Goal: Task Accomplishment & Management: Manage account settings

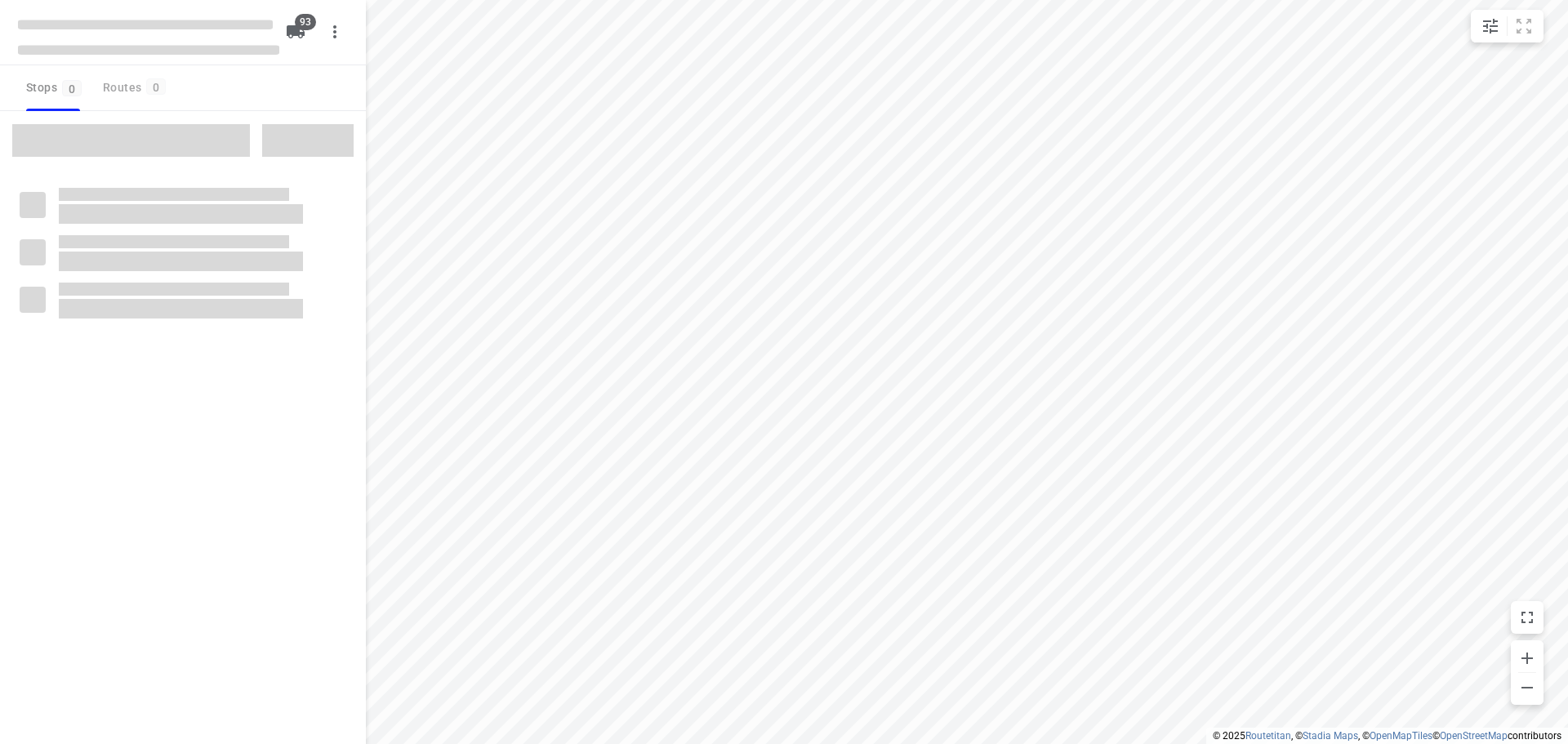
type input "distance"
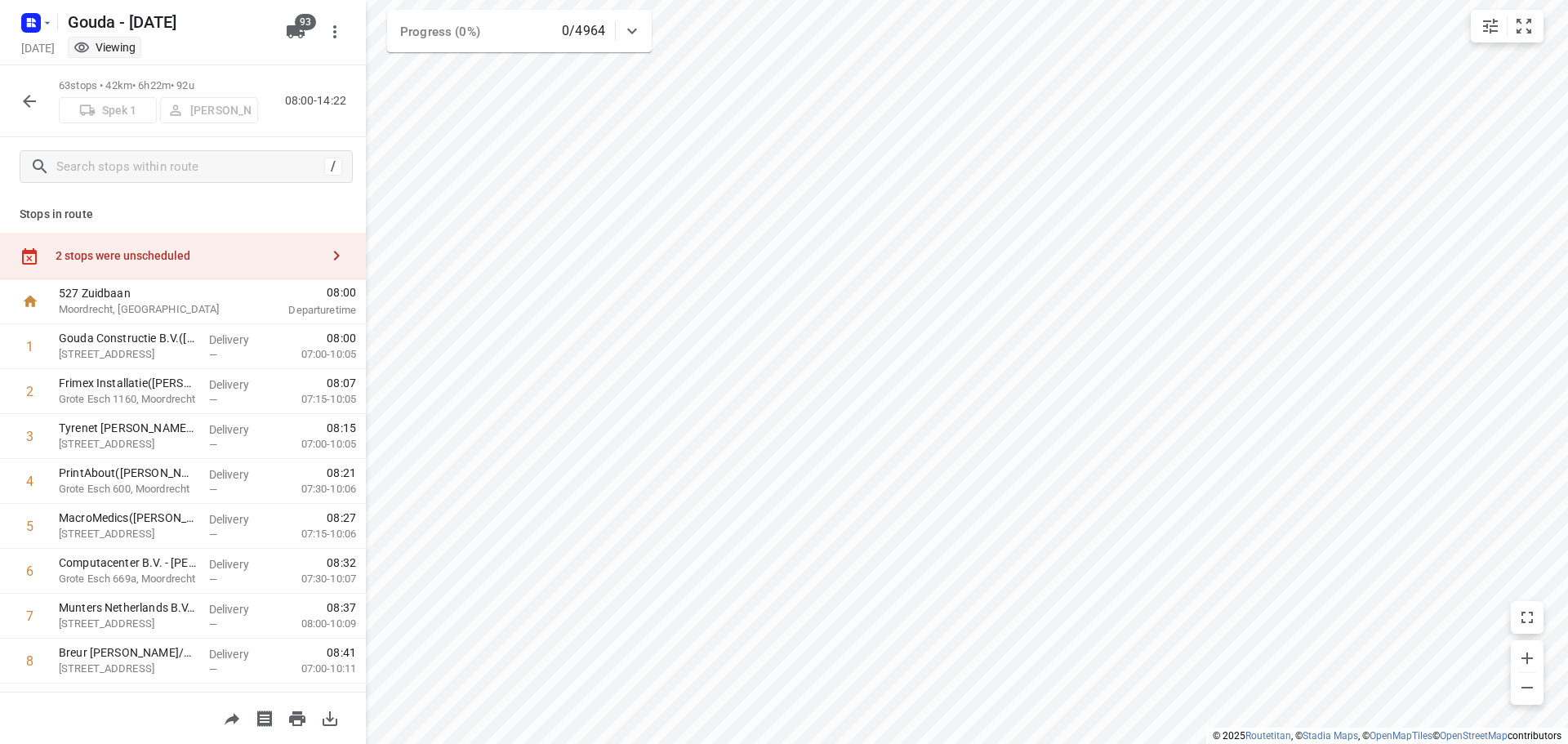
click at [270, 243] on div "2 stops were unscheduled" at bounding box center [183, 256] width 366 height 47
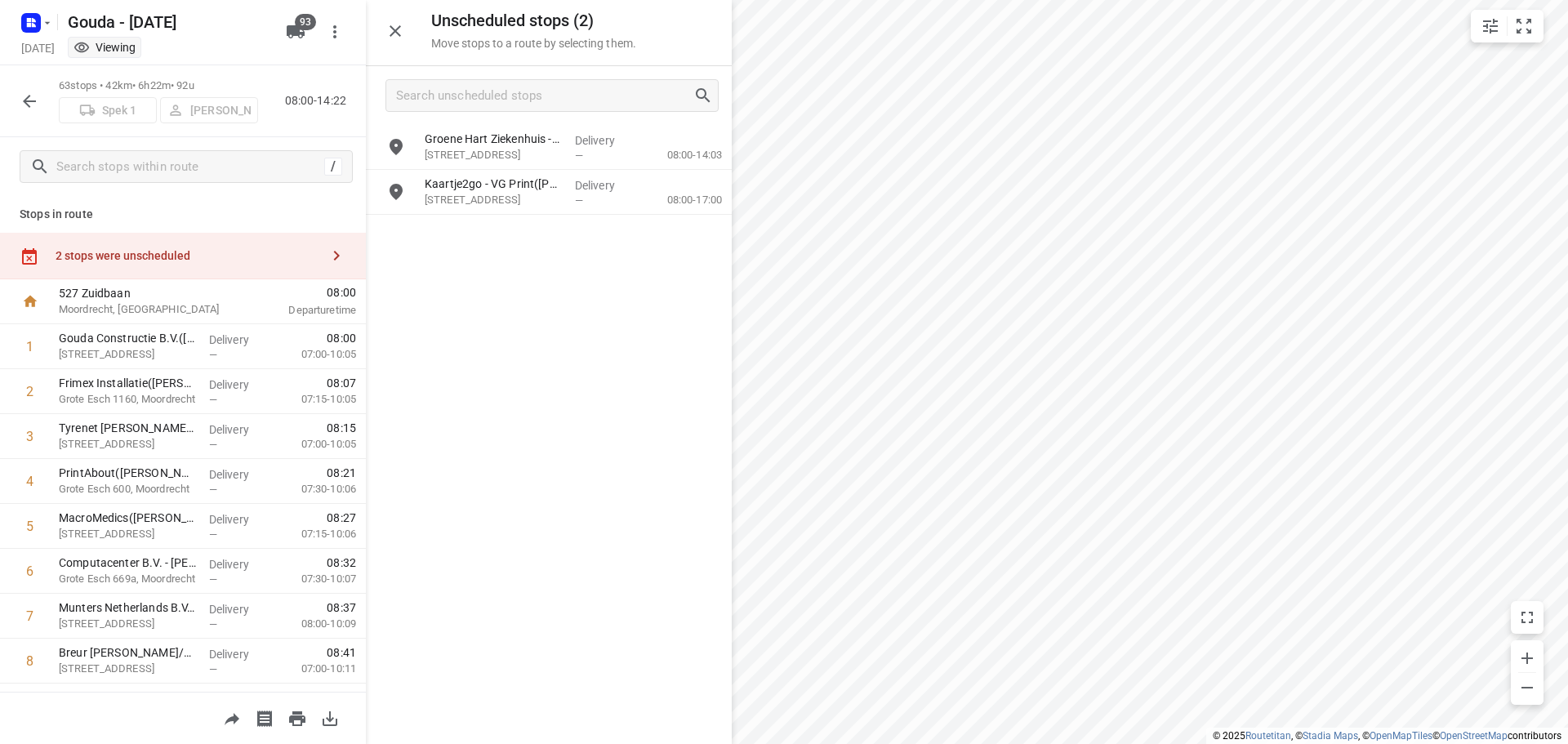
click at [37, 101] on icon "button" at bounding box center [29, 101] width 20 height 20
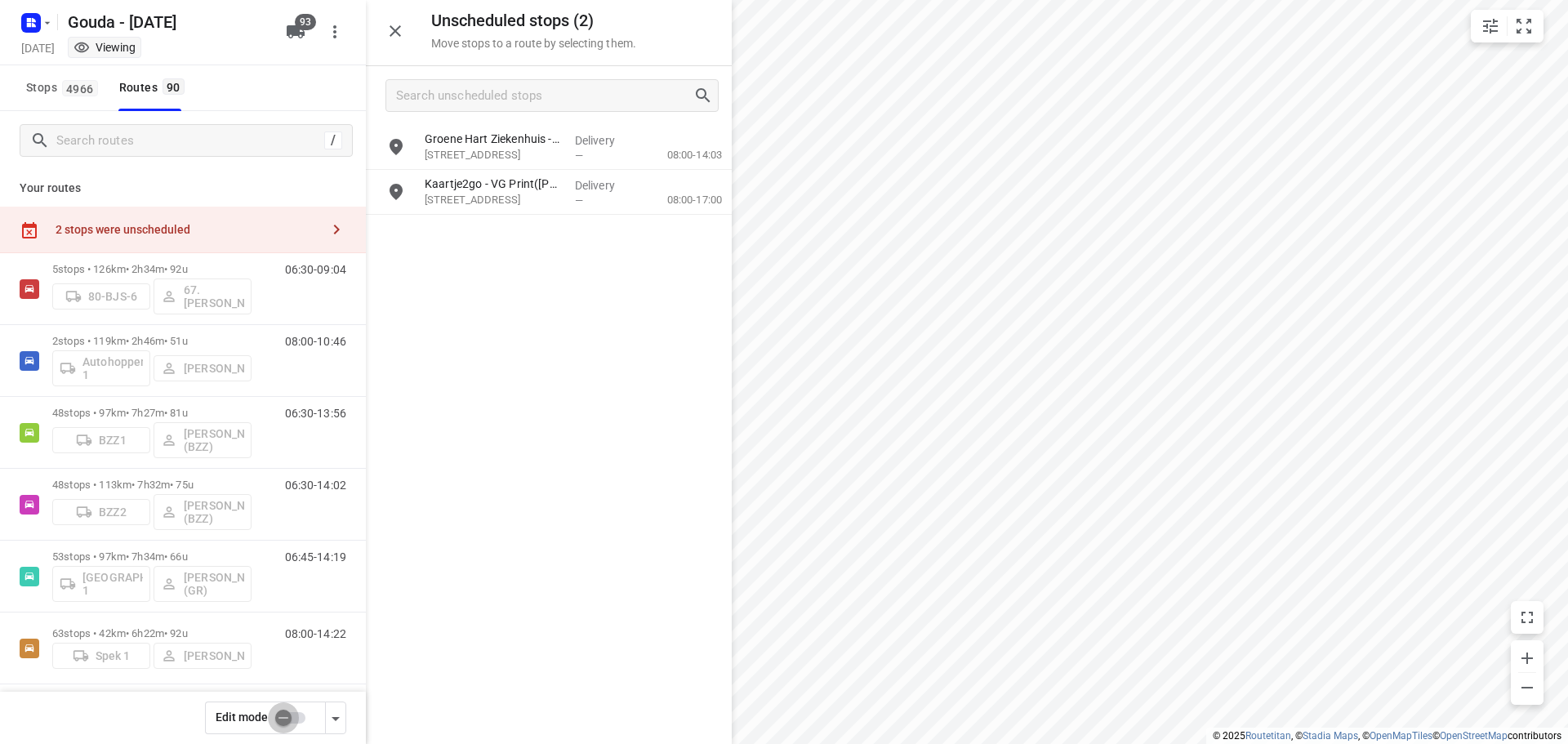
click at [292, 710] on input "checkbox" at bounding box center [284, 717] width 93 height 31
checkbox input "false"
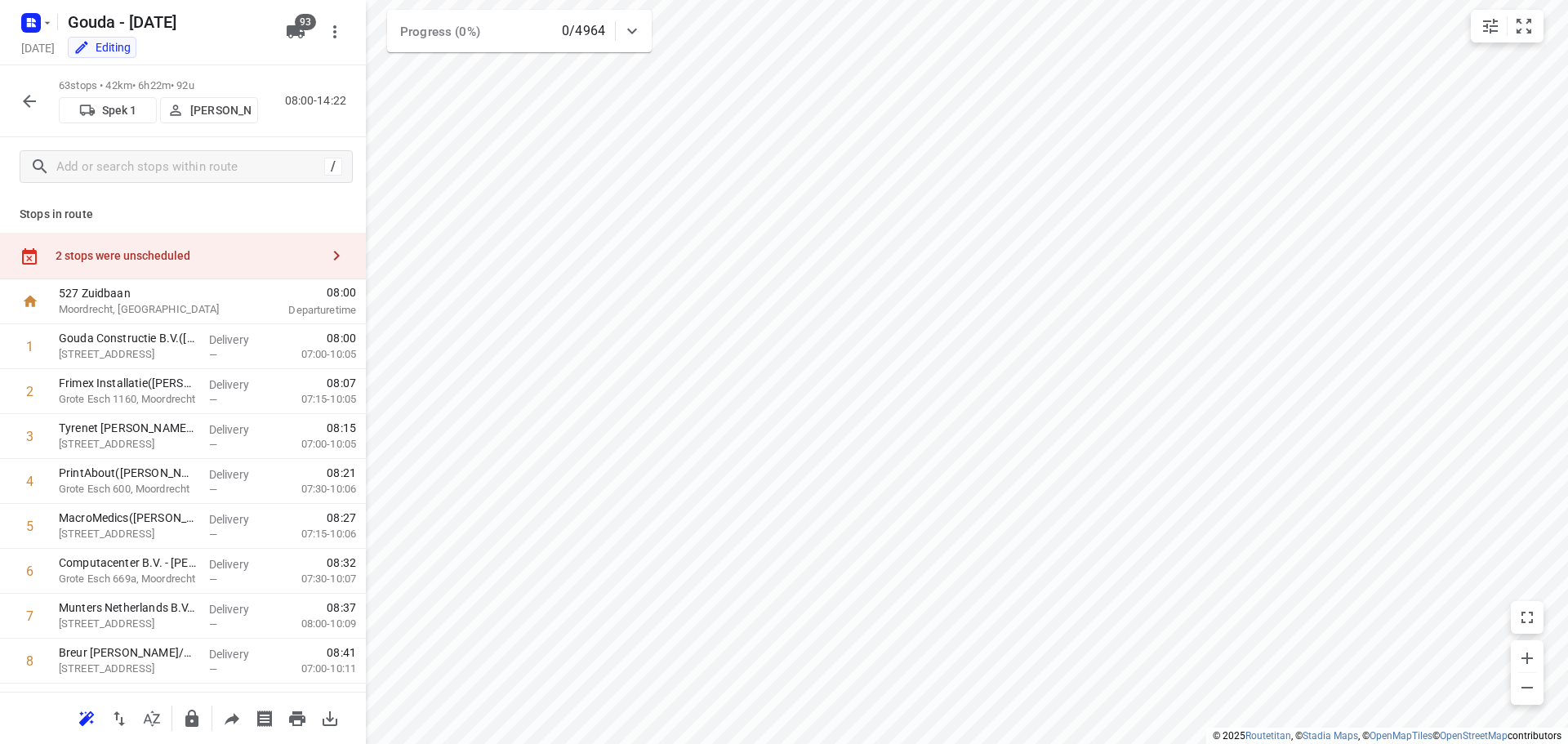
click at [176, 246] on div "2 stops were unscheduled" at bounding box center [183, 256] width 366 height 47
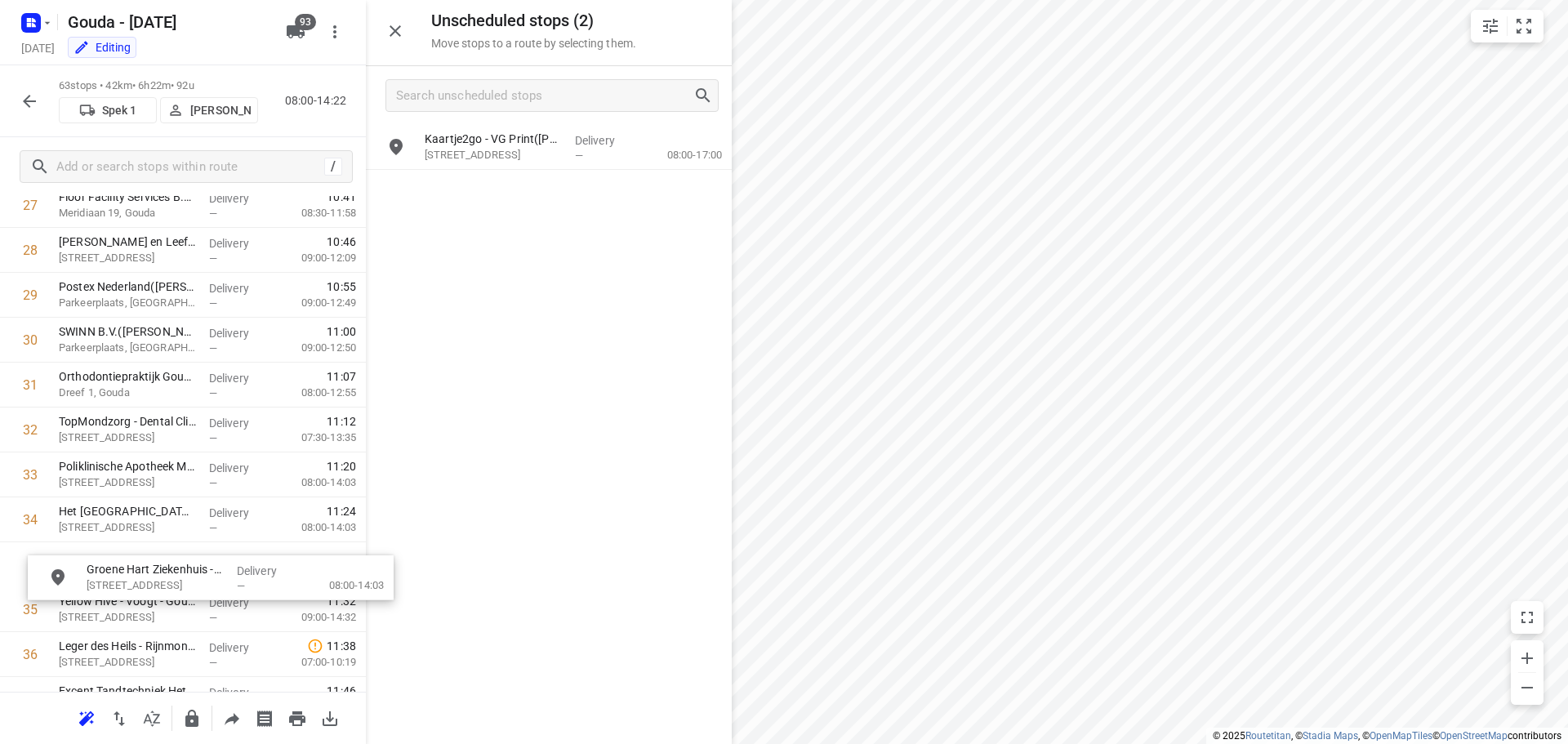
scroll to position [1311, 0]
drag, startPoint x: 556, startPoint y: 152, endPoint x: 175, endPoint y: 568, distance: 564.1
click at [402, 30] on icon "button" at bounding box center [395, 30] width 20 height 20
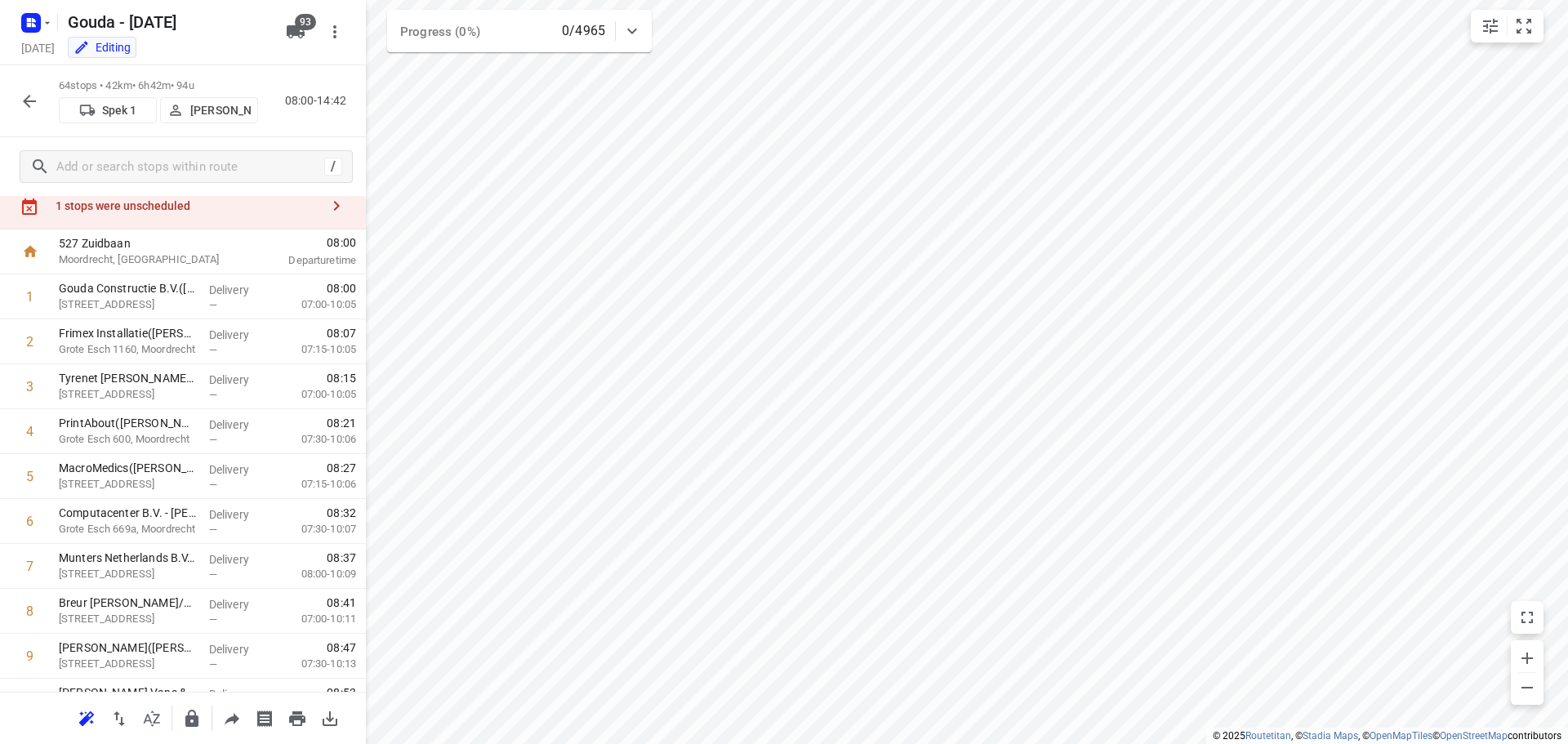
scroll to position [0, 0]
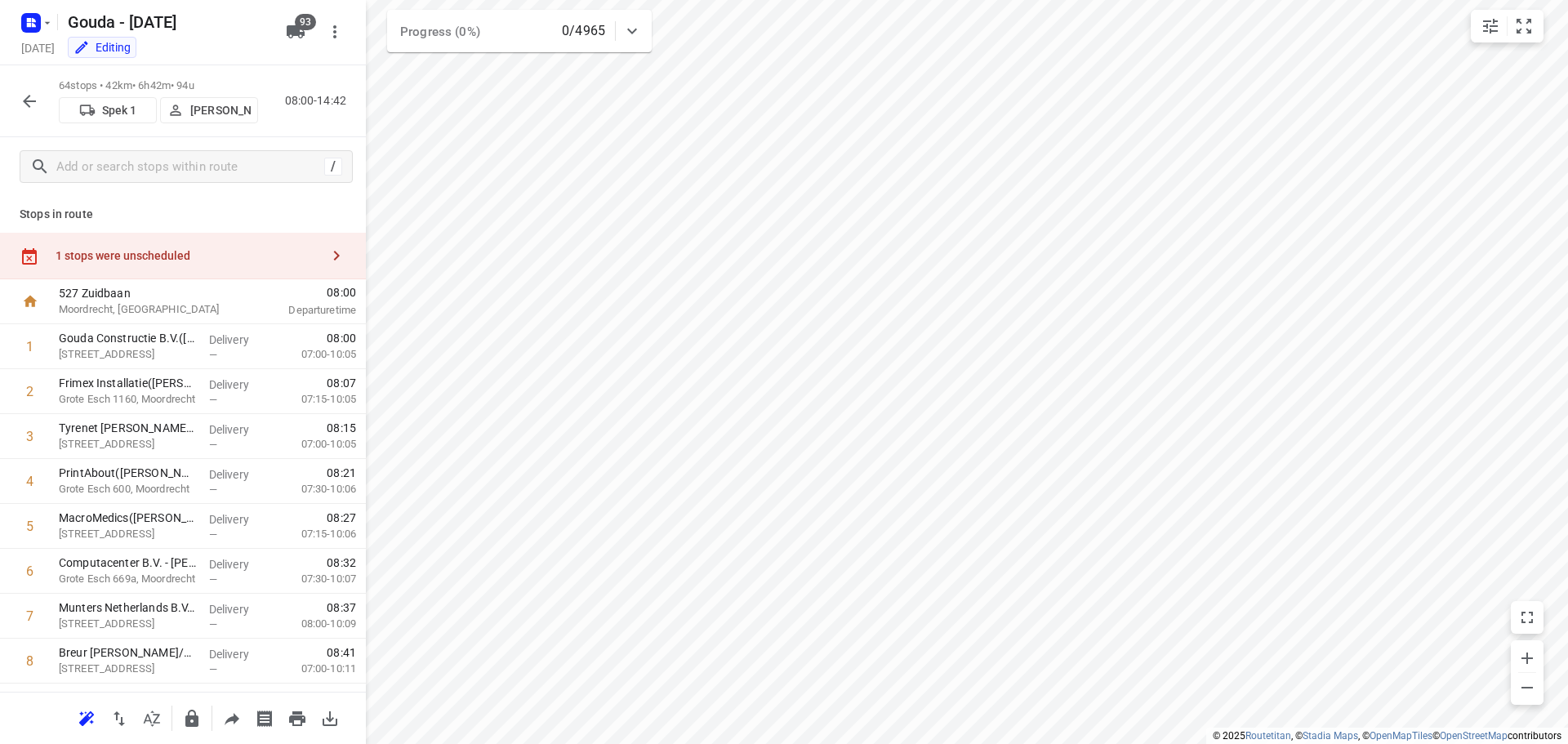
click at [41, 107] on button "button" at bounding box center [29, 101] width 32 height 32
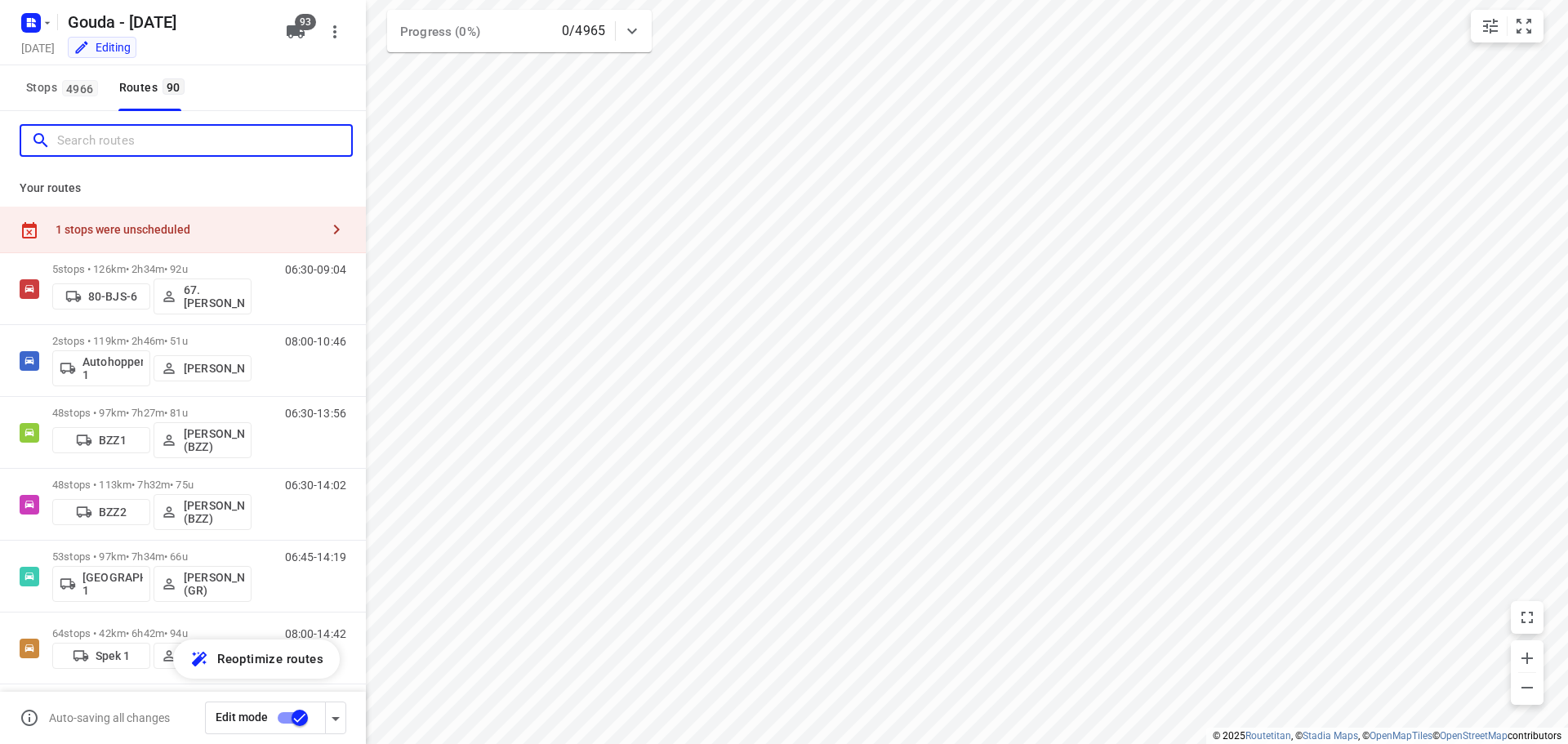
drag, startPoint x: 135, startPoint y: 142, endPoint x: 135, endPoint y: 119, distance: 23.0
click at [135, 128] on input "Search routes" at bounding box center [204, 141] width 294 height 26
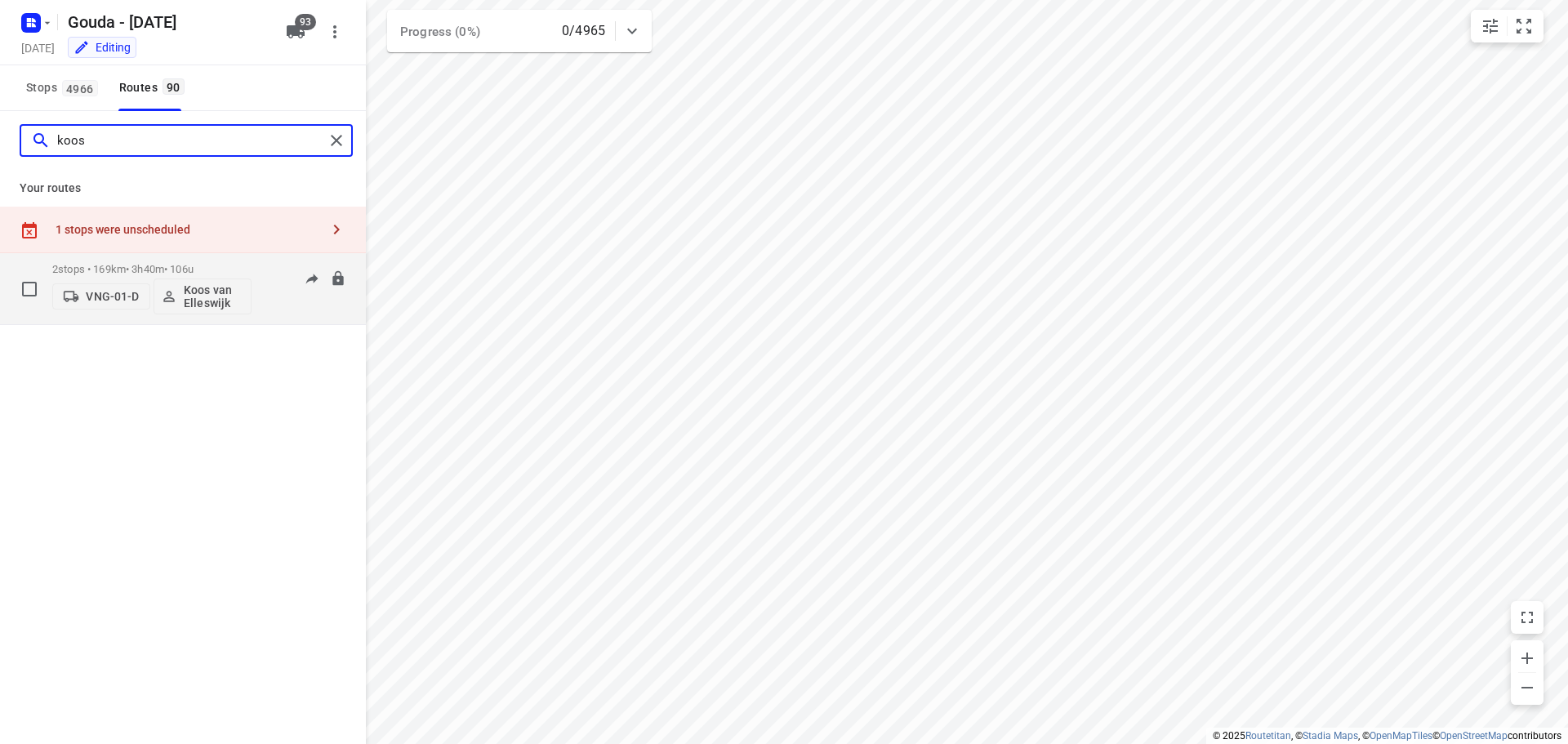
type input "koos"
click at [147, 262] on div "2 stops • 169km • 3h40m • 106u VNG-01-D Koos van Elleswijk" at bounding box center [151, 288] width 199 height 68
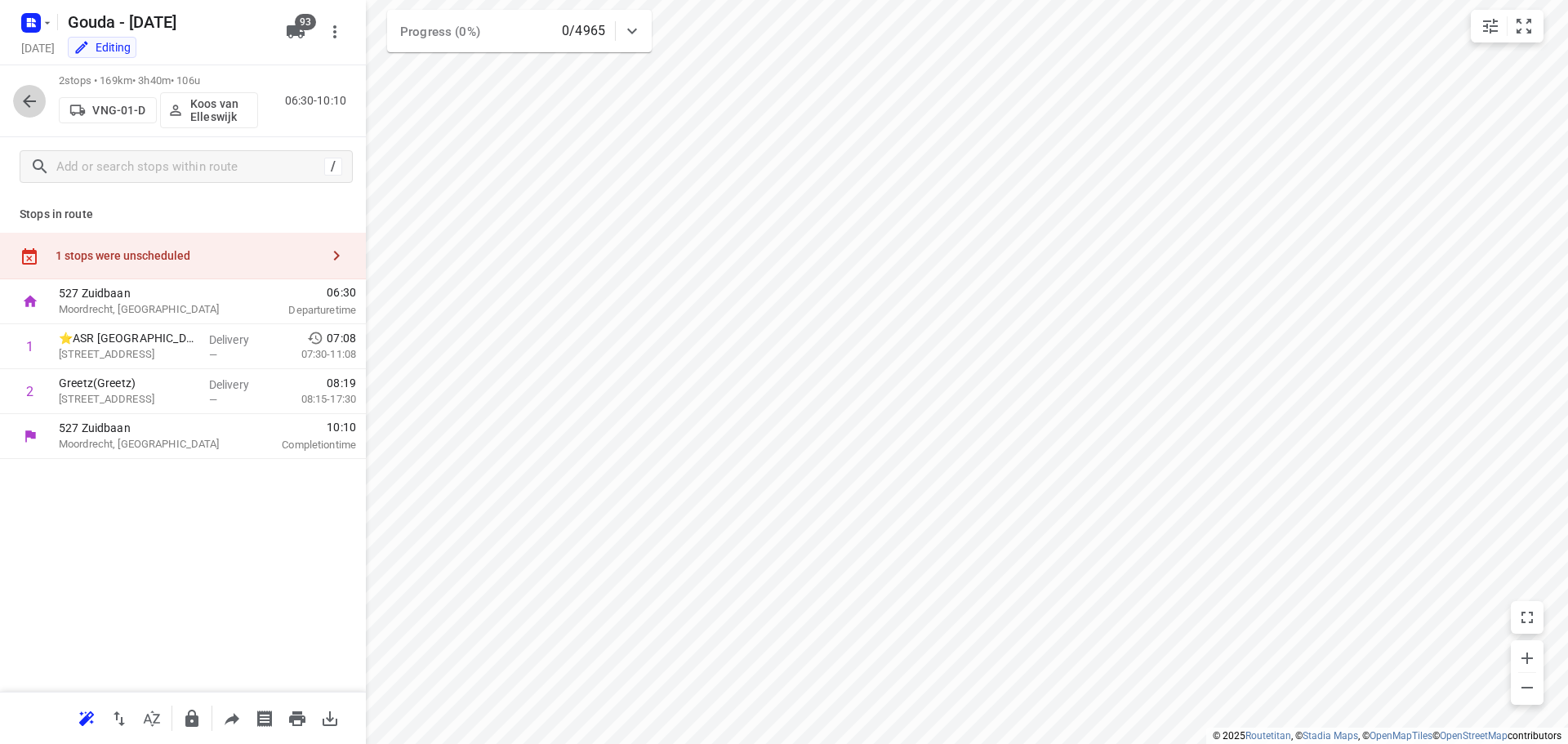
click at [36, 94] on icon "button" at bounding box center [29, 101] width 20 height 20
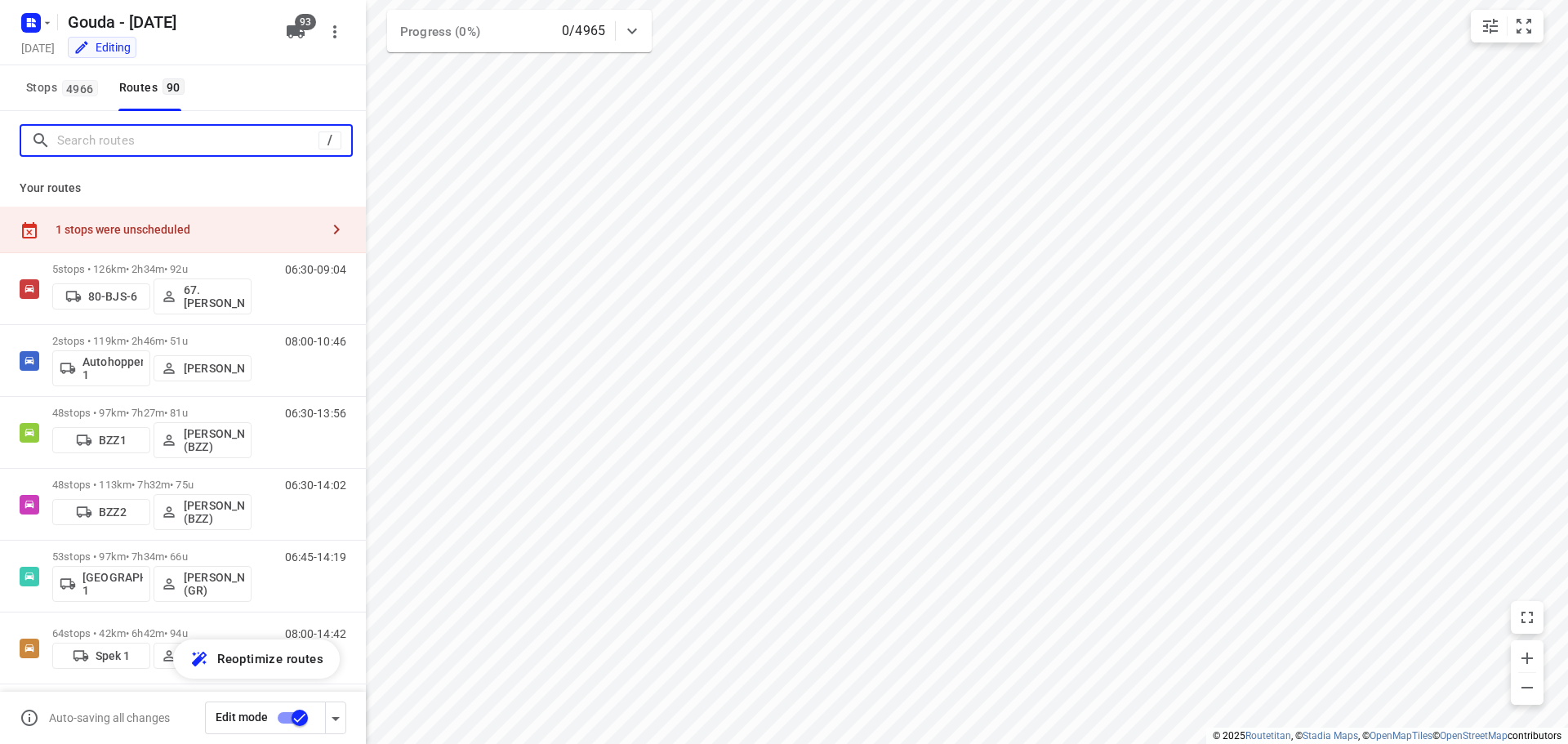
click at [143, 147] on input "Search routes" at bounding box center [187, 141] width 262 height 26
click at [285, 229] on div "1 stops were unscheduled" at bounding box center [187, 229] width 265 height 13
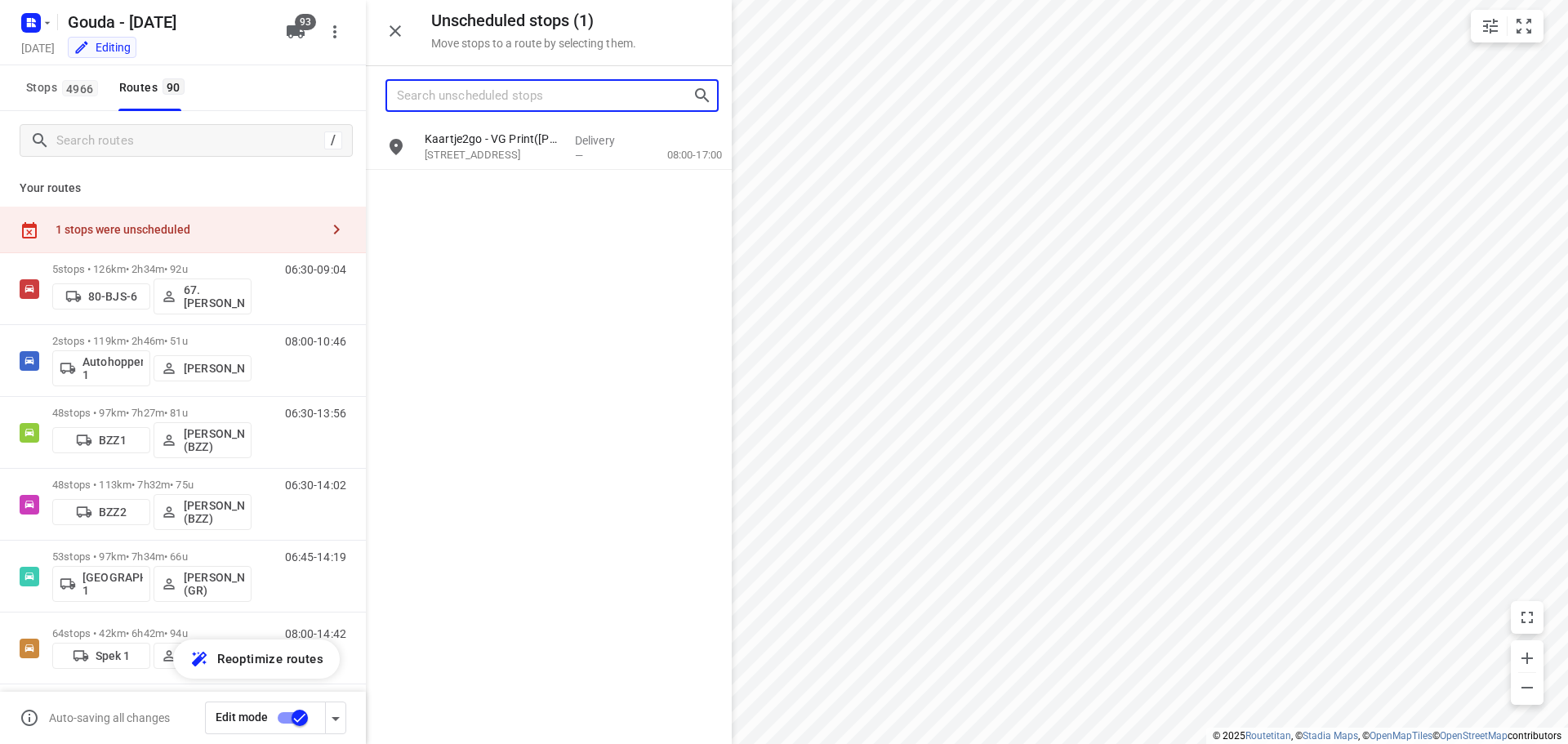
click at [534, 102] on input "Search unscheduled stops" at bounding box center [544, 96] width 296 height 26
type input "k"
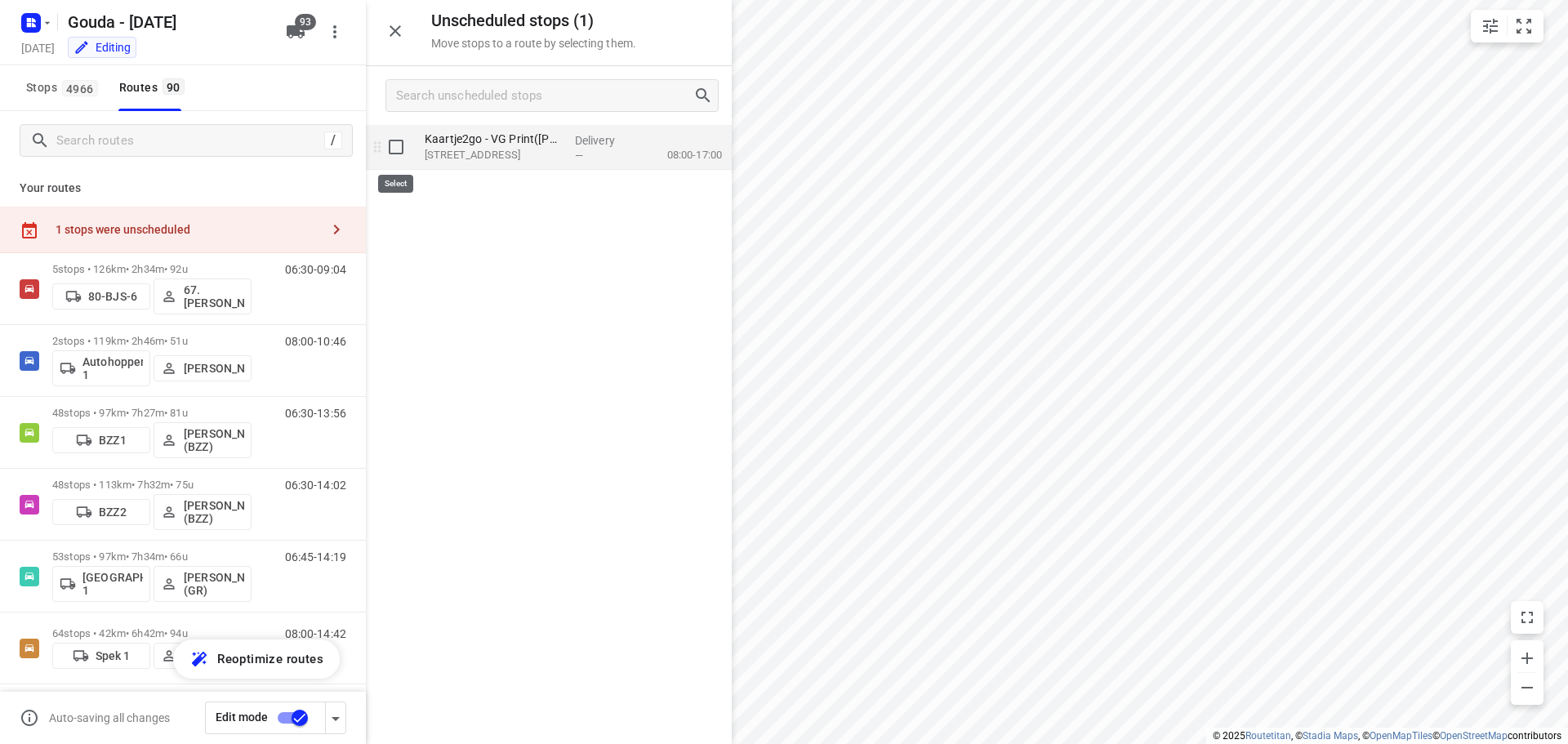
click at [392, 145] on input "grid" at bounding box center [396, 147] width 32 height 32
checkbox input "true"
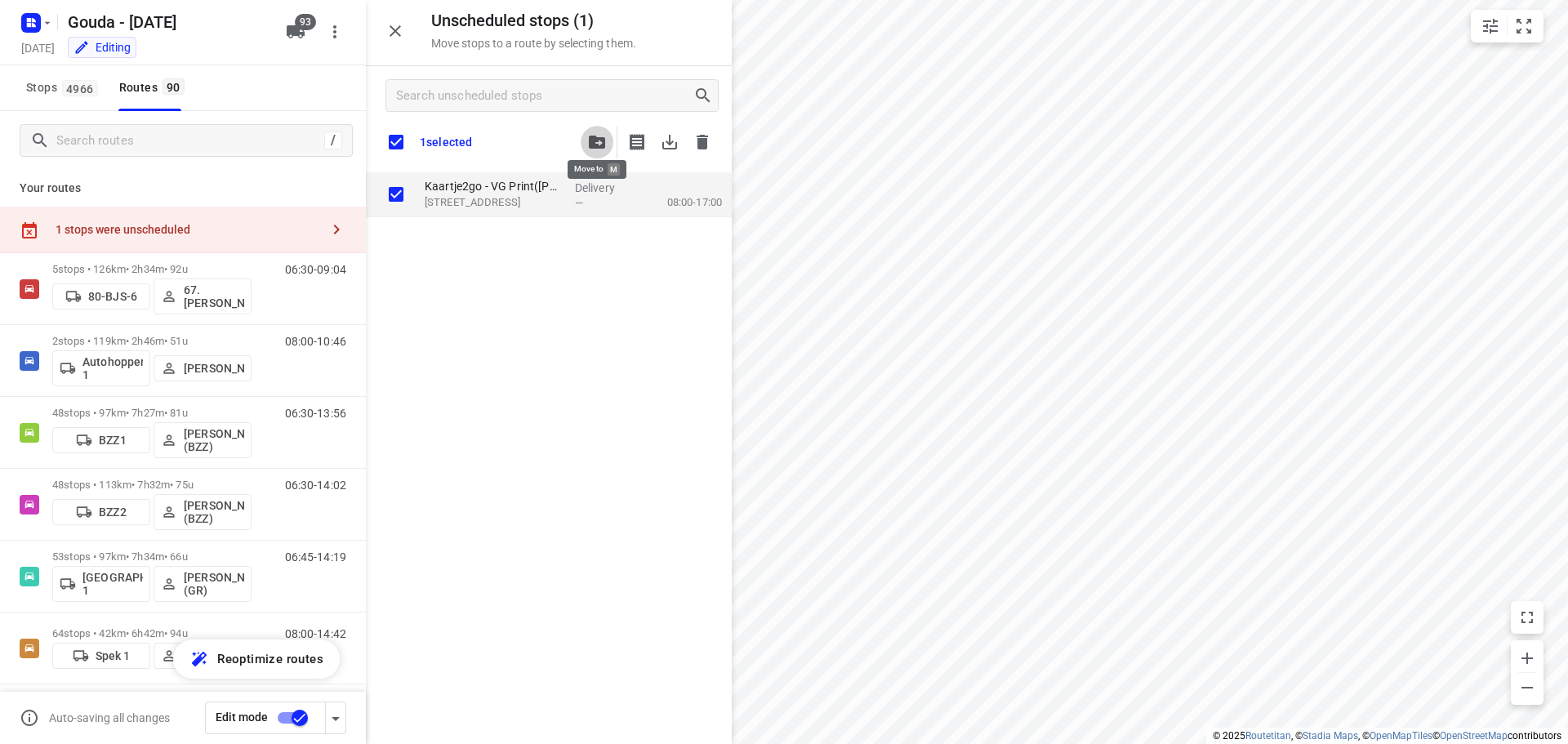
click at [598, 138] on icon "button" at bounding box center [597, 142] width 16 height 13
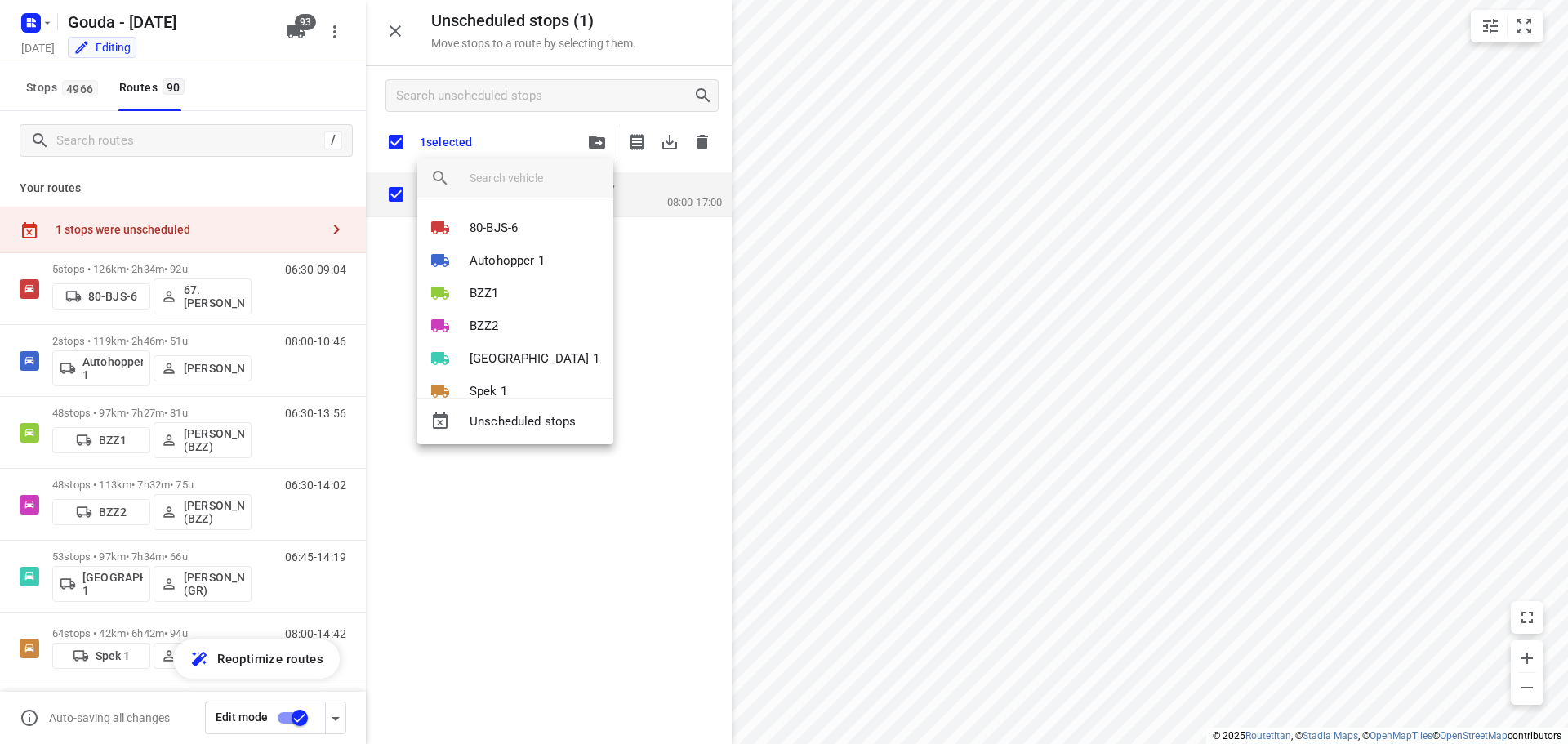
click at [556, 174] on input "search vehicle" at bounding box center [535, 178] width 130 height 25
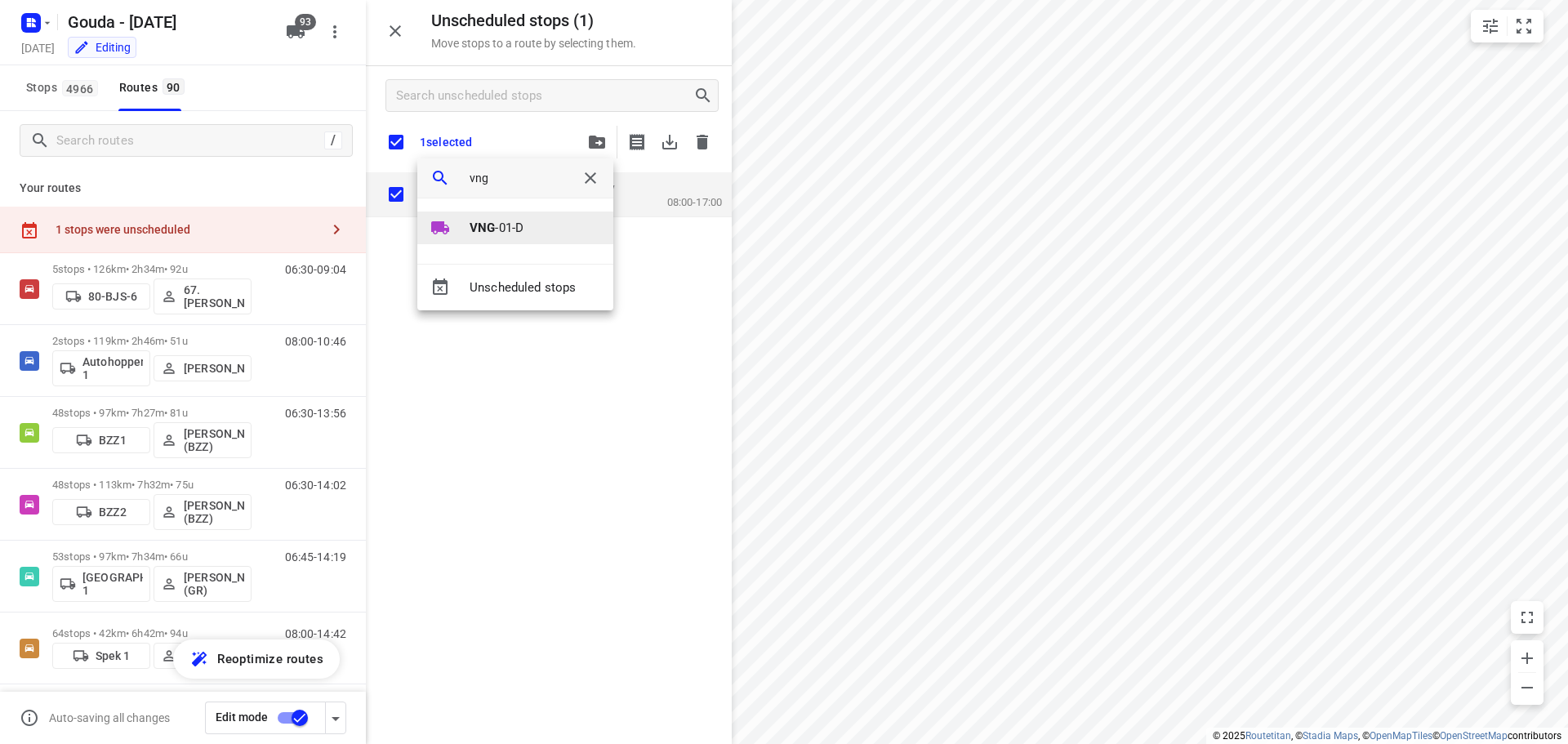
type input "vng"
click at [523, 224] on p "VNG -01-D" at bounding box center [497, 228] width 54 height 19
click at [494, 233] on li "1" at bounding box center [516, 221] width 196 height 32
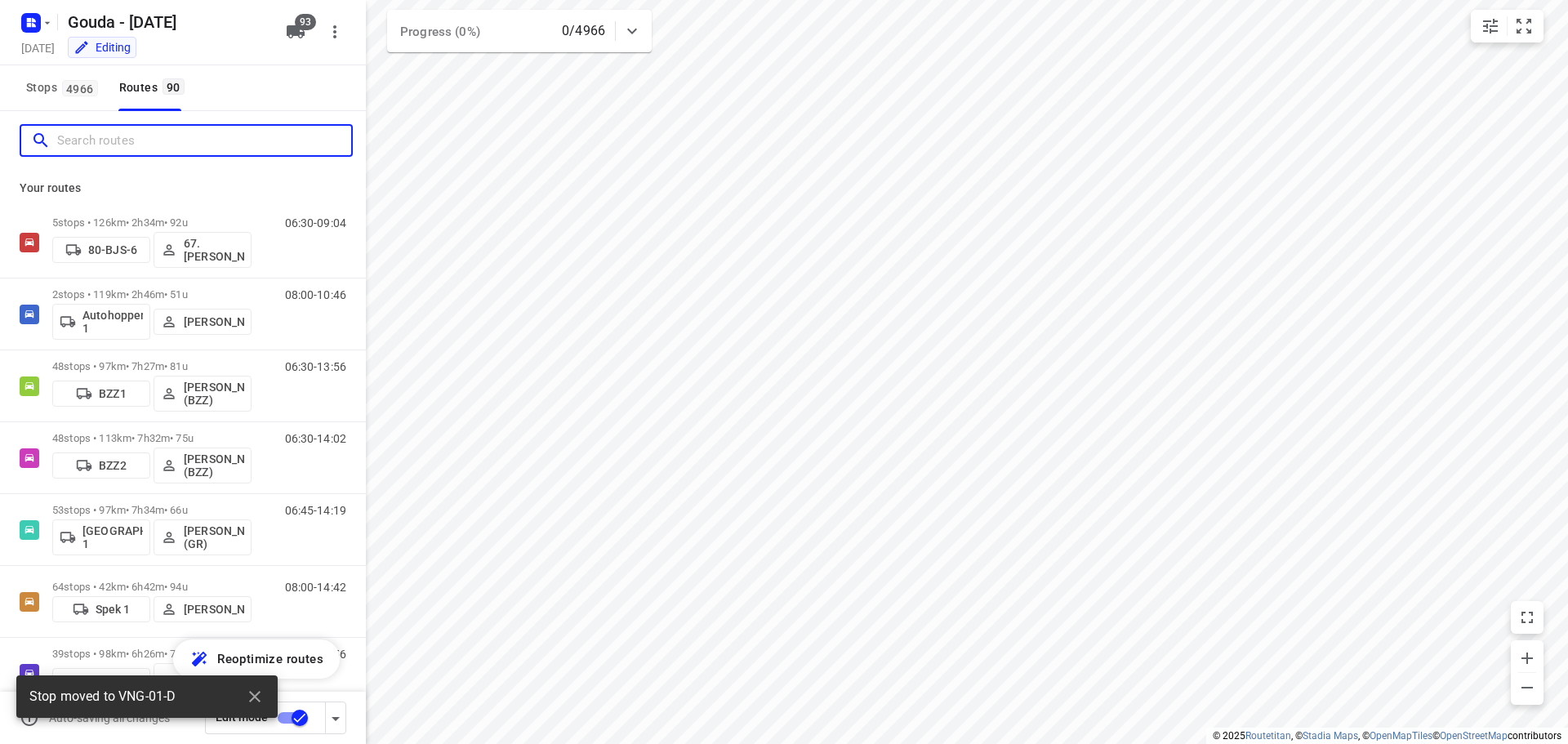
click at [162, 131] on input "Search routes" at bounding box center [204, 141] width 294 height 26
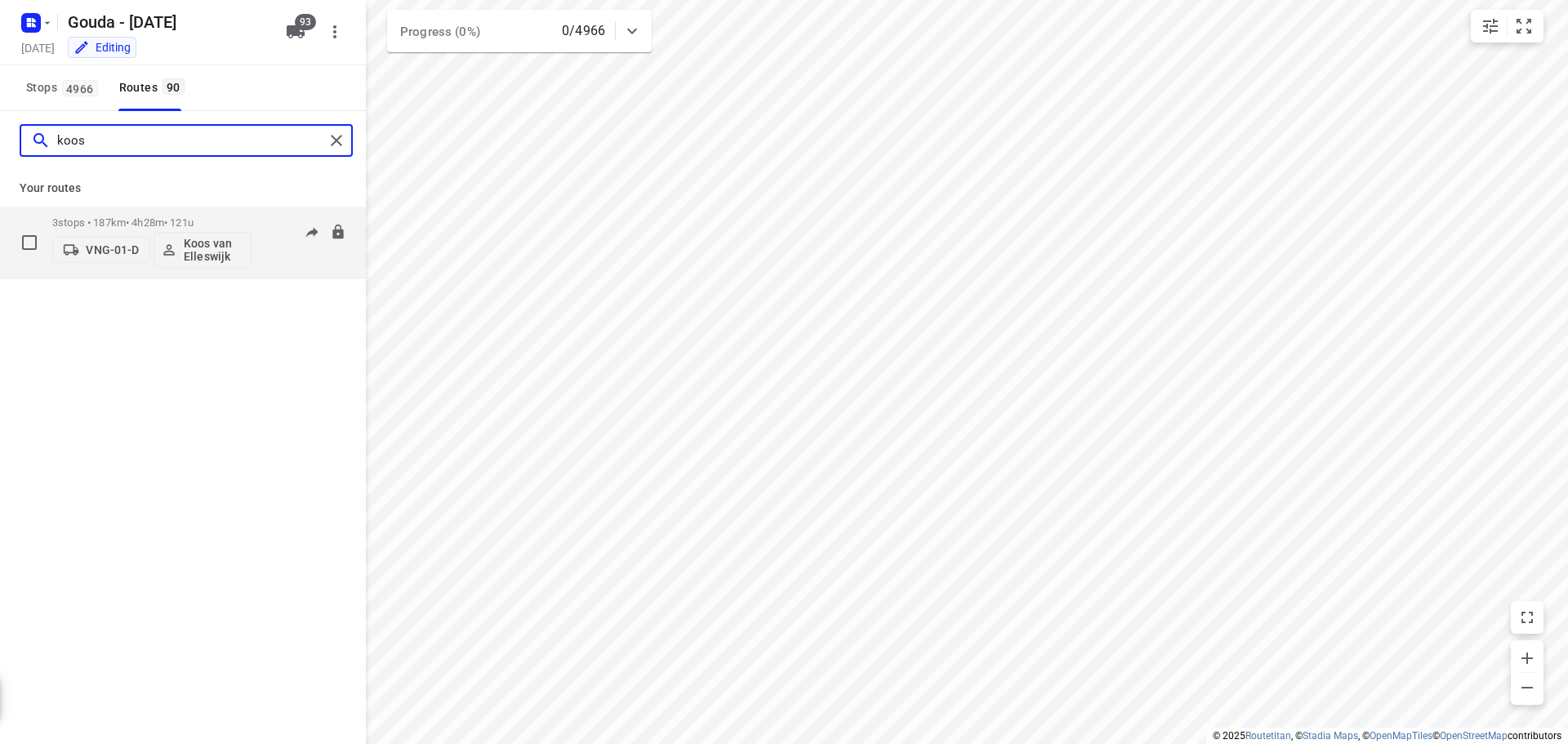
type input "koos"
click at [166, 223] on p "3 stops • 187km • 4h28m • 121u" at bounding box center [151, 222] width 199 height 12
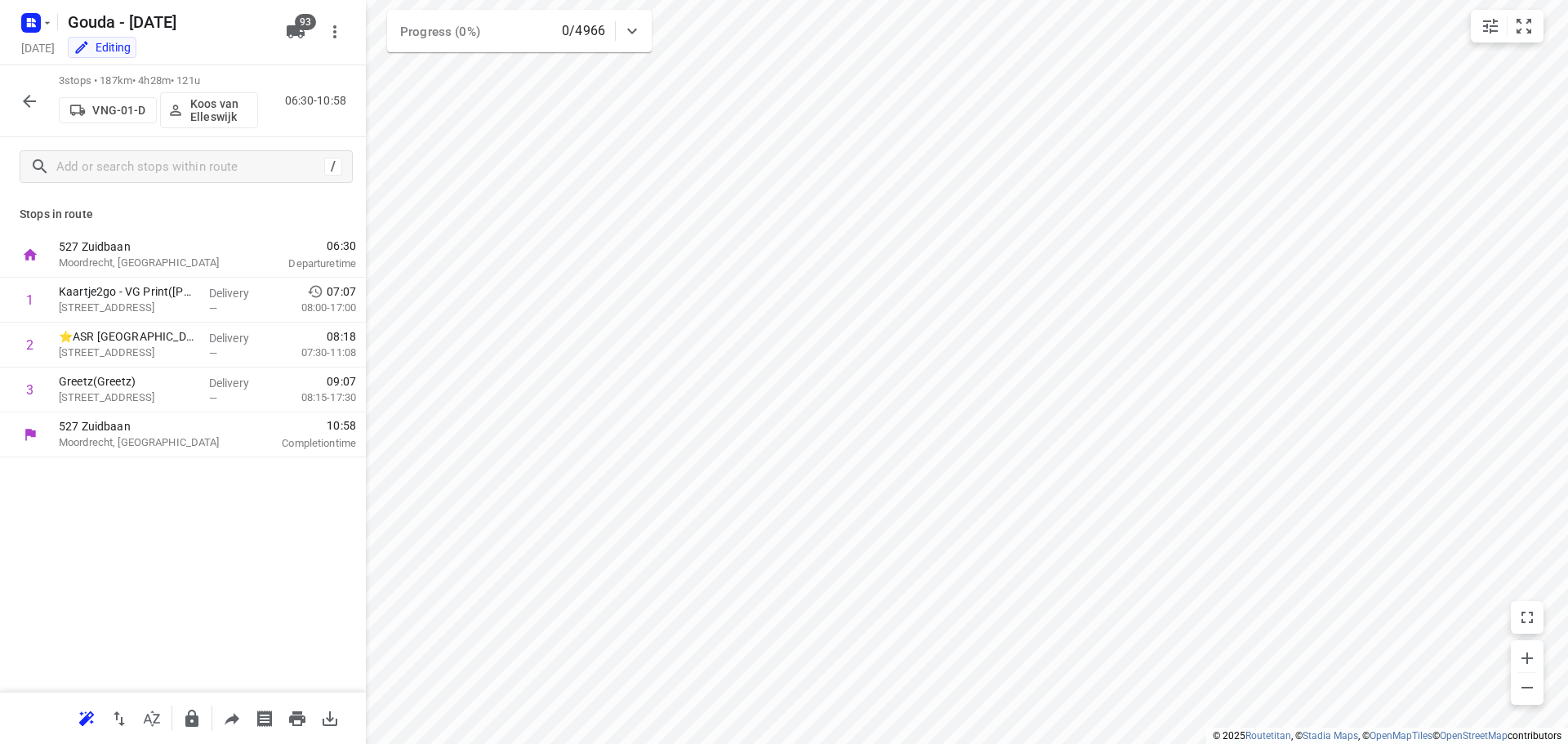
click at [208, 222] on p "Stops in route" at bounding box center [183, 214] width 326 height 17
click at [182, 564] on div "Stops in route 527 Zuidbaan Moordrecht, Netherlands 06:30 Departure time 1 Kaar…" at bounding box center [183, 443] width 366 height 496
click at [34, 98] on icon "button" at bounding box center [29, 101] width 20 height 20
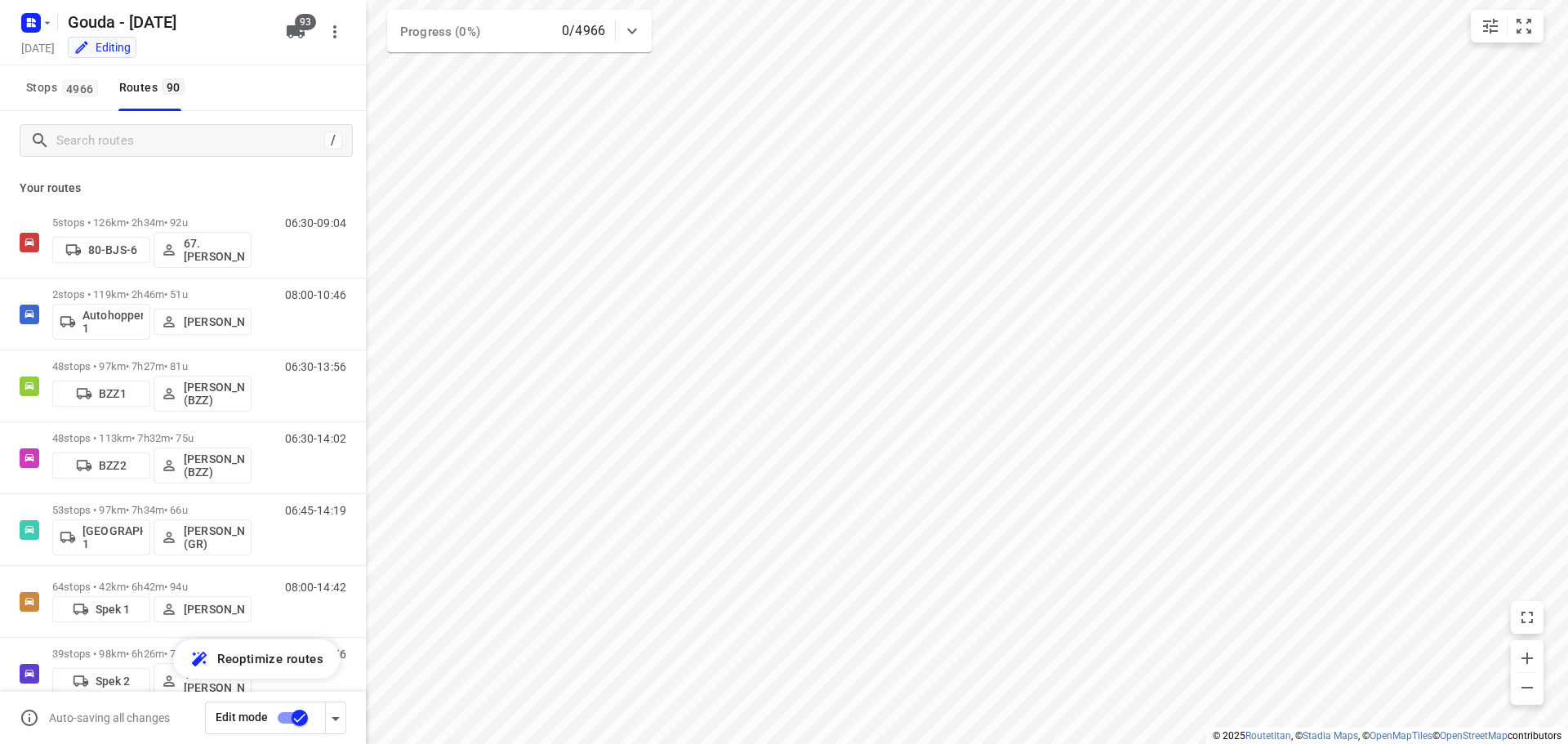
click at [285, 190] on p "Your routes" at bounding box center [183, 188] width 326 height 17
click at [334, 729] on button "button" at bounding box center [336, 717] width 21 height 32
click at [332, 726] on icon "button" at bounding box center [335, 718] width 20 height 20
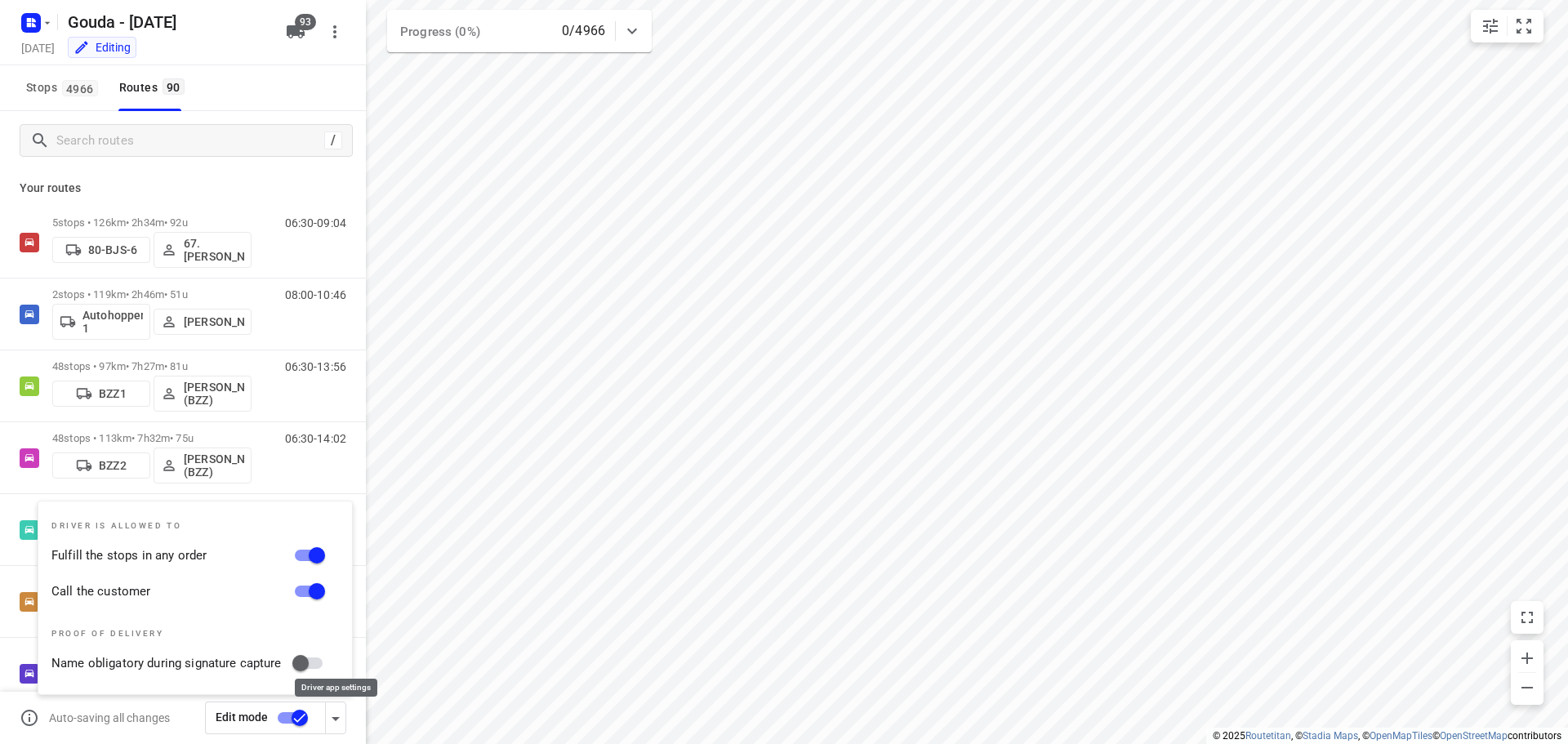
click at [332, 726] on icon "button" at bounding box center [335, 718] width 20 height 20
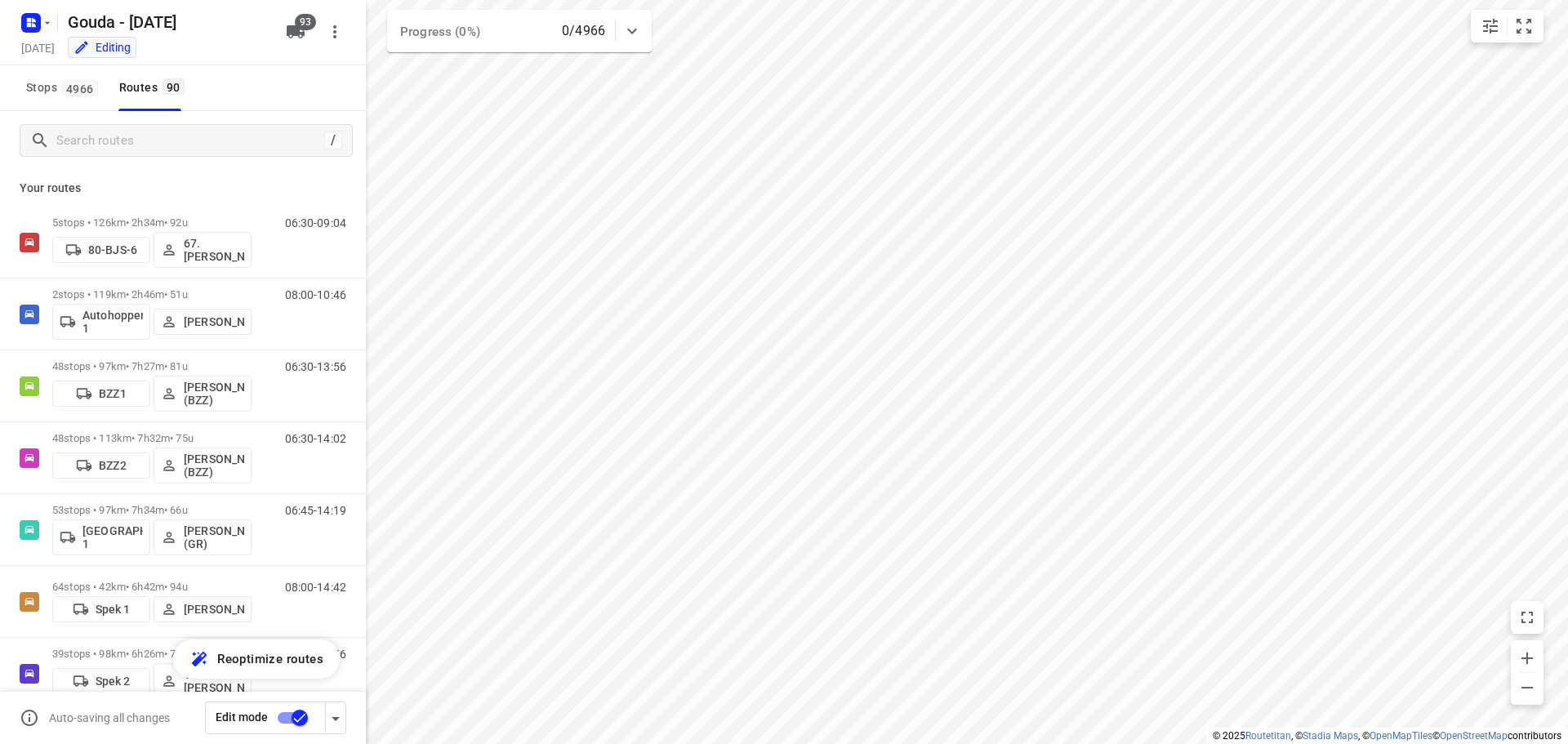
click at [285, 719] on input "checkbox" at bounding box center [300, 717] width 93 height 31
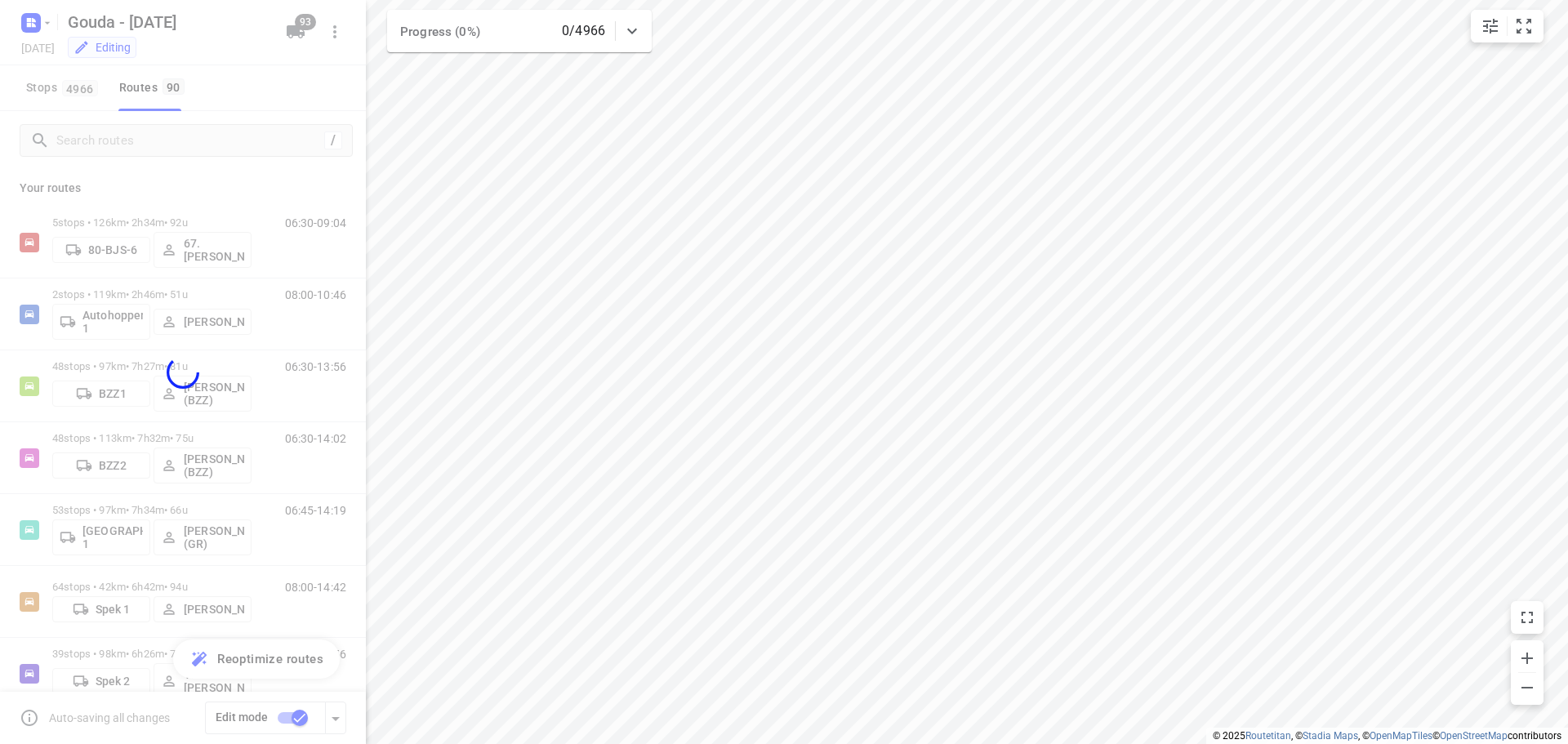
checkbox input "false"
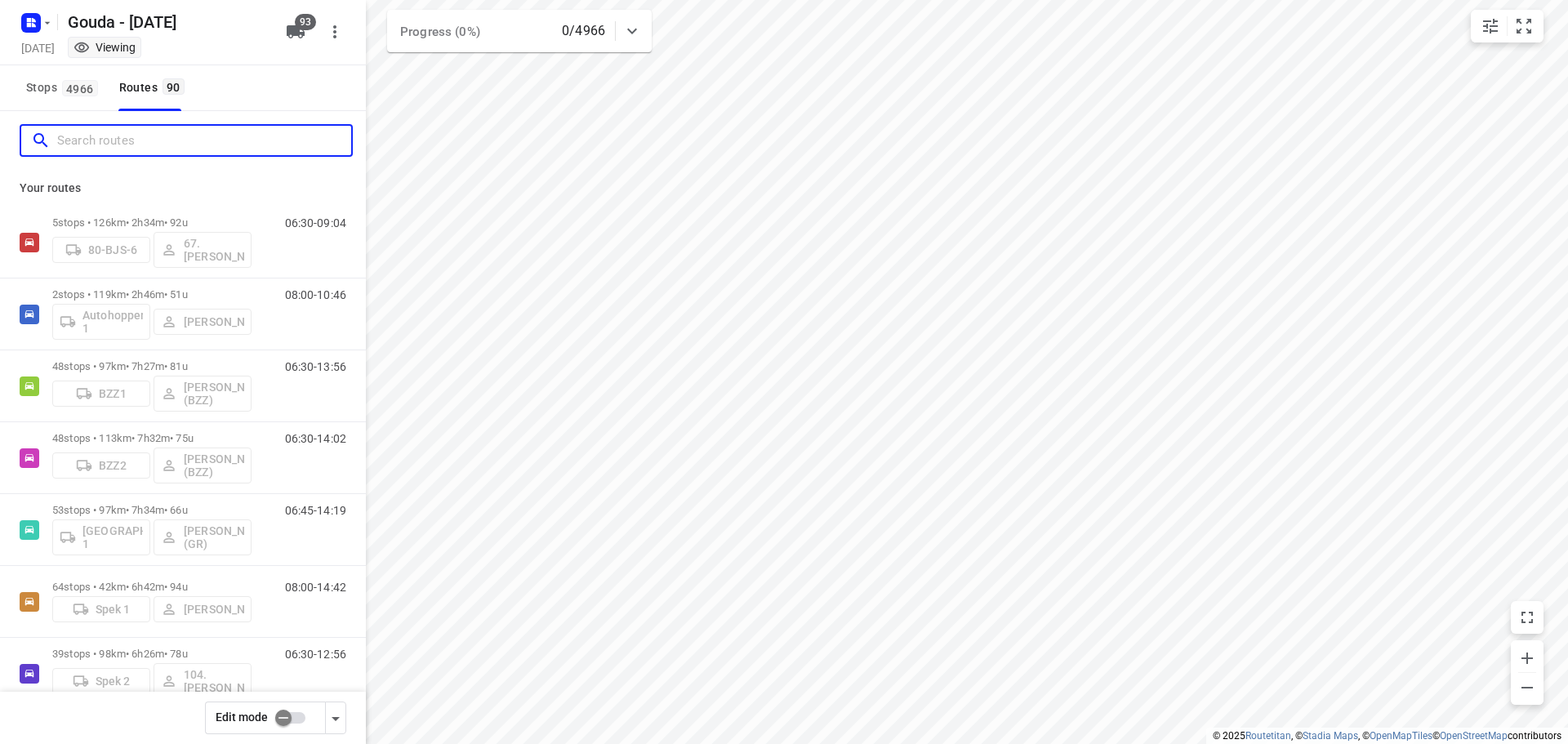
click at [218, 147] on input "Search routes" at bounding box center [204, 141] width 294 height 26
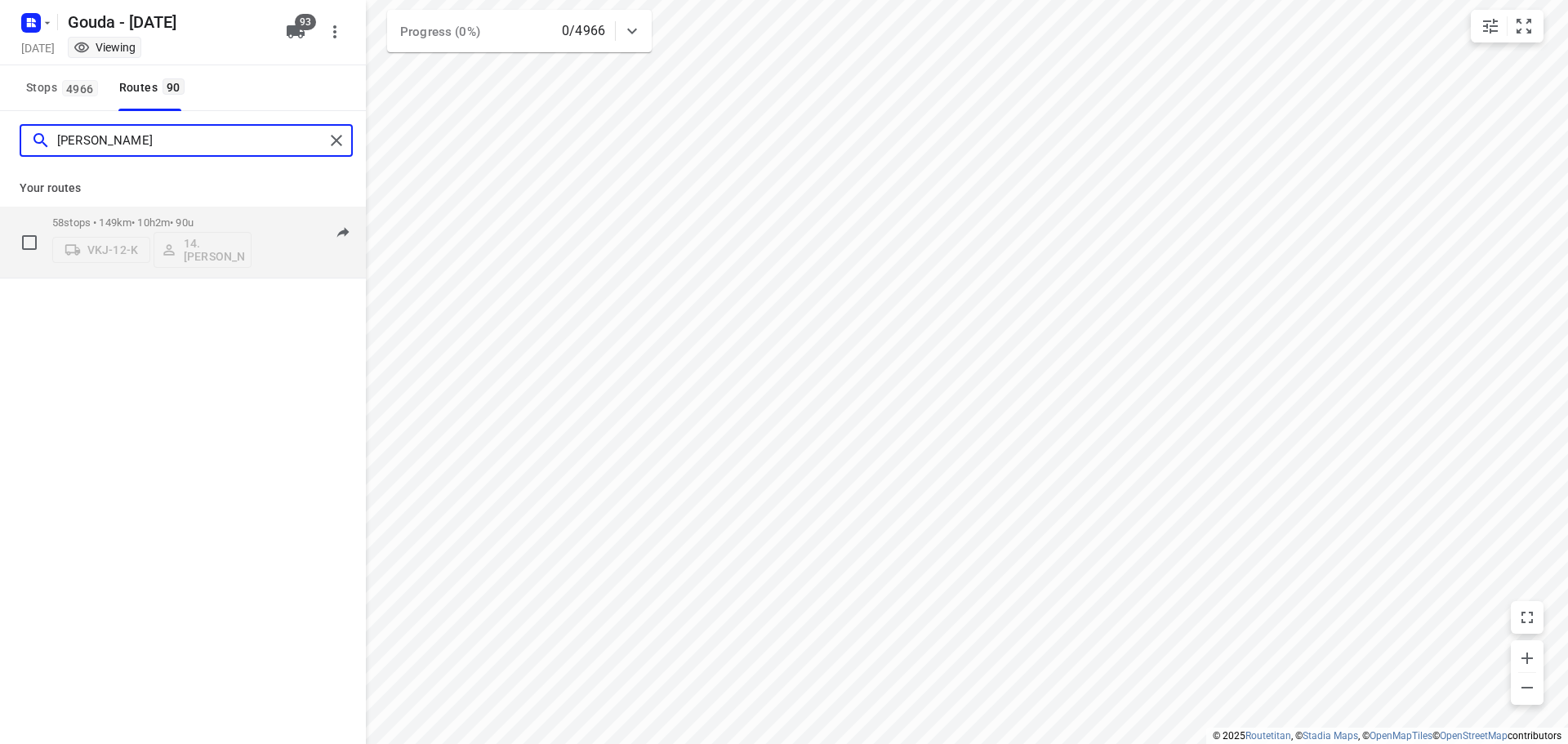
type input "bryan"
click at [174, 218] on p "58 stops • 149km • 10h2m • 90u" at bounding box center [151, 222] width 199 height 12
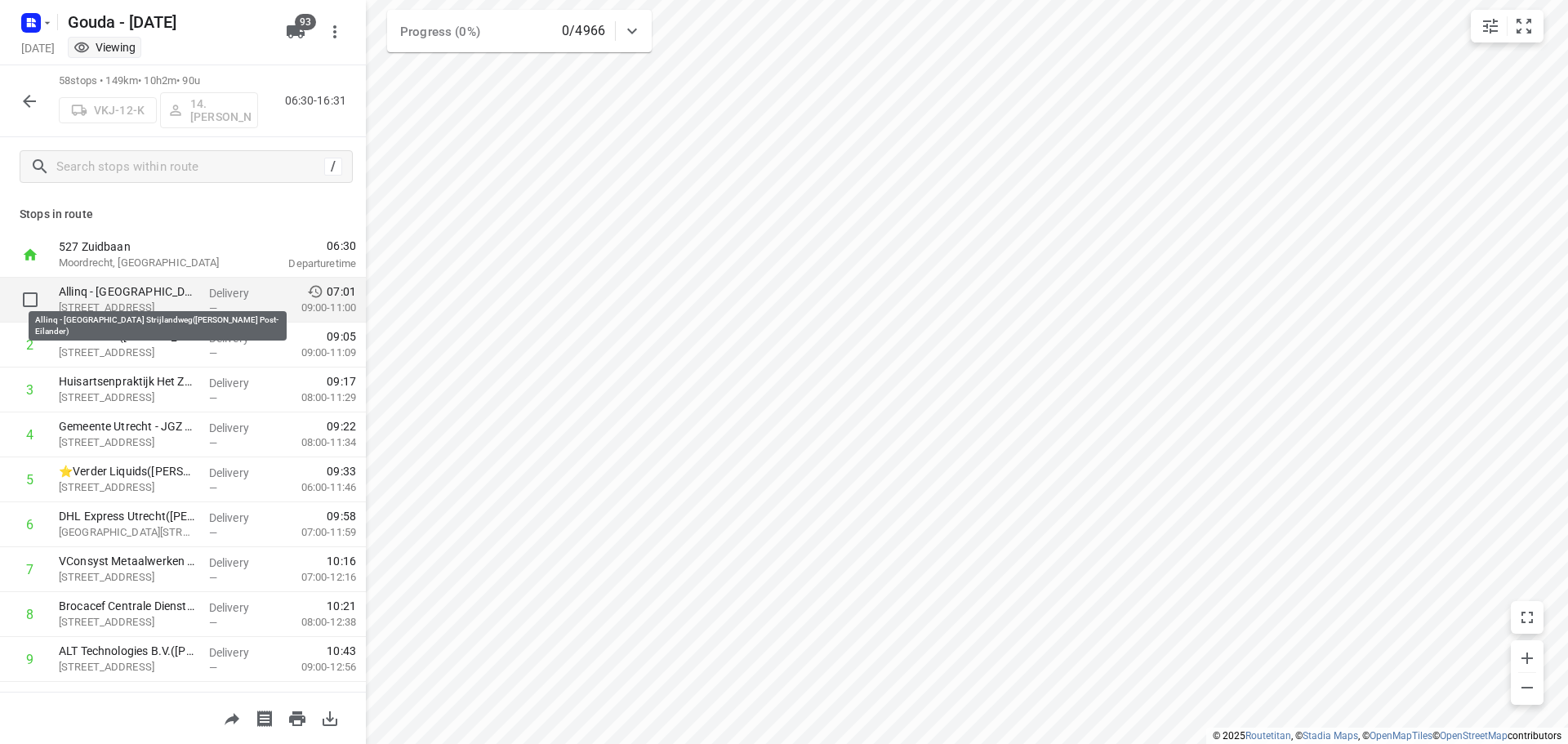
click at [159, 291] on p "Allinq - Utrecht Strijlandweg(John Post- Eilander)" at bounding box center [127, 291] width 137 height 16
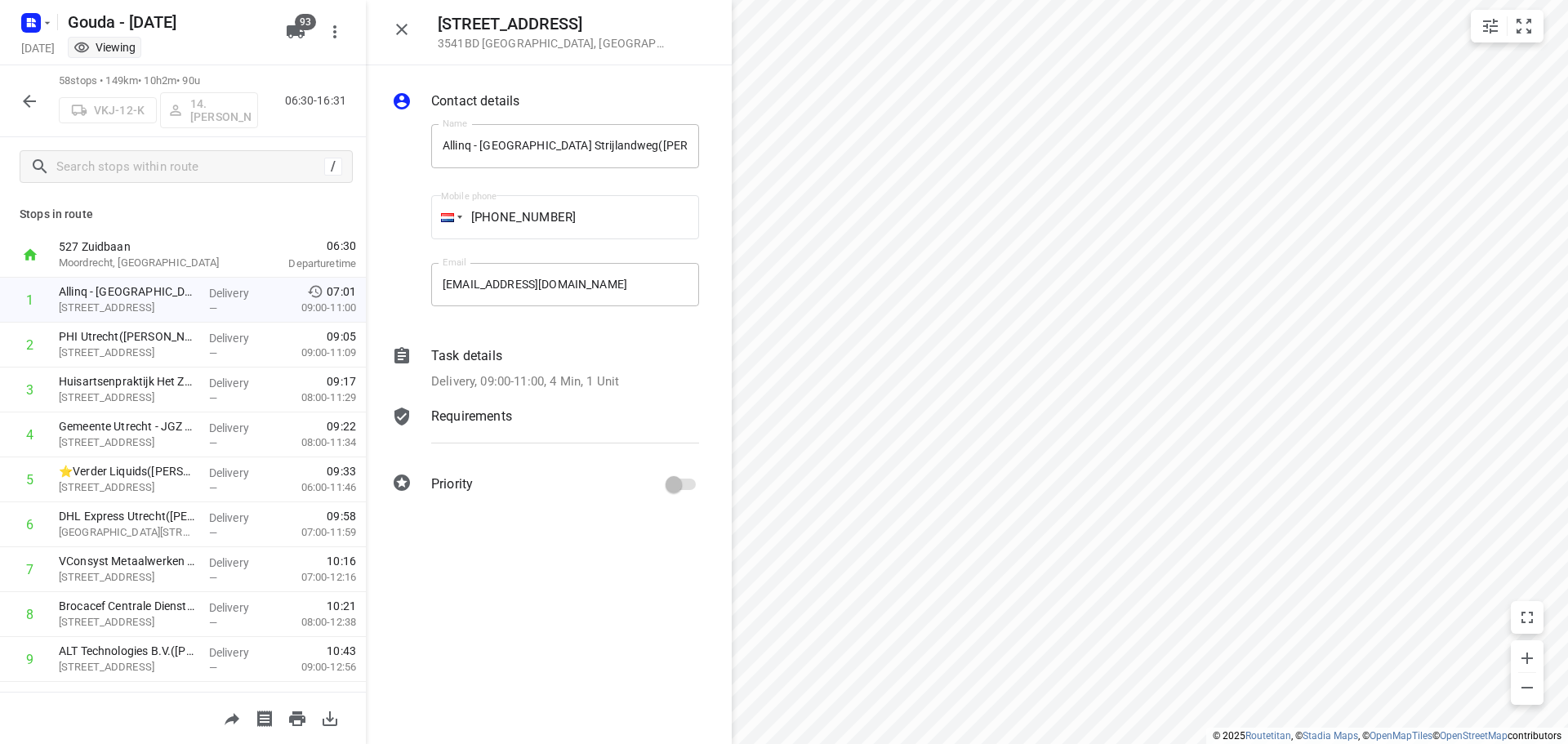
click at [706, 320] on div "i © 2025 Routetitan , © Stadia Maps , © OpenMapTiles © OpenStreetMap contributo…" at bounding box center [784, 372] width 1568 height 744
click at [516, 391] on div "Task details Delivery, 09:00-11:00, 4 Min, 1 Unit" at bounding box center [565, 368] width 274 height 51
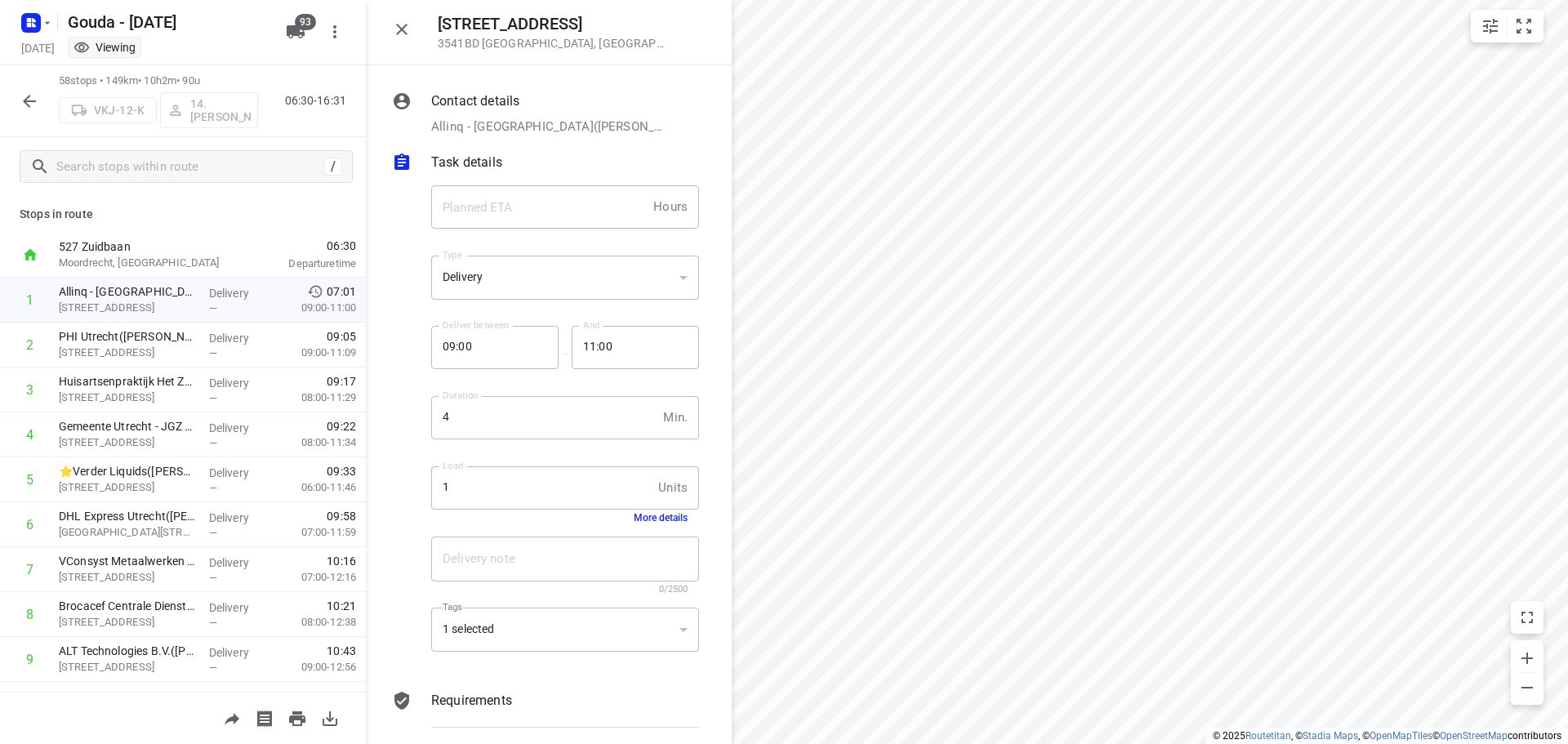
click at [563, 635] on div "1 selected" at bounding box center [565, 630] width 268 height 45
click at [396, 382] on div at bounding box center [408, 421] width 39 height 499
click at [400, 37] on icon "button" at bounding box center [402, 29] width 20 height 20
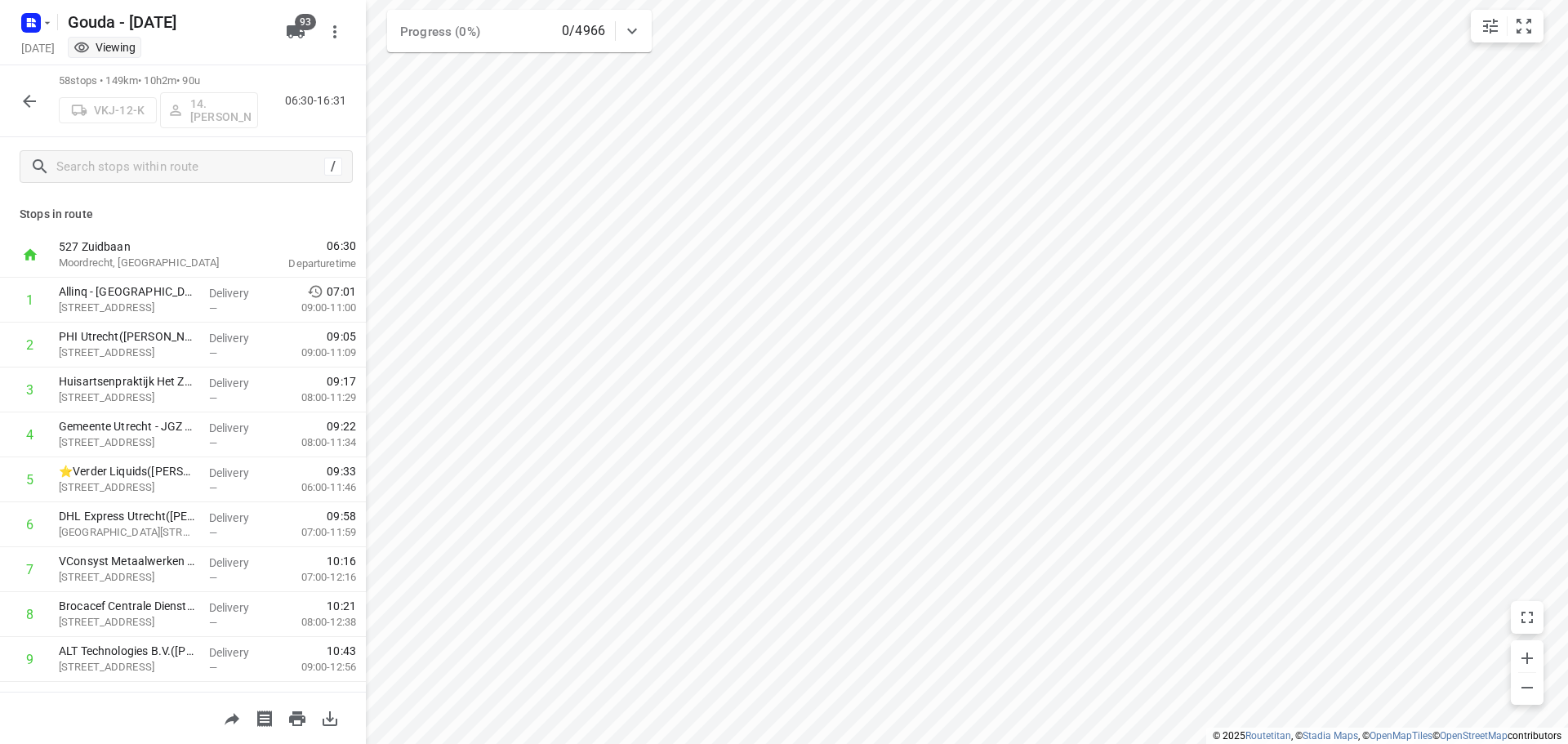
click at [33, 97] on icon "button" at bounding box center [29, 101] width 20 height 20
click at [33, 101] on icon "button" at bounding box center [29, 102] width 13 height 13
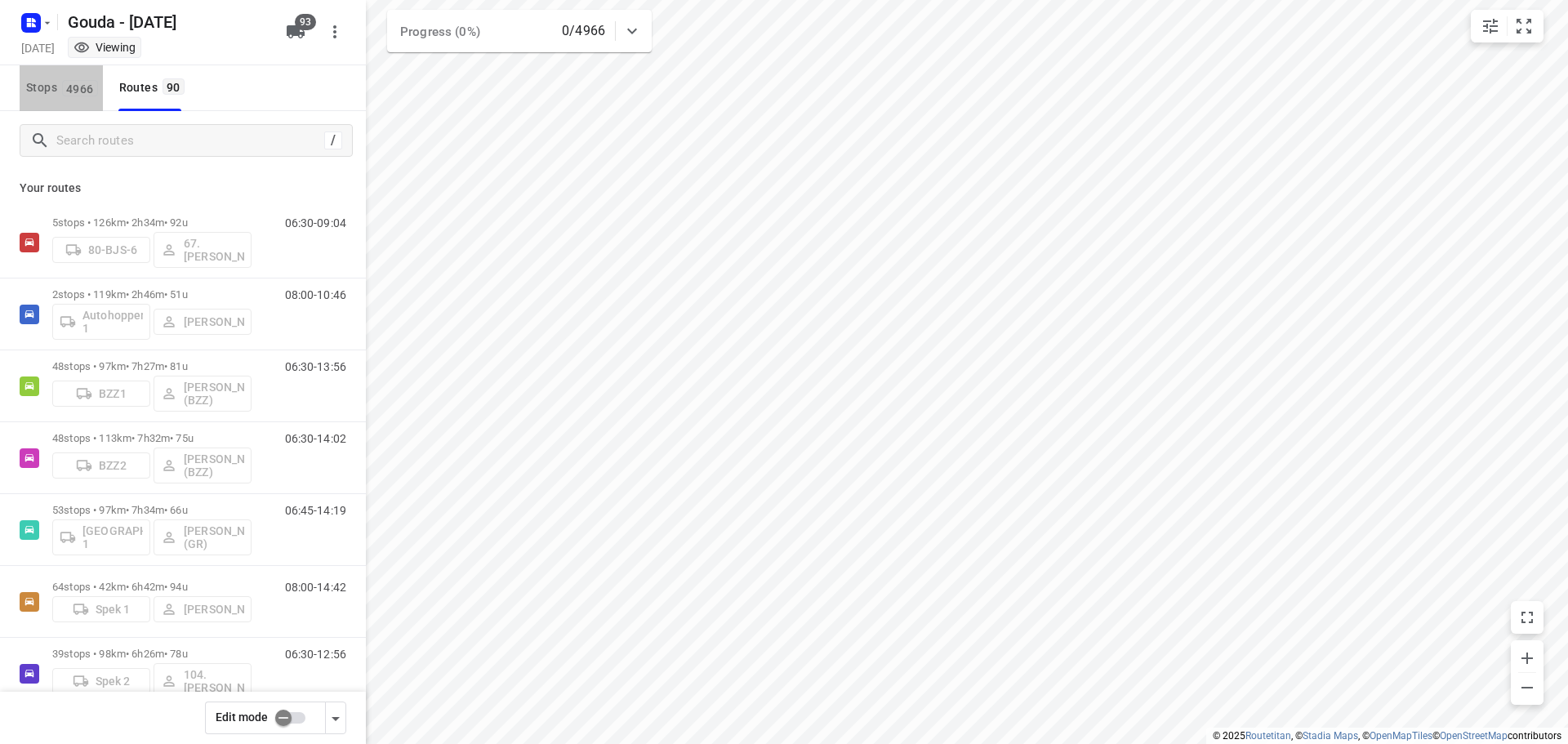
click at [33, 82] on span "Stops 4966" at bounding box center [64, 88] width 77 height 20
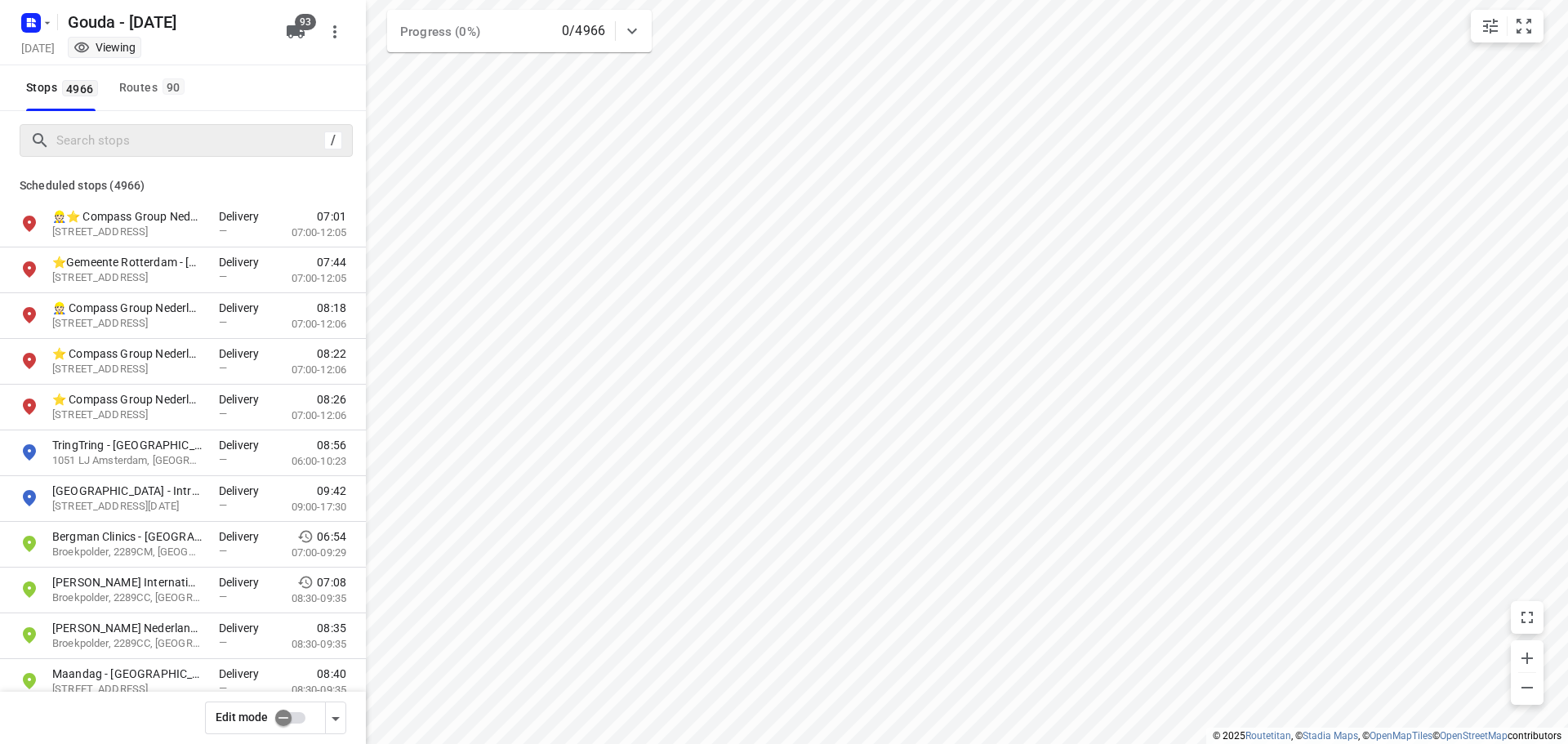
click at [124, 125] on div "/" at bounding box center [186, 140] width 333 height 32
click at [123, 129] on input "Search stops" at bounding box center [204, 141] width 294 height 26
drag, startPoint x: 138, startPoint y: 135, endPoint x: 155, endPoint y: 127, distance: 18.8
click at [138, 135] on input "Search stops" at bounding box center [190, 141] width 266 height 26
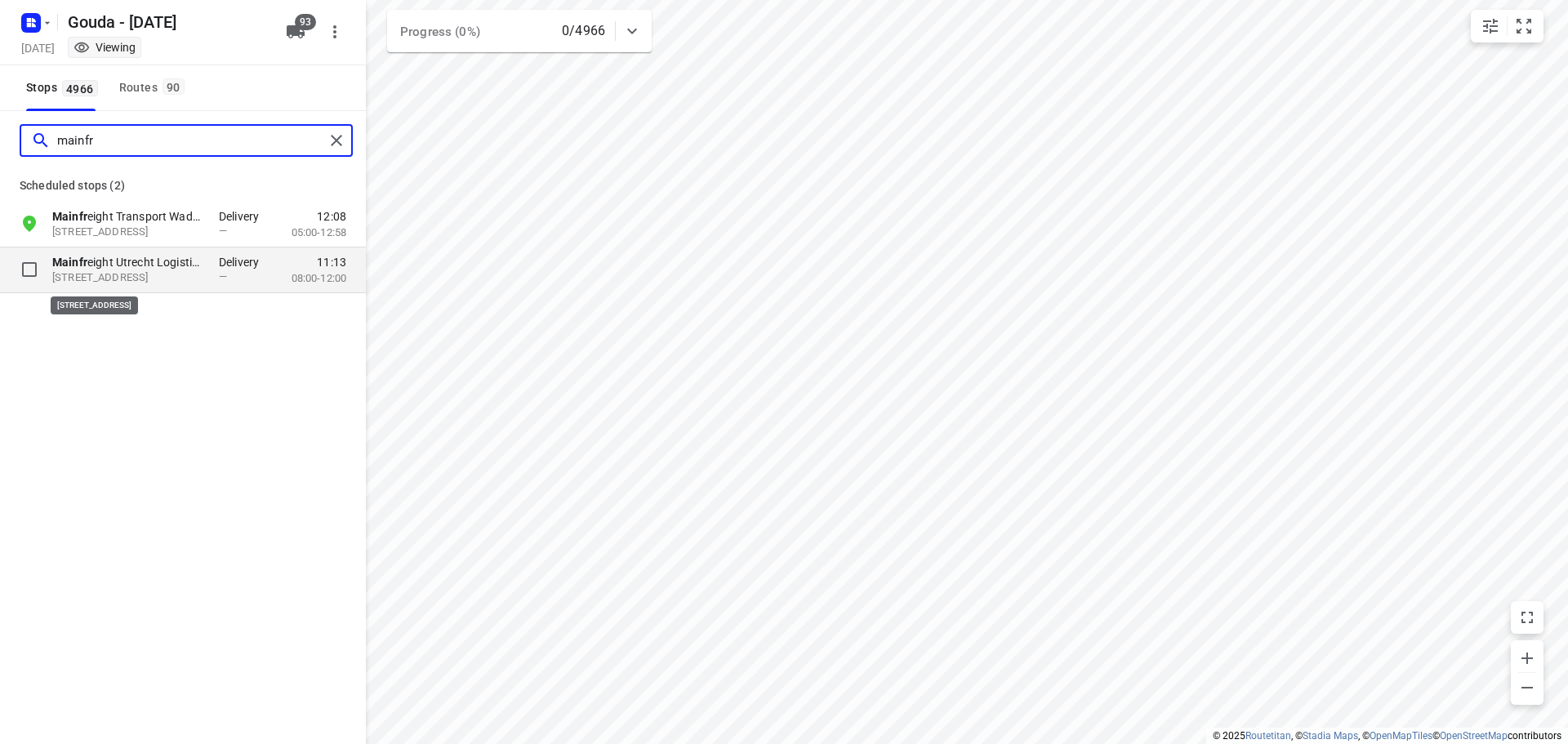
type input "mainfr"
click at [181, 279] on p "Kantonnaleweg 1, 3542DB, Utrecht, NL" at bounding box center [127, 278] width 150 height 15
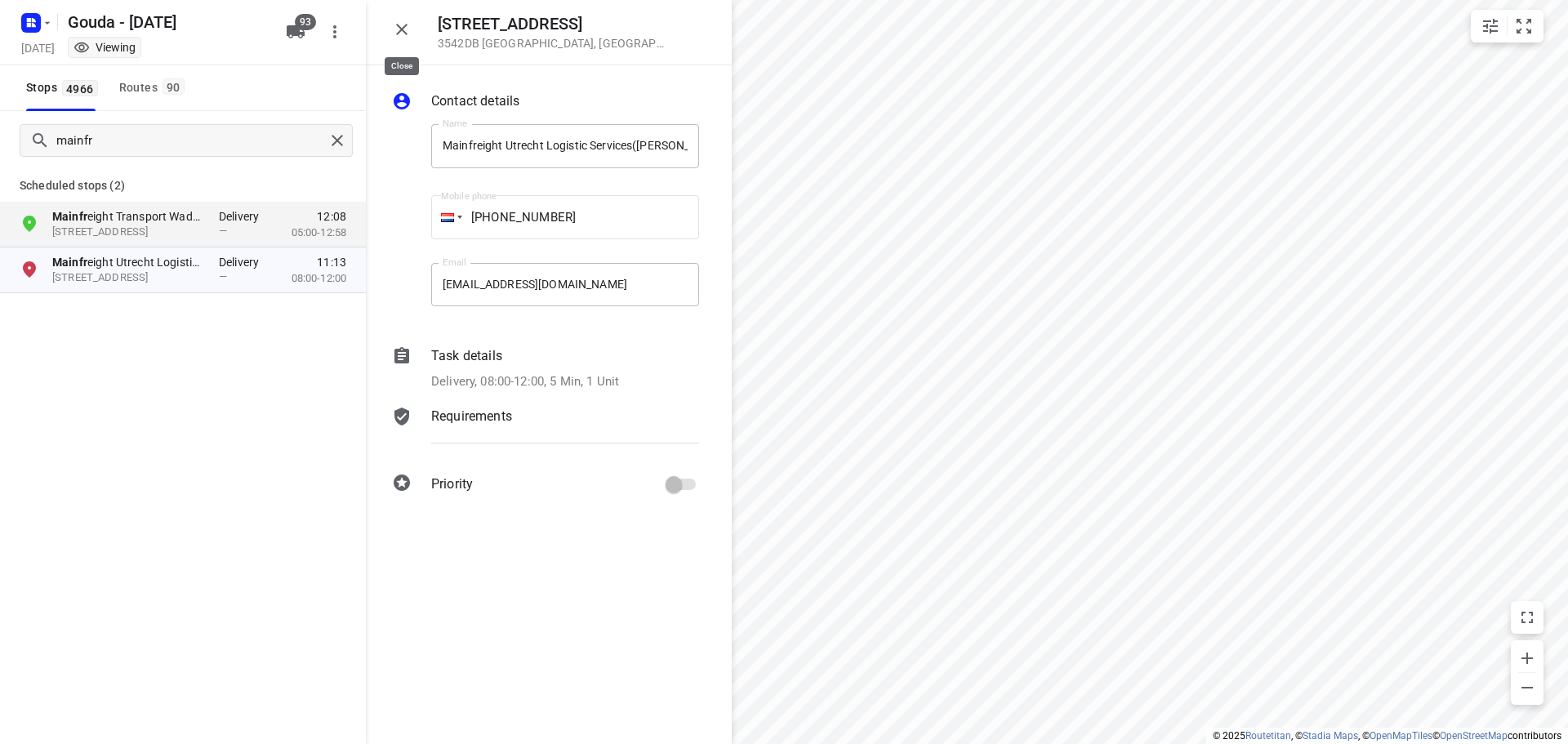
click at [406, 33] on icon "button" at bounding box center [402, 29] width 11 height 11
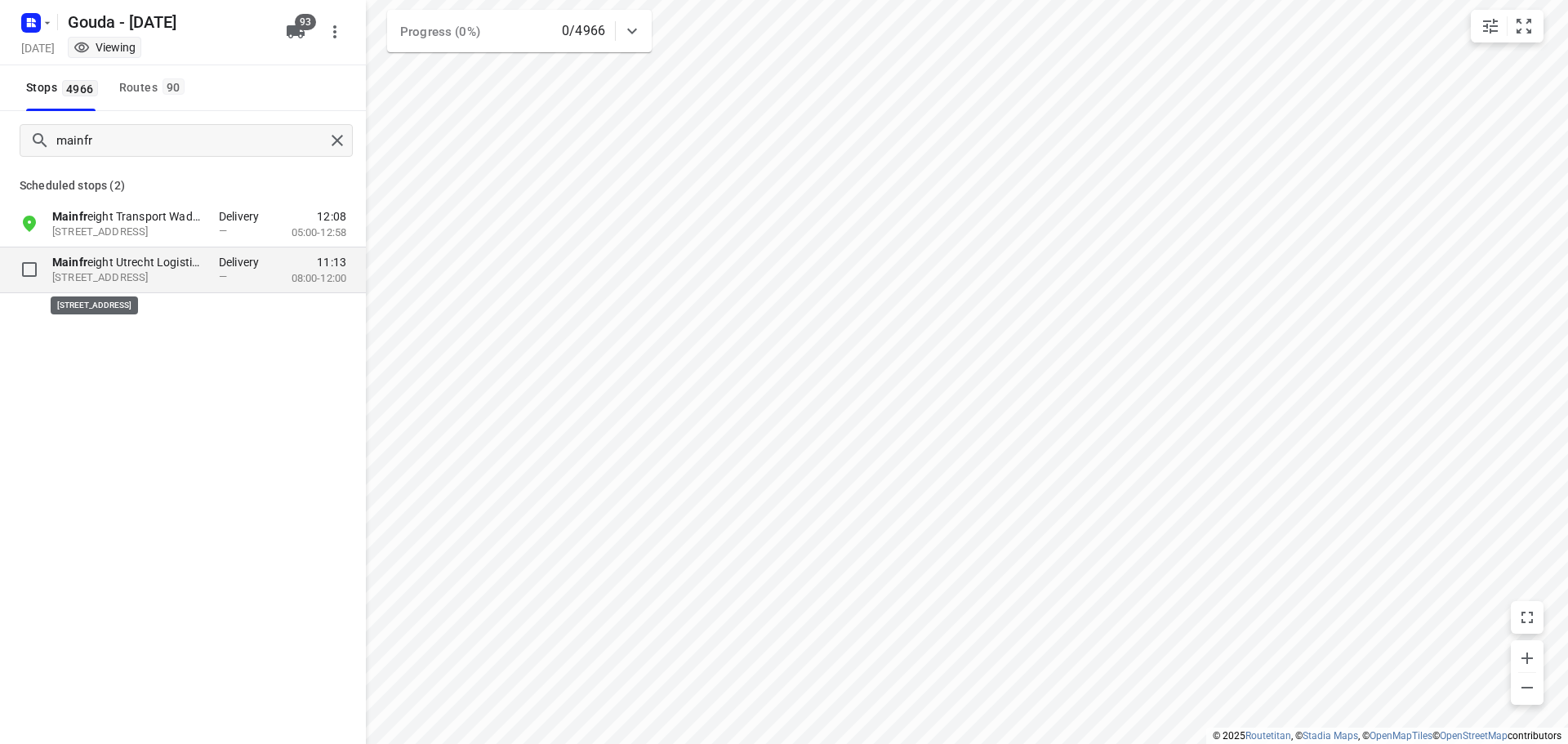
click at [146, 270] on p "Kantonnaleweg 1, 3542DB, Utrecht, NL" at bounding box center [127, 278] width 150 height 15
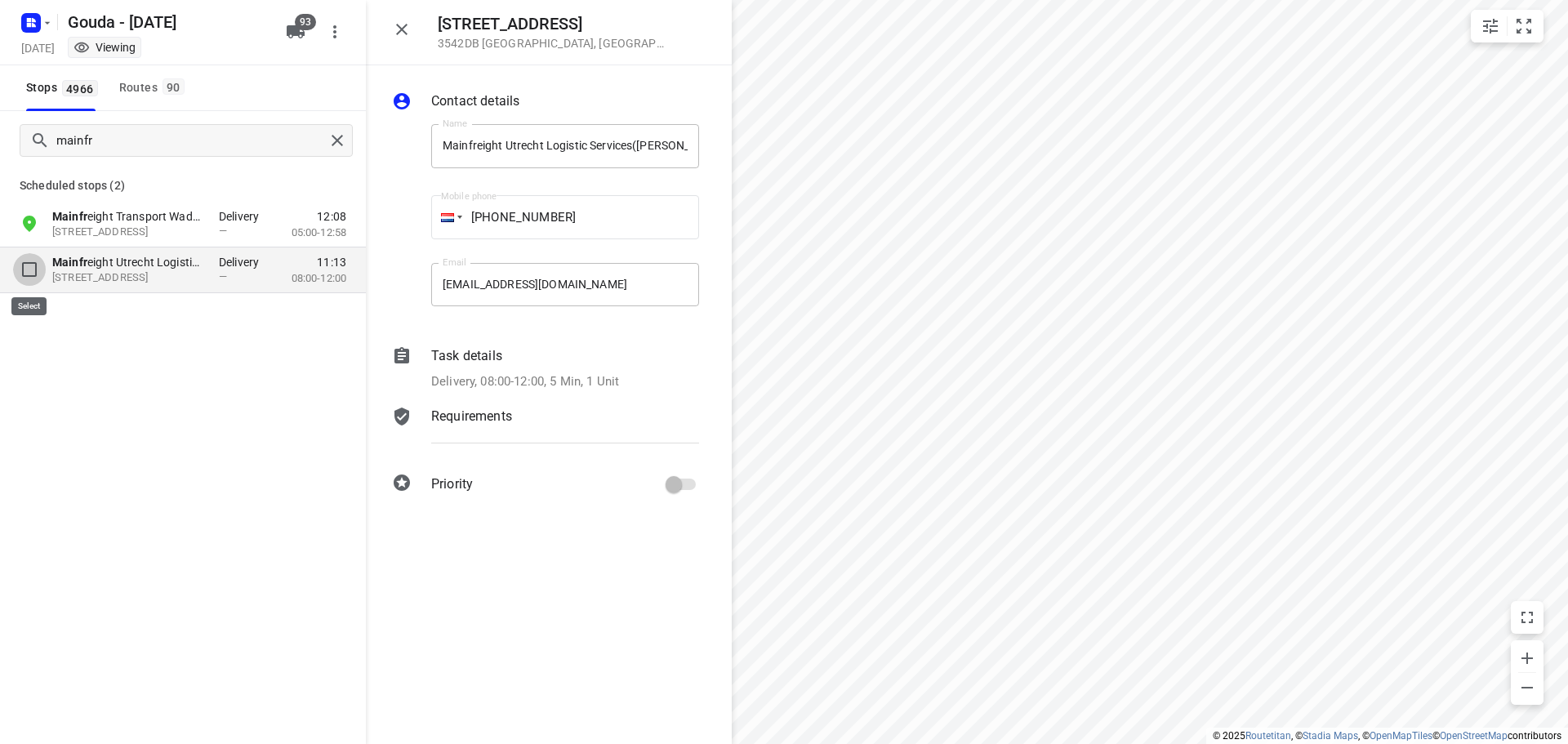
click at [28, 268] on input "grid" at bounding box center [29, 269] width 32 height 32
checkbox input "true"
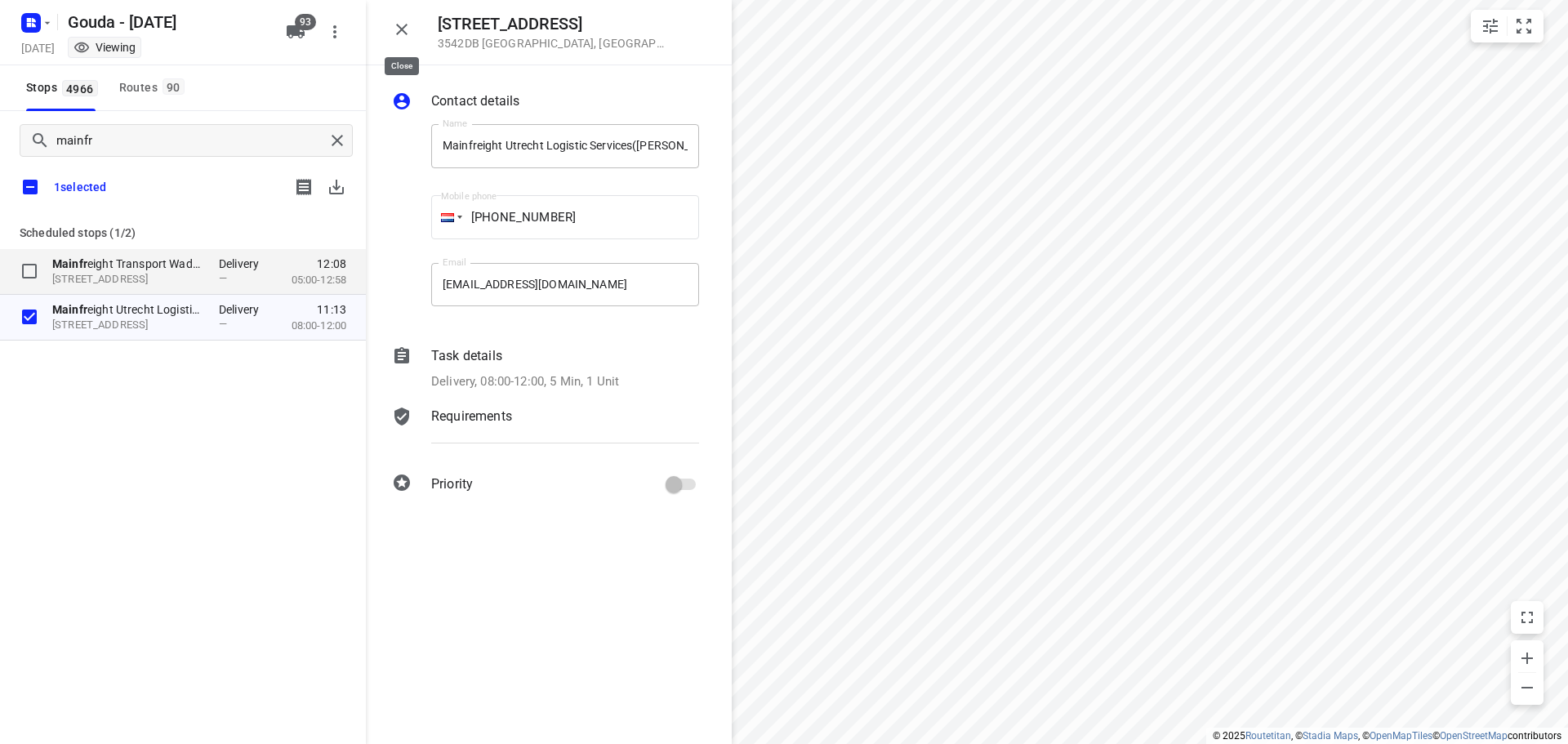
click at [395, 21] on icon "button" at bounding box center [402, 29] width 20 height 20
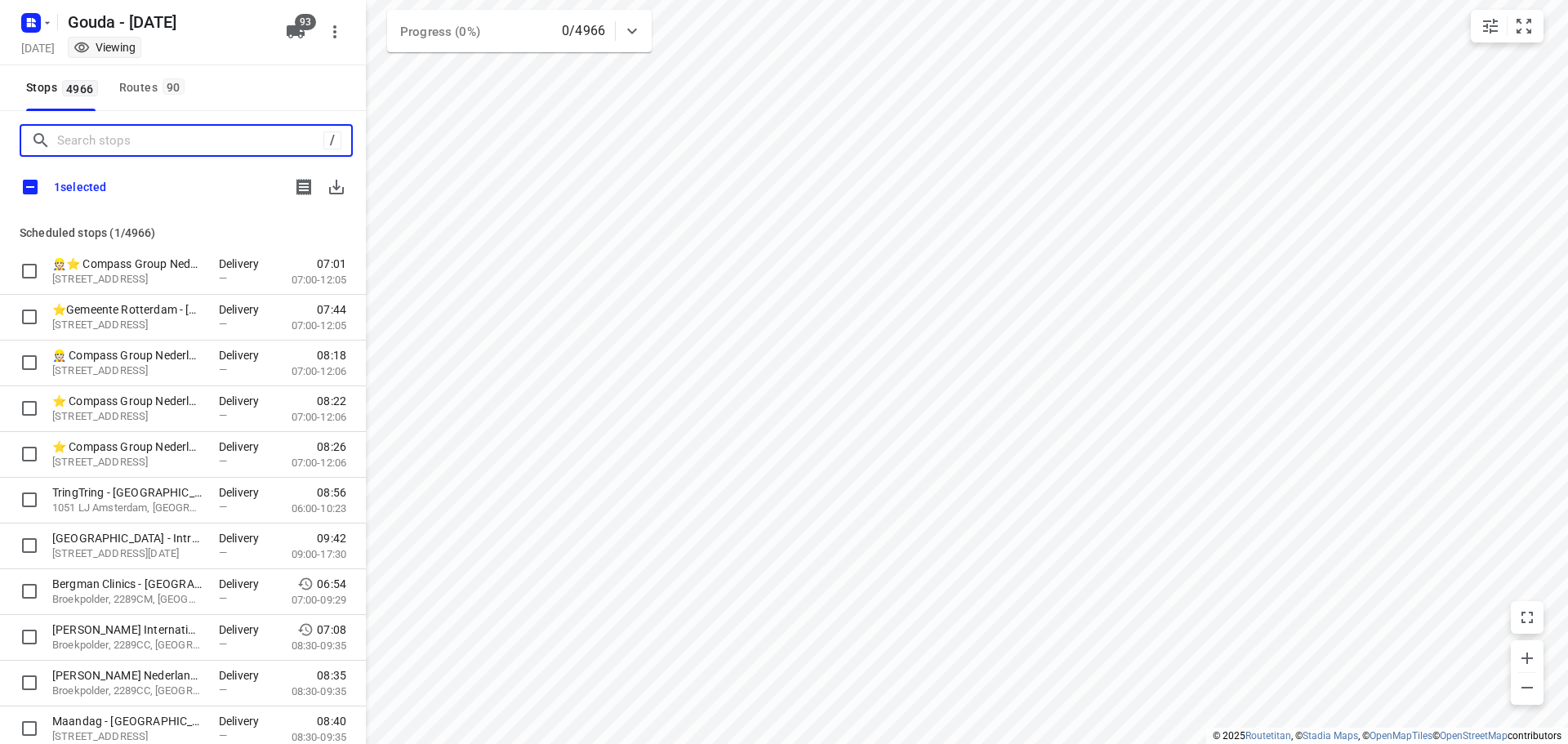
click at [84, 140] on input "Search stops" at bounding box center [190, 141] width 266 height 26
click at [32, 180] on input "checkbox" at bounding box center [30, 187] width 34 height 34
click at [33, 181] on input "checkbox" at bounding box center [30, 187] width 34 height 34
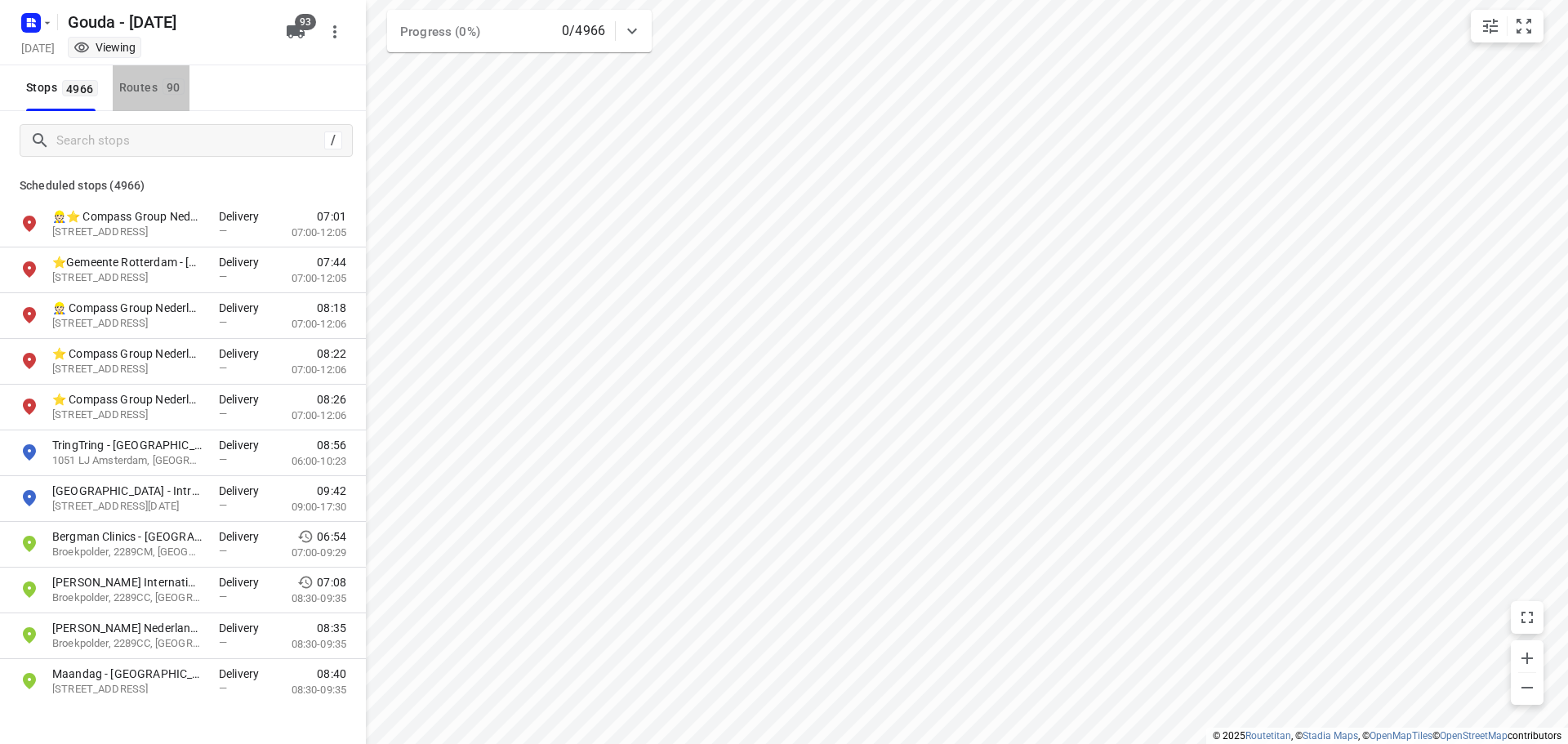
click at [123, 83] on div "Routes 90" at bounding box center [154, 88] width 70 height 20
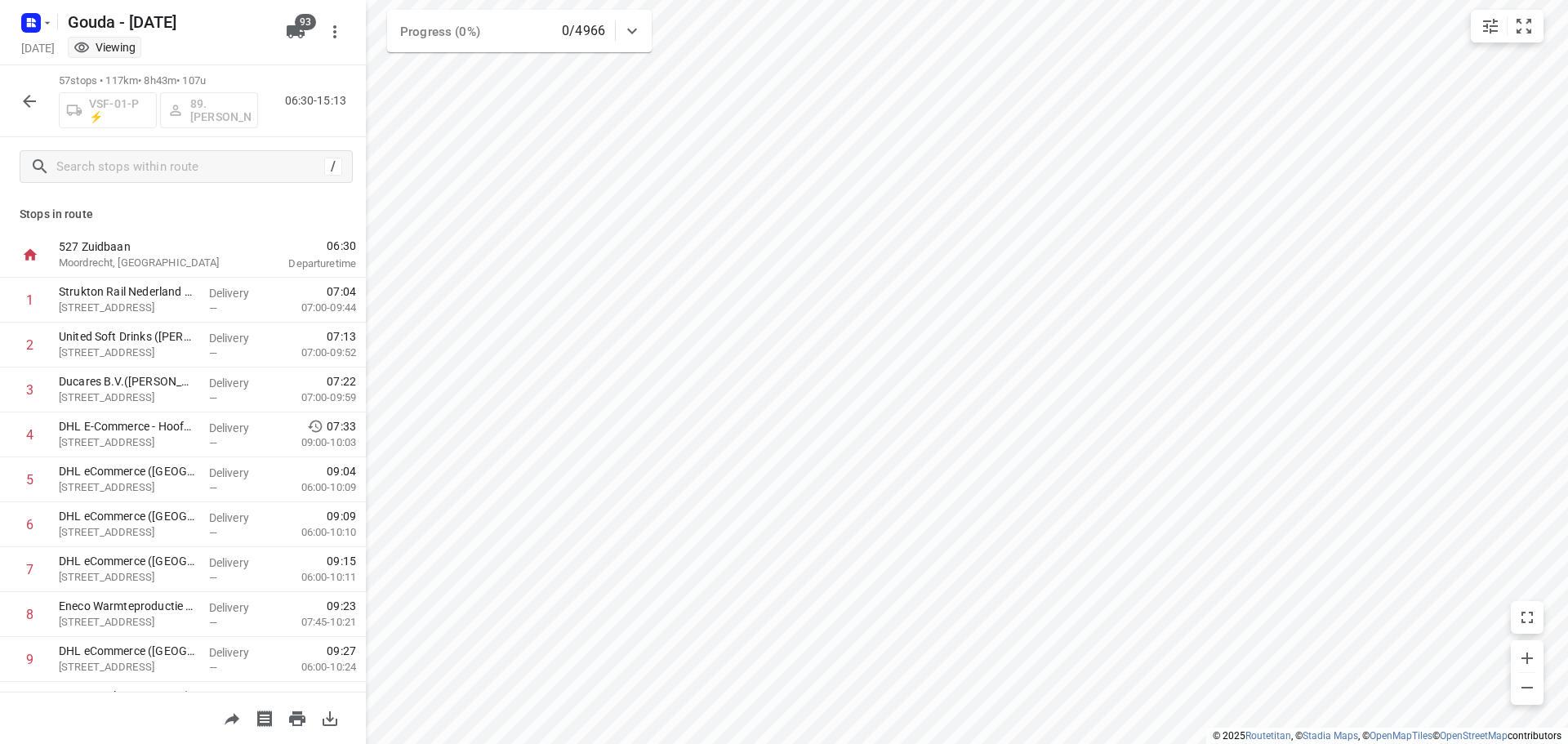
click at [31, 117] on div "57 stops • 117km • 8h43m • 107u VSF-01-P ⚡ 89.Marcel Aerts 06:30-15:13" at bounding box center [183, 102] width 366 height 72
click at [28, 107] on icon "button" at bounding box center [29, 101] width 20 height 20
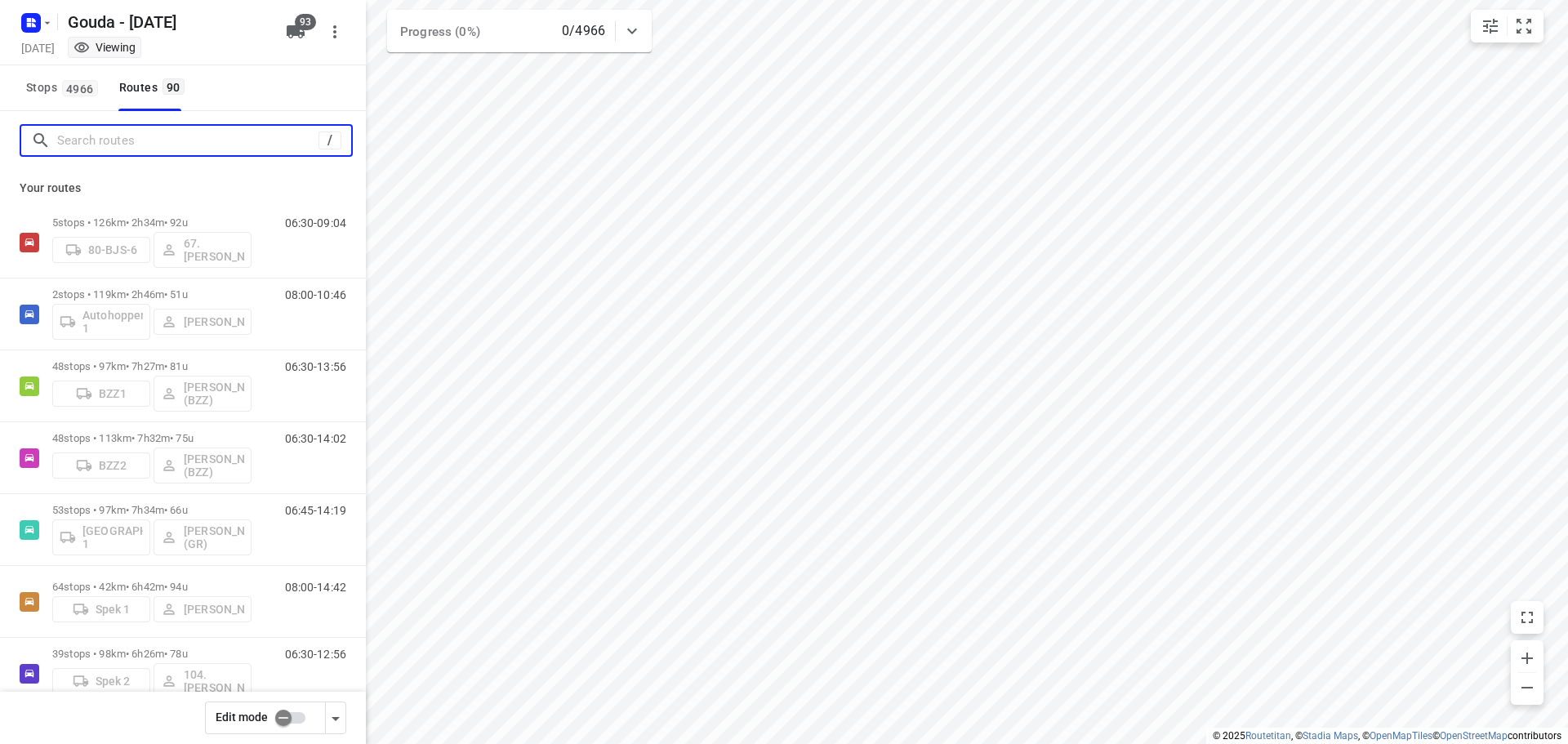
click at [186, 139] on input "Search routes" at bounding box center [187, 141] width 262 height 26
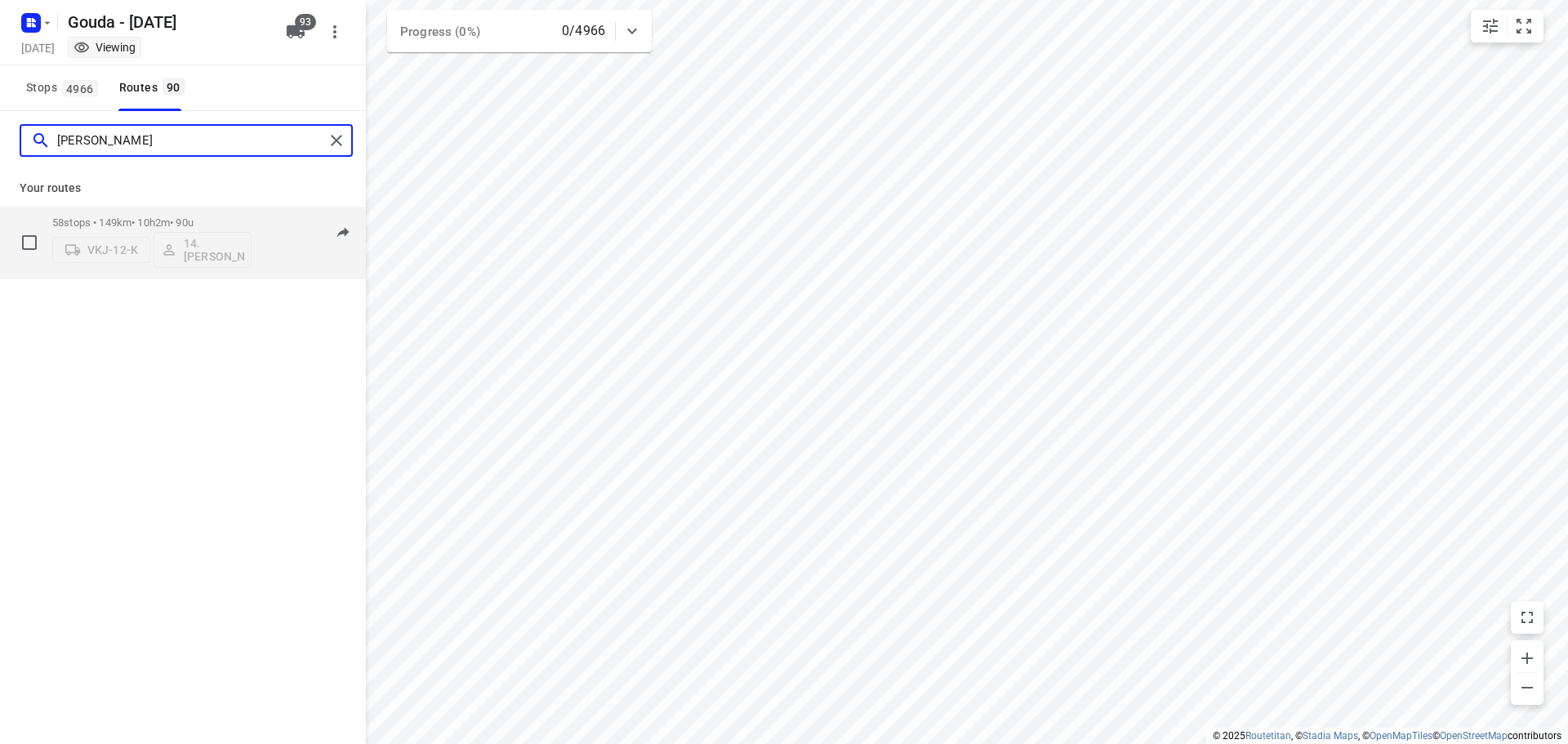
type input "bryan"
click at [192, 214] on div "58 stops • 149km • 10h2m • 90u VKJ-12-K 14. Bryan Oelrich" at bounding box center [151, 242] width 199 height 68
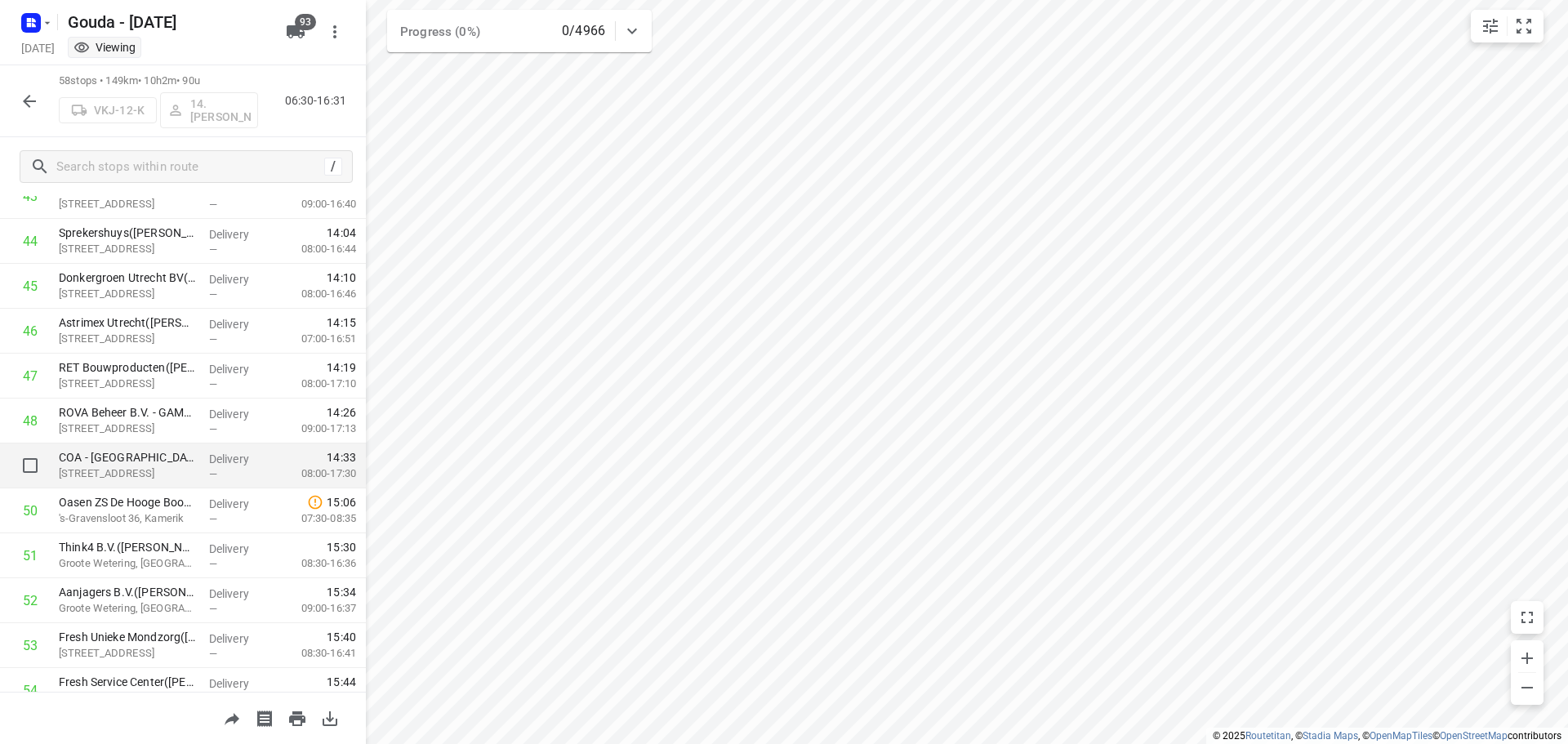
scroll to position [1990, 0]
click at [39, 106] on button "button" at bounding box center [29, 101] width 32 height 32
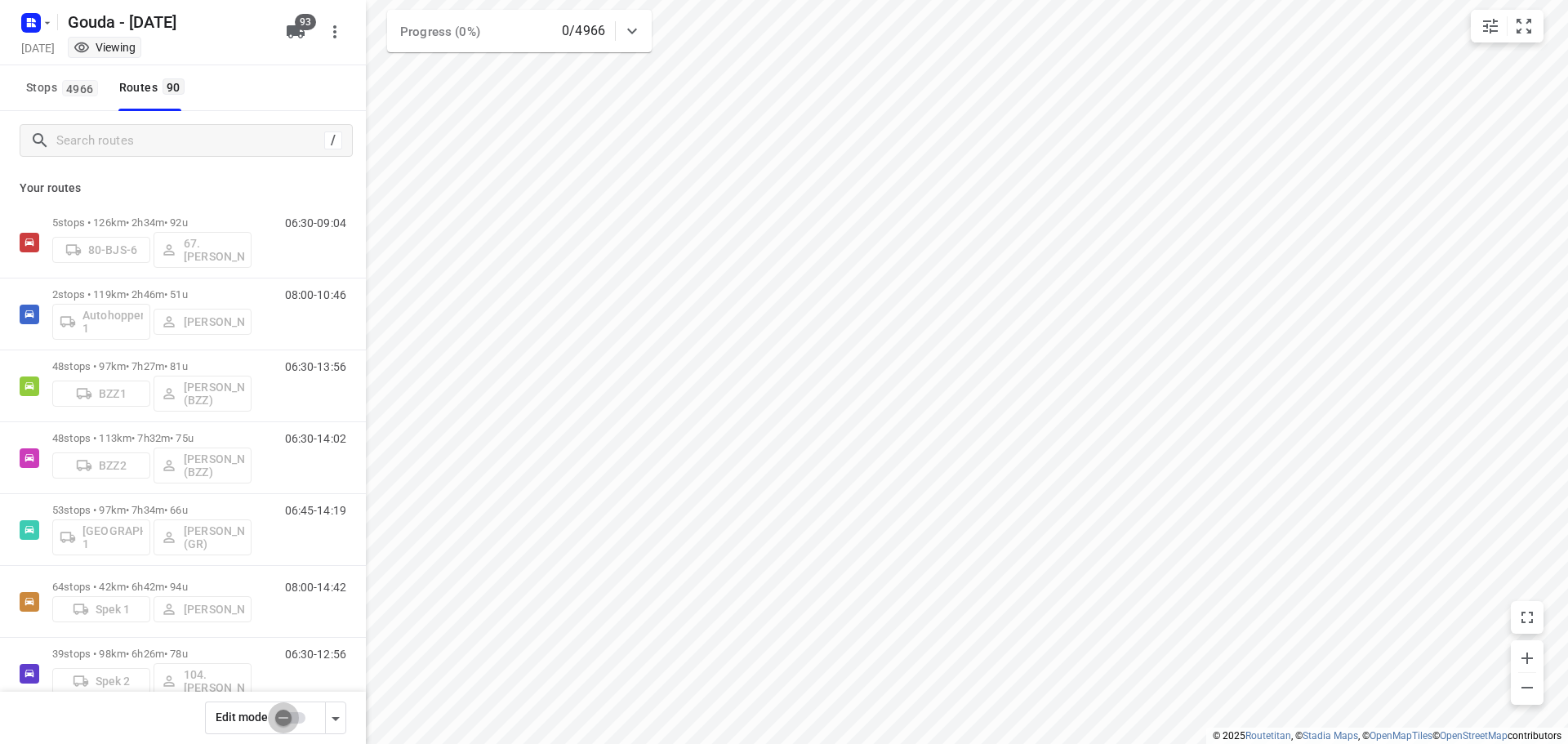
click at [293, 712] on input "checkbox" at bounding box center [284, 717] width 93 height 31
checkbox input "false"
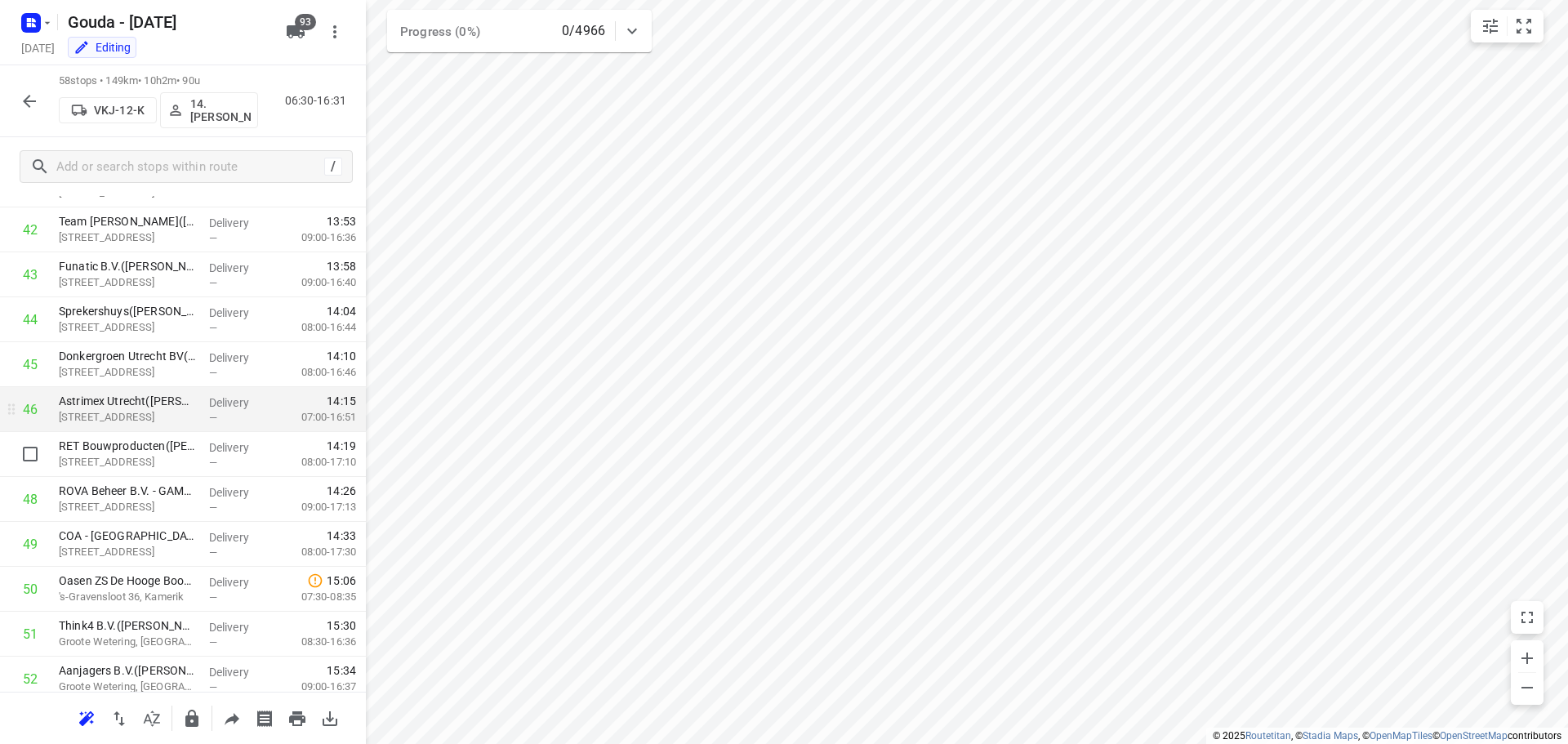
scroll to position [1909, 0]
drag, startPoint x: 130, startPoint y: 550, endPoint x: 133, endPoint y: 414, distance: 136.0
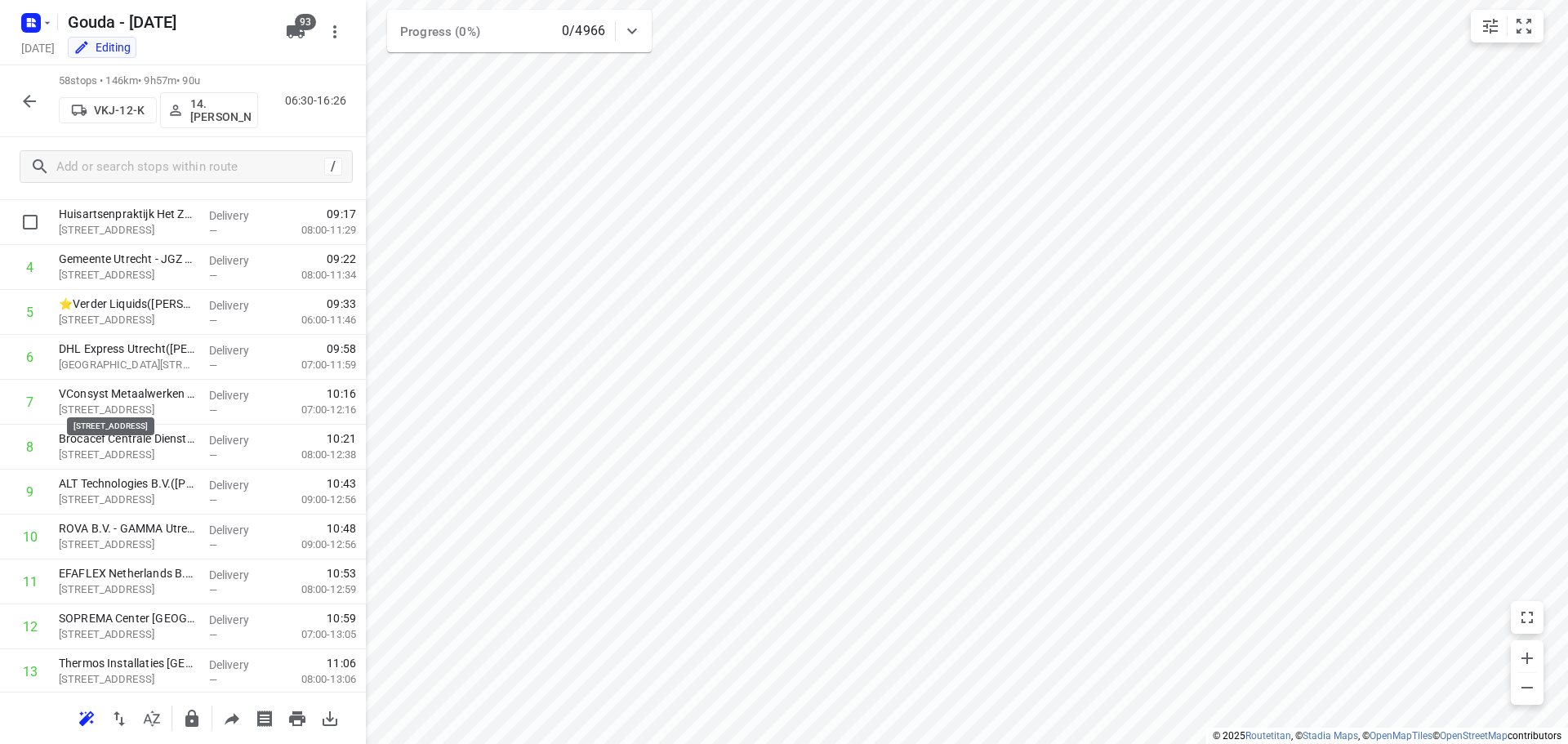
scroll to position [0, 0]
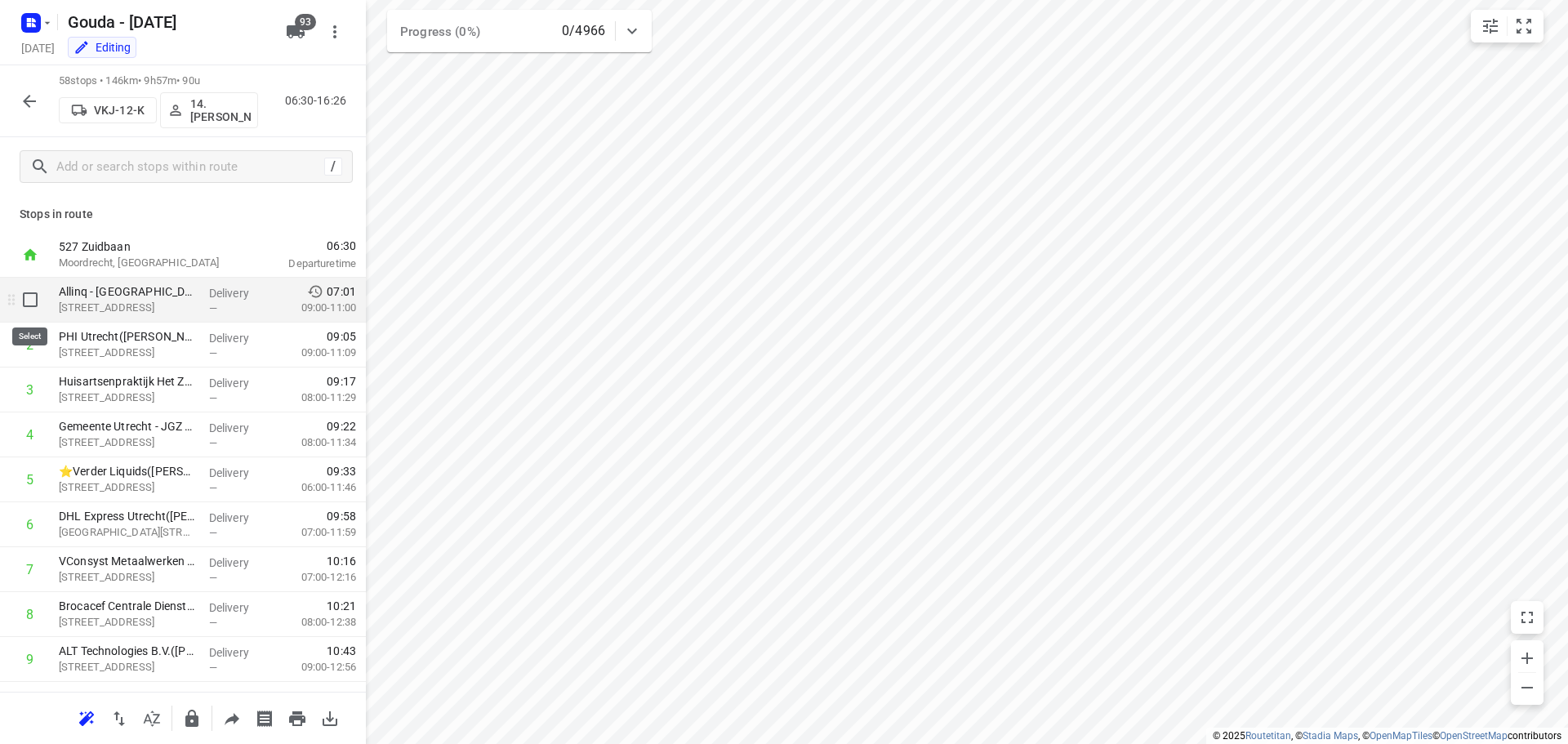
click at [29, 294] on input "checkbox" at bounding box center [30, 300] width 32 height 32
checkbox input "true"
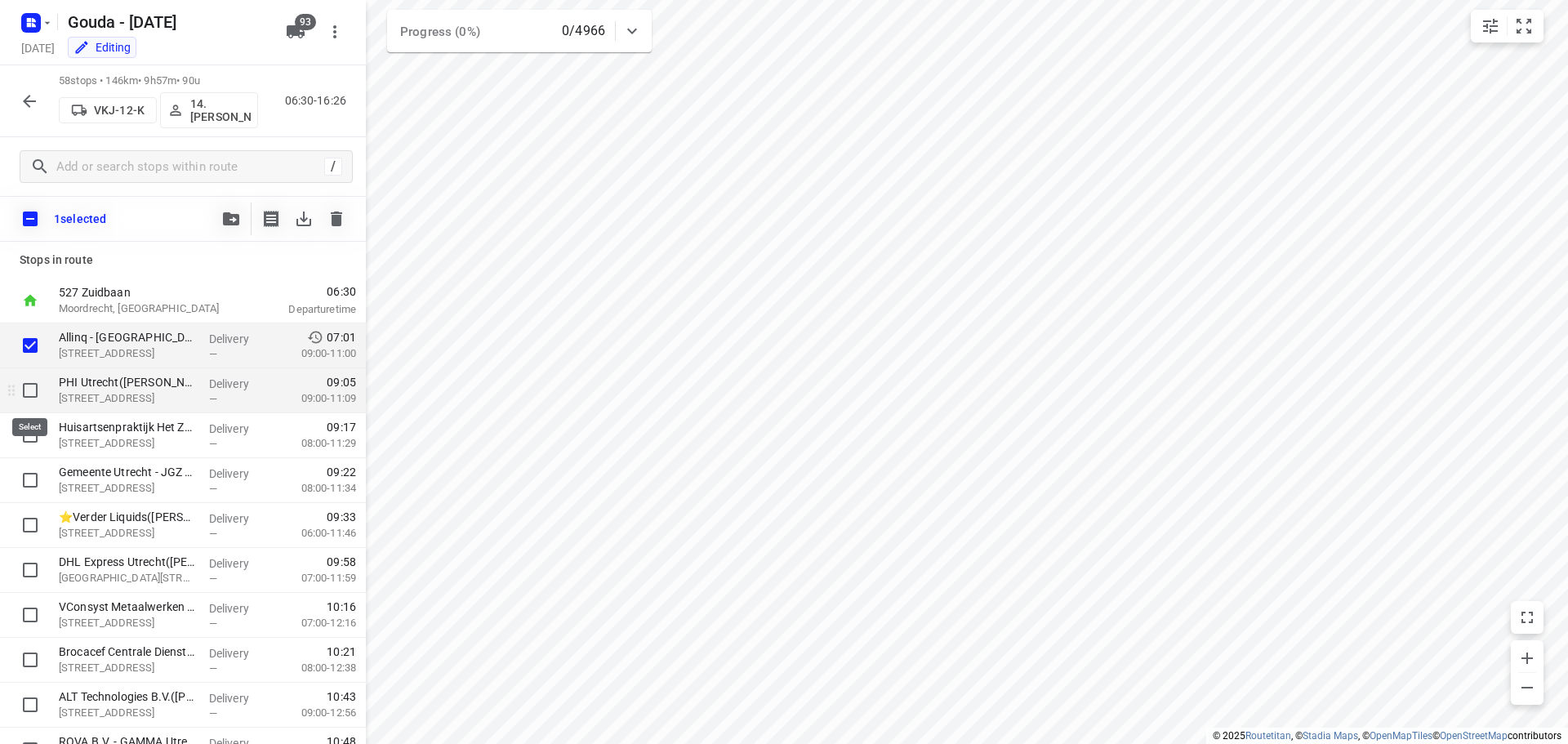
click at [29, 395] on input "checkbox" at bounding box center [30, 390] width 32 height 32
checkbox input "true"
click at [25, 446] on input "checkbox" at bounding box center [30, 435] width 32 height 32
checkbox input "true"
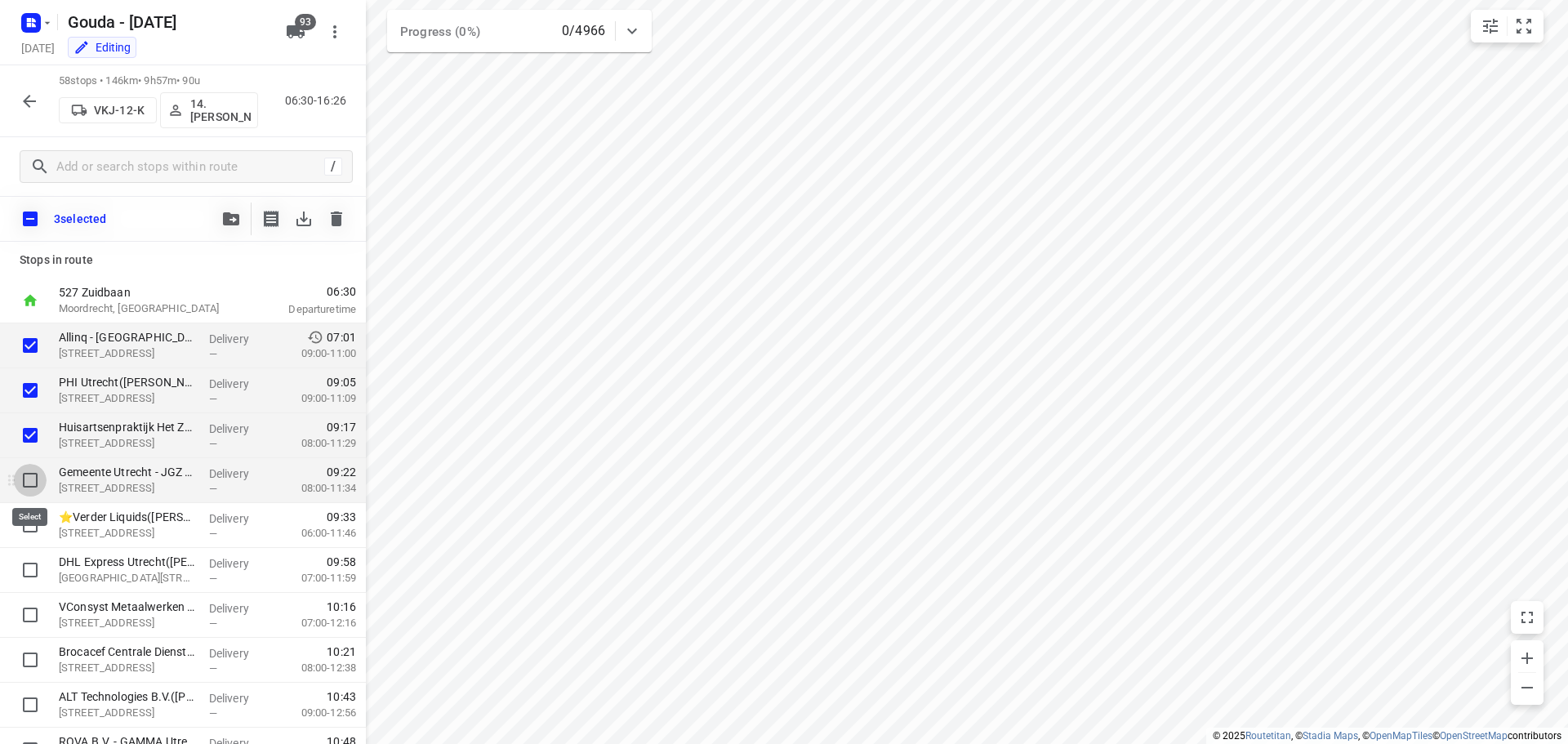
click at [30, 479] on input "checkbox" at bounding box center [30, 480] width 32 height 32
checkbox input "true"
drag, startPoint x: 142, startPoint y: 347, endPoint x: 124, endPoint y: 357, distance: 20.6
click at [28, 220] on input "checkbox" at bounding box center [30, 219] width 34 height 34
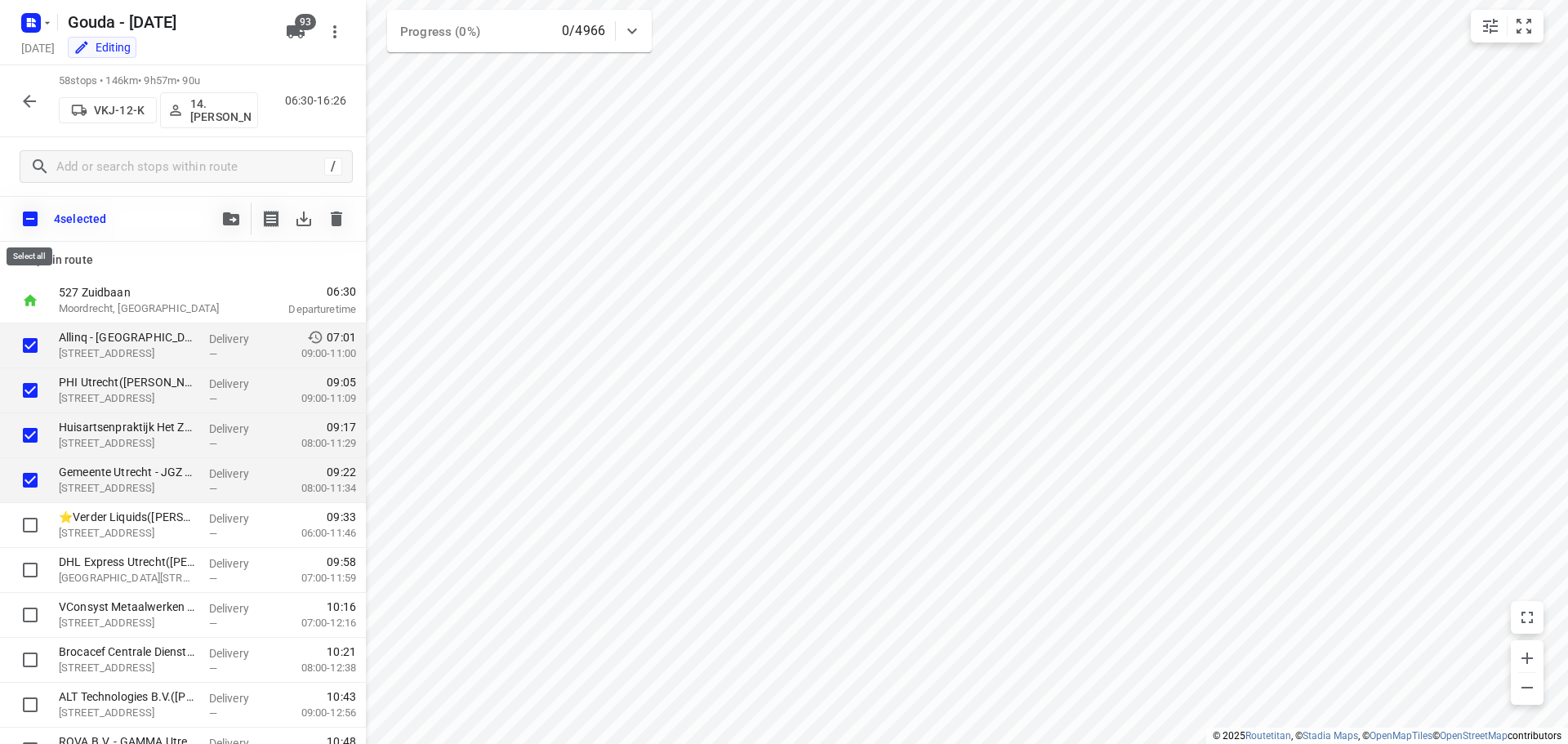
checkbox input "true"
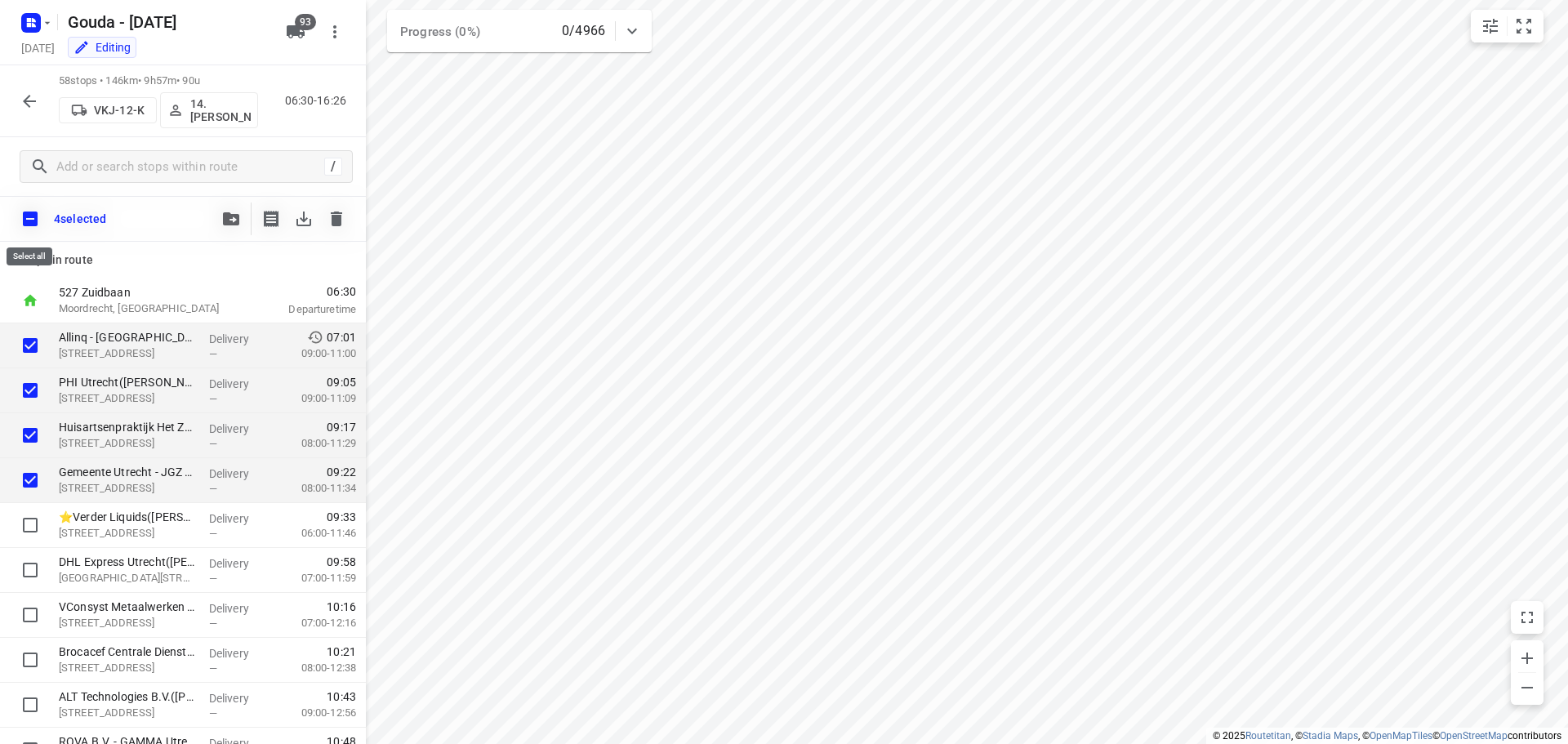
checkbox input "true"
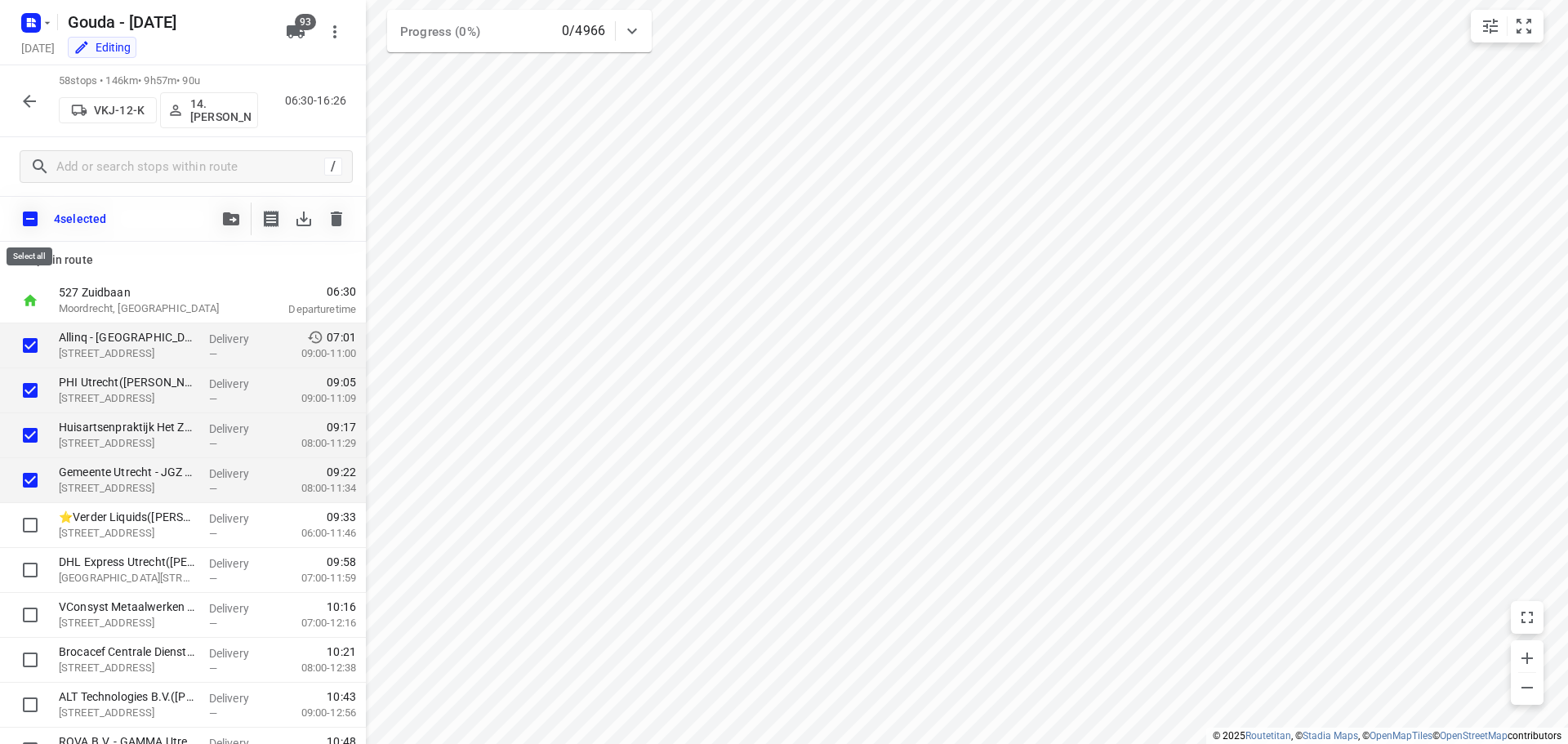
checkbox input "true"
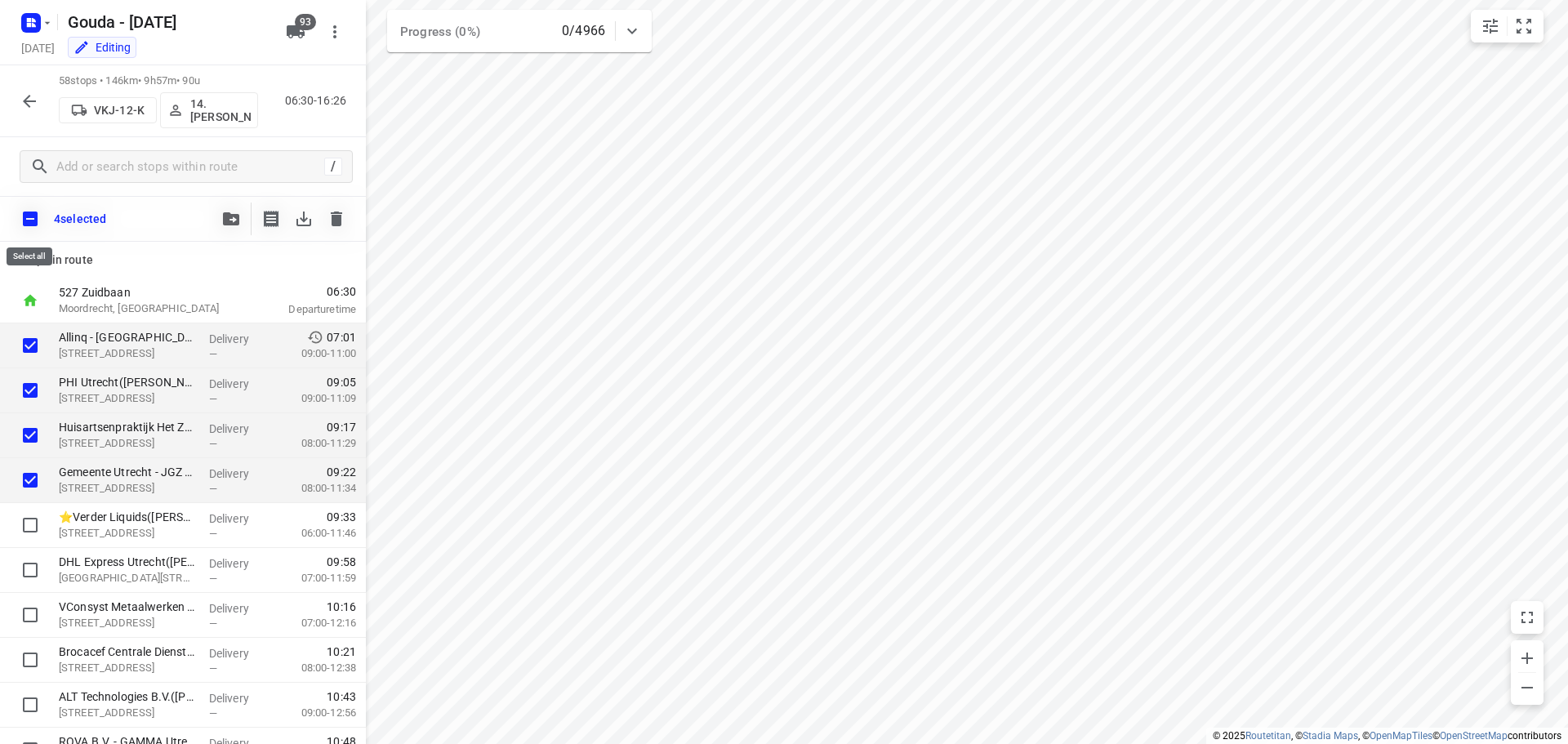
checkbox input "true"
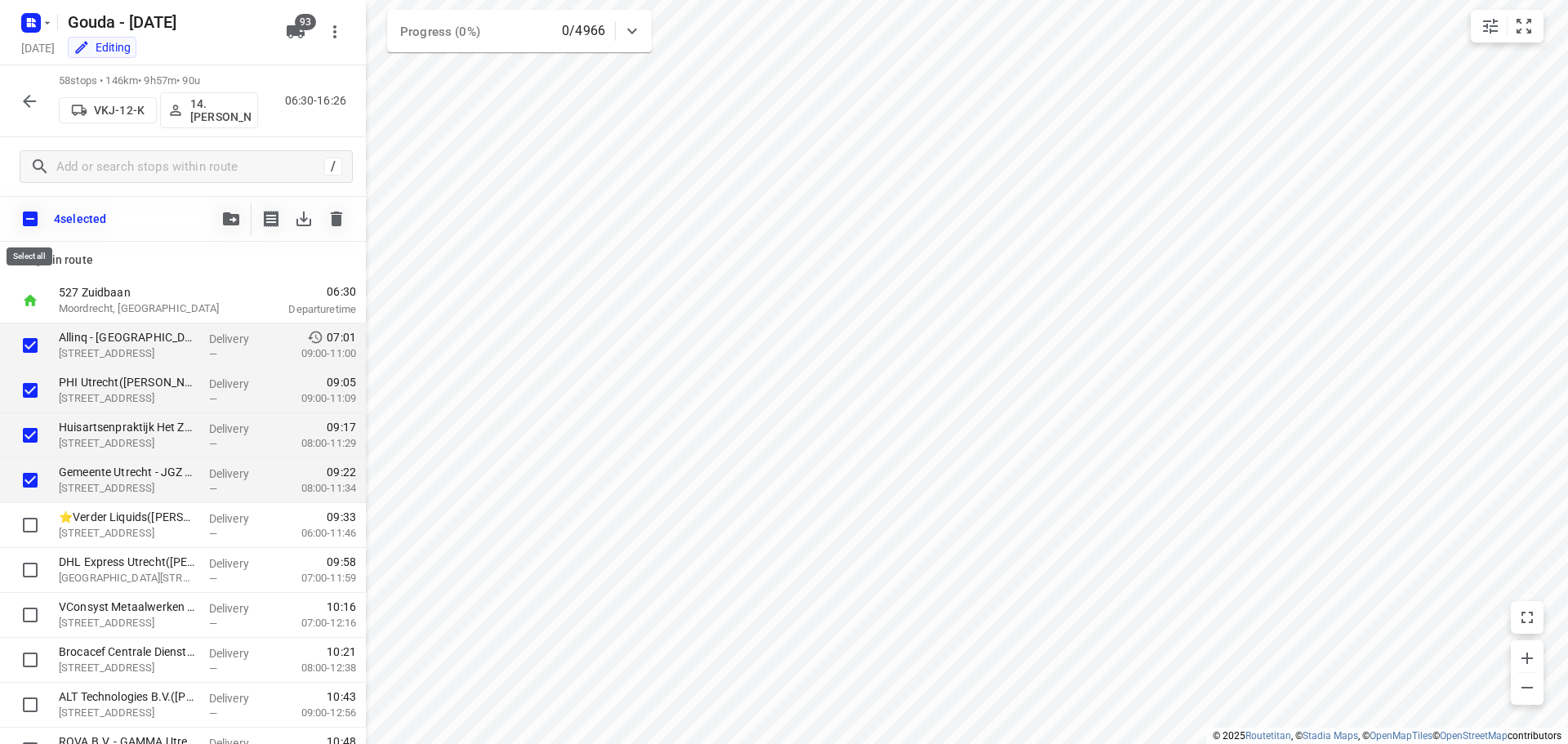
checkbox input "true"
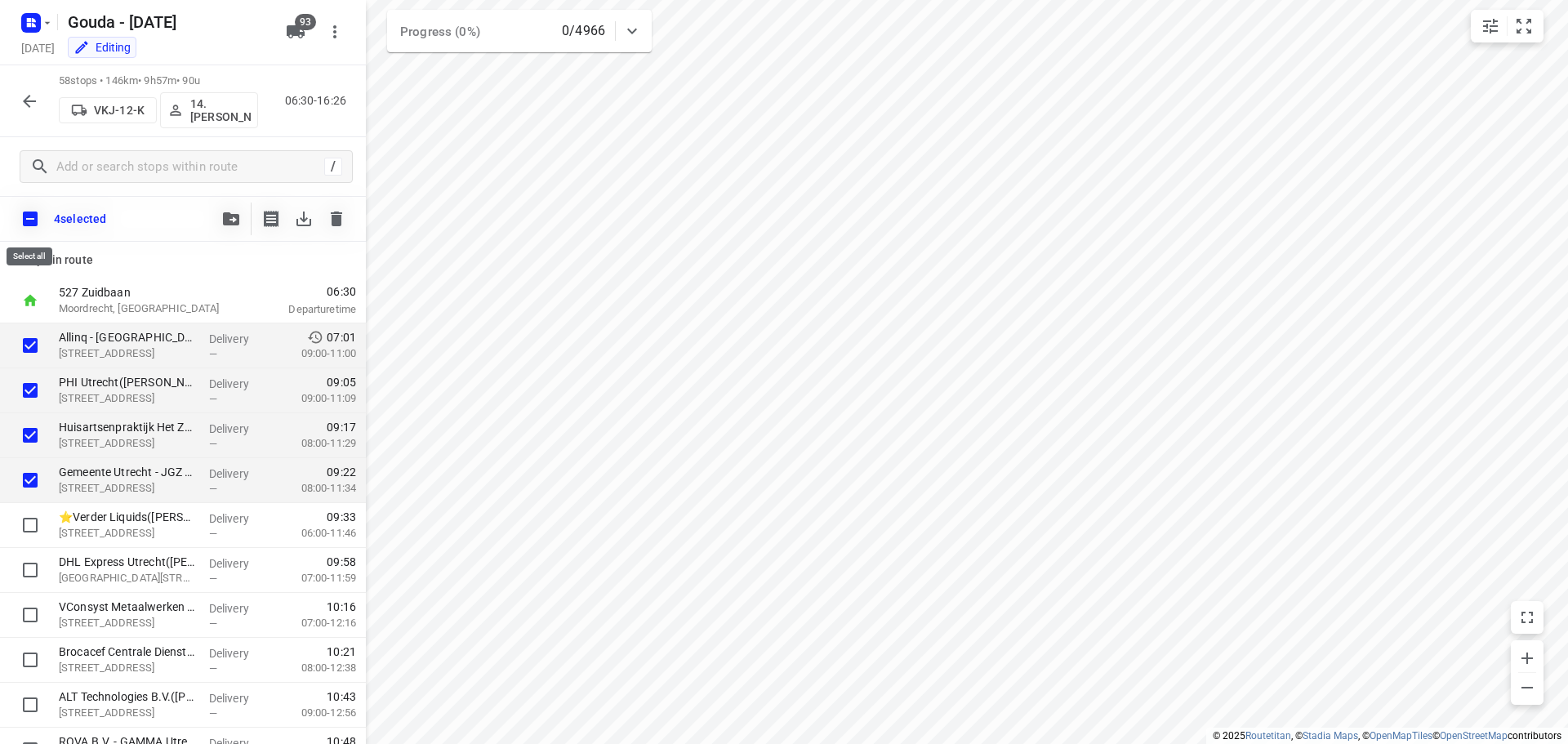
checkbox input "true"
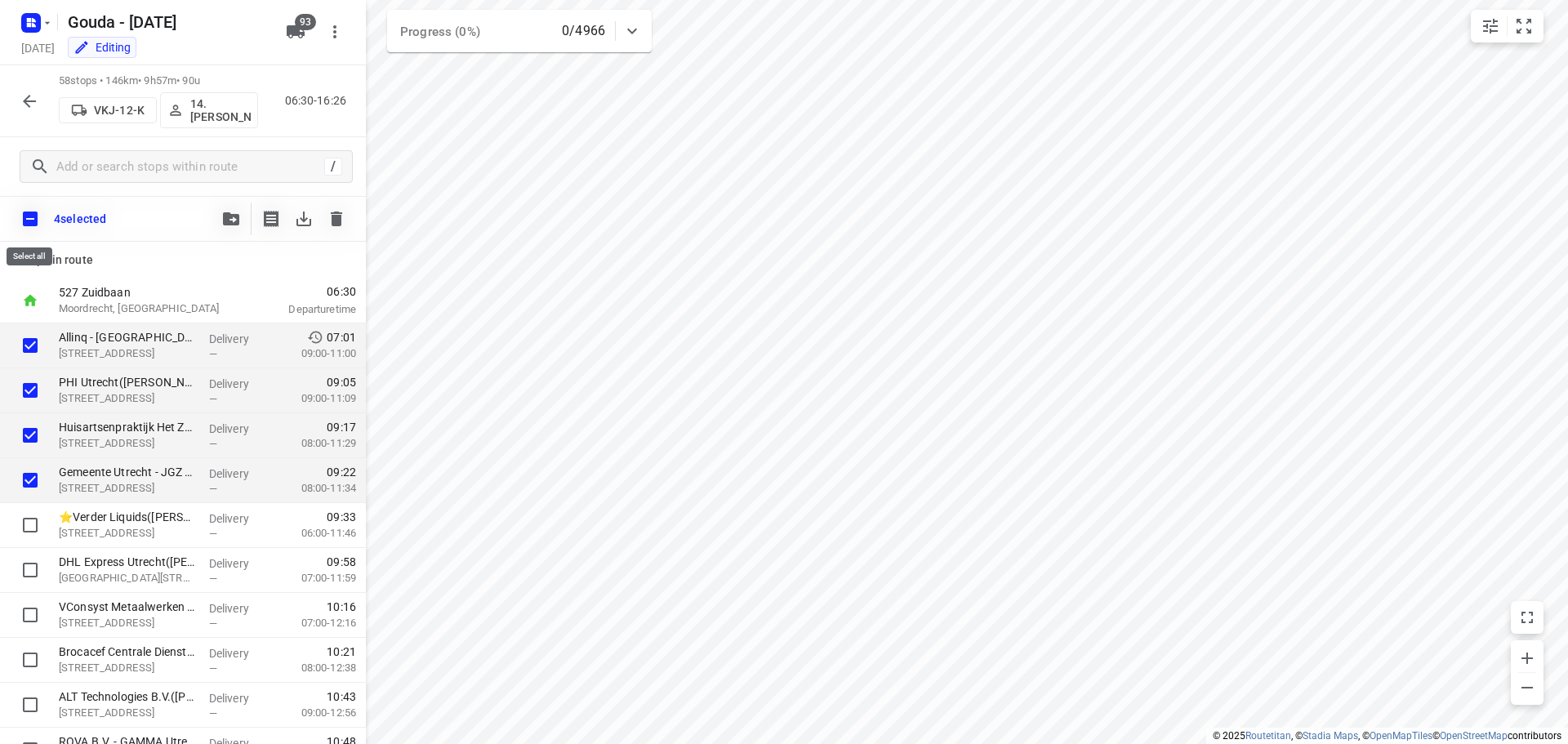
checkbox input "true"
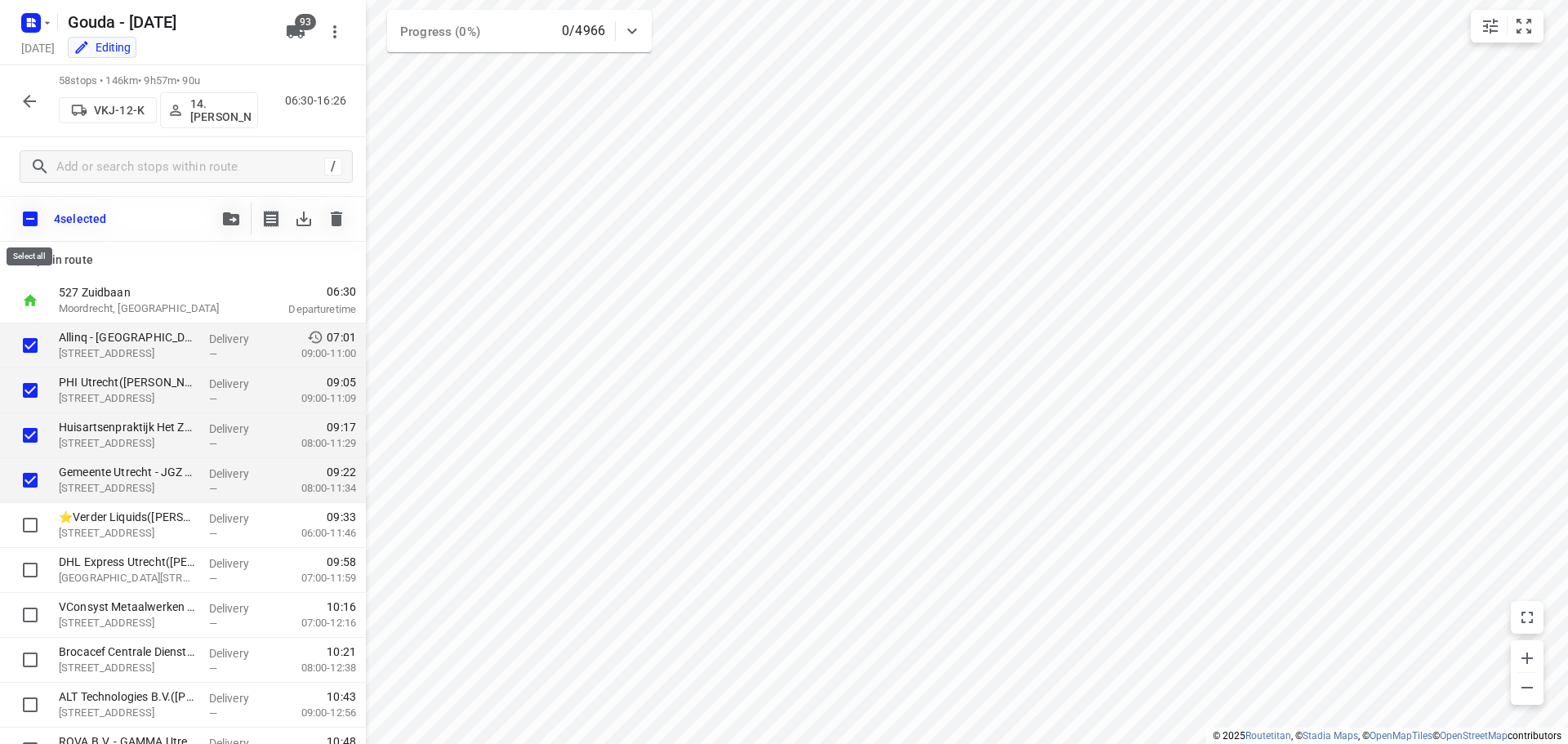
checkbox input "true"
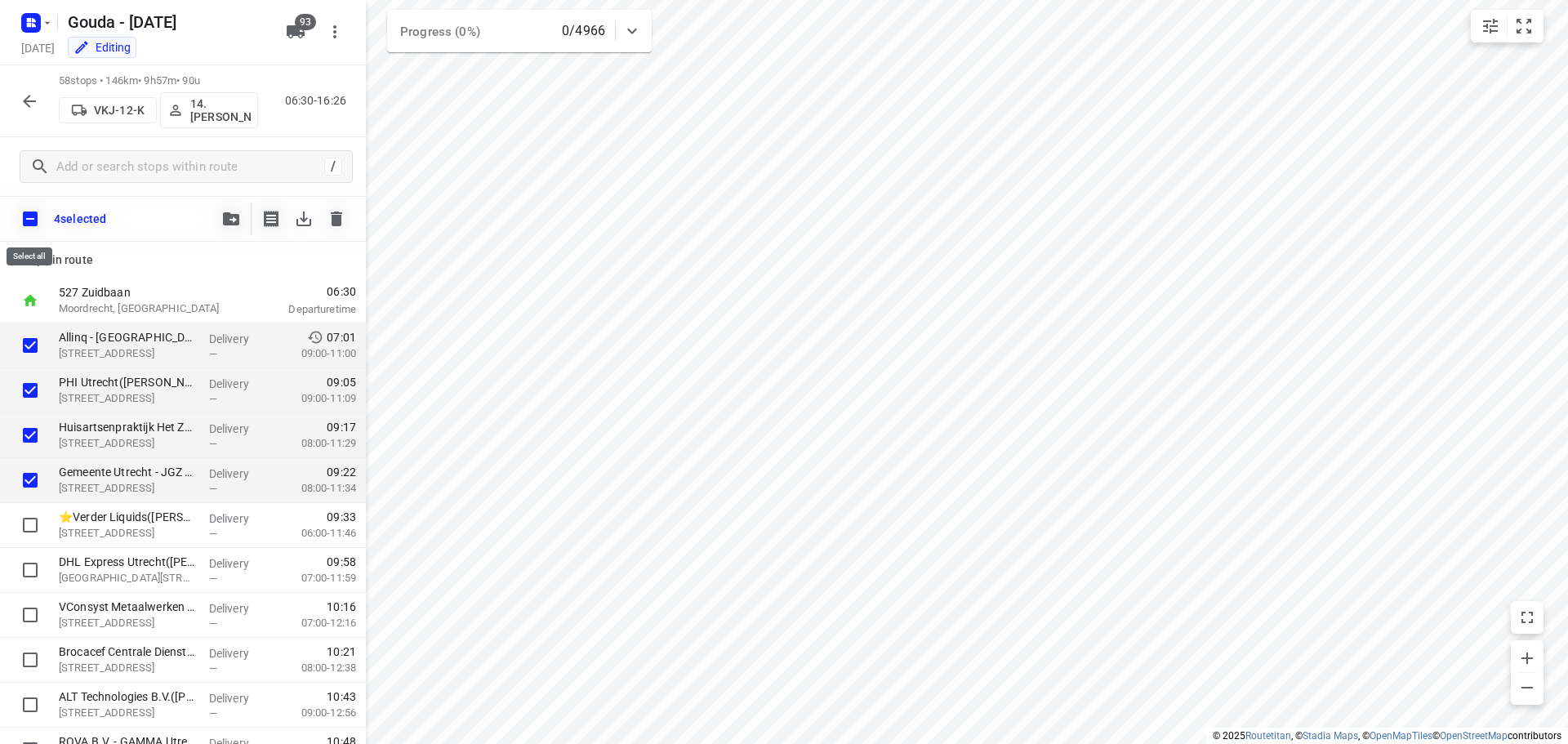
checkbox input "true"
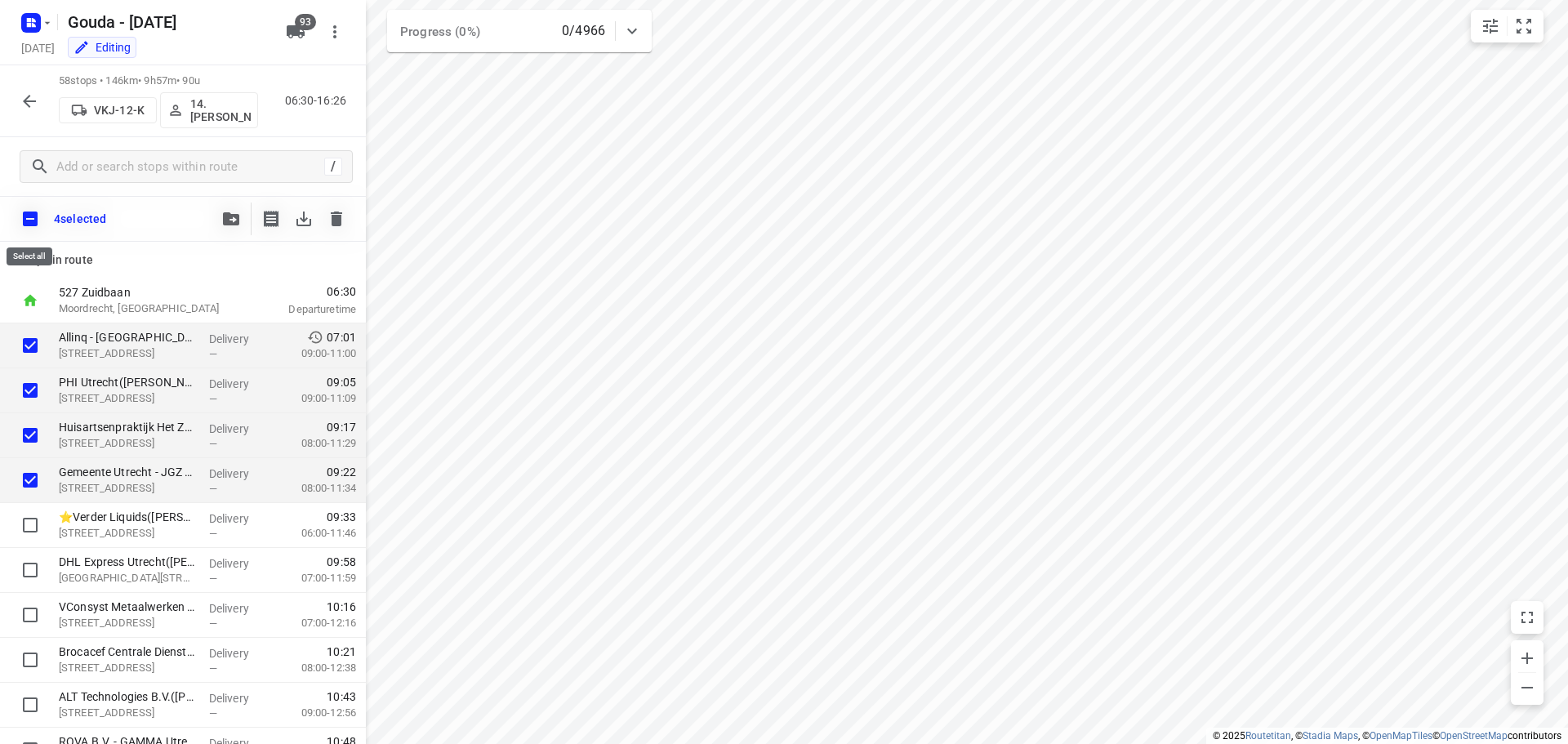
checkbox input "true"
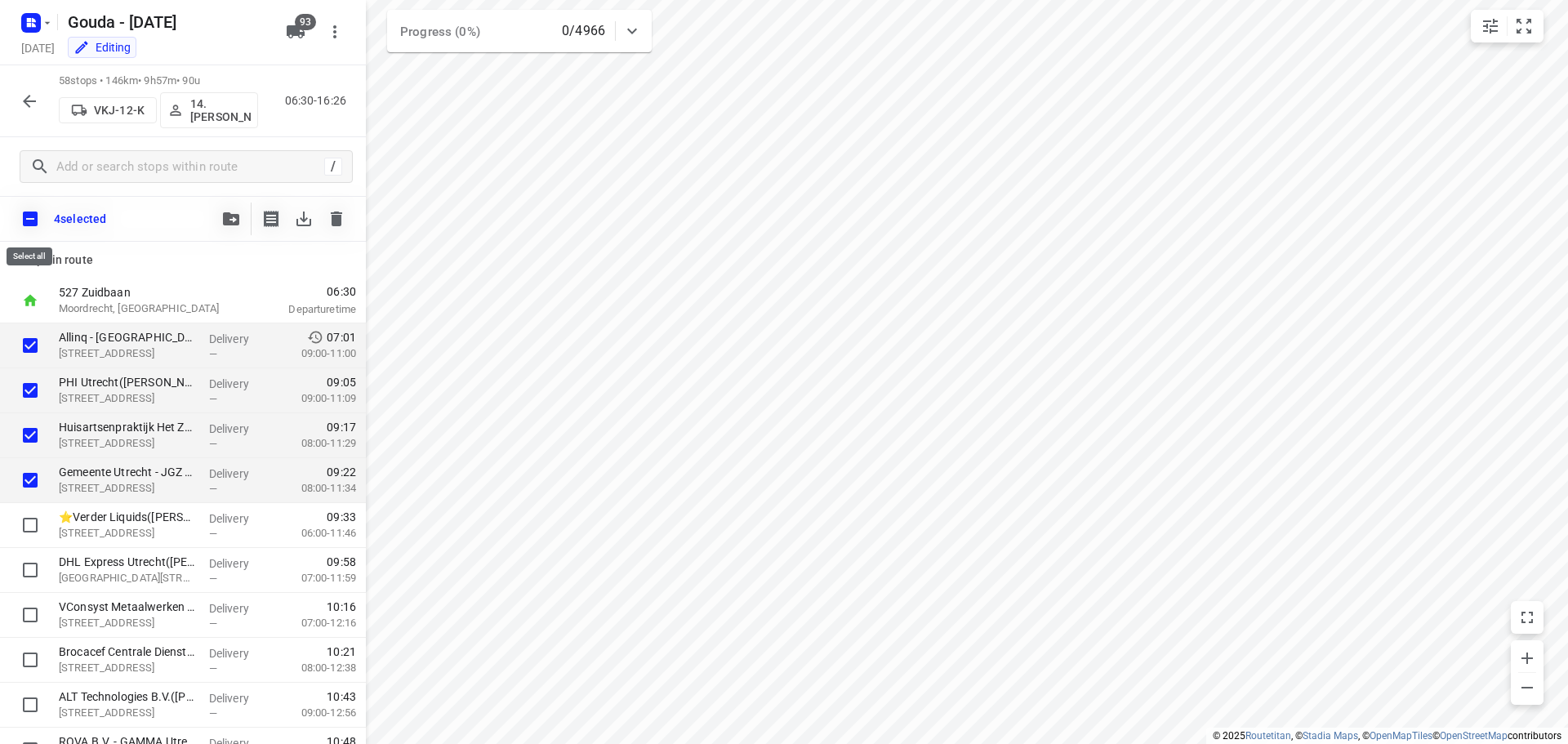
checkbox input "true"
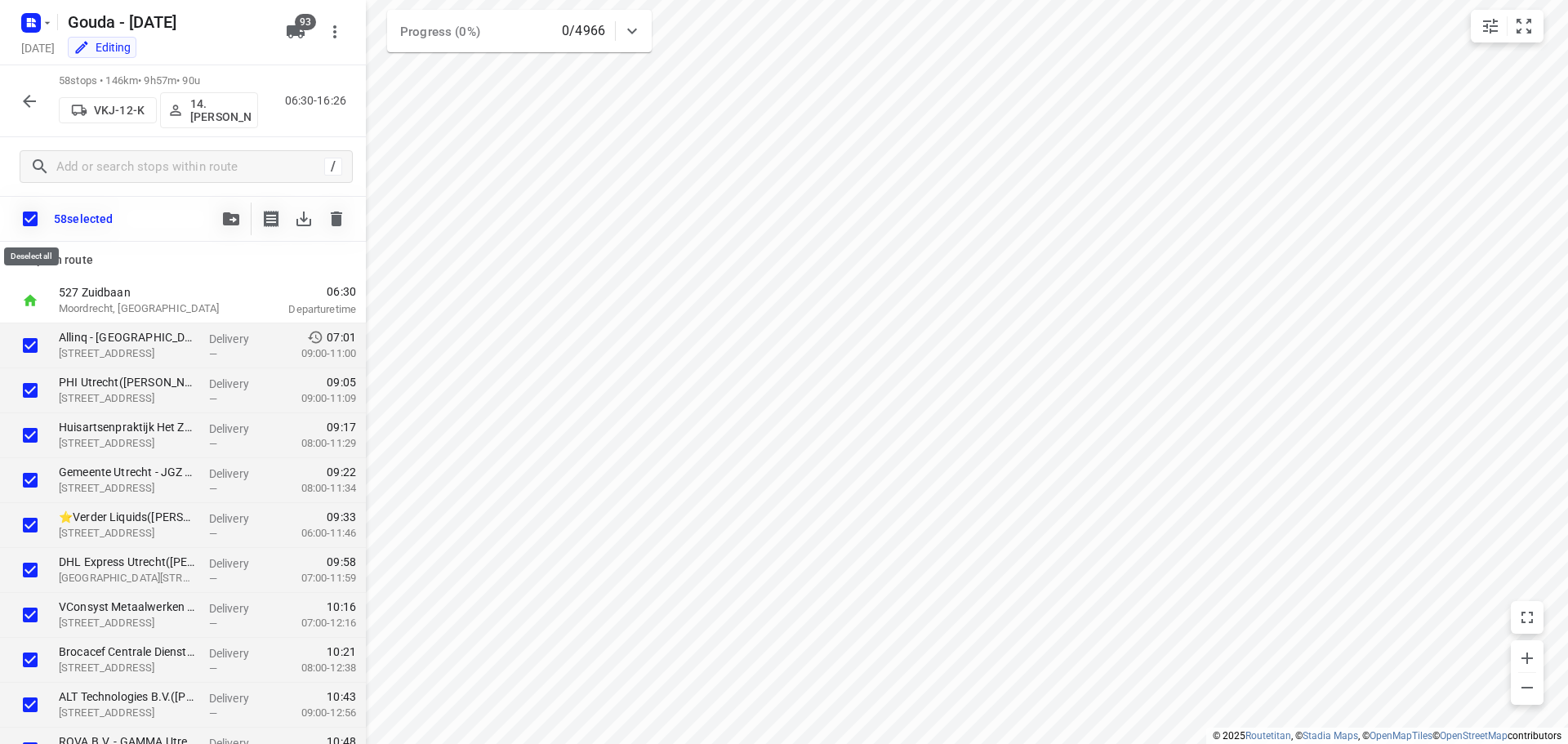
click at [28, 220] on input "checkbox" at bounding box center [30, 219] width 34 height 34
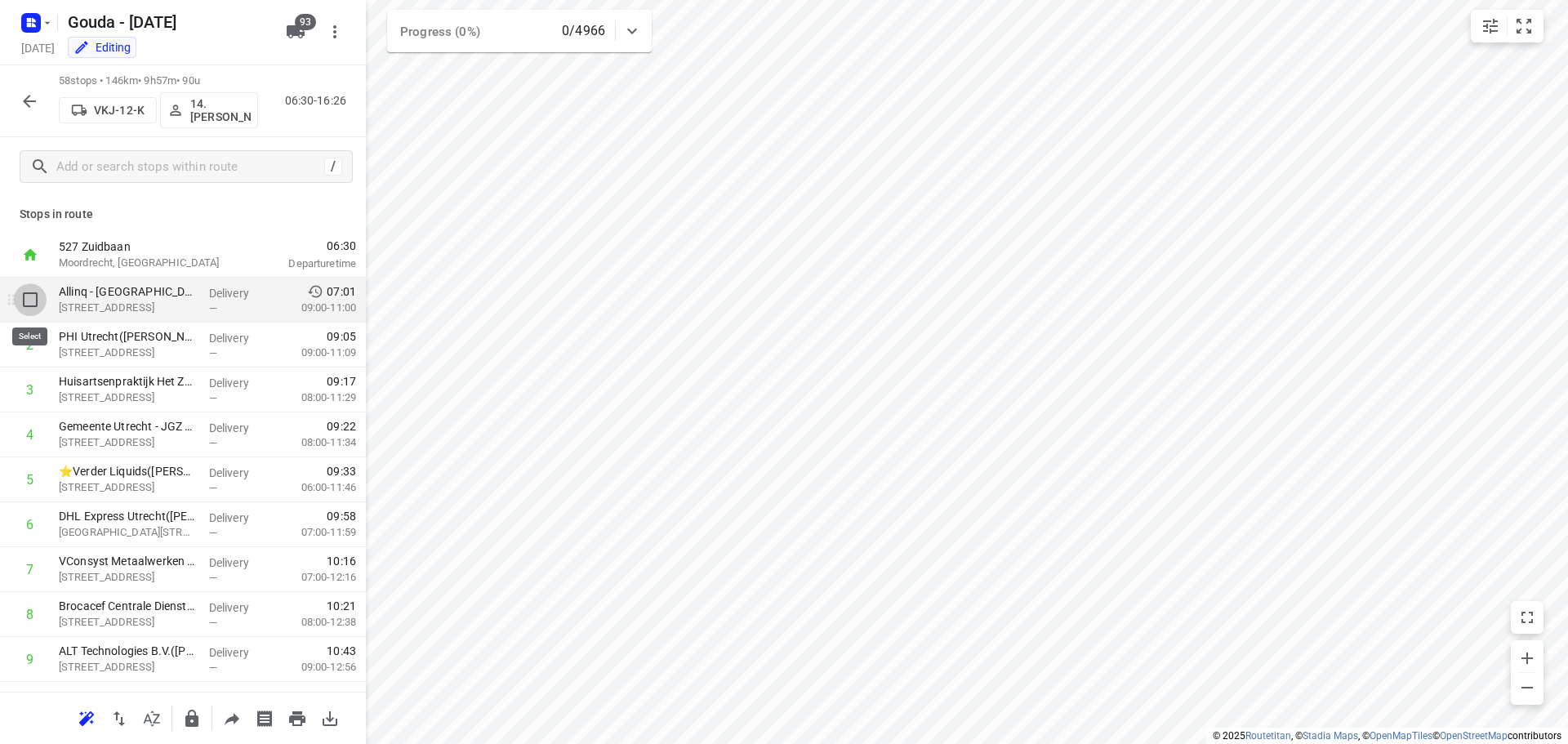
click at [40, 303] on input "checkbox" at bounding box center [30, 300] width 32 height 32
checkbox input "true"
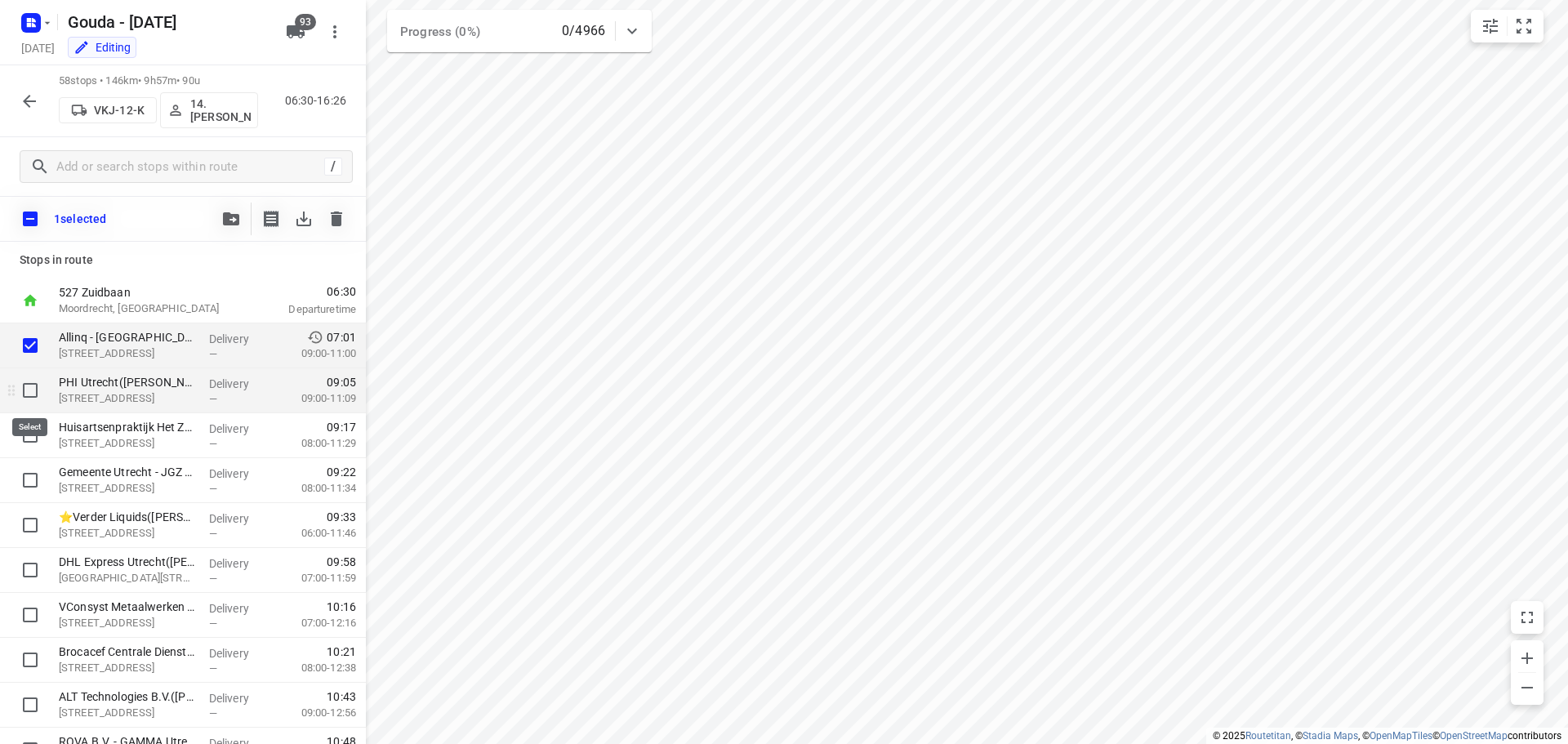
click at [29, 379] on input "checkbox" at bounding box center [30, 390] width 32 height 32
checkbox input "true"
click at [32, 445] on input "checkbox" at bounding box center [30, 435] width 32 height 32
checkbox input "true"
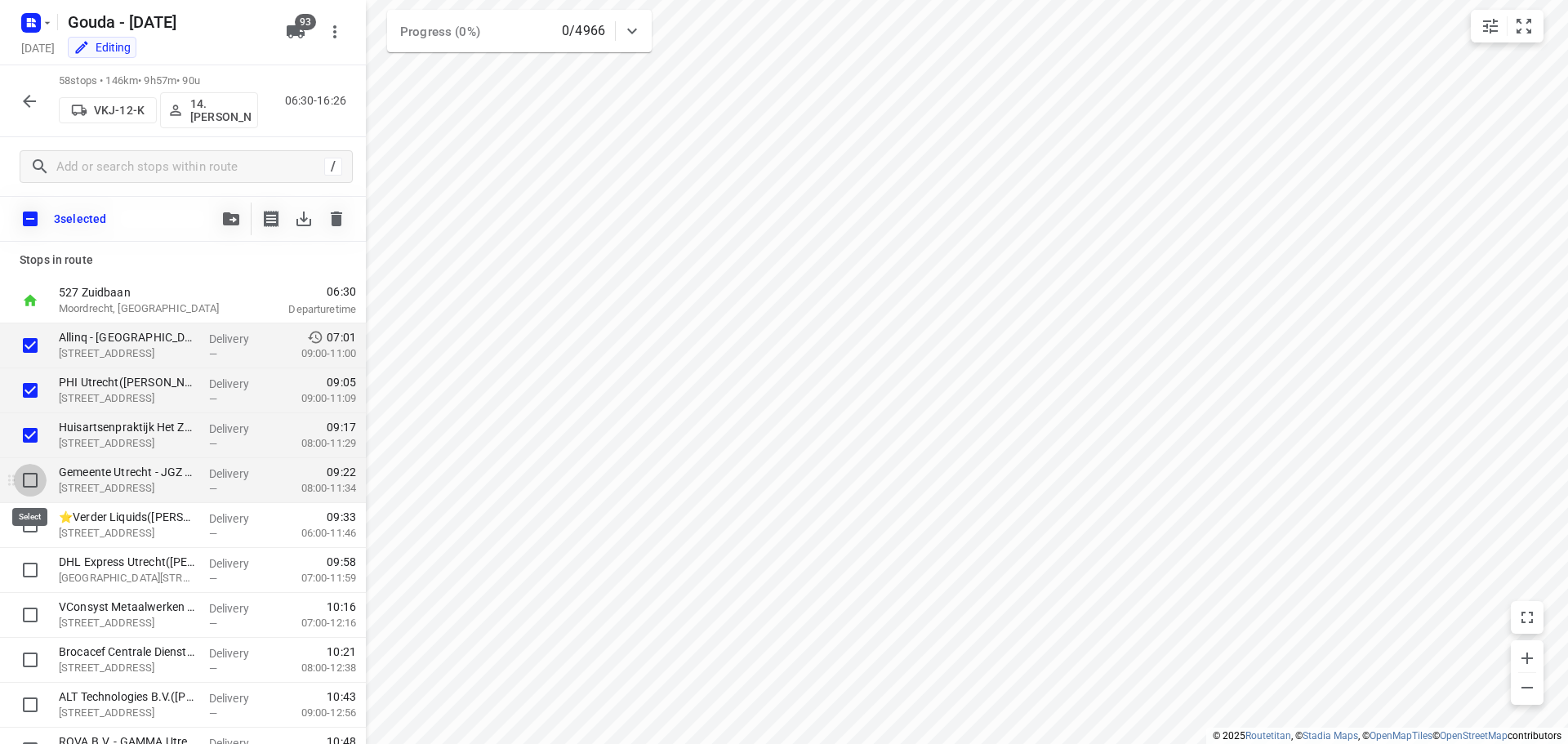
click at [28, 491] on input "checkbox" at bounding box center [30, 480] width 32 height 32
checkbox input "true"
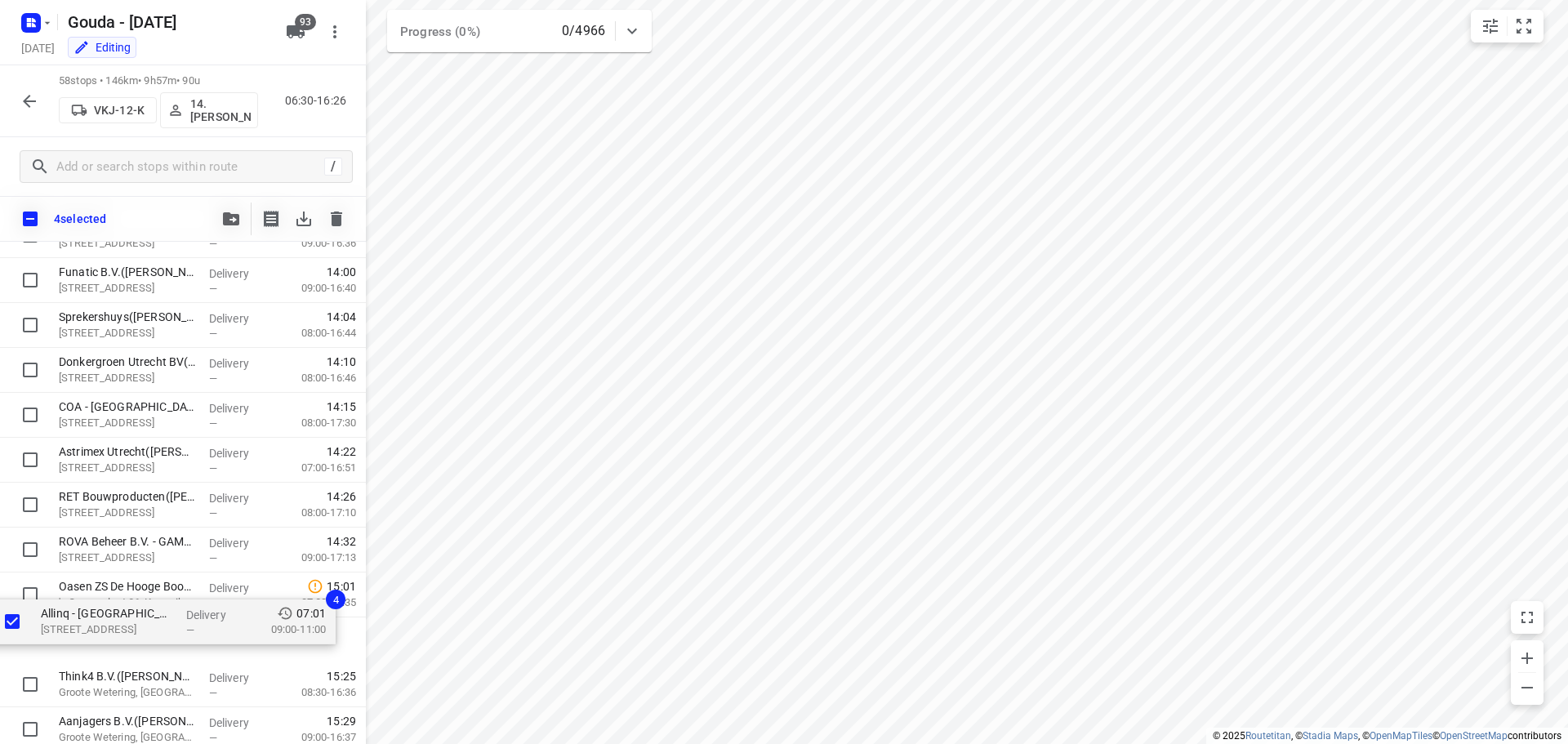
scroll to position [1910, 0]
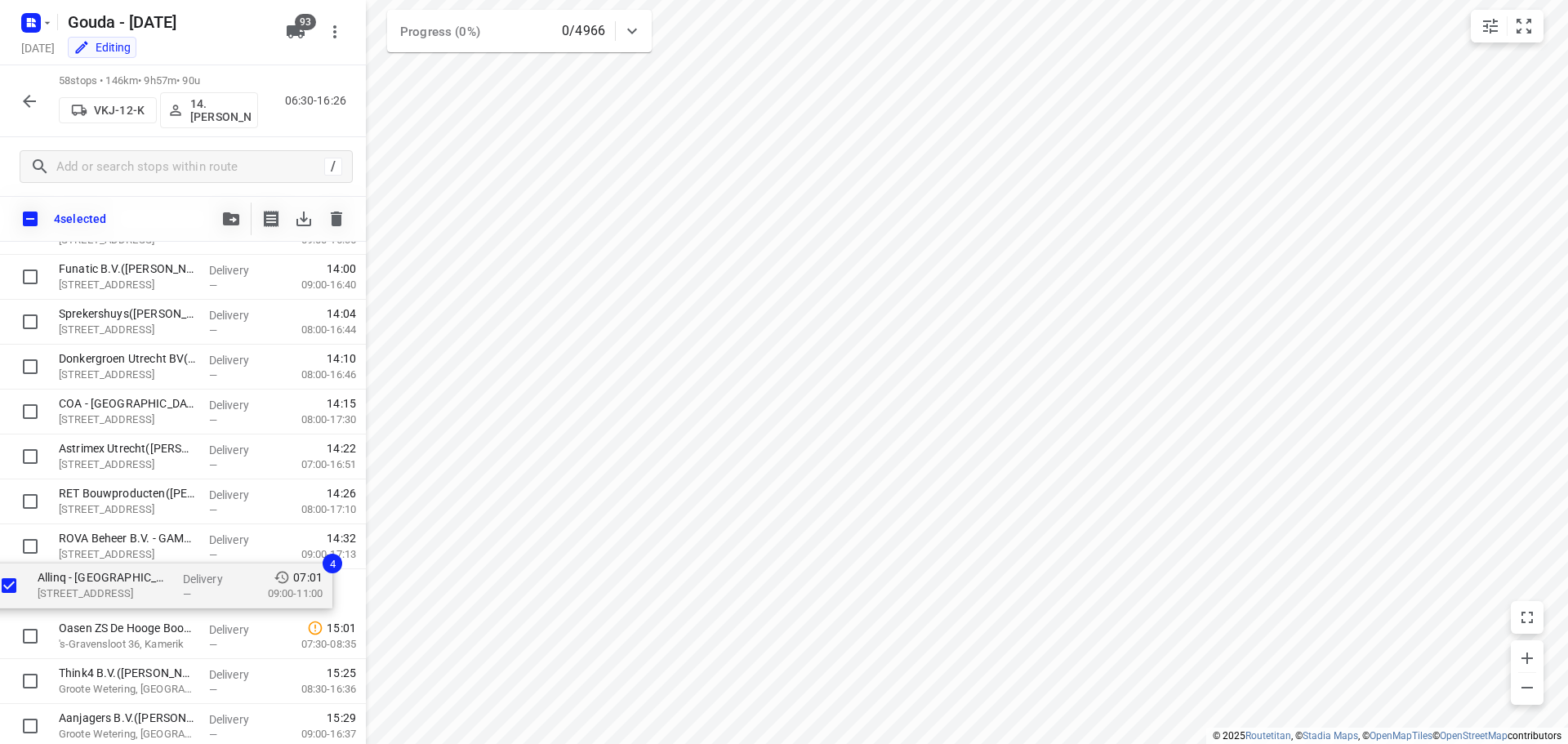
drag, startPoint x: 138, startPoint y: 349, endPoint x: 118, endPoint y: 595, distance: 246.8
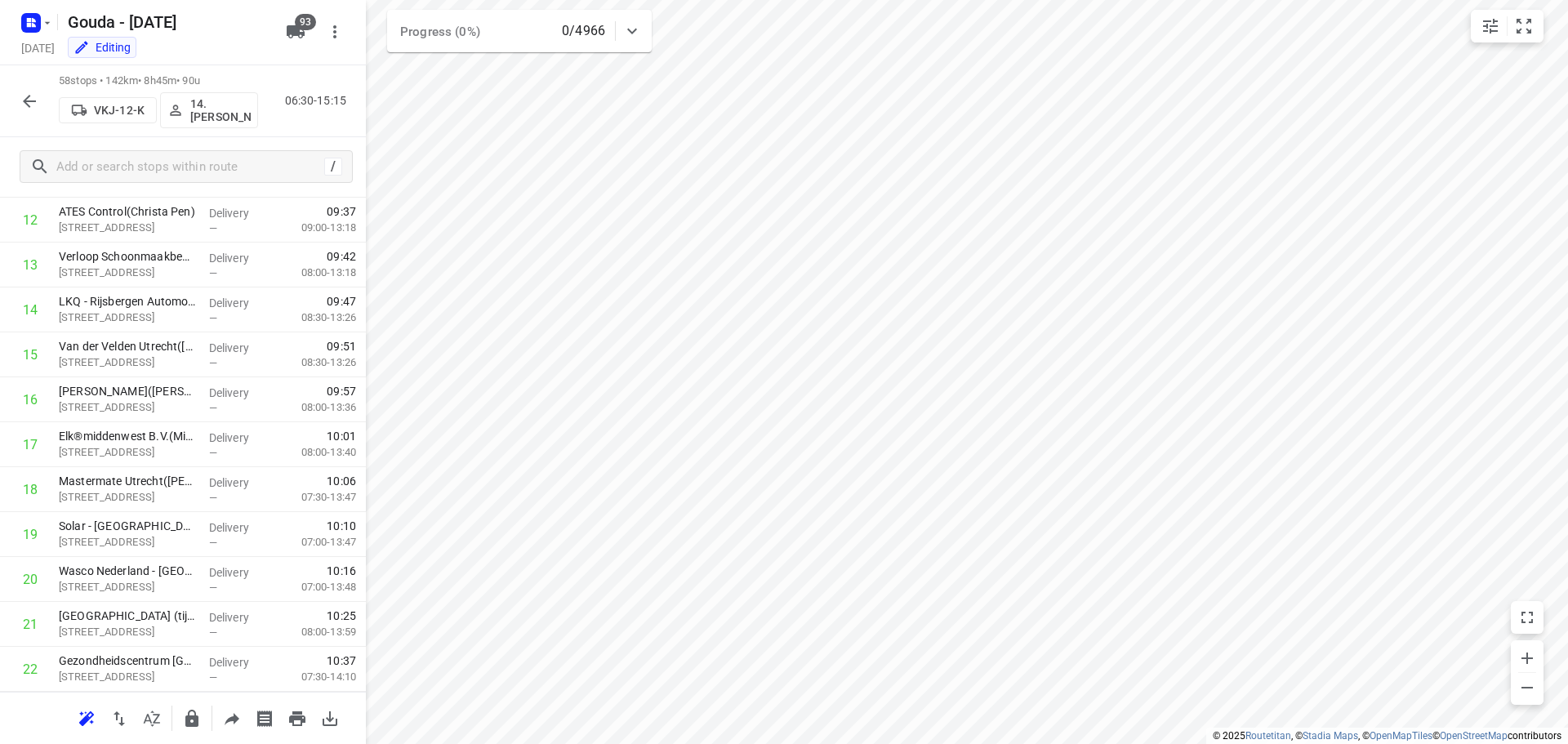
scroll to position [0, 0]
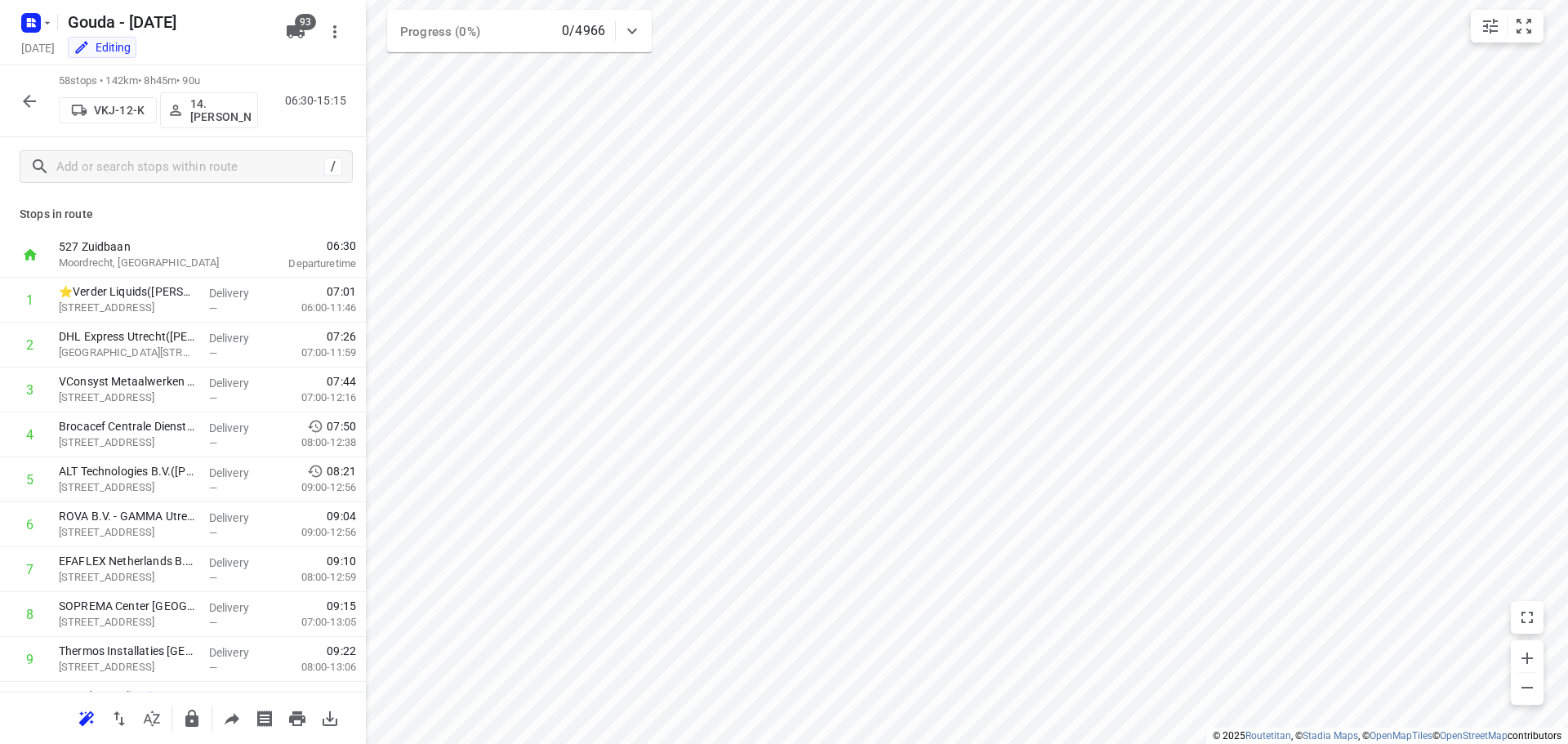
click at [203, 206] on p "Stops in route" at bounding box center [183, 214] width 326 height 17
click at [267, 200] on div "Stops in route 527 Zuidbaan Moordrecht, Netherlands 06:30 Departure time 1 ⭐Ver…" at bounding box center [183, 443] width 366 height 496
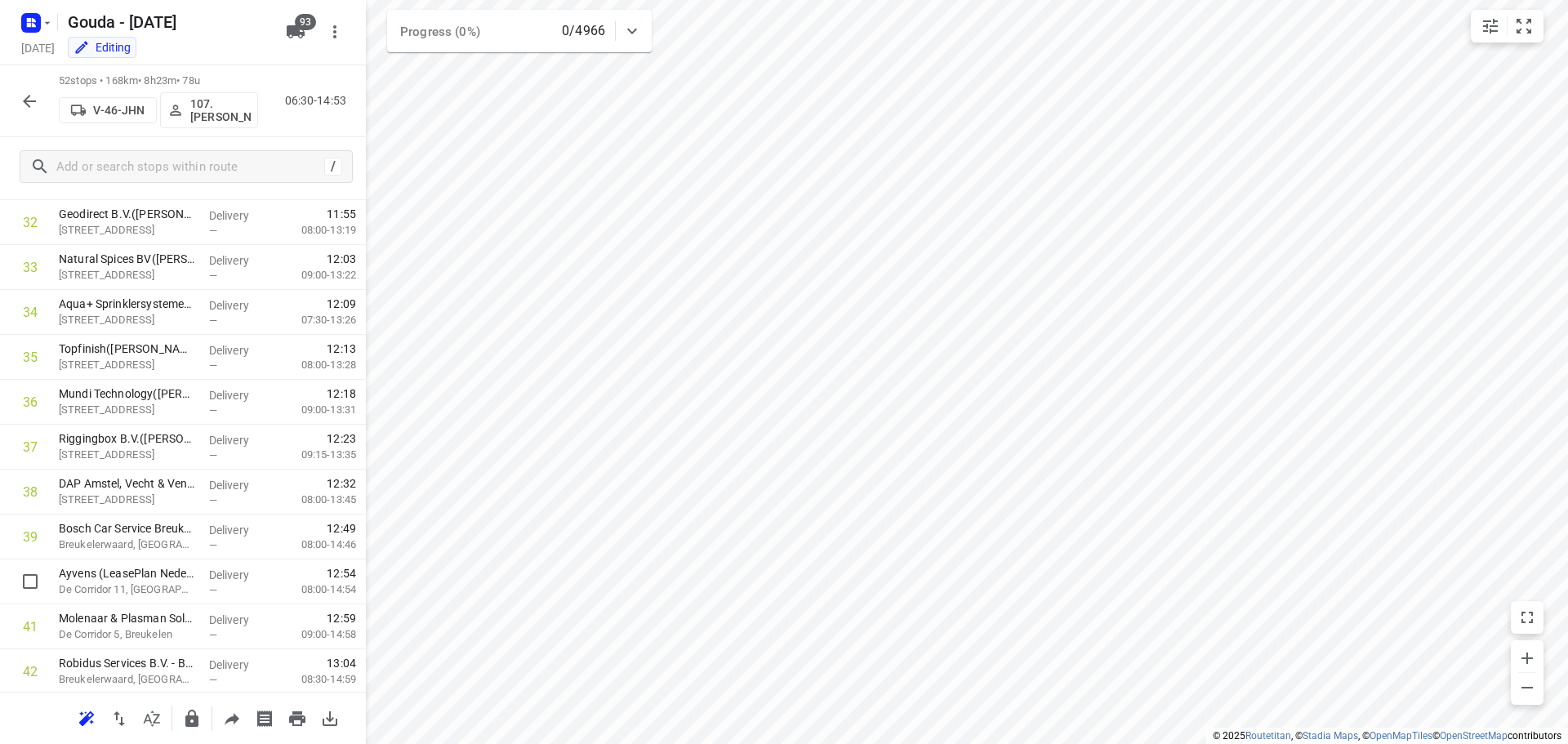
scroll to position [1967, 0]
click at [27, 105] on icon "button" at bounding box center [29, 102] width 13 height 13
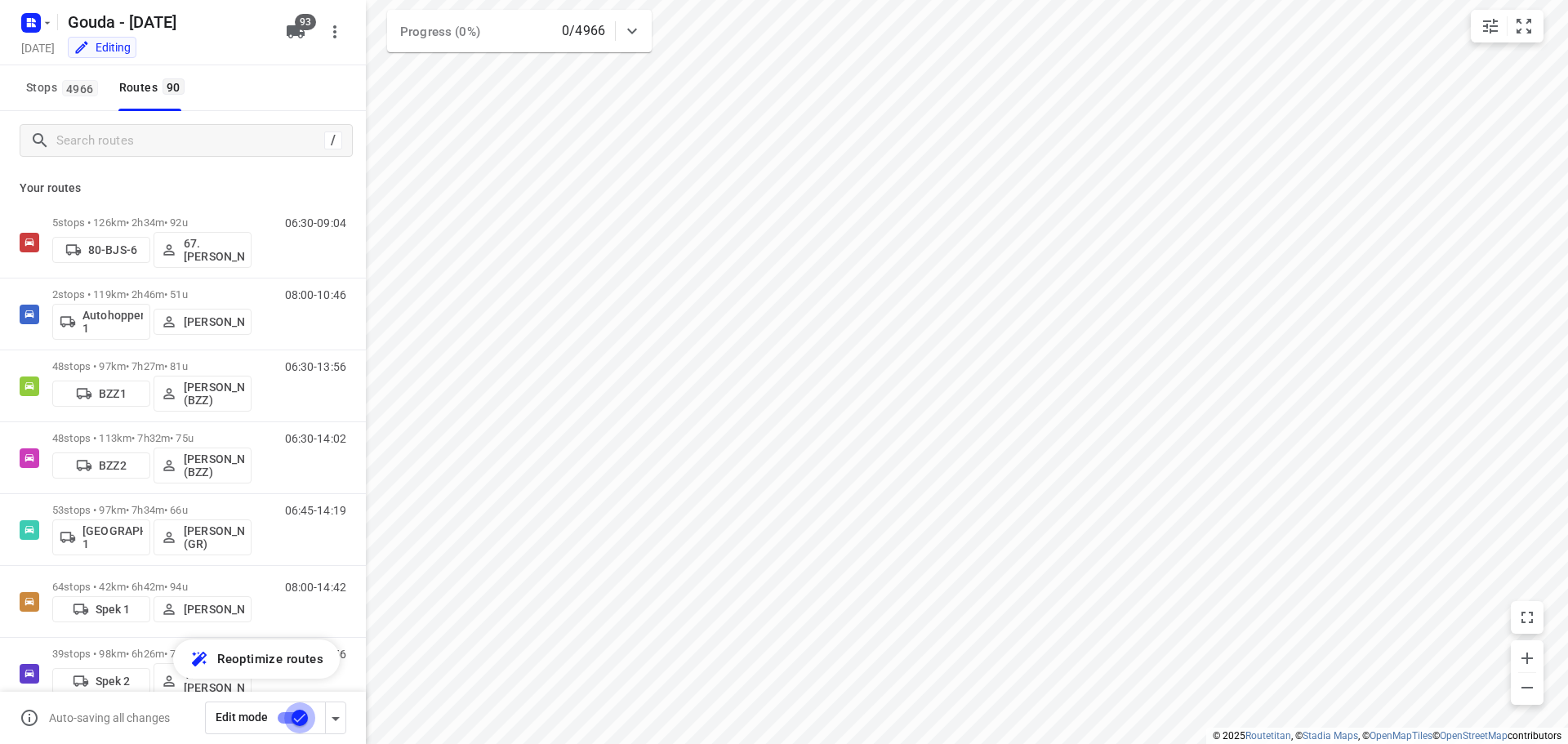
click at [293, 719] on input "checkbox" at bounding box center [300, 717] width 93 height 31
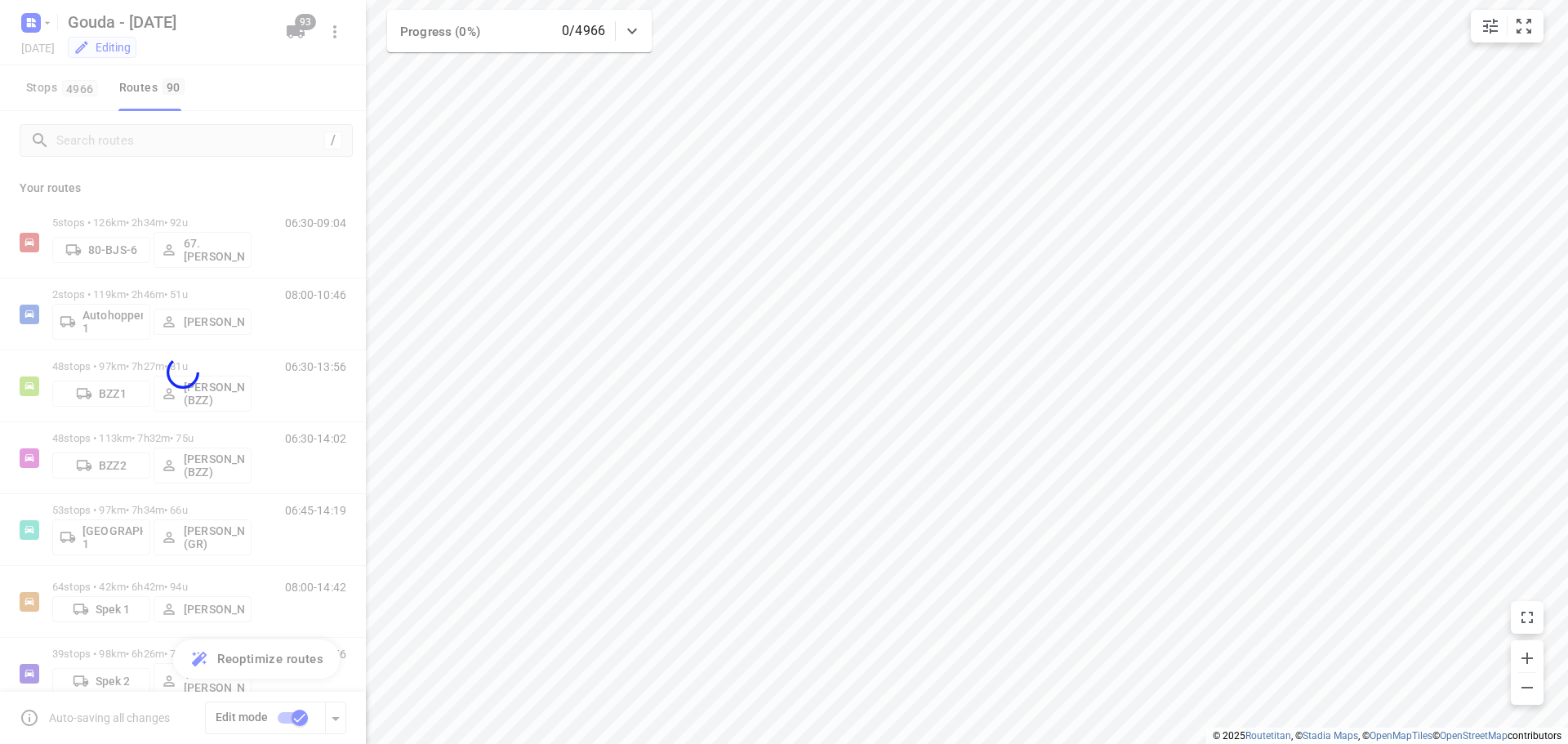
checkbox input "false"
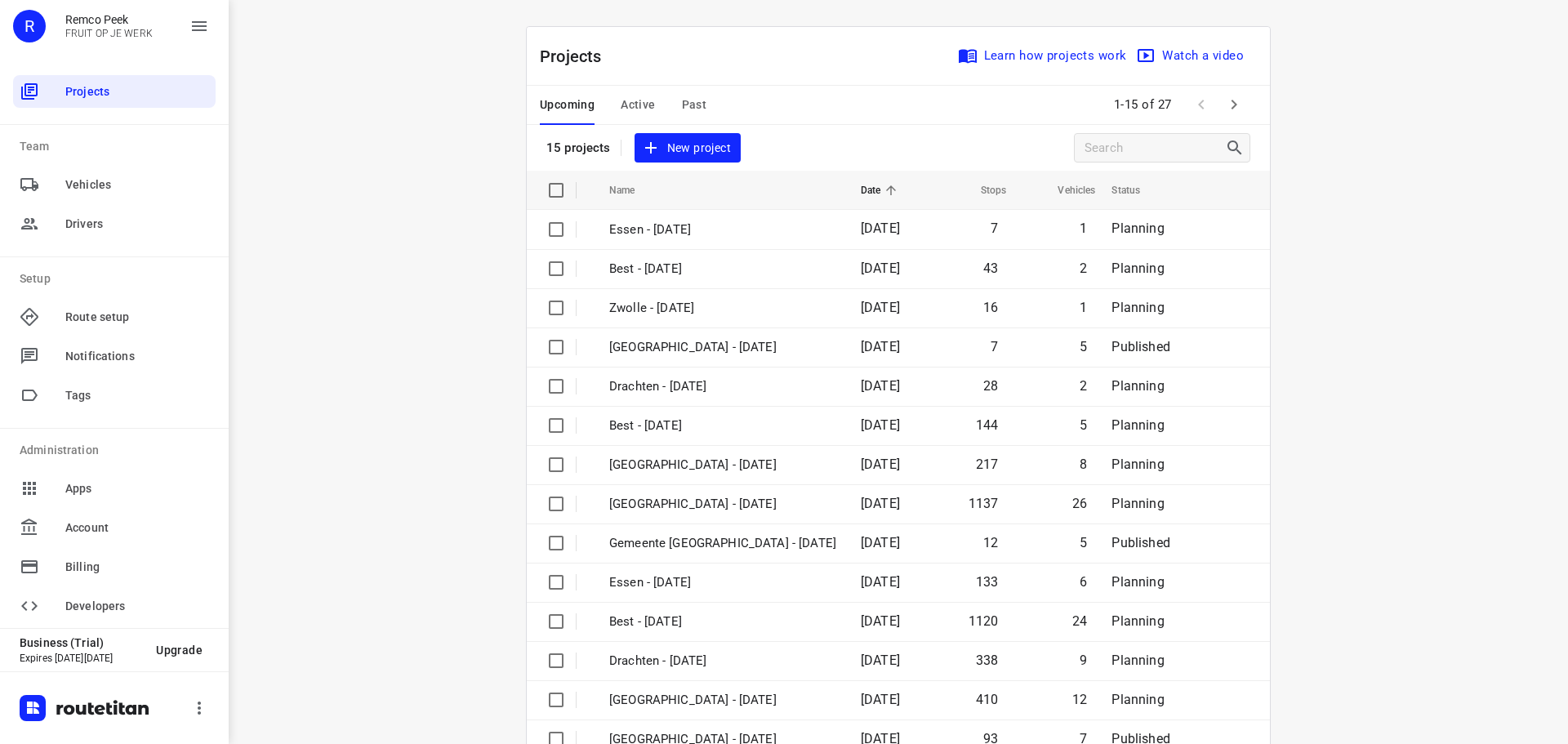
click at [467, 217] on div "i © 2025 Routetitan , © Stadia Maps , © OpenMapTiles © OpenStreetMap contributo…" at bounding box center [898, 372] width 1340 height 744
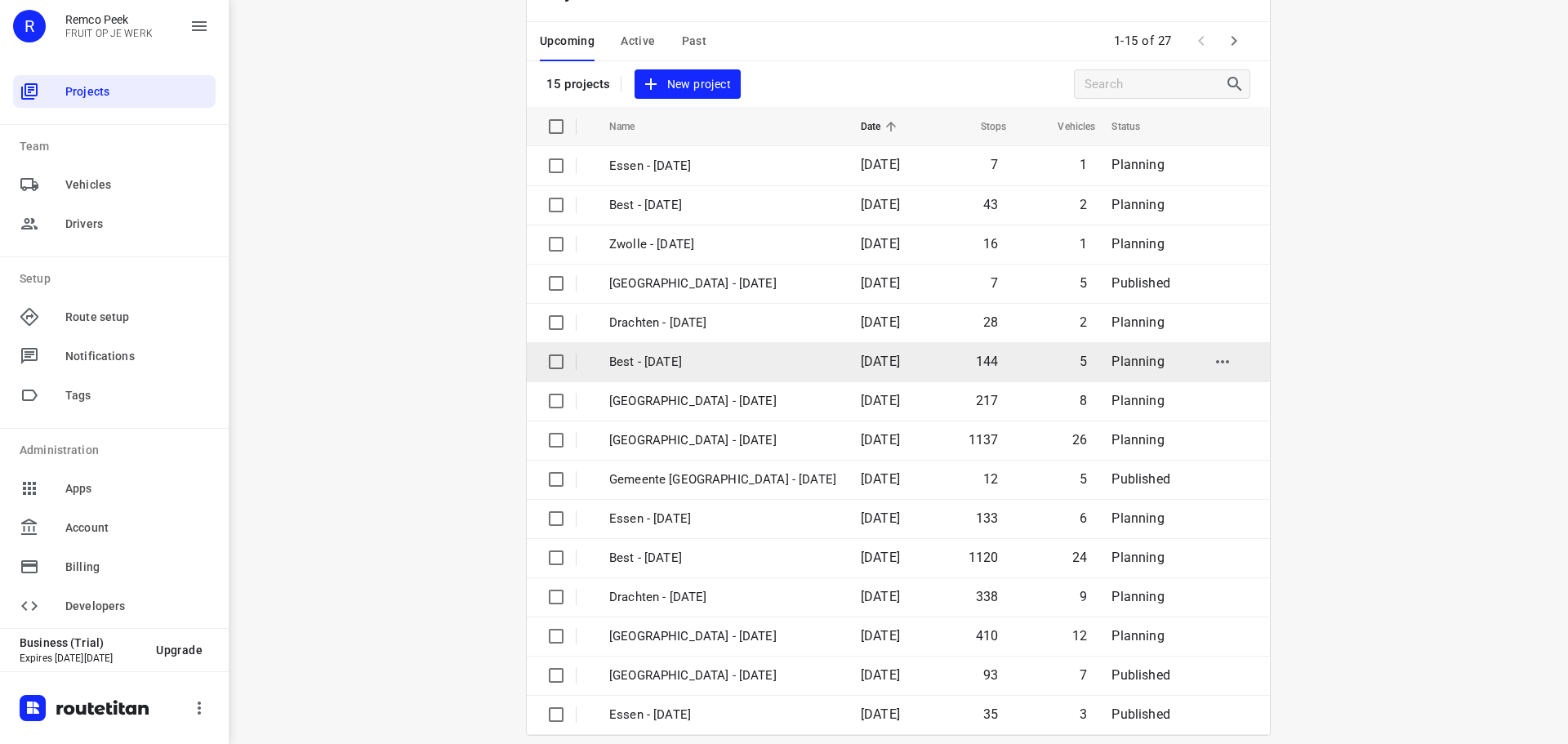
scroll to position [82, 0]
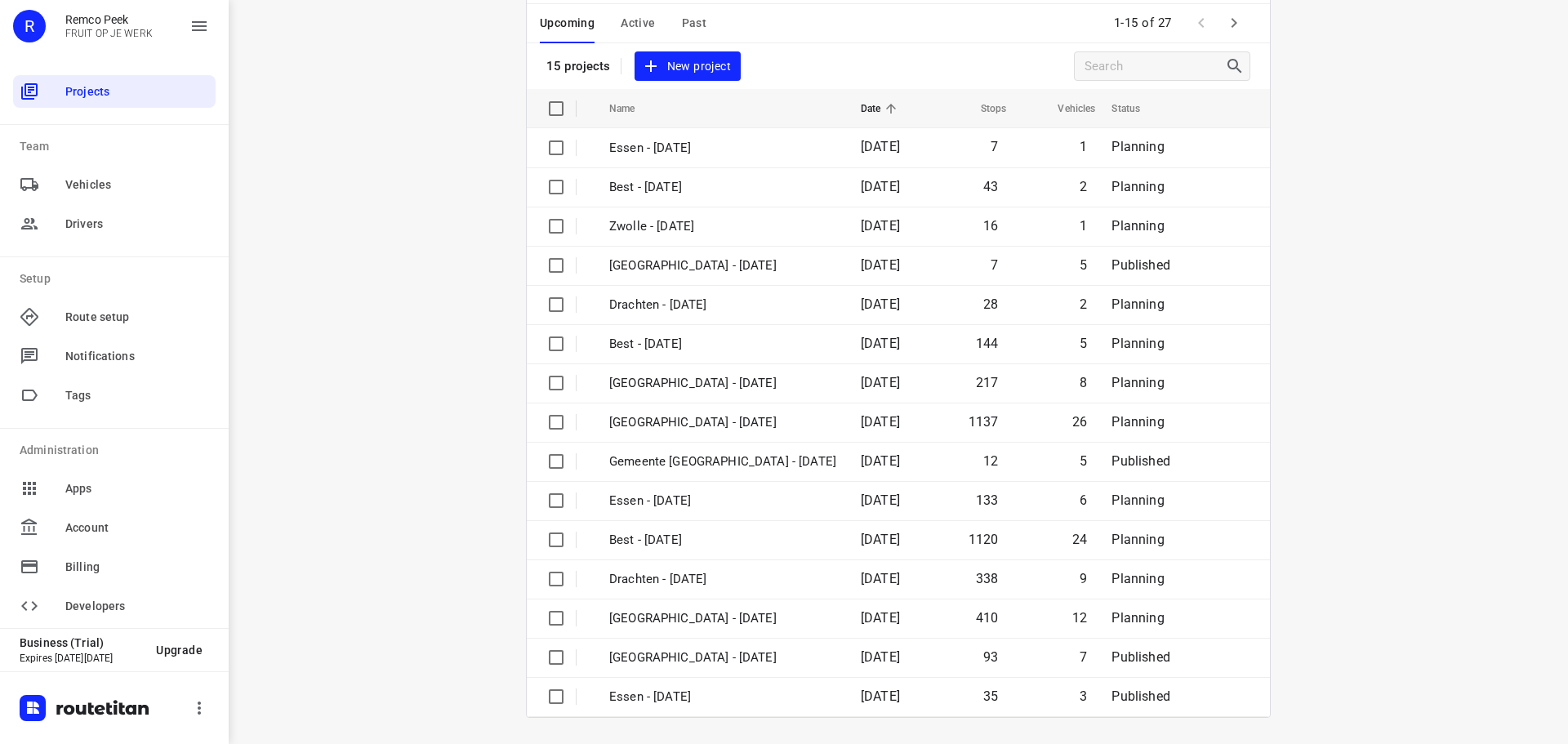
click at [1305, 383] on div "i © 2025 Routetitan , © Stadia Maps , © OpenMapTiles © OpenStreetMap contributo…" at bounding box center [898, 372] width 1340 height 744
click at [1521, 243] on div "i © 2025 Routetitan , © Stadia Maps , © OpenMapTiles © OpenStreetMap contributo…" at bounding box center [898, 372] width 1340 height 744
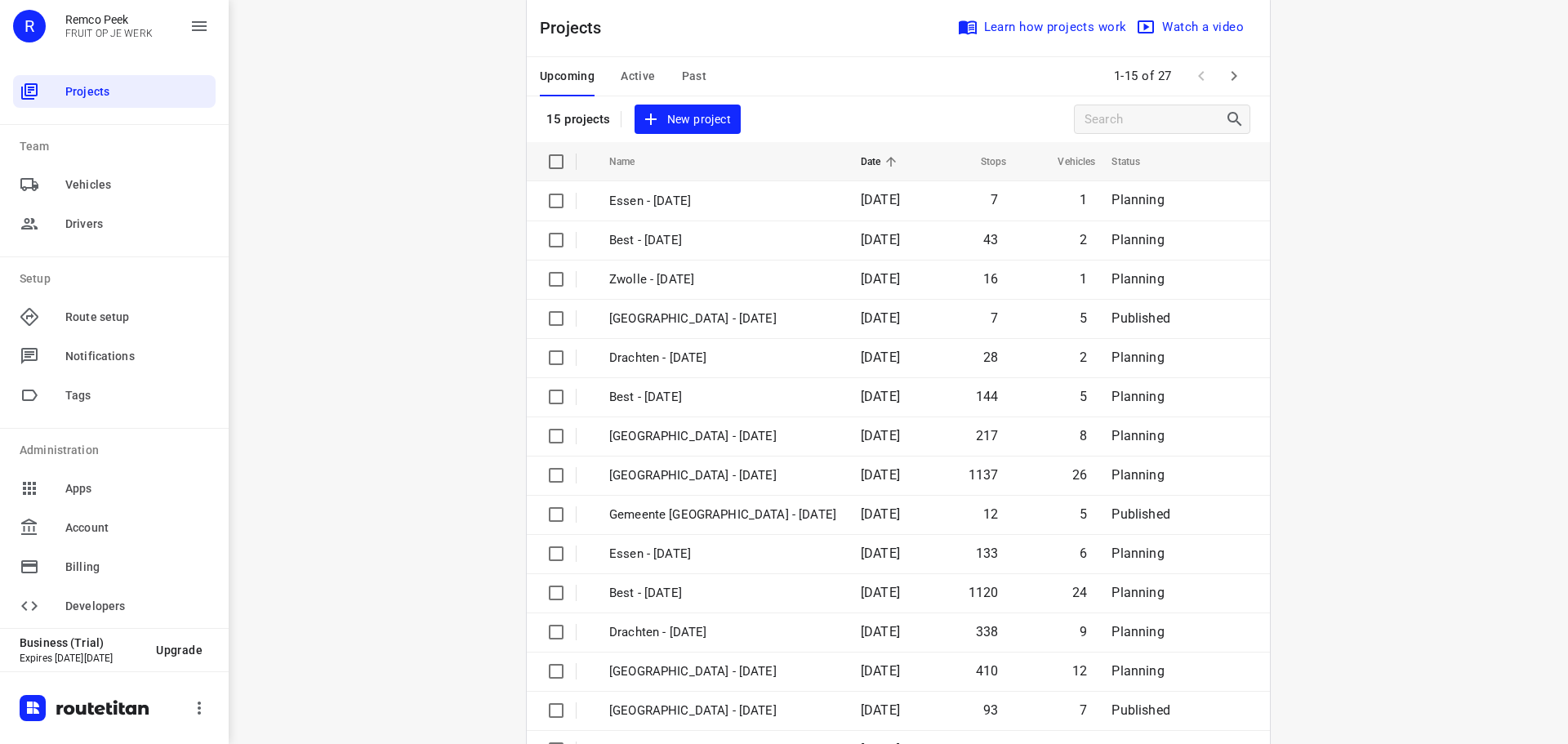
scroll to position [0, 0]
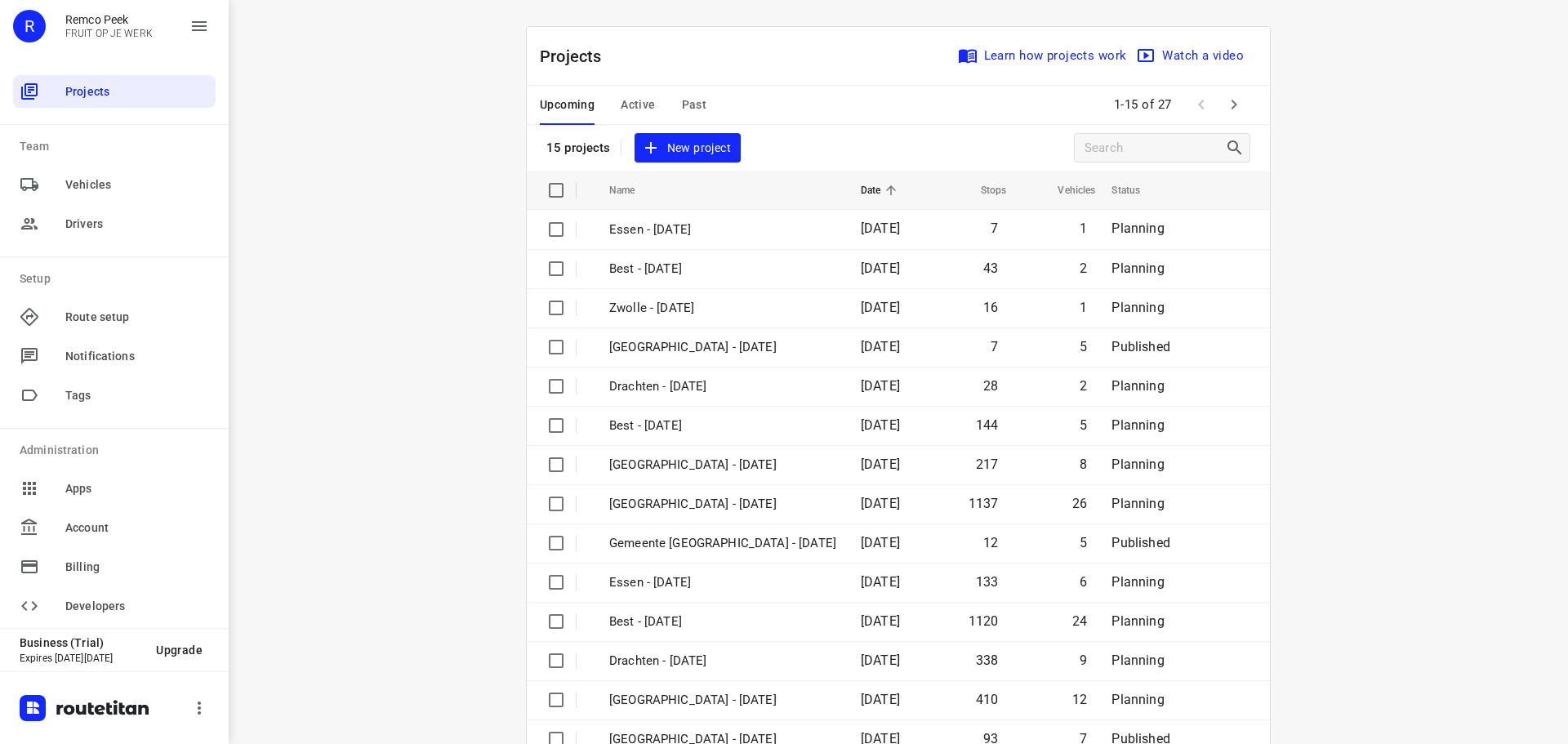
click at [620, 108] on span "Active" at bounding box center [637, 105] width 34 height 20
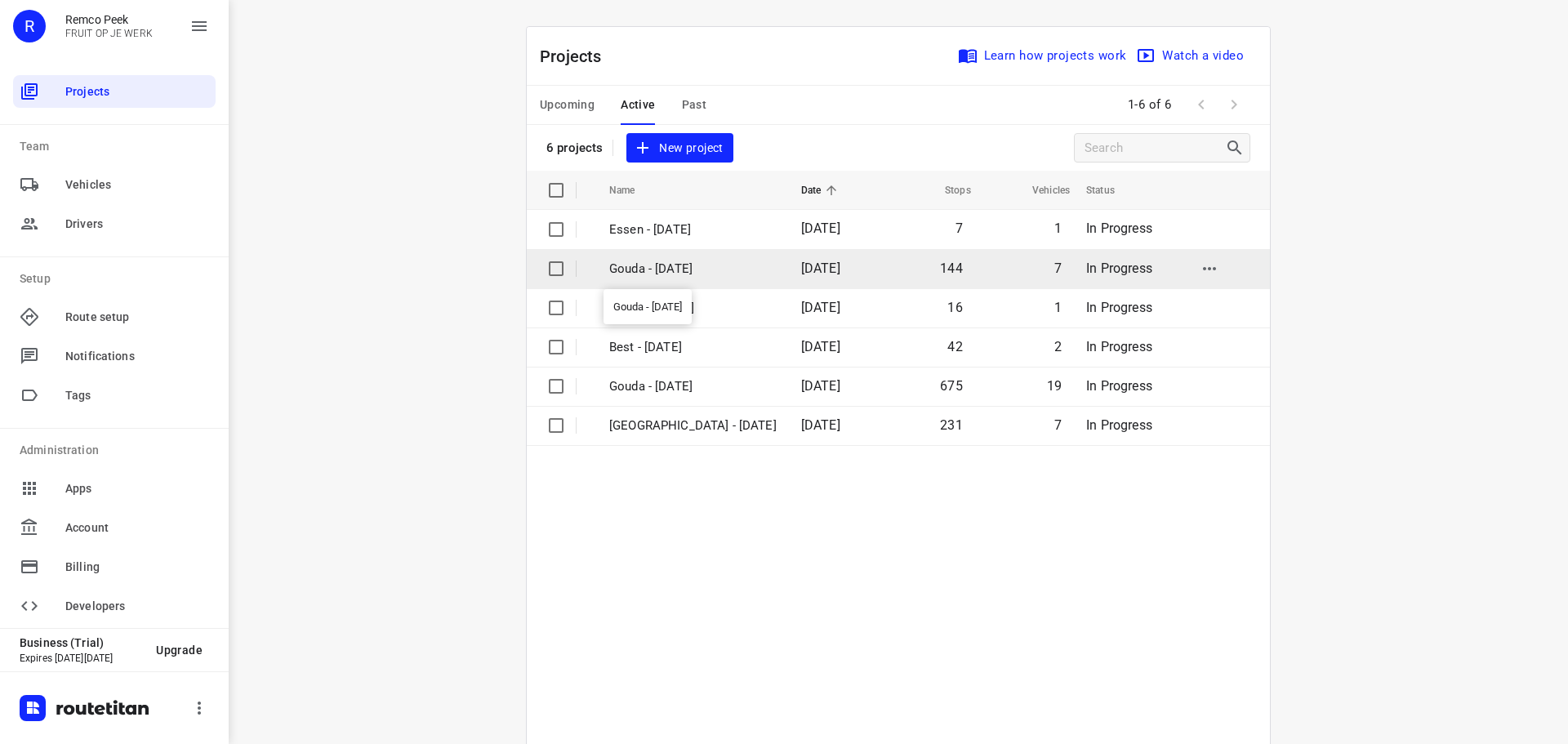
click at [672, 267] on p "Gouda - Friday" at bounding box center [693, 269] width 167 height 19
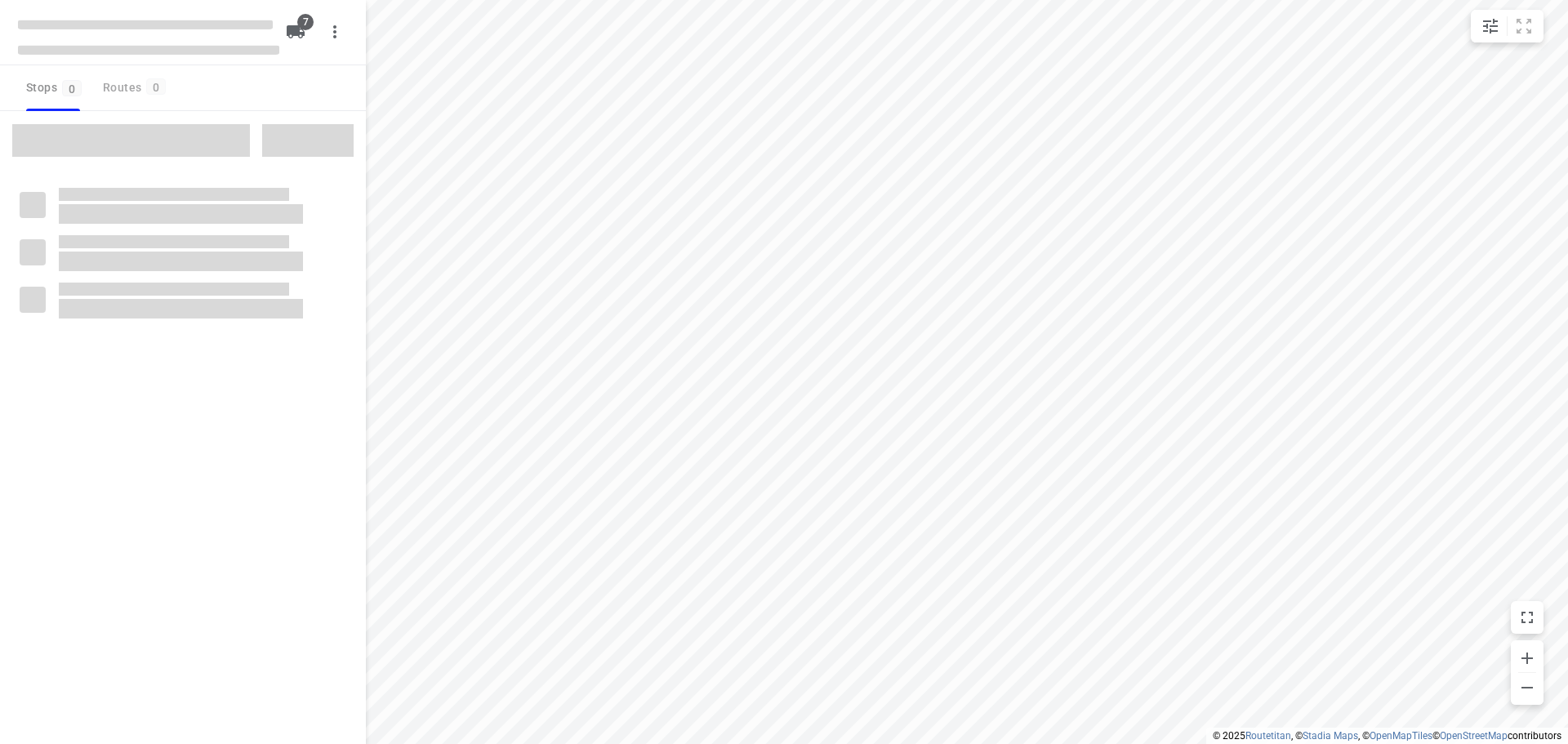
checkbox input "true"
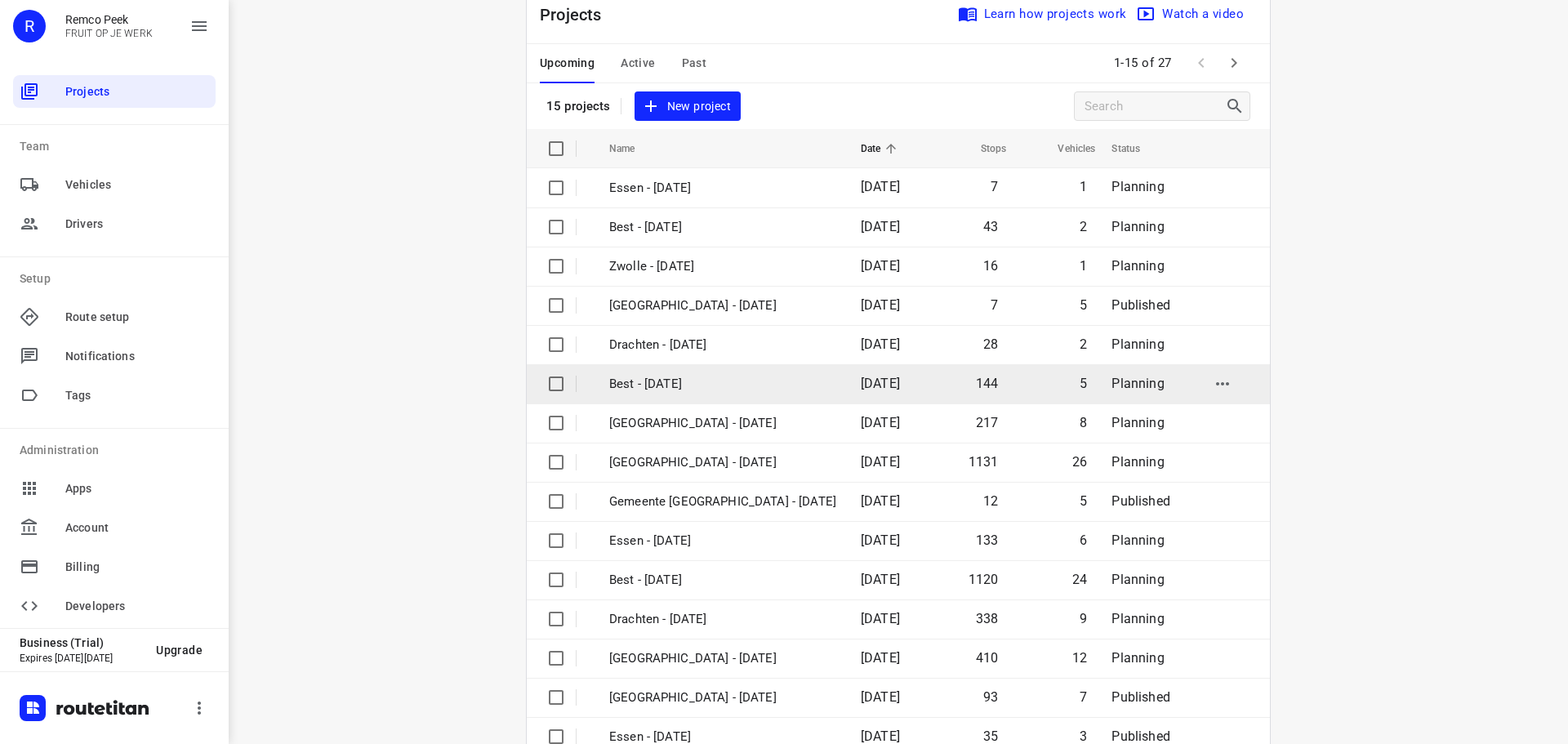
scroll to position [82, 0]
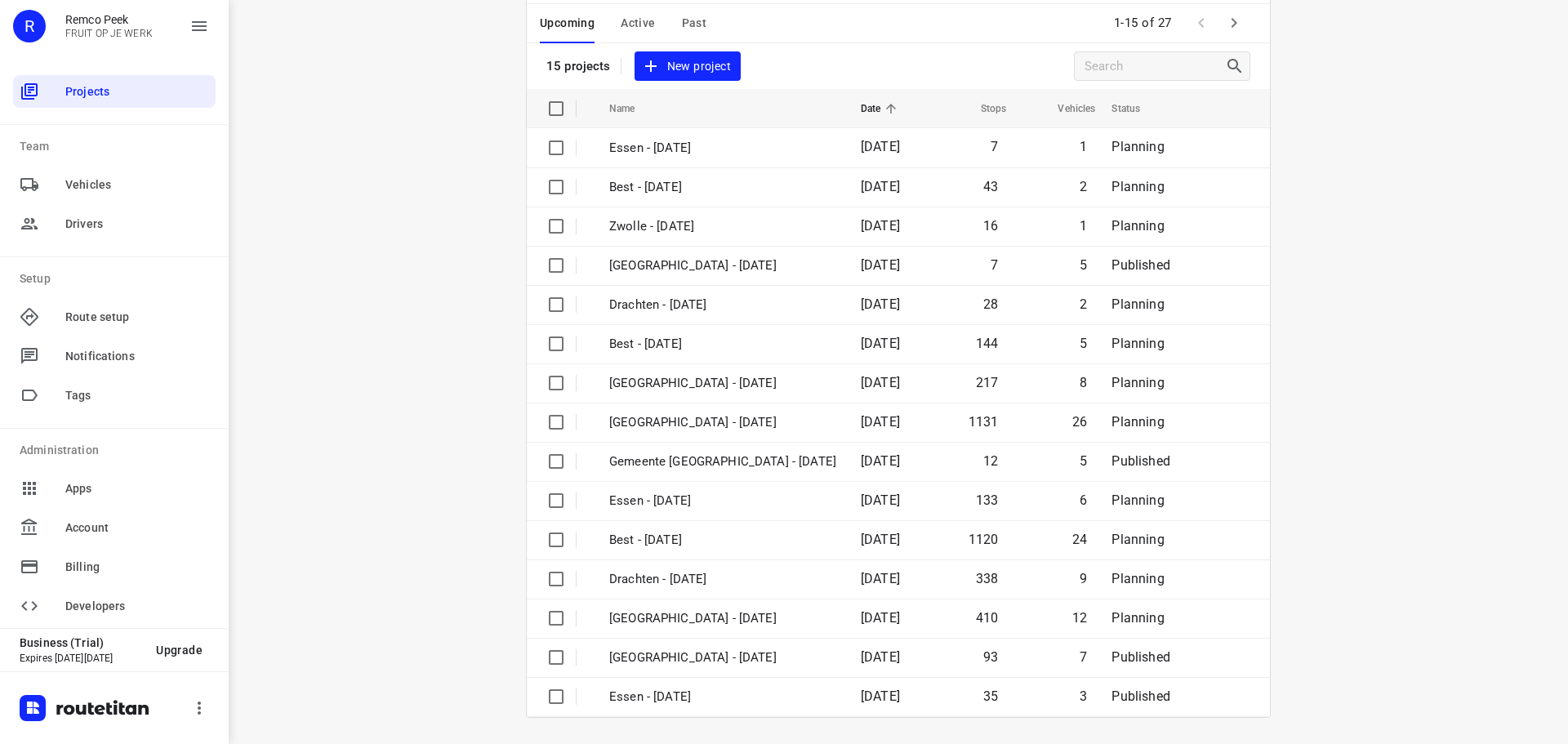
click at [689, 26] on span "Past" at bounding box center [695, 23] width 26 height 20
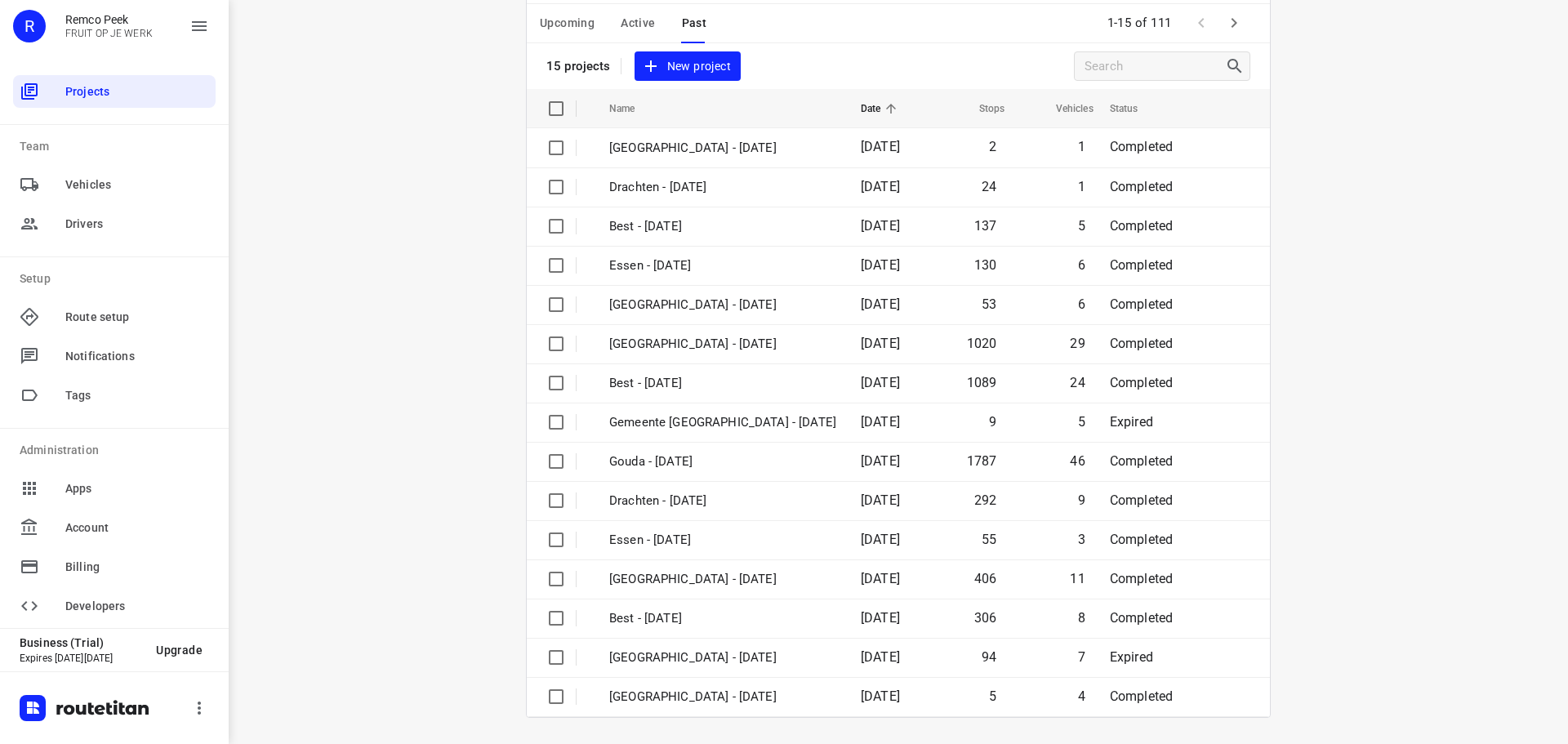
click at [1225, 22] on icon "button" at bounding box center [1234, 23] width 20 height 20
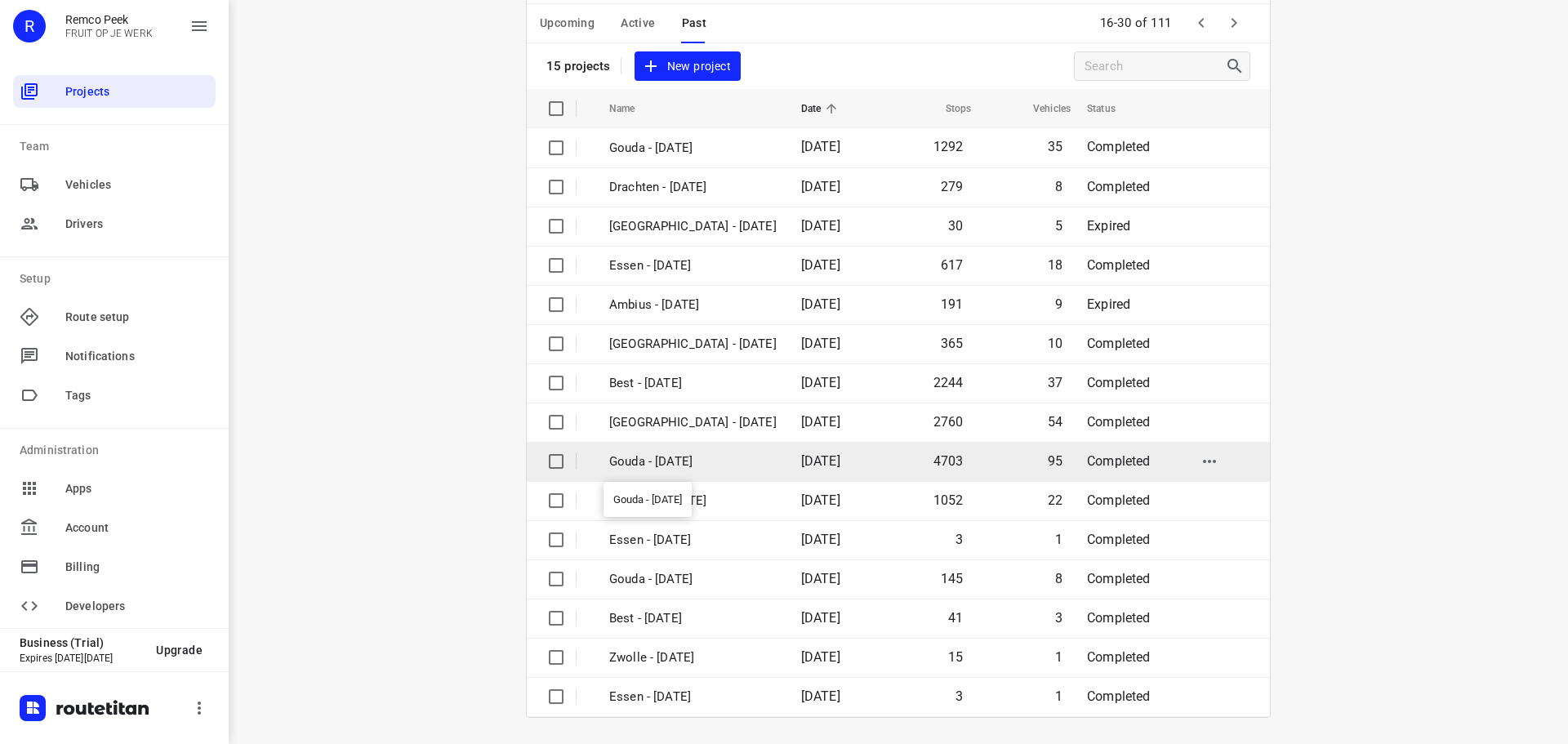
click at [698, 460] on p "Gouda - [DATE]" at bounding box center [693, 461] width 167 height 19
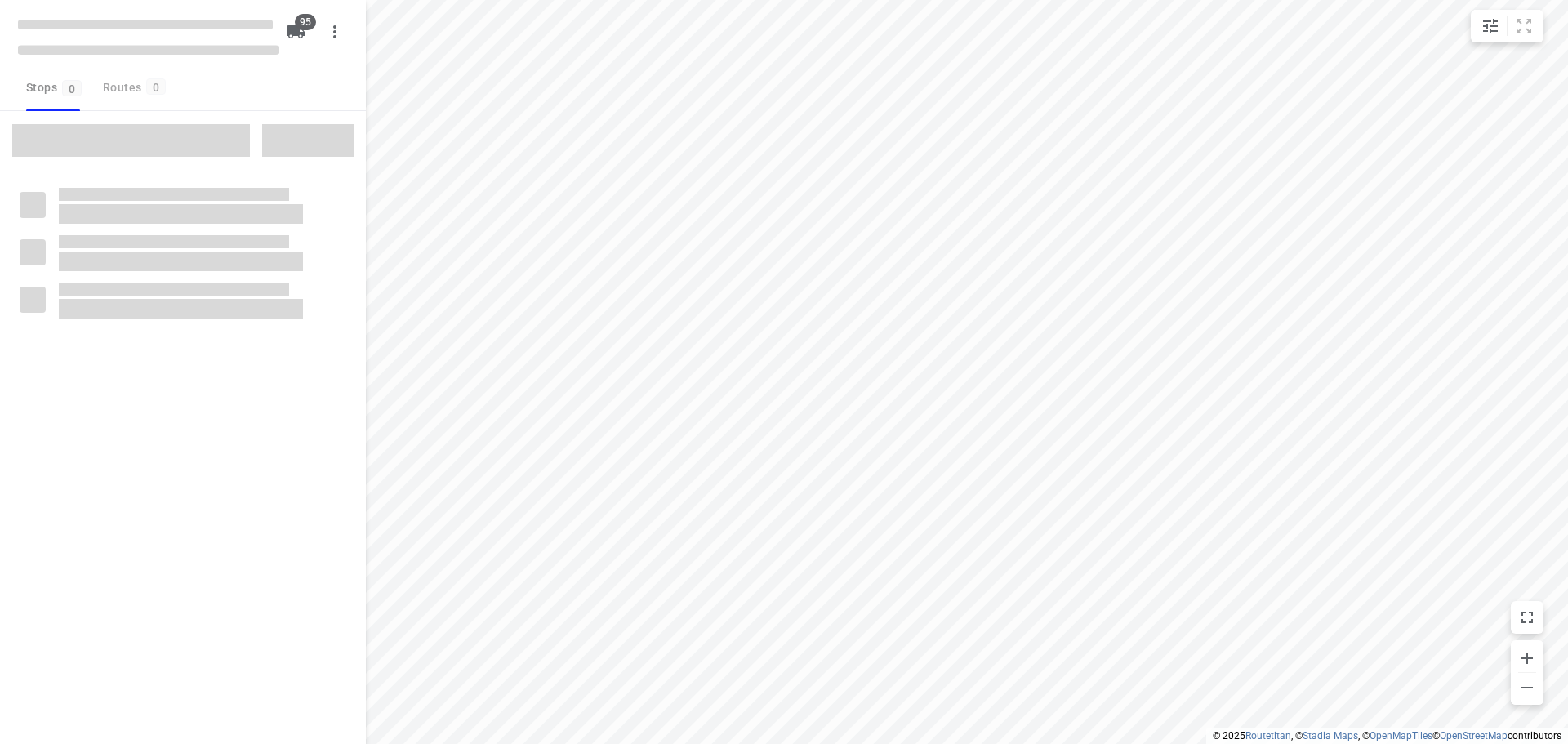
click at [281, 89] on div "Stops 0 Routes 0" at bounding box center [183, 88] width 366 height 46
type input "distance"
checkbox input "true"
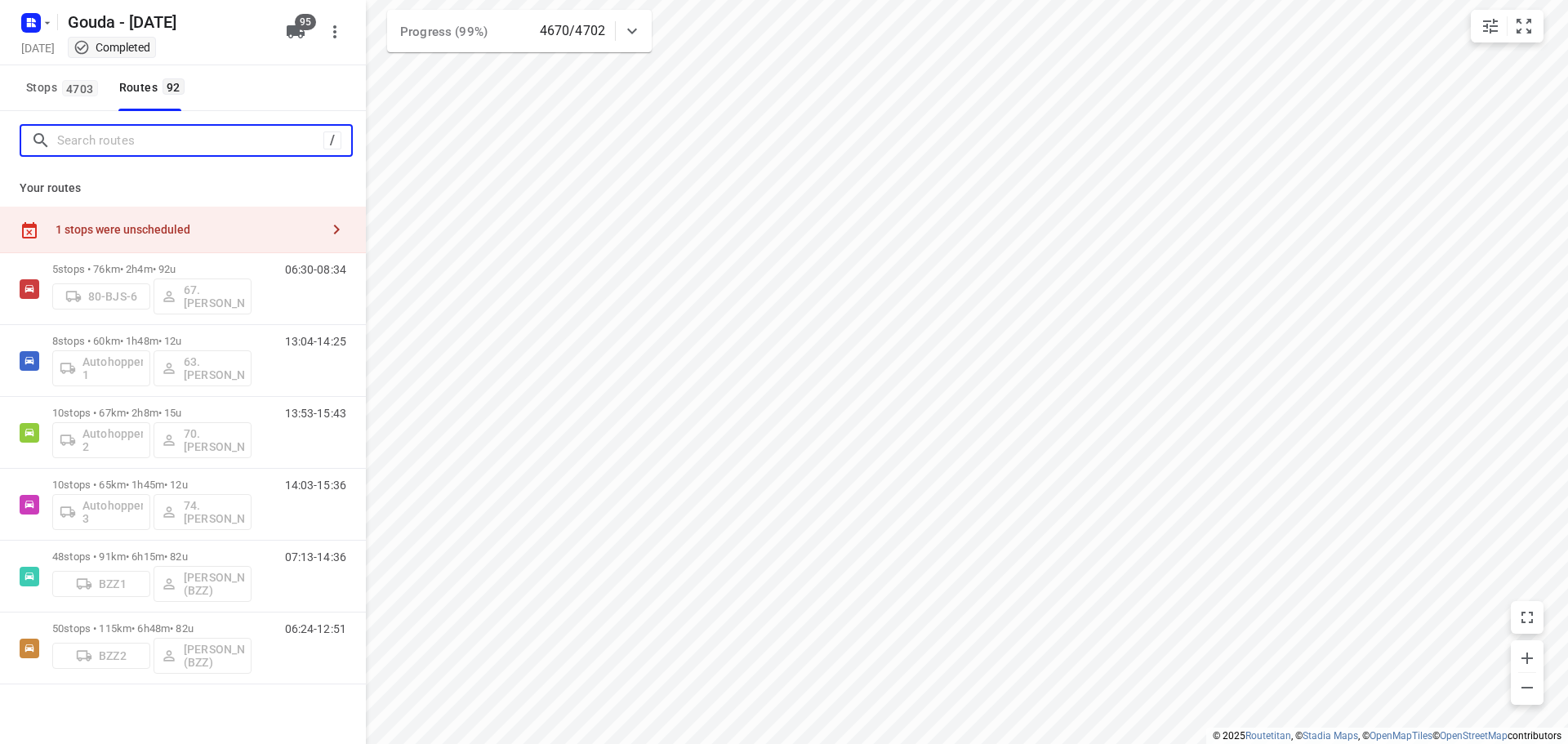
click at [118, 137] on input "Search routes" at bounding box center [190, 141] width 266 height 26
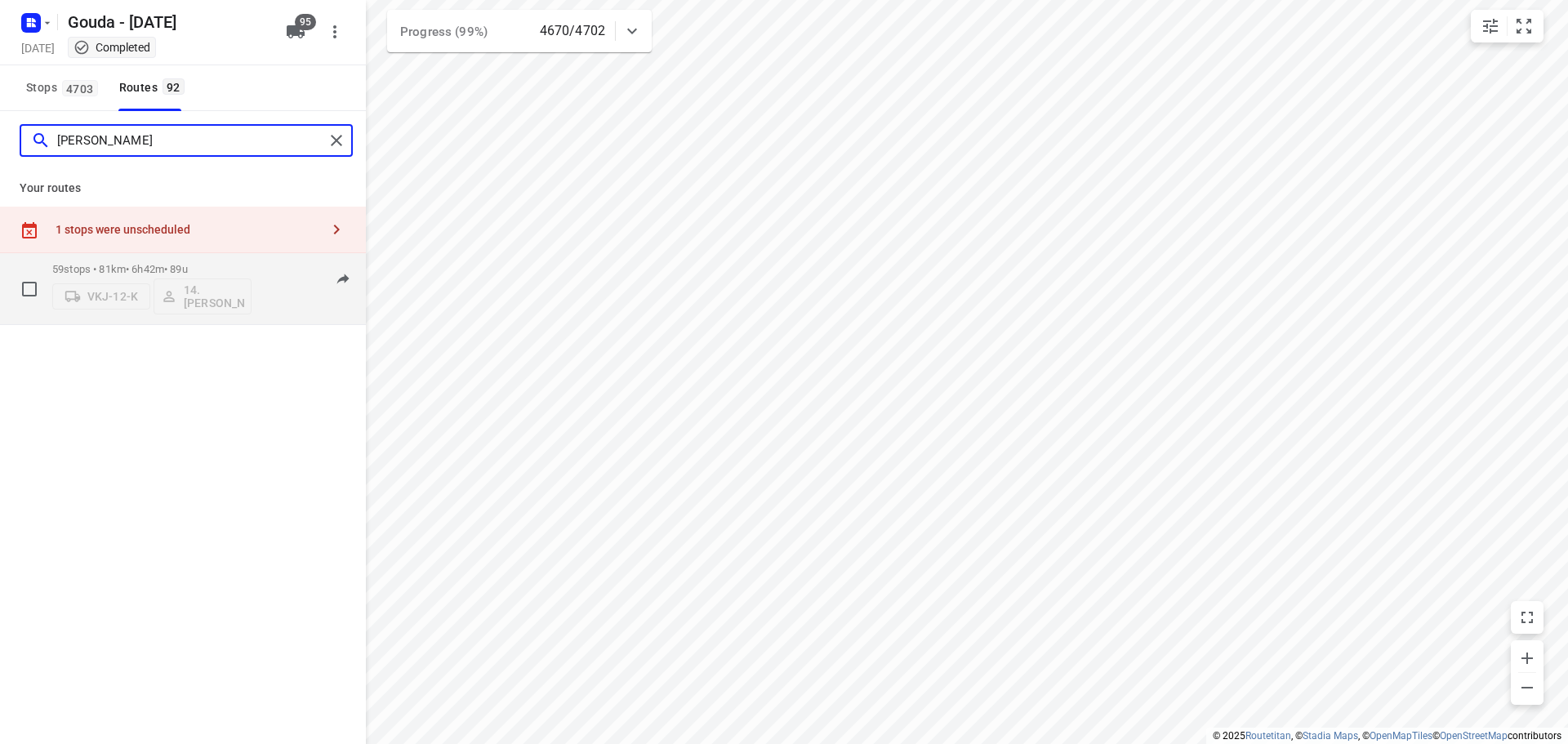
type input "bryan"
click at [210, 270] on p "59 stops • 81km • 6h42m • 89u" at bounding box center [151, 268] width 199 height 12
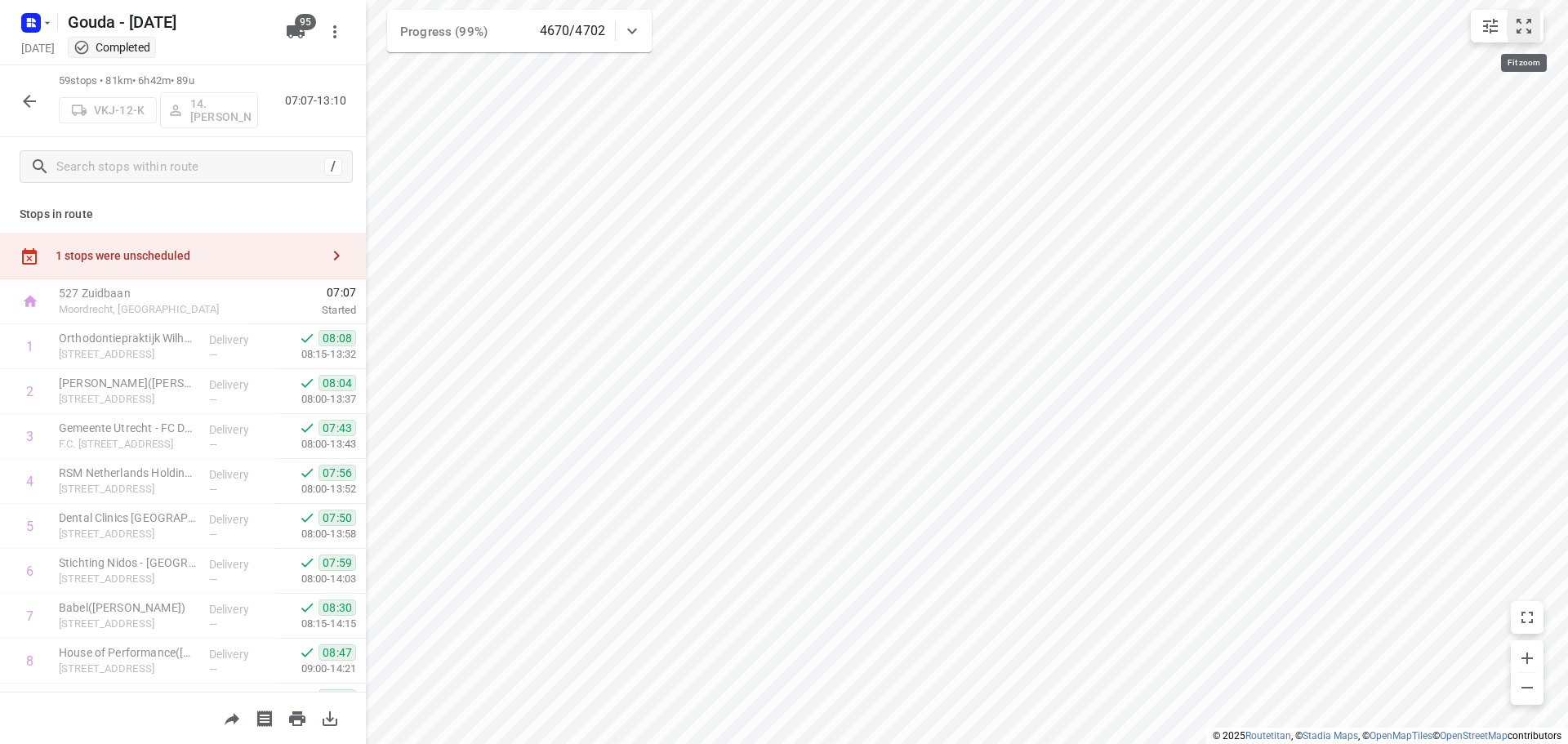
click at [1523, 37] on button "small contained button group" at bounding box center [1523, 26] width 32 height 32
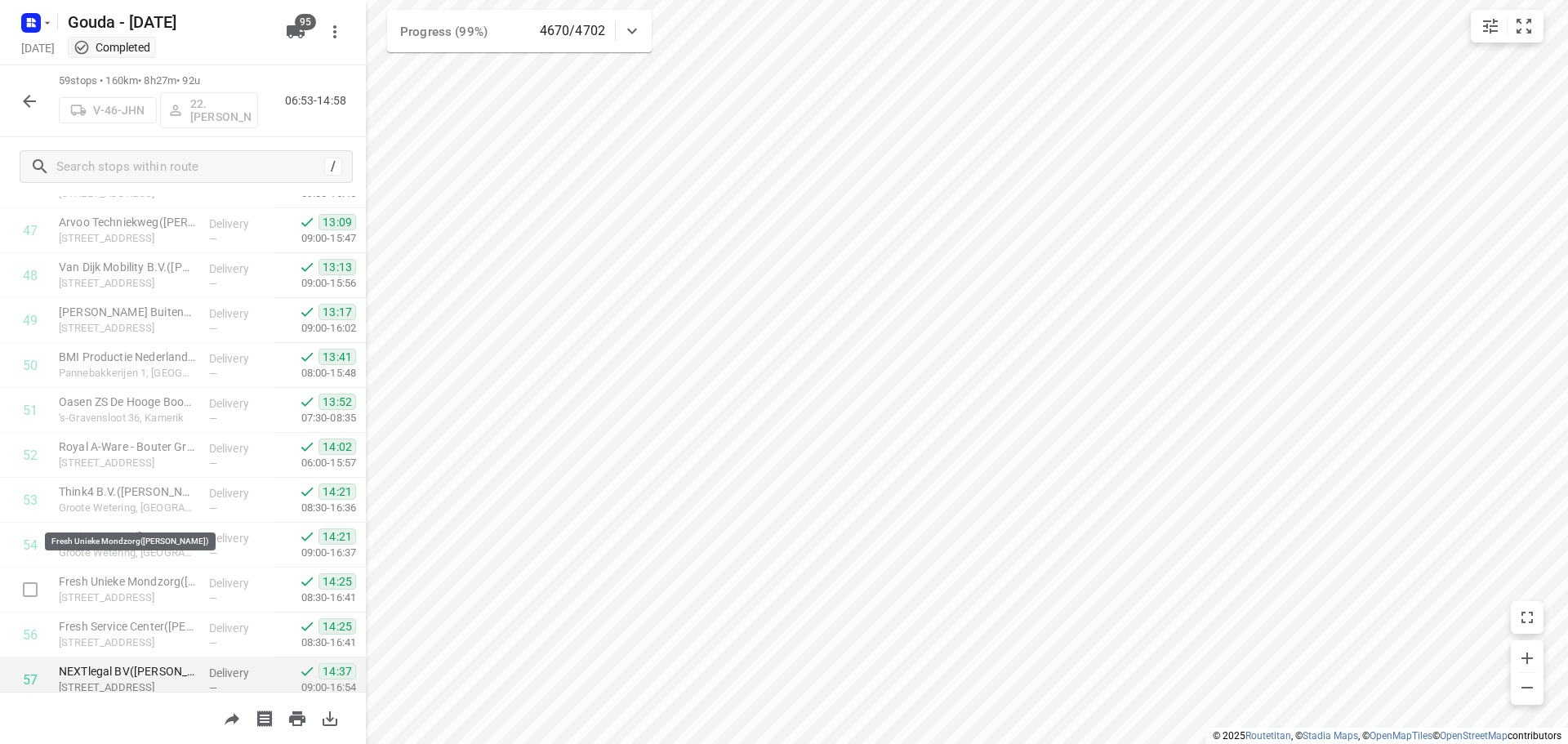
scroll to position [2327, 0]
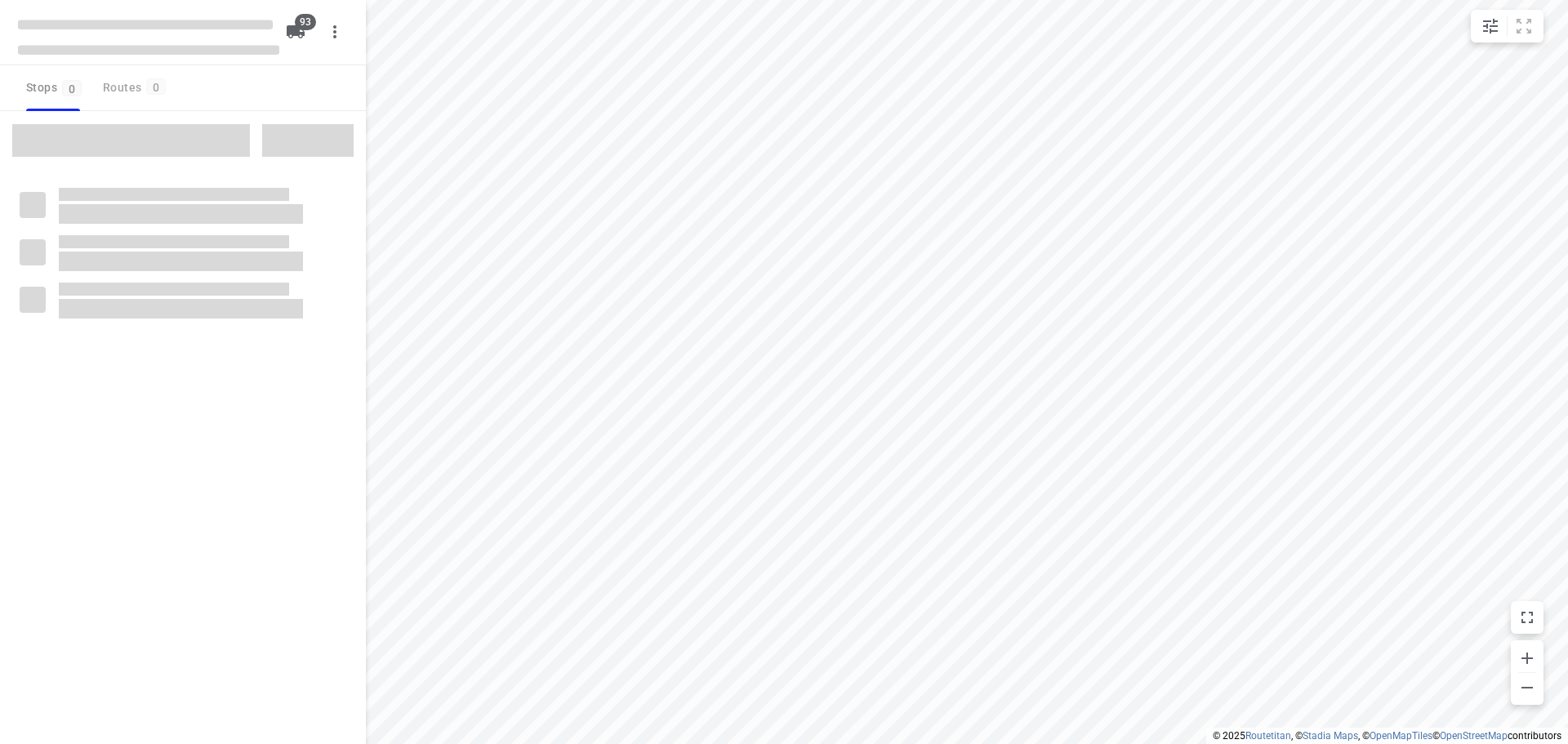
type input "distance"
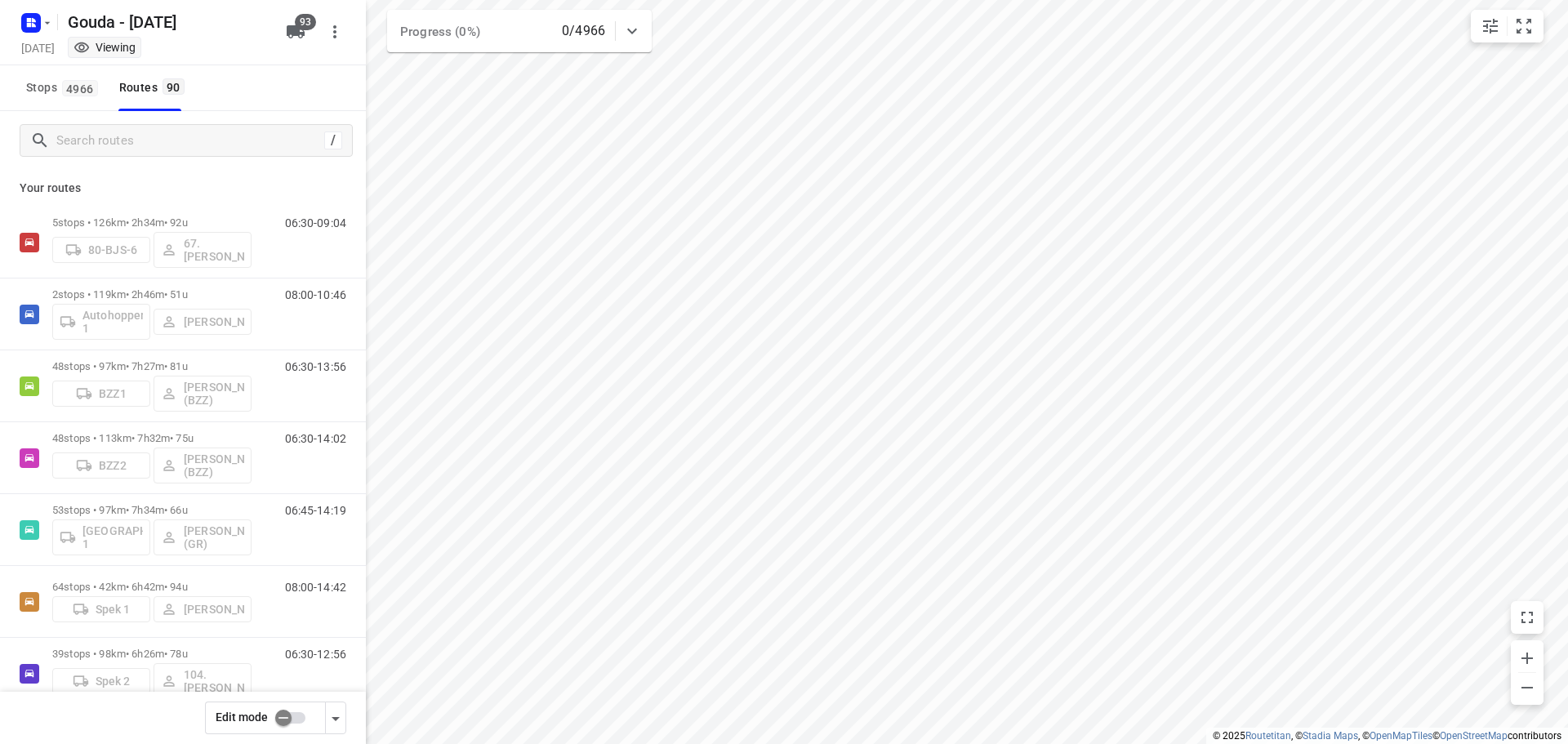
click at [65, 104] on button "Stops 4966" at bounding box center [62, 88] width 84 height 46
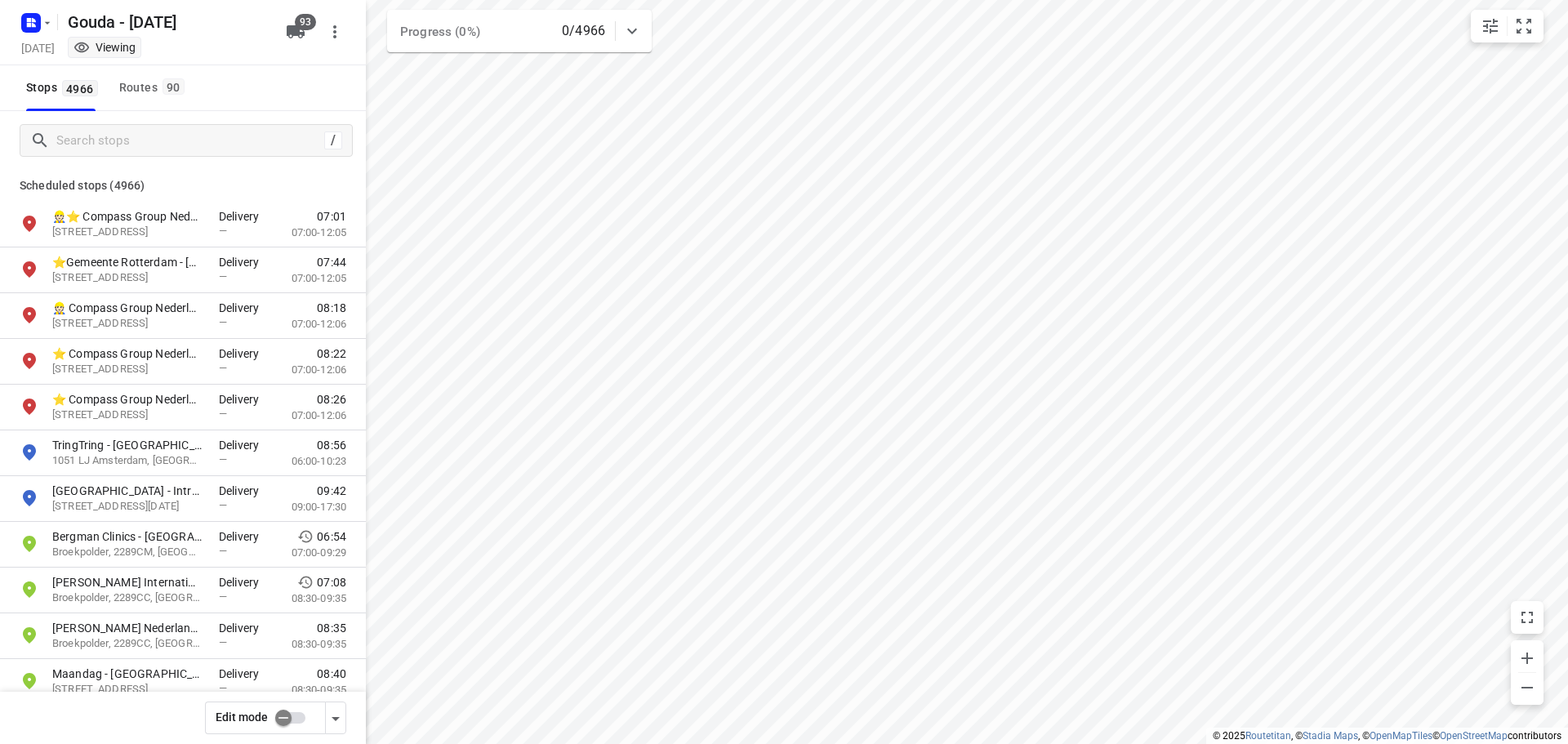
click at [130, 122] on div "/" at bounding box center [183, 141] width 366 height 59
click at [187, 128] on input "Search stops" at bounding box center [204, 141] width 294 height 26
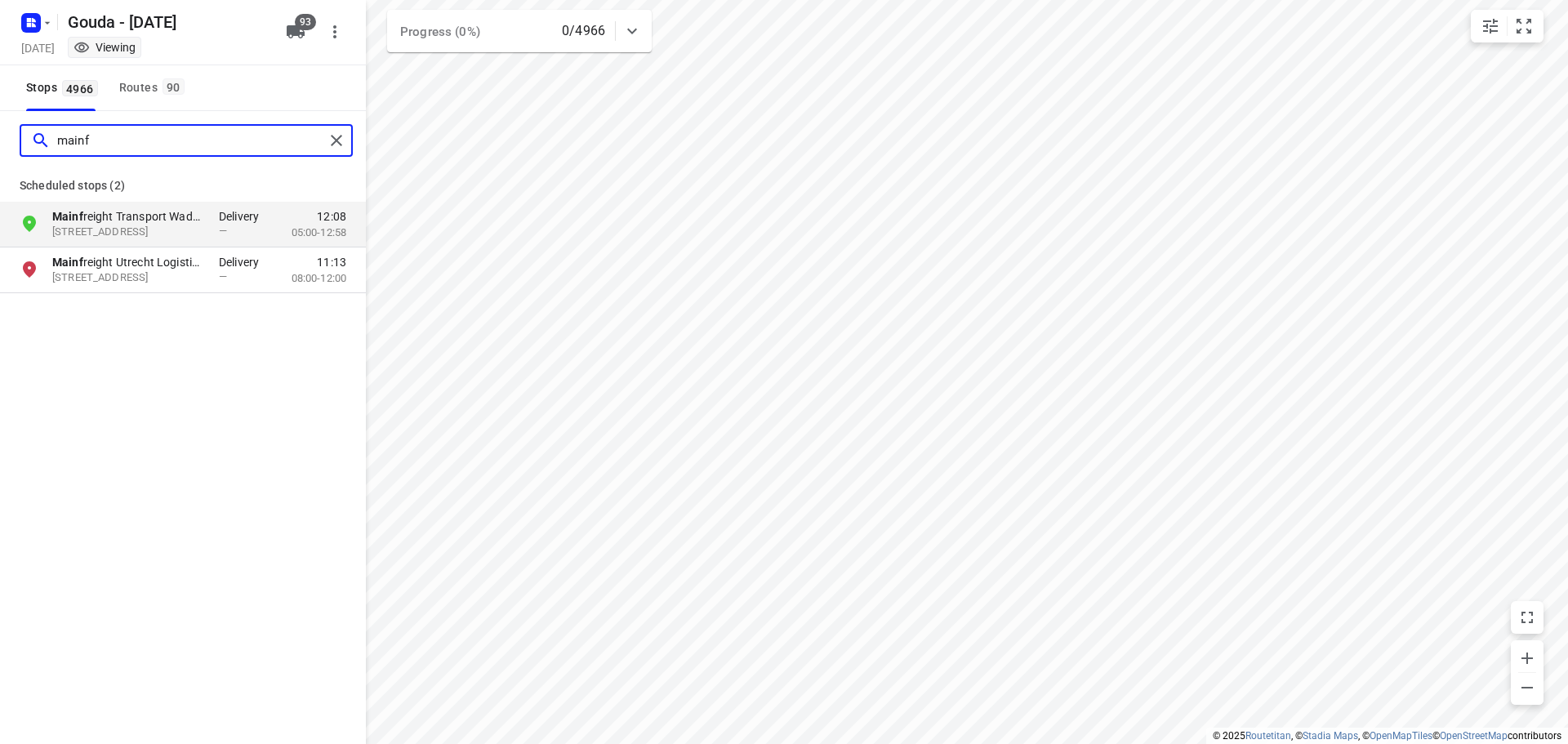
drag, startPoint x: 135, startPoint y: 139, endPoint x: 0, endPoint y: 141, distance: 135.0
click at [0, 141] on div "mainf" at bounding box center [183, 141] width 366 height 59
type input "sanda"
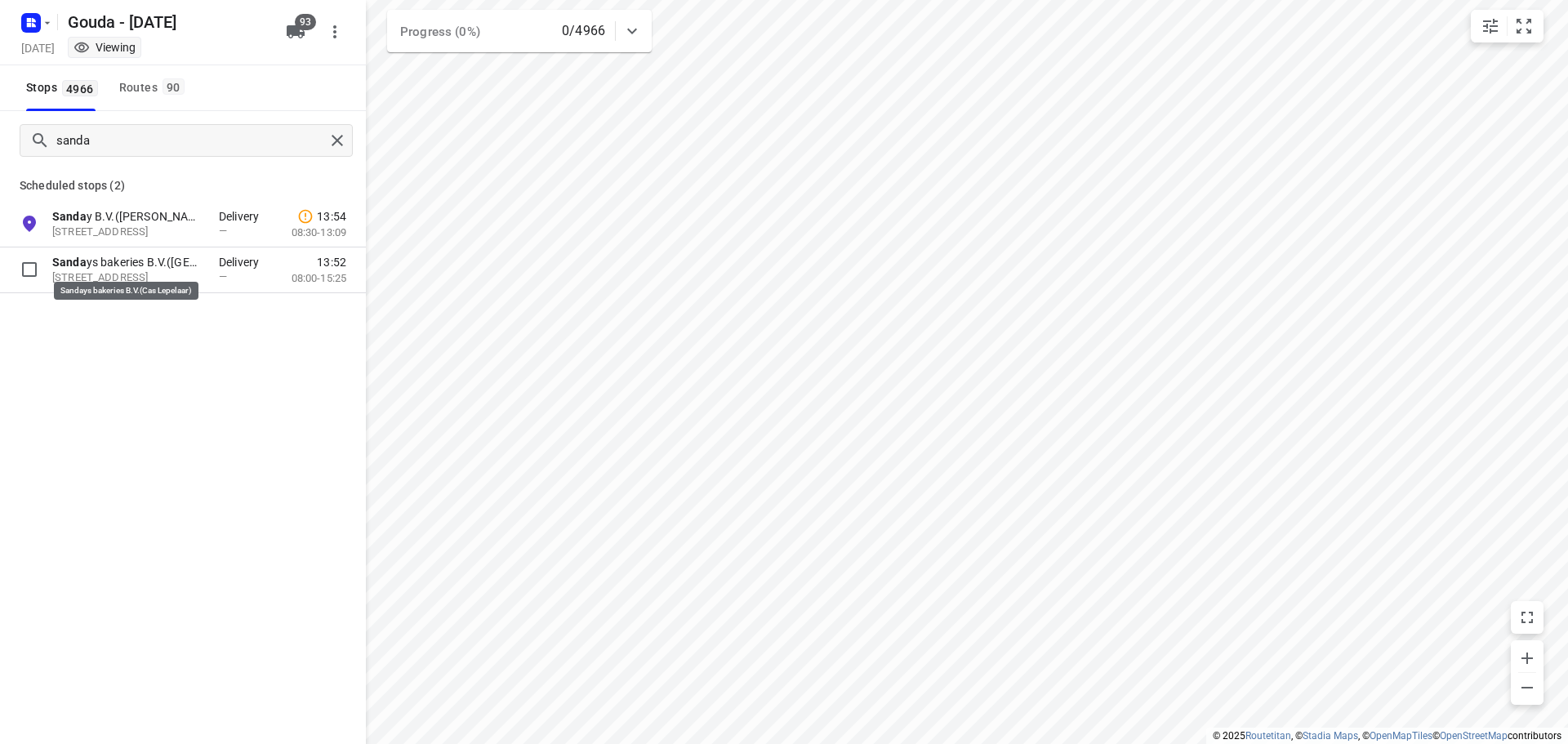
drag, startPoint x: 163, startPoint y: 268, endPoint x: 264, endPoint y: 303, distance: 106.9
click at [163, 268] on p "Sanda ys bakeries B.V.(Cas Lepelaar)" at bounding box center [127, 262] width 150 height 16
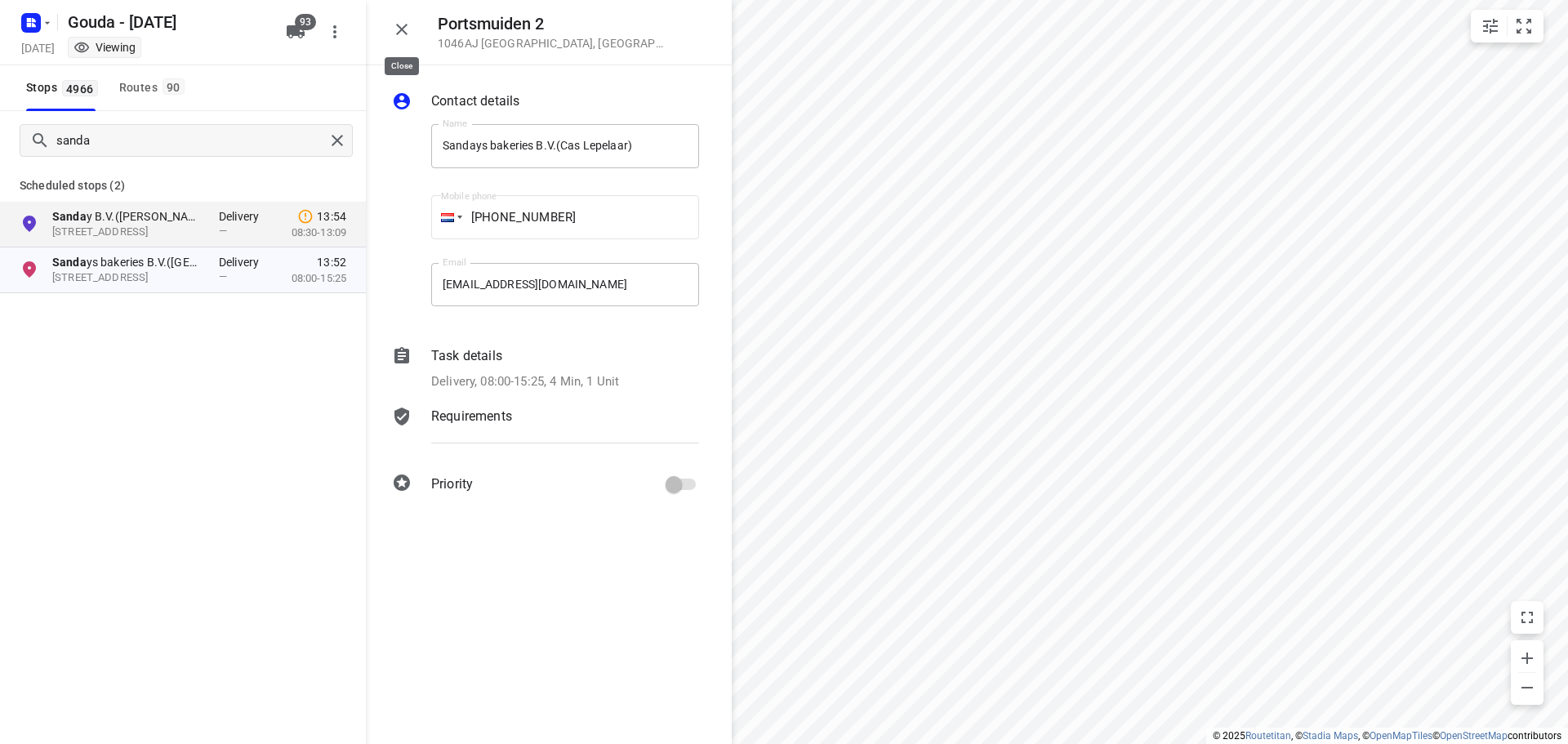
click at [403, 35] on icon "button" at bounding box center [402, 29] width 20 height 20
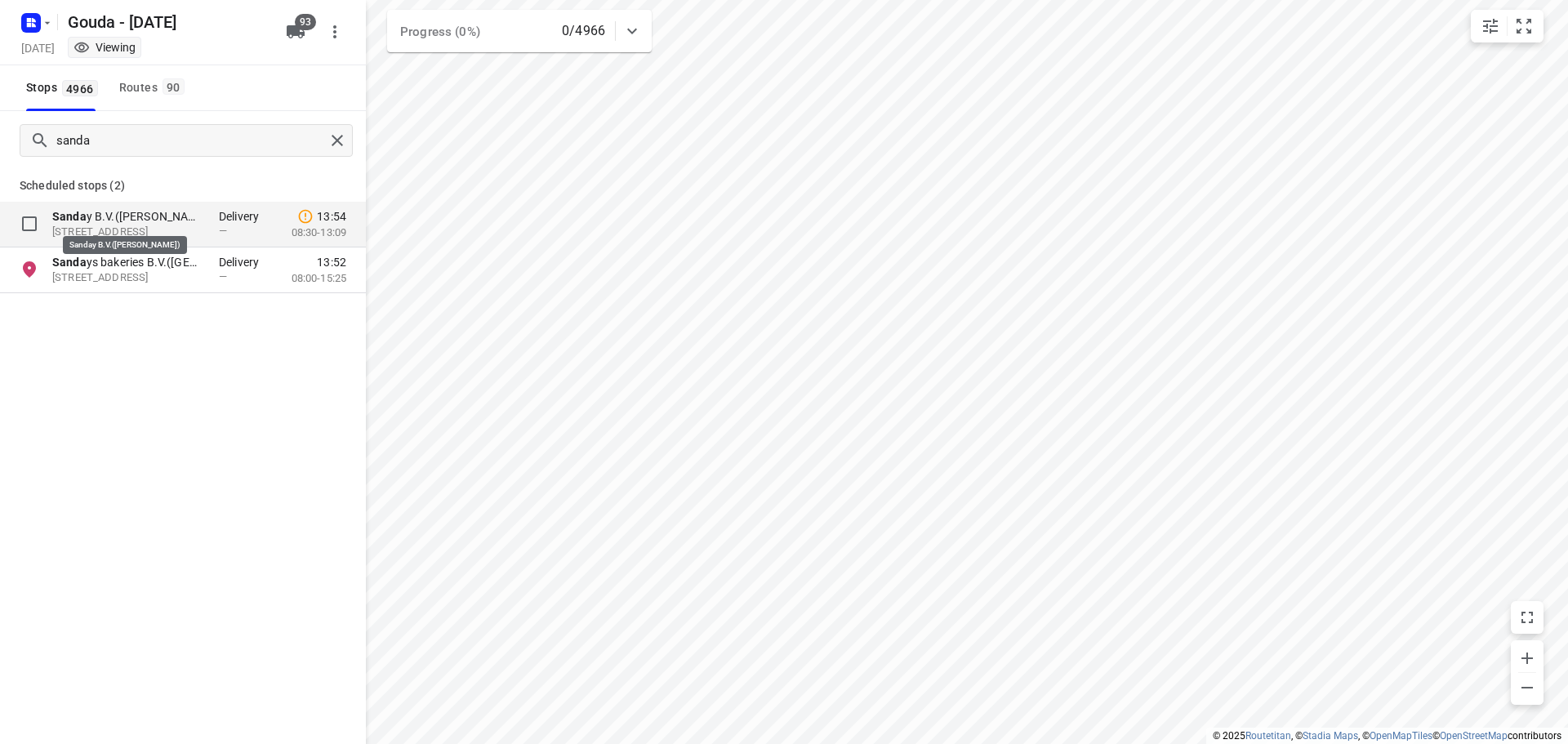
click at [129, 221] on p "Sanda y B.V.(Mirjam van Putten)" at bounding box center [127, 216] width 150 height 16
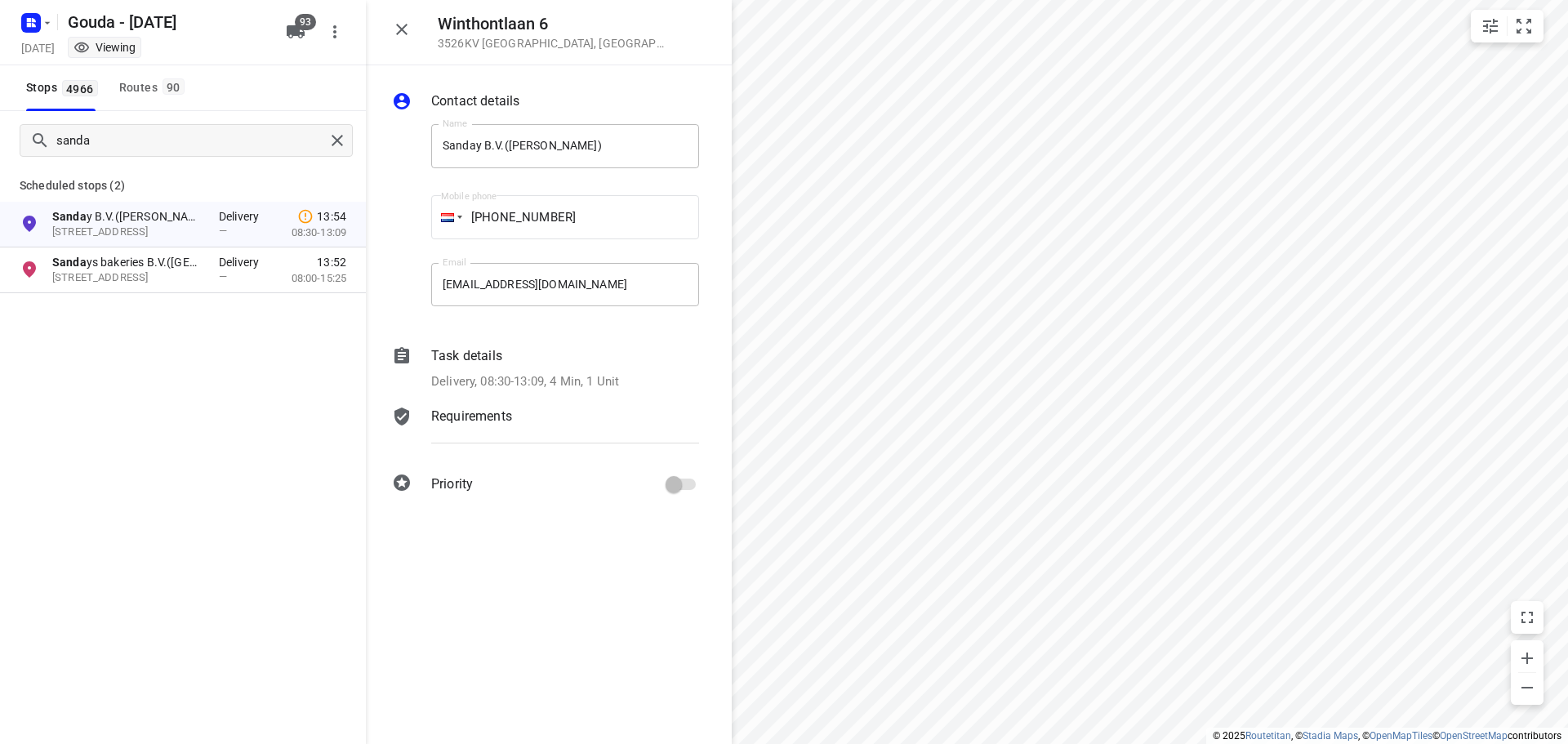
click at [553, 373] on p "Delivery, 08:30-13:09, 4 Min, 1 Unit" at bounding box center [524, 382] width 187 height 19
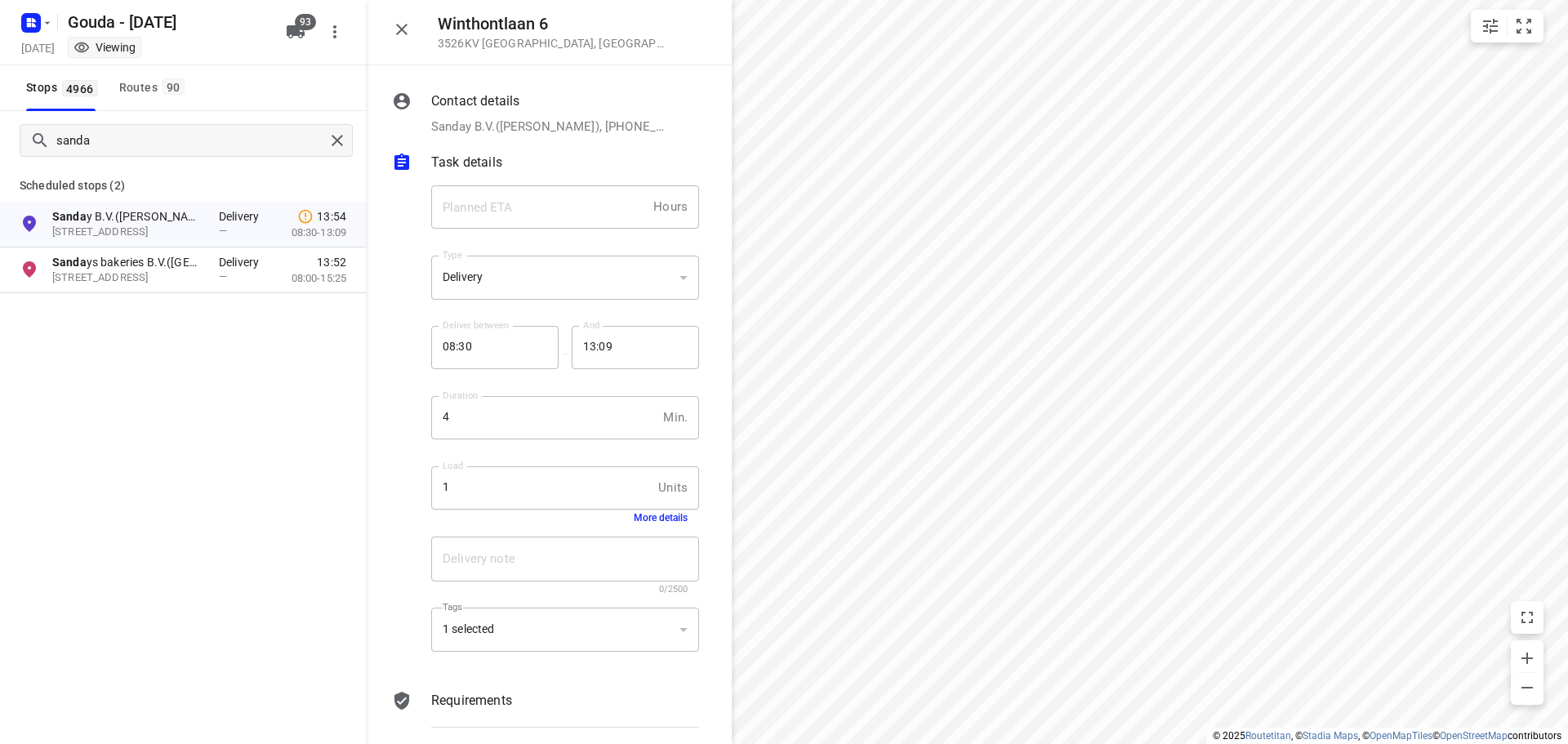
click at [648, 524] on div "Load 1 Units Load More details" at bounding box center [564, 495] width 281 height 77
click at [654, 520] on button "More details" at bounding box center [660, 518] width 54 height 11
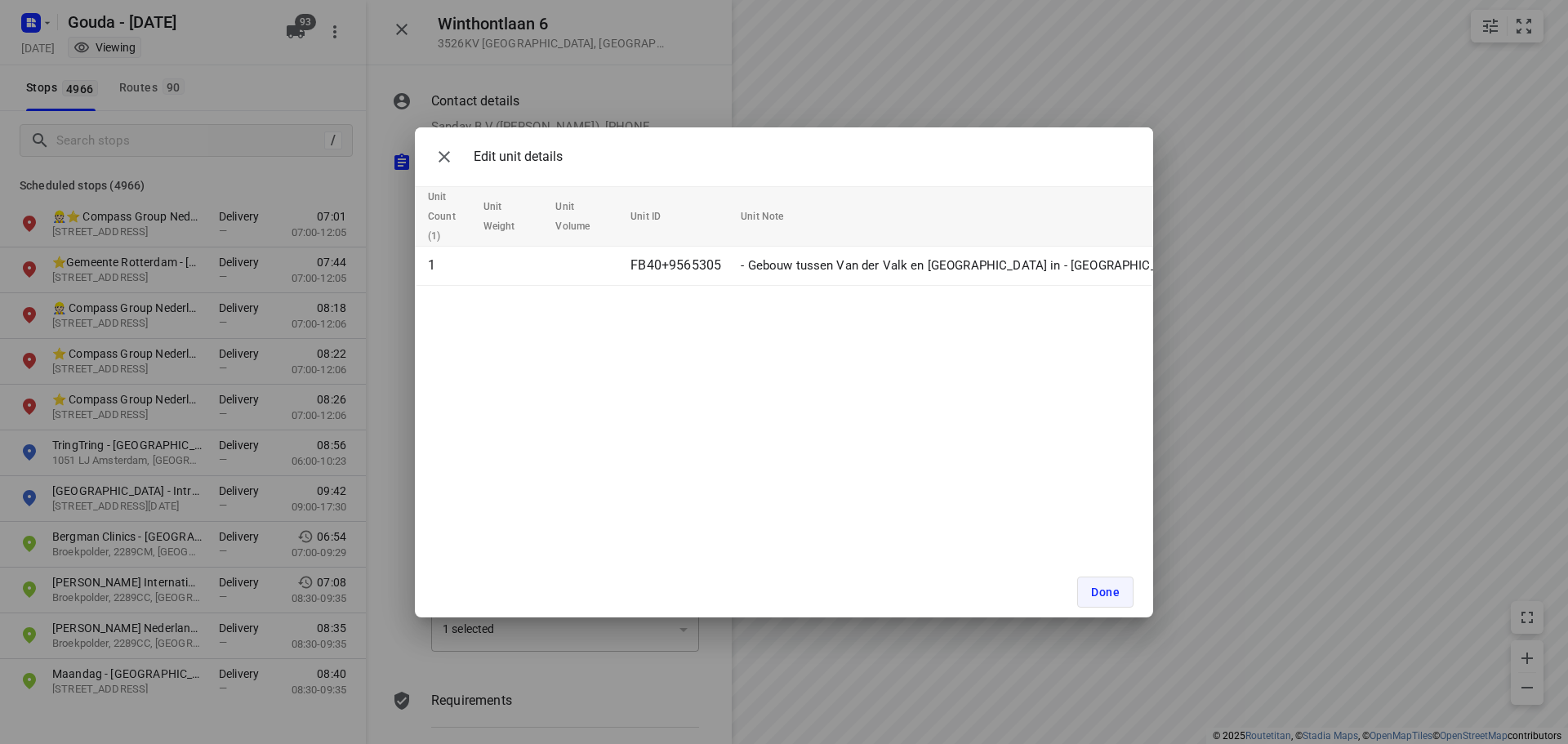
click at [1107, 598] on button "Done" at bounding box center [1105, 592] width 56 height 31
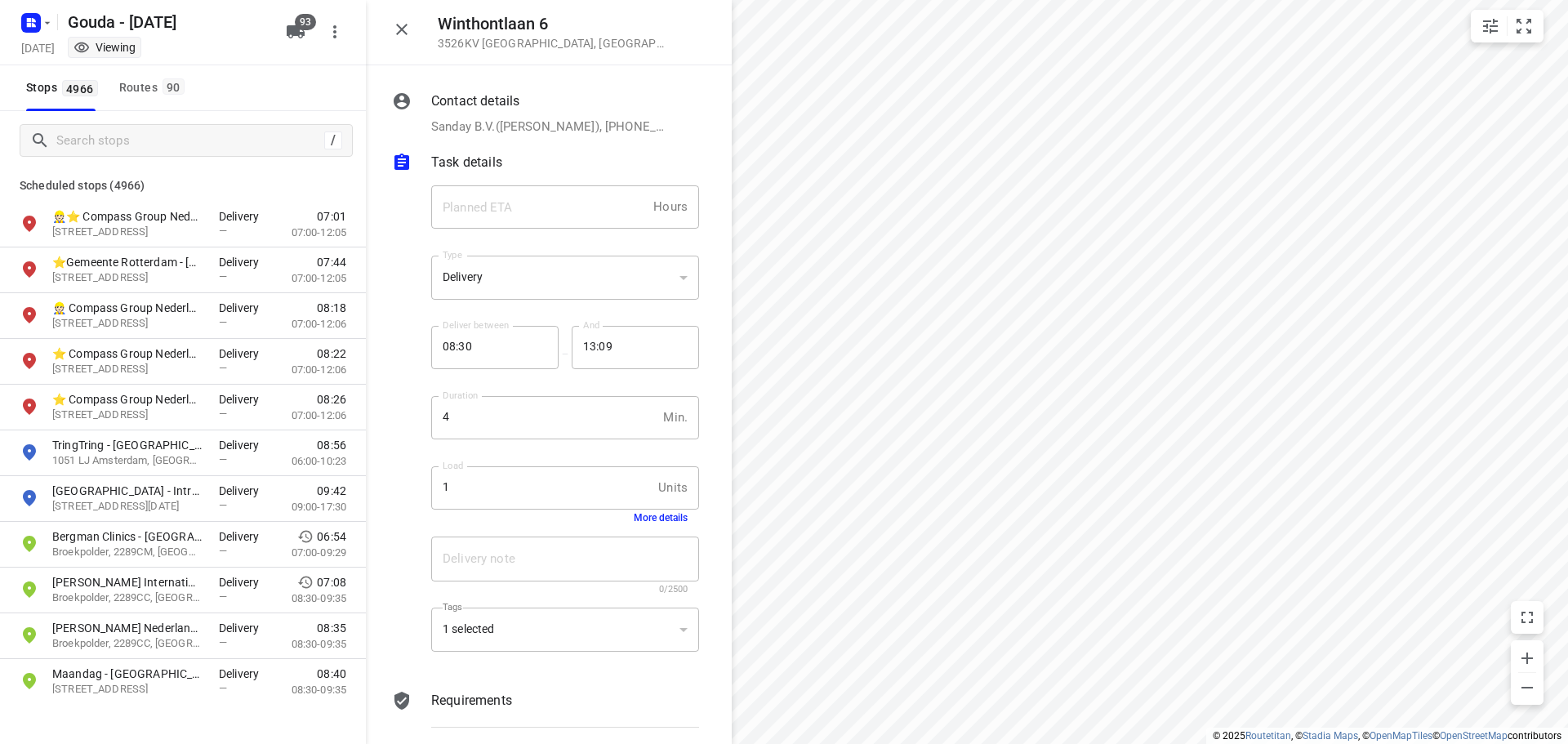
click at [282, 77] on div "Stops 4966 Routes 90" at bounding box center [183, 88] width 366 height 46
click at [243, 74] on div "Stops 4966 Routes 90" at bounding box center [183, 88] width 366 height 46
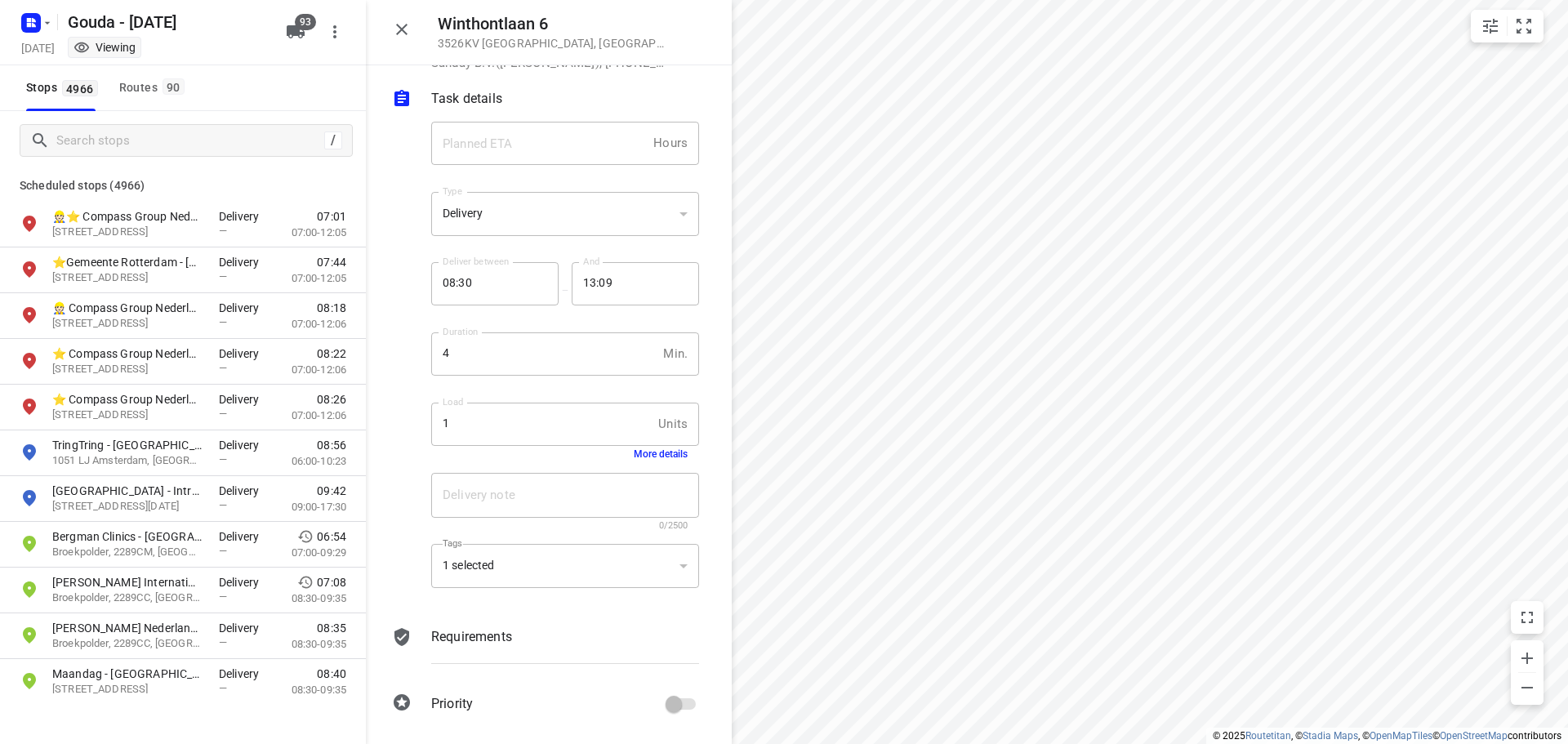
scroll to position [66, 0]
click at [400, 23] on icon "button" at bounding box center [402, 29] width 20 height 20
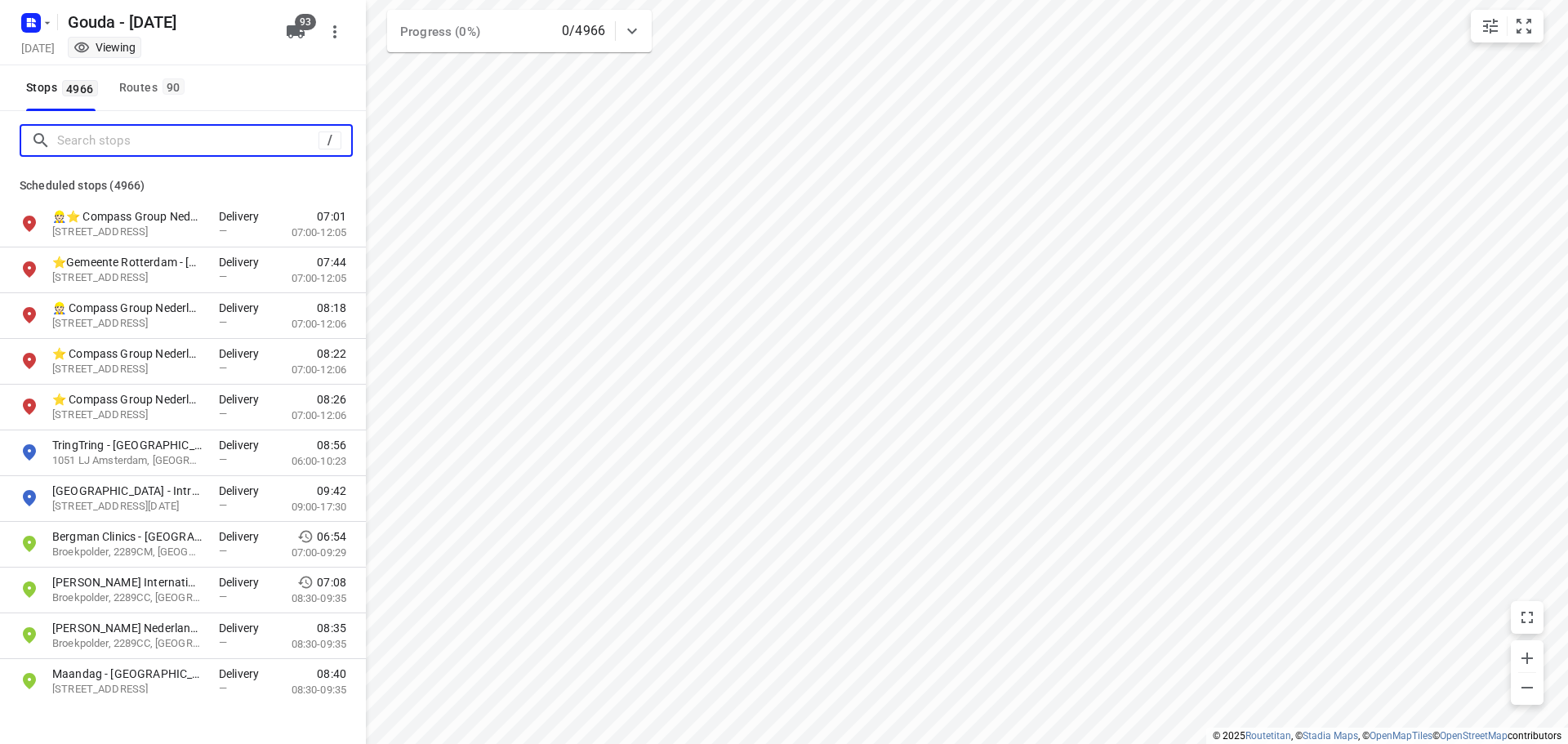
click at [154, 147] on input "Search stops" at bounding box center [187, 141] width 262 height 26
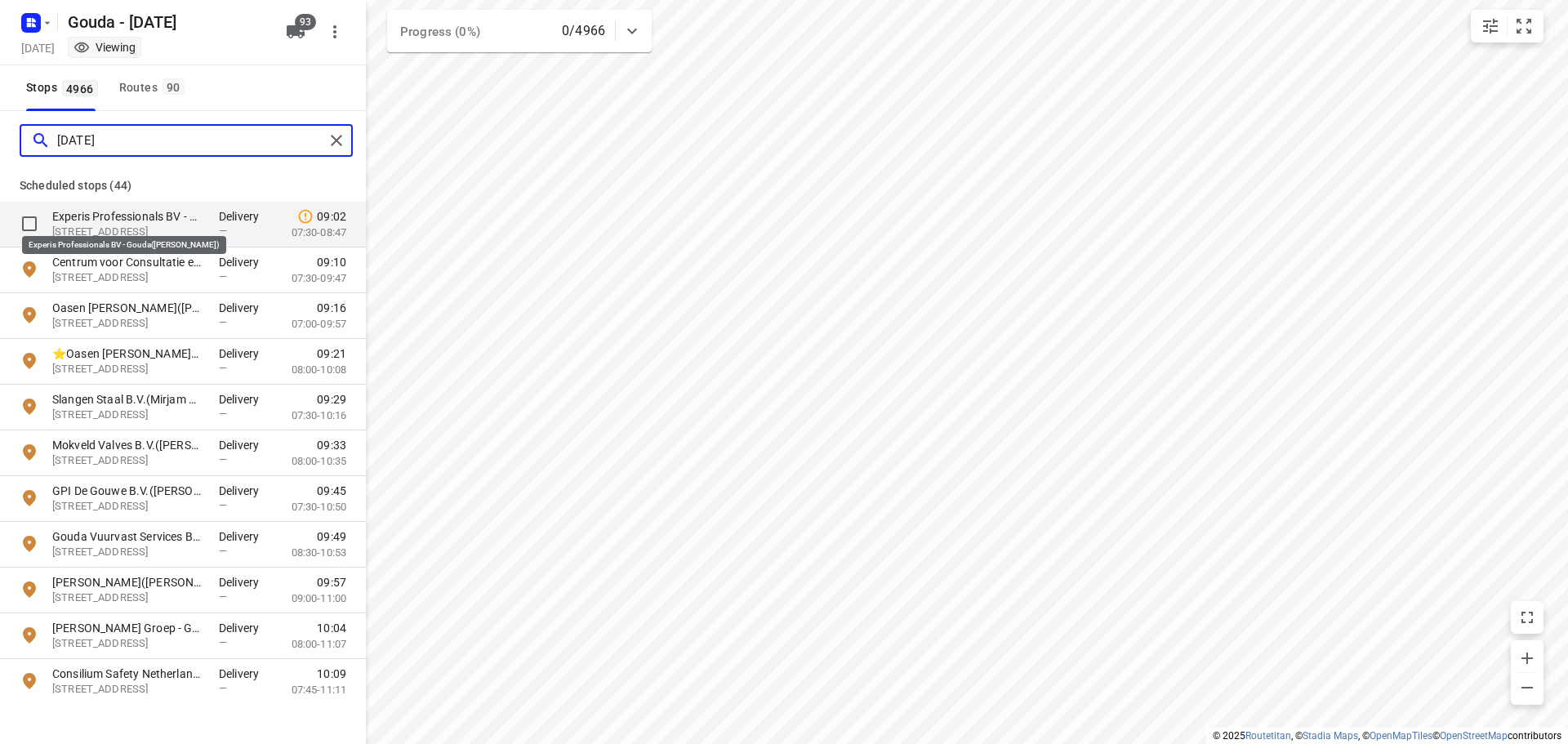
type input "ma29"
click at [156, 218] on p "Experis Professionals BV - Gouda(Kimberley Craanen)" at bounding box center [127, 216] width 150 height 16
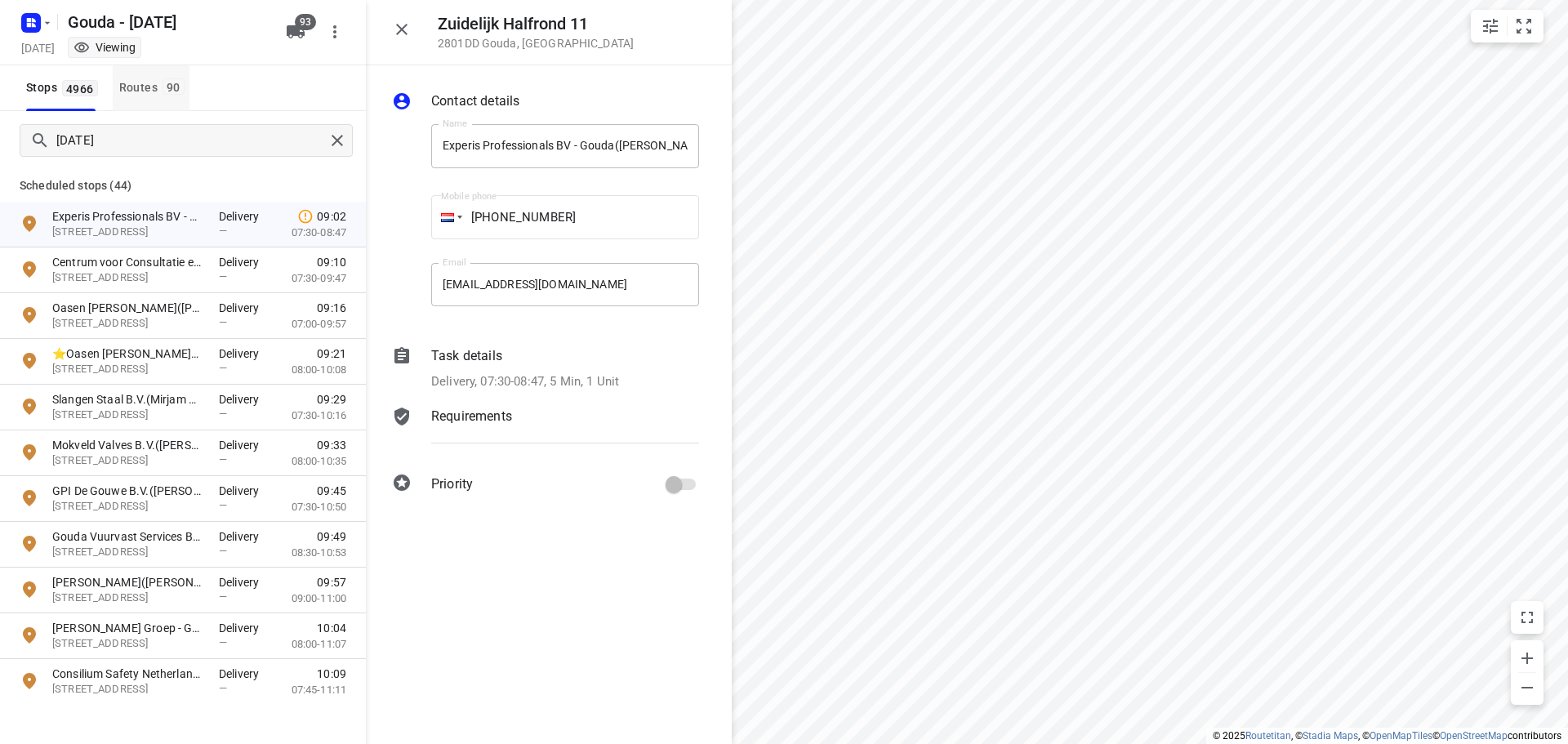
click at [147, 97] on div "Routes 90" at bounding box center [154, 88] width 70 height 20
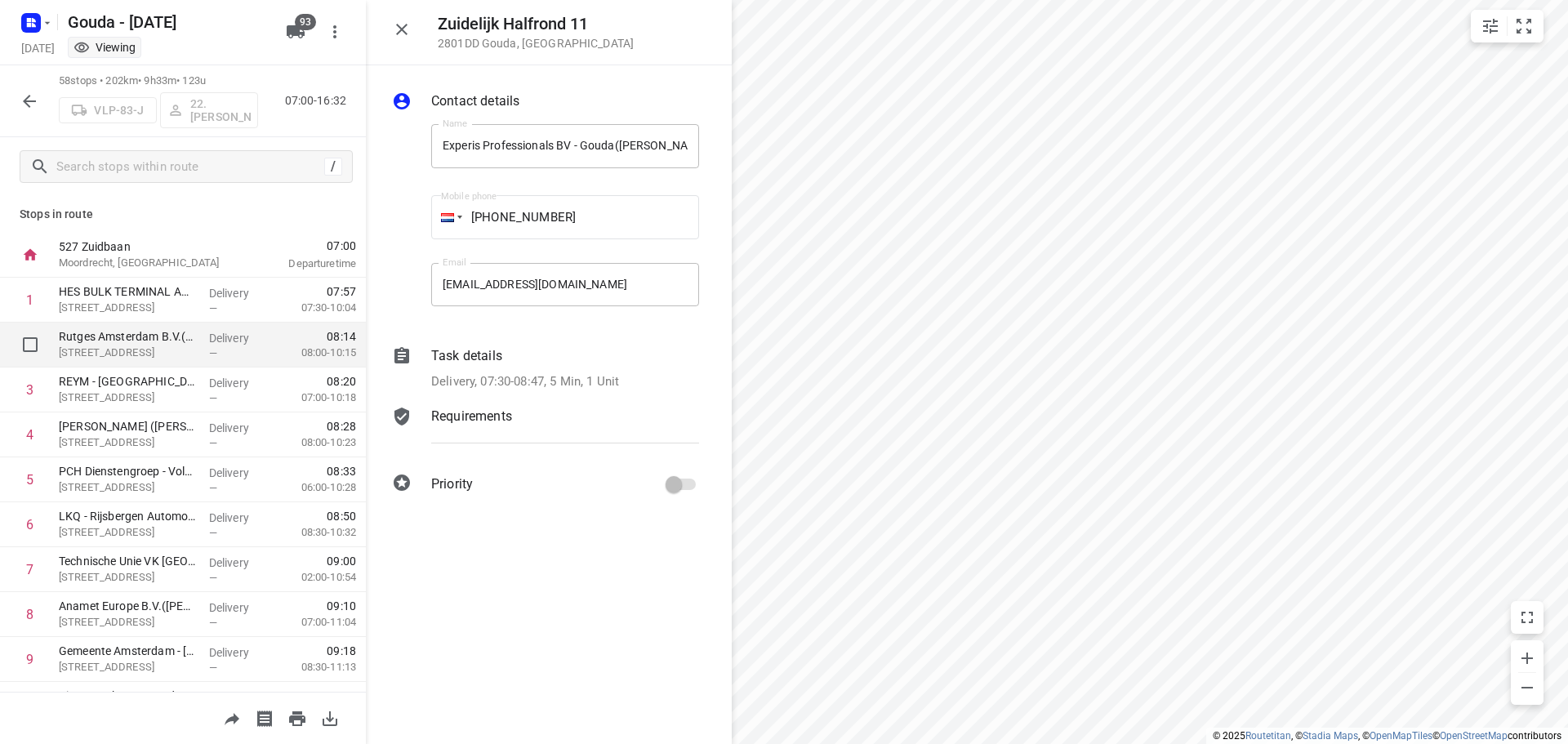
click at [159, 339] on p "Rutges Amsterdam B.V.(Nora Vestering)" at bounding box center [127, 336] width 137 height 16
click at [586, 358] on div "Task details" at bounding box center [565, 356] width 268 height 20
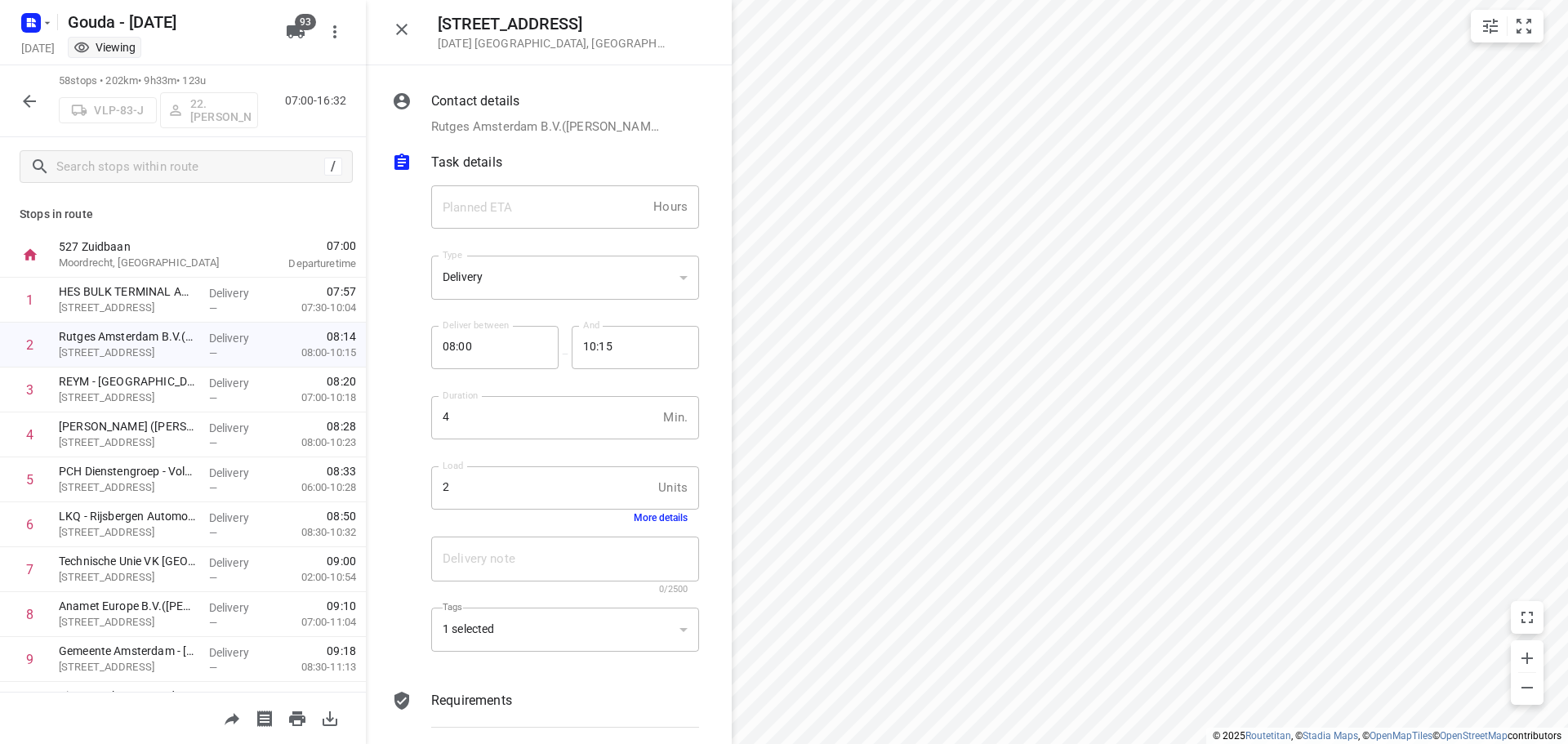
click at [634, 518] on button "More details" at bounding box center [660, 518] width 54 height 11
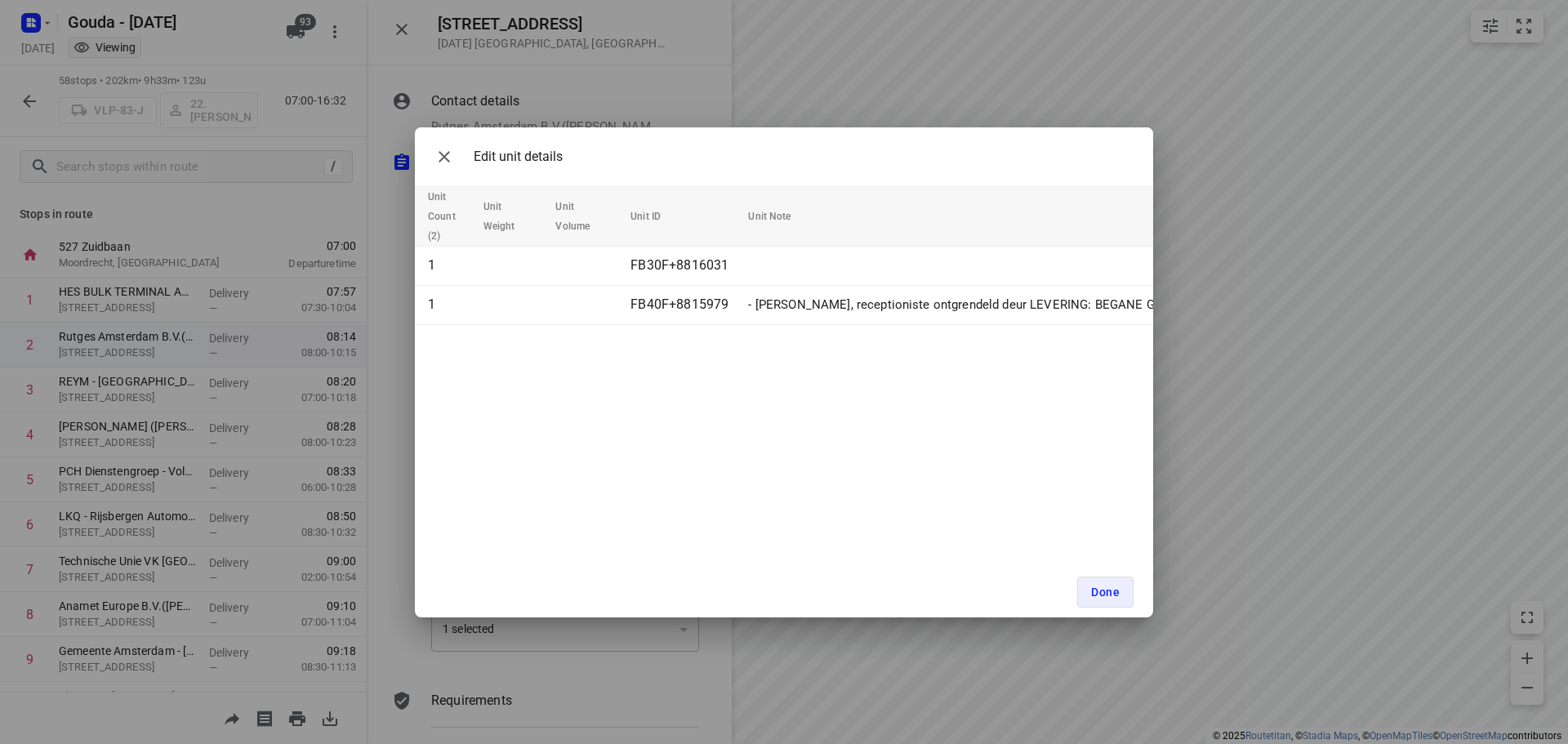
click at [1149, 597] on div "Done" at bounding box center [784, 592] width 738 height 50
click at [1108, 592] on span "Done" at bounding box center [1106, 592] width 29 height 13
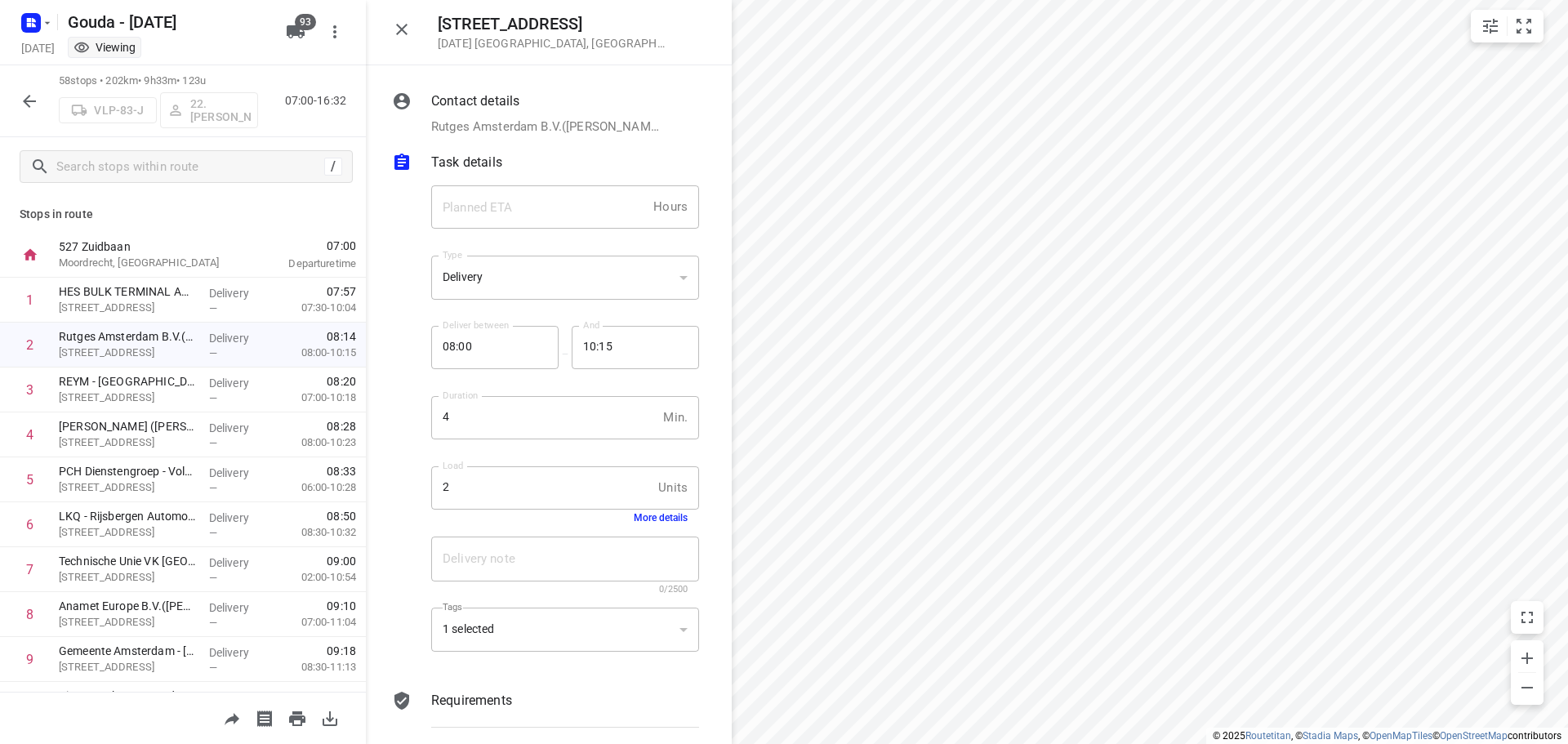
click at [629, 631] on div "1 selected" at bounding box center [565, 630] width 268 height 45
click at [23, 97] on icon "button" at bounding box center [29, 101] width 20 height 20
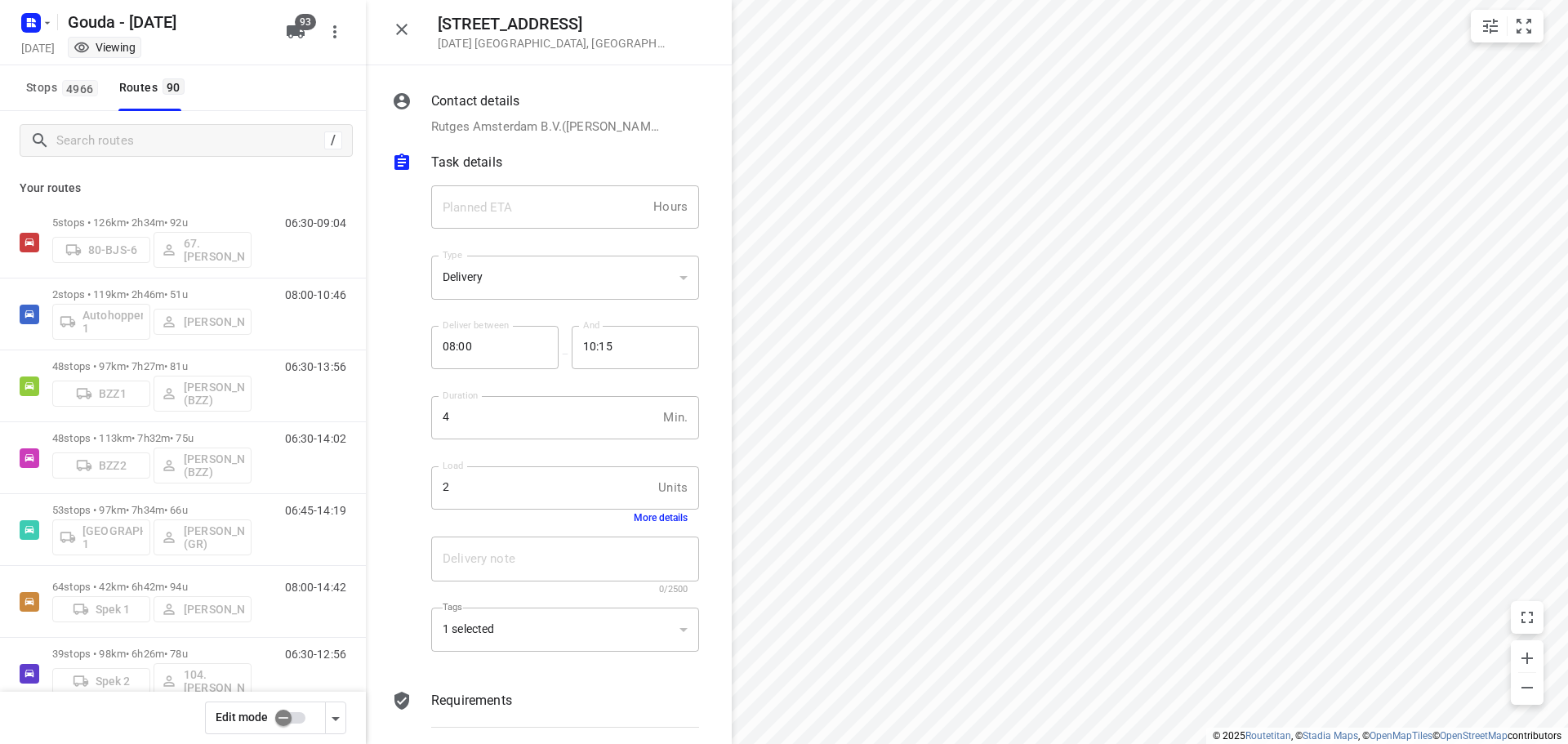
click at [412, 17] on div at bounding box center [402, 29] width 32 height 32
click at [407, 25] on icon "button" at bounding box center [402, 29] width 20 height 20
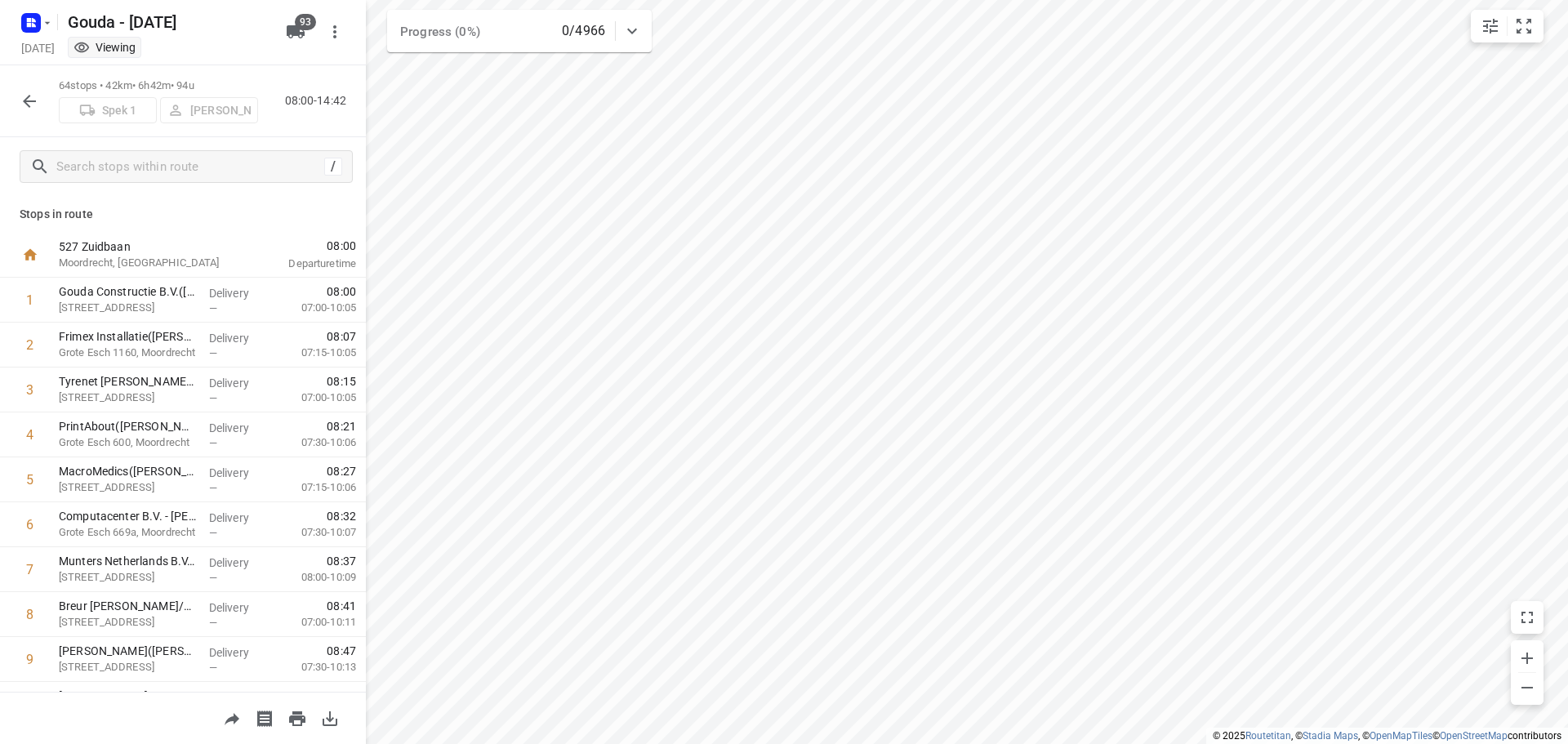
click at [26, 100] on icon "button" at bounding box center [29, 102] width 13 height 13
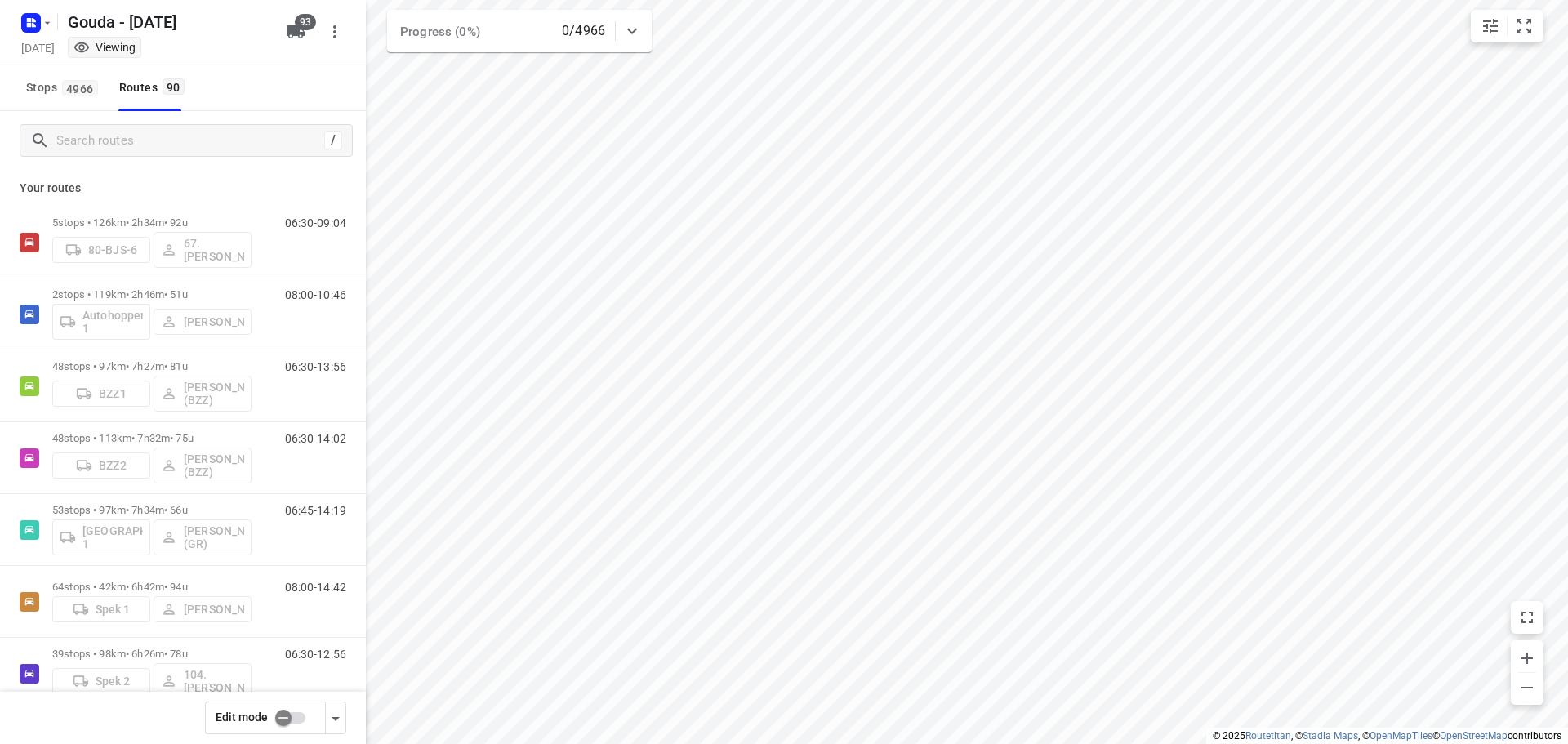
click at [286, 719] on input "checkbox" at bounding box center [284, 717] width 93 height 31
checkbox input "false"
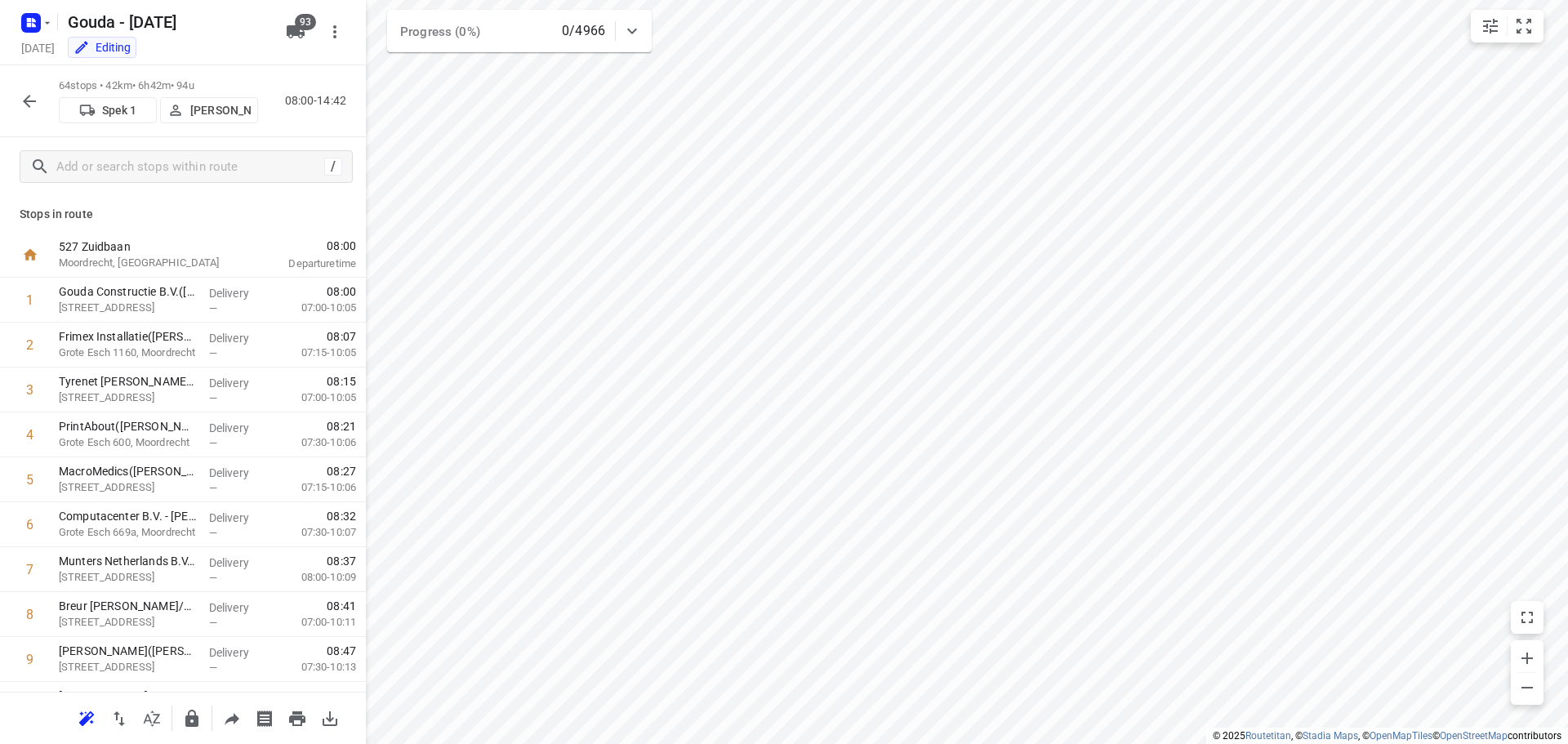
click at [237, 108] on p "Gerard Krijgsman" at bounding box center [221, 110] width 61 height 13
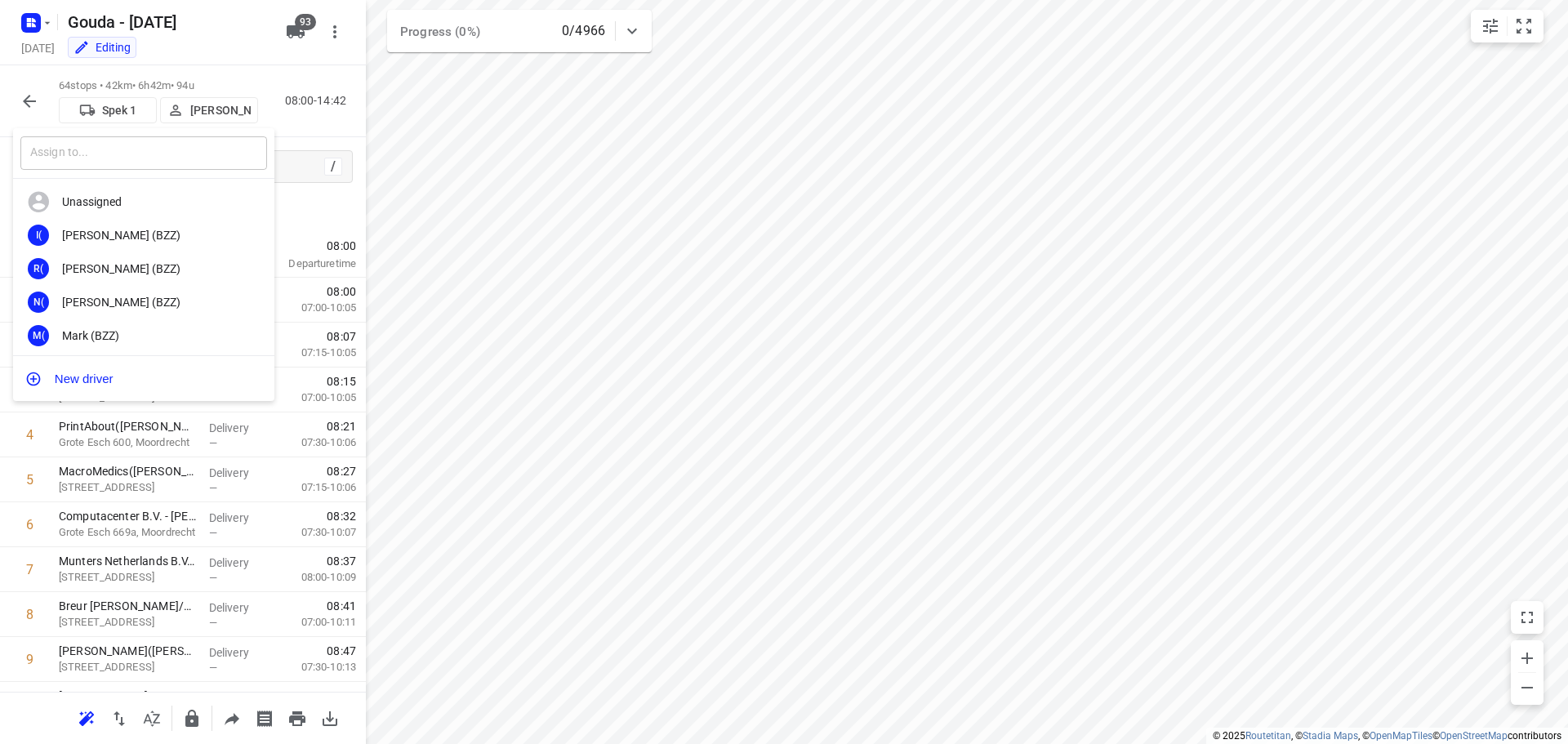
click at [130, 161] on input "text" at bounding box center [143, 152] width 246 height 33
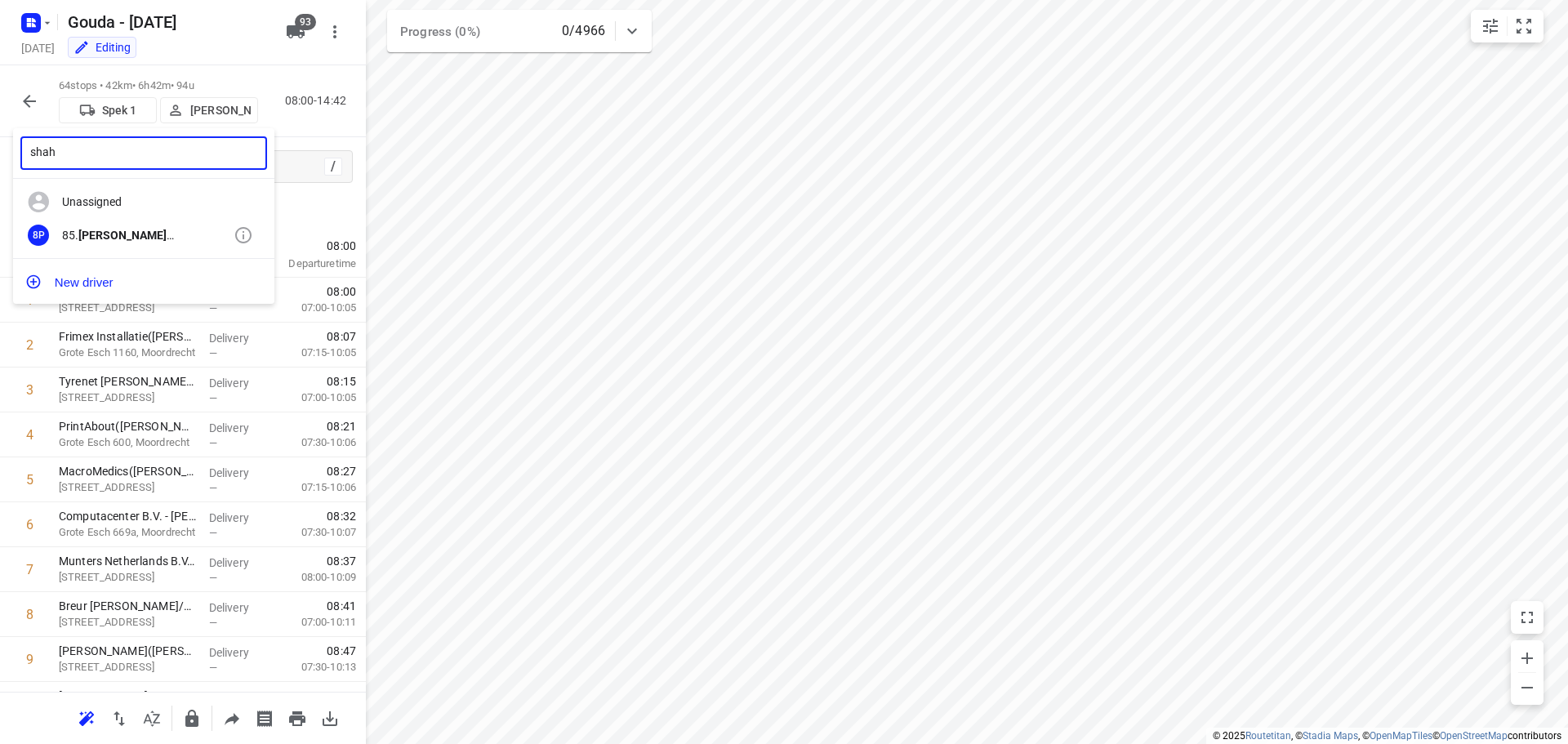
type input "shah"
click at [143, 223] on div "8P 85. Shah ram Poorramszani" at bounding box center [144, 235] width 262 height 33
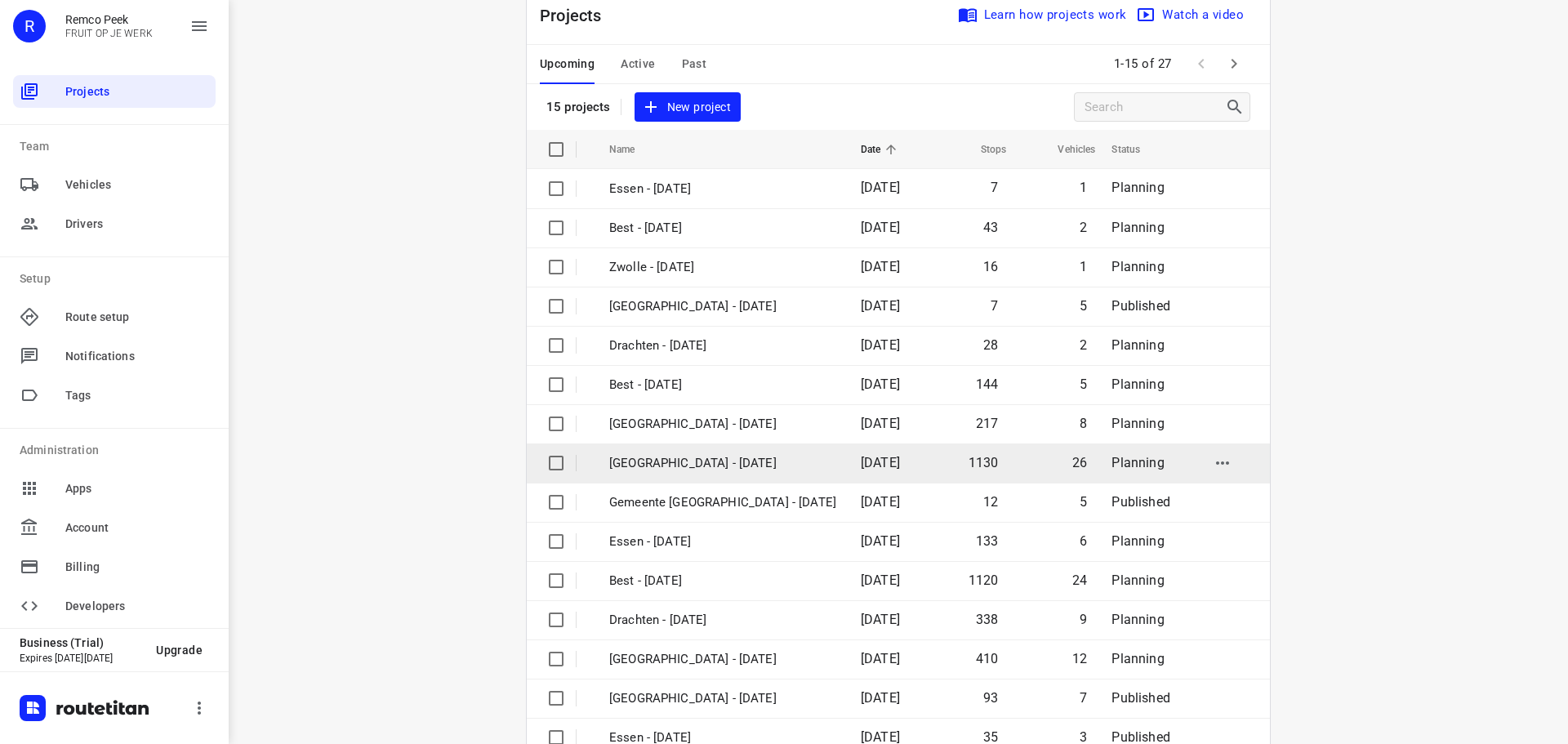
scroll to position [82, 0]
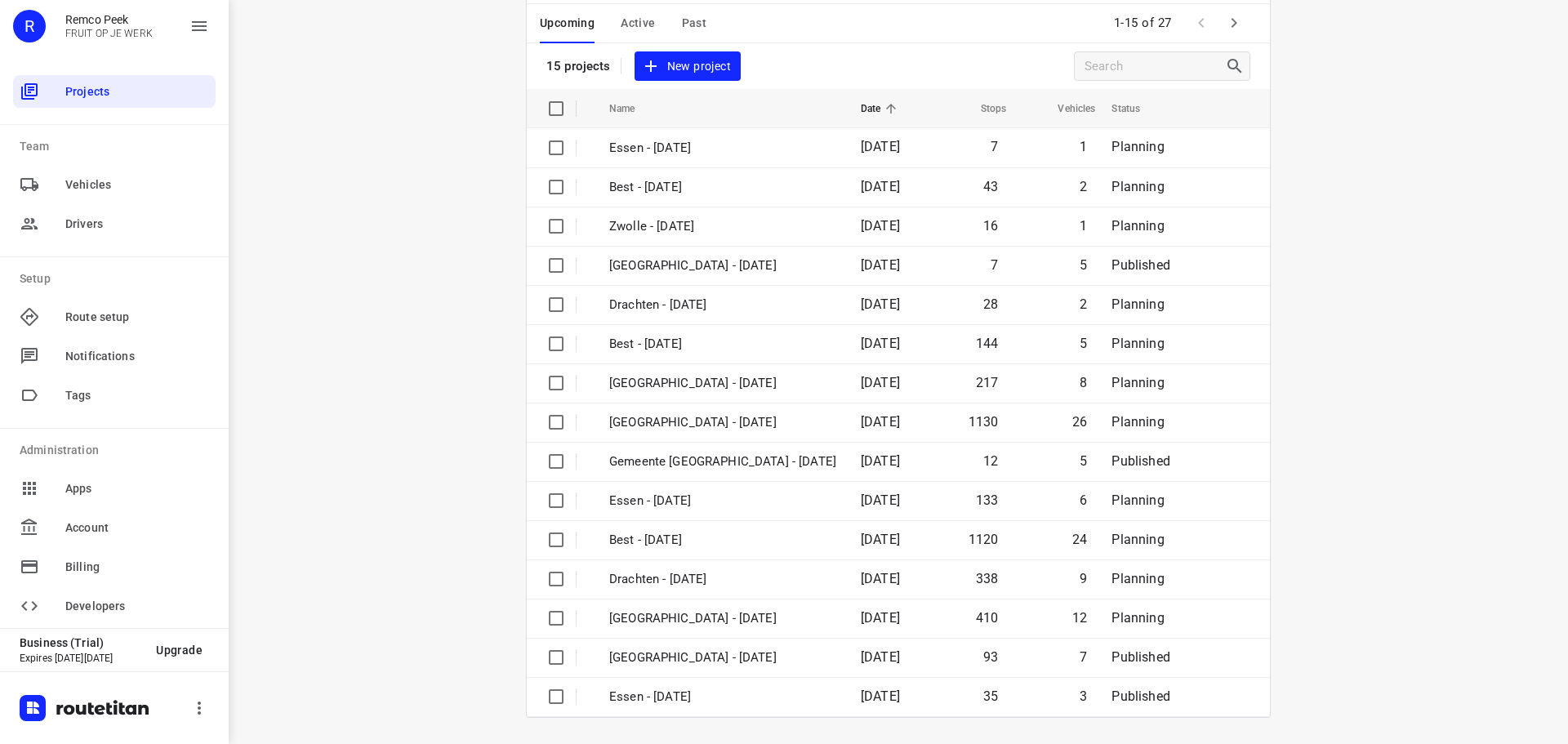
click at [1236, 27] on button "button" at bounding box center [1234, 23] width 32 height 32
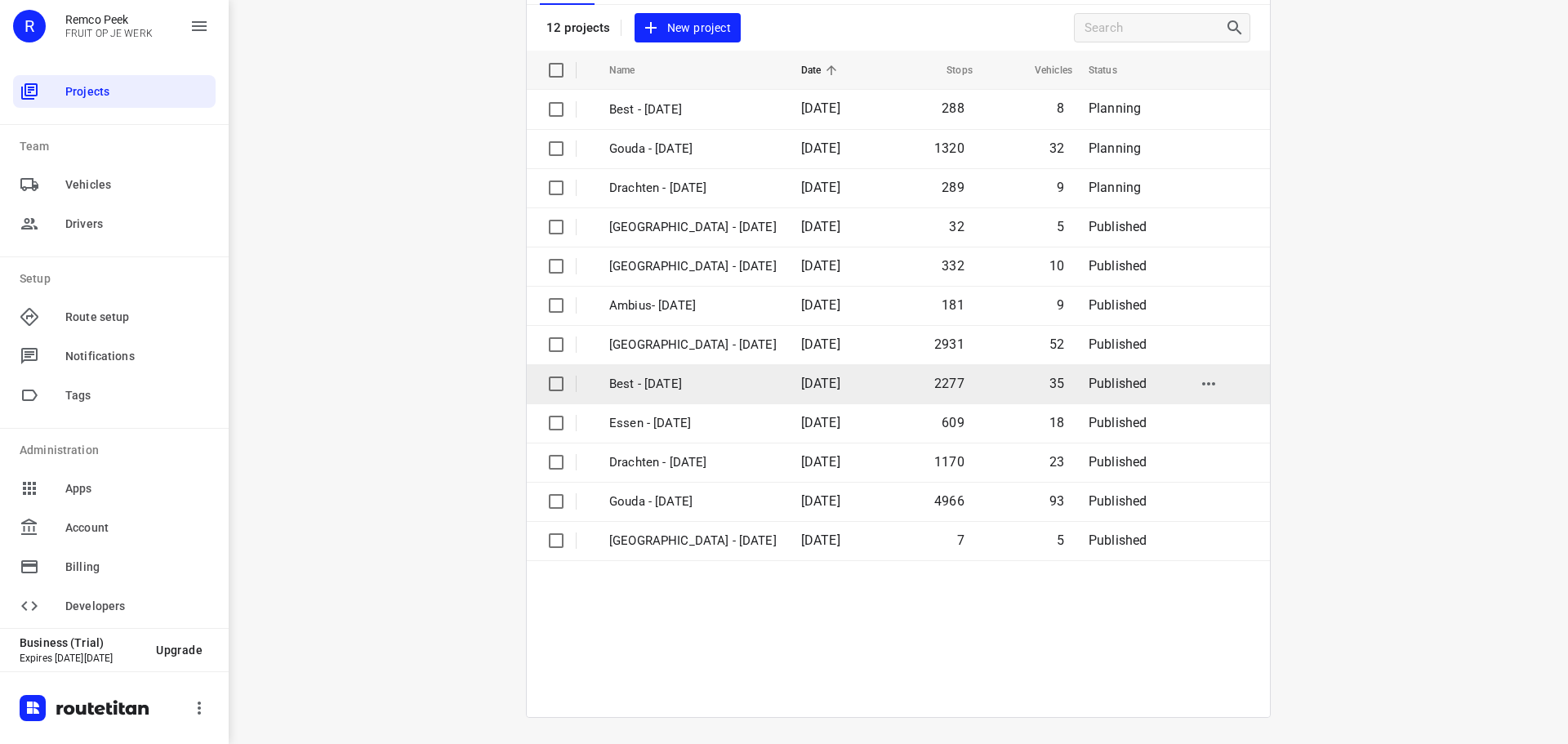
scroll to position [0, 0]
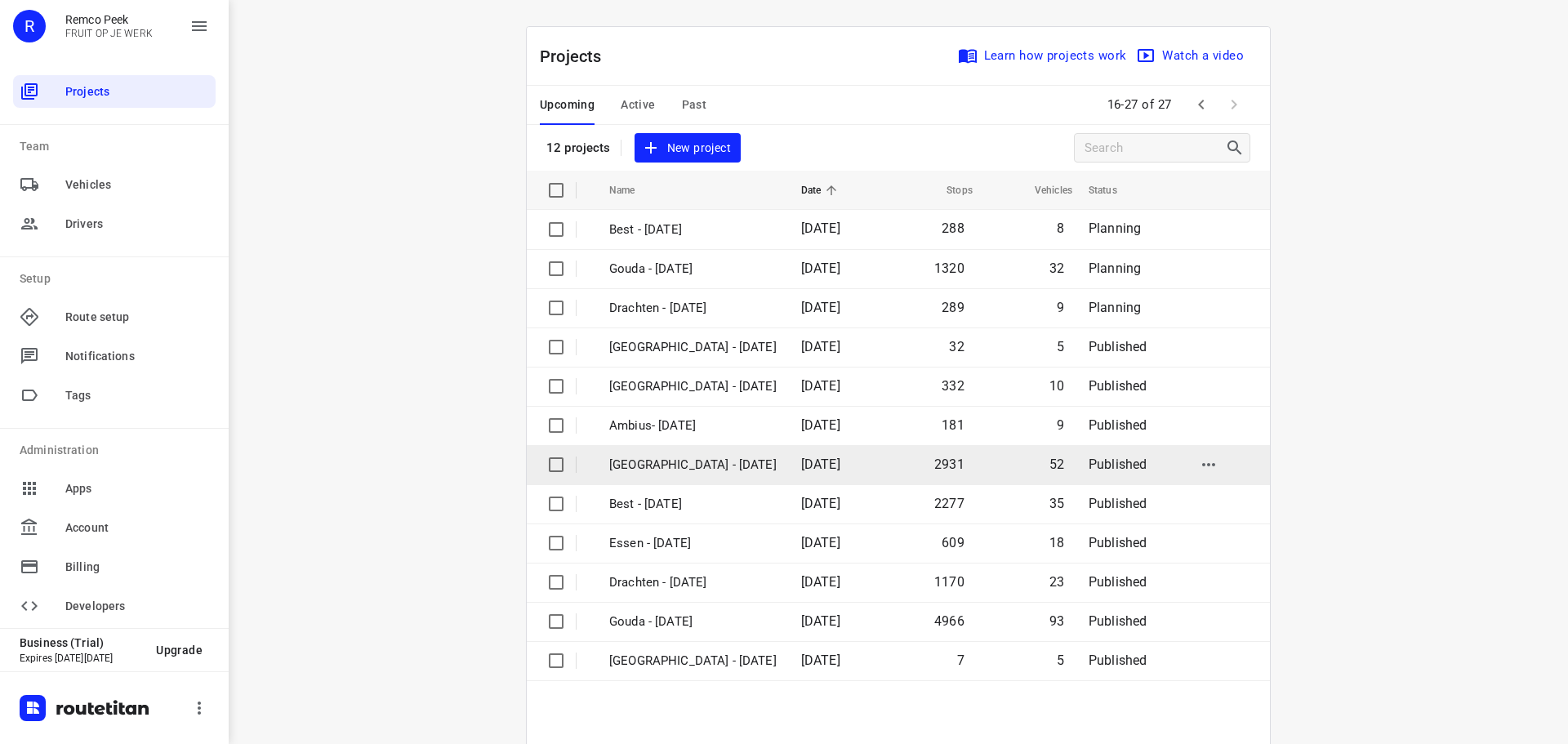
click at [736, 466] on p "[GEOGRAPHIC_DATA] - [DATE]" at bounding box center [693, 465] width 167 height 19
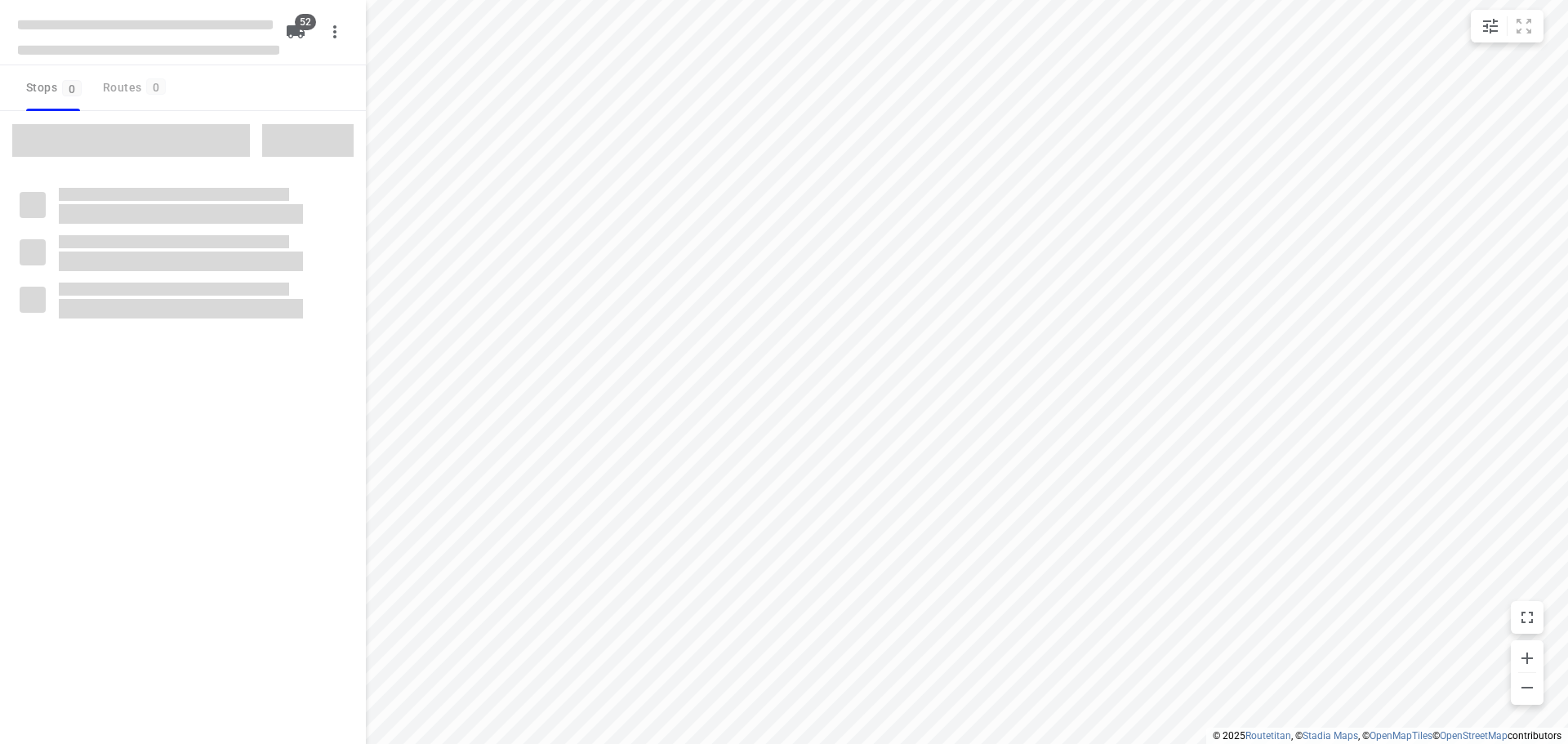
checkbox input "true"
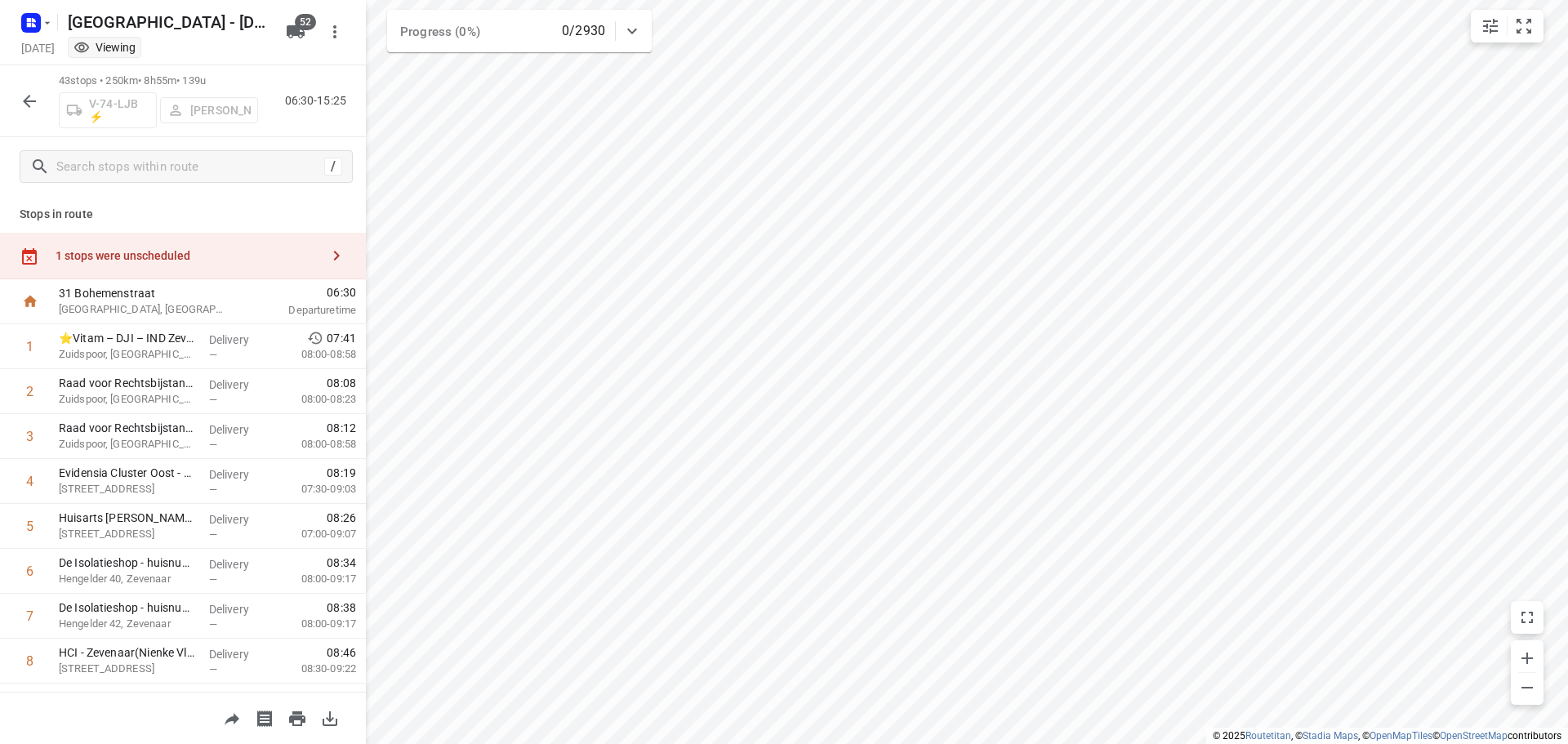
click at [124, 263] on div "1 stops were unscheduled" at bounding box center [183, 256] width 366 height 47
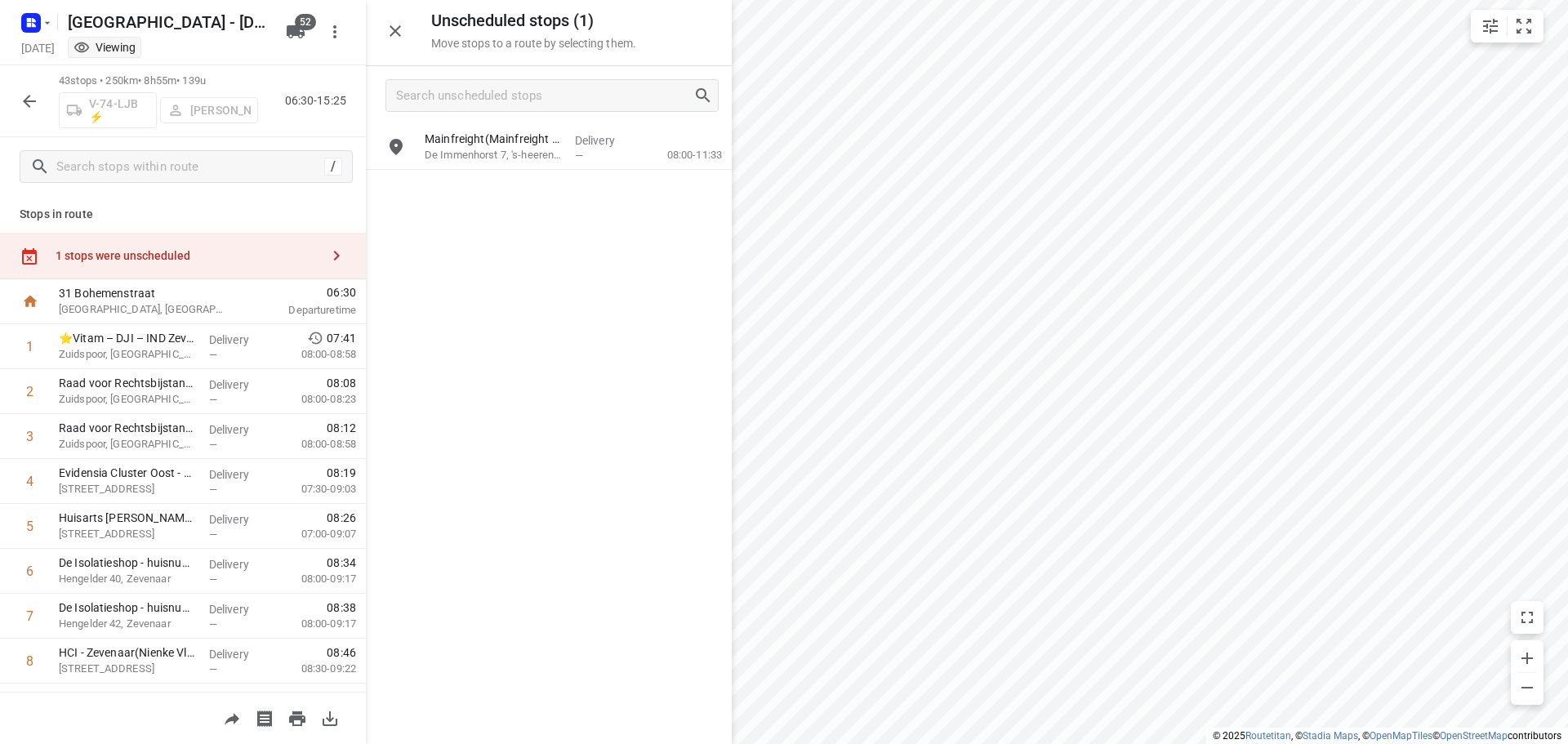
click at [42, 104] on button "button" at bounding box center [29, 101] width 32 height 32
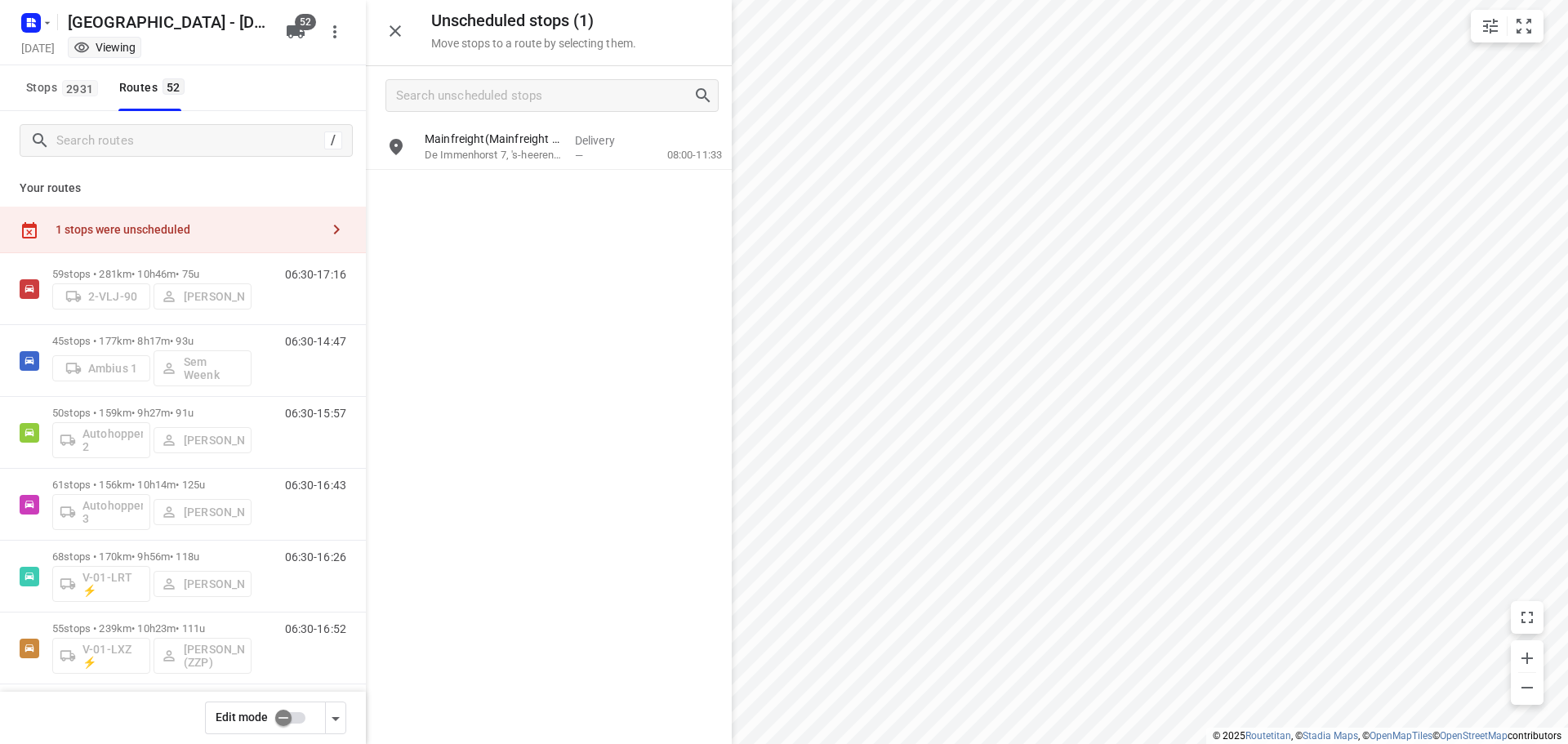
click at [285, 702] on input "checkbox" at bounding box center [284, 717] width 93 height 31
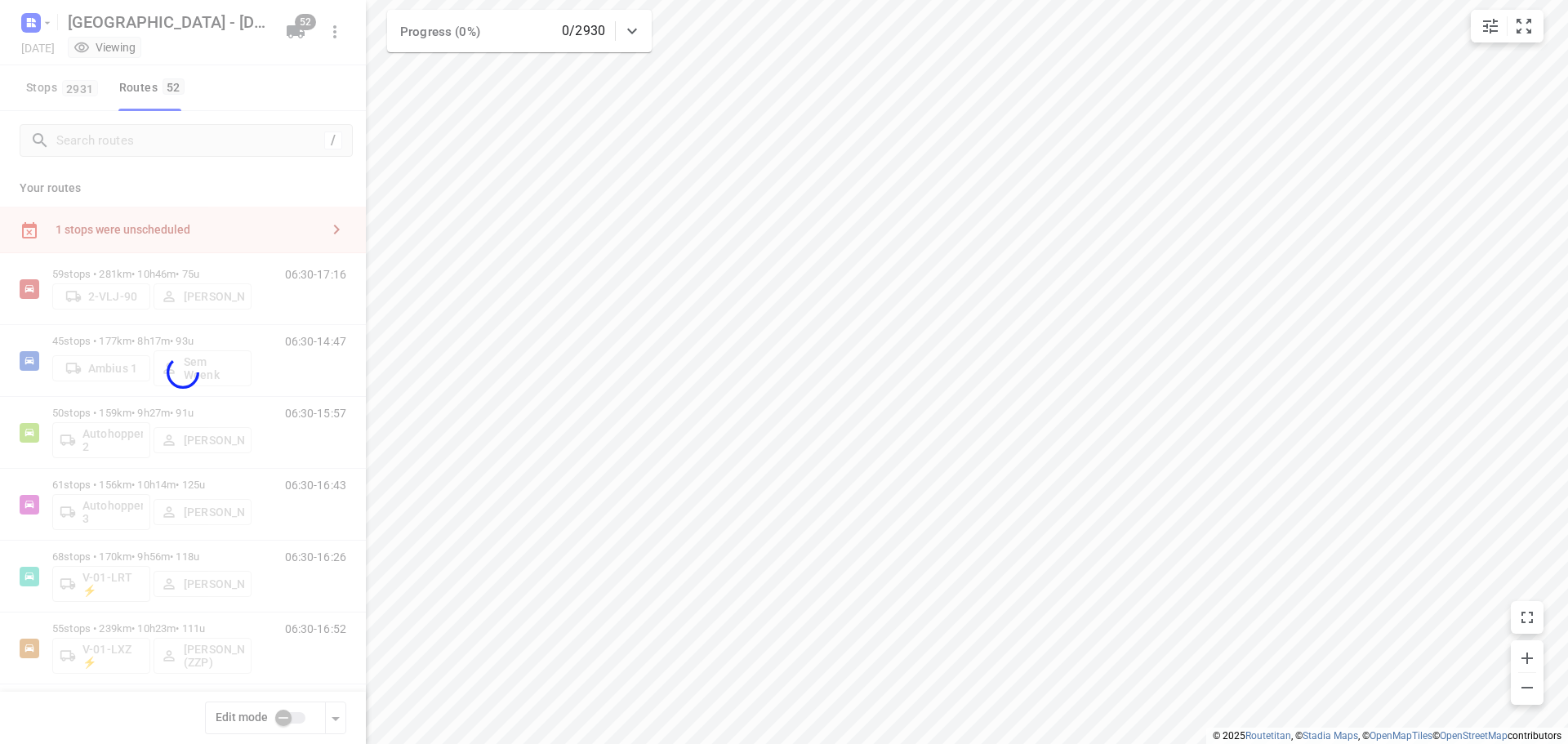
checkbox input "true"
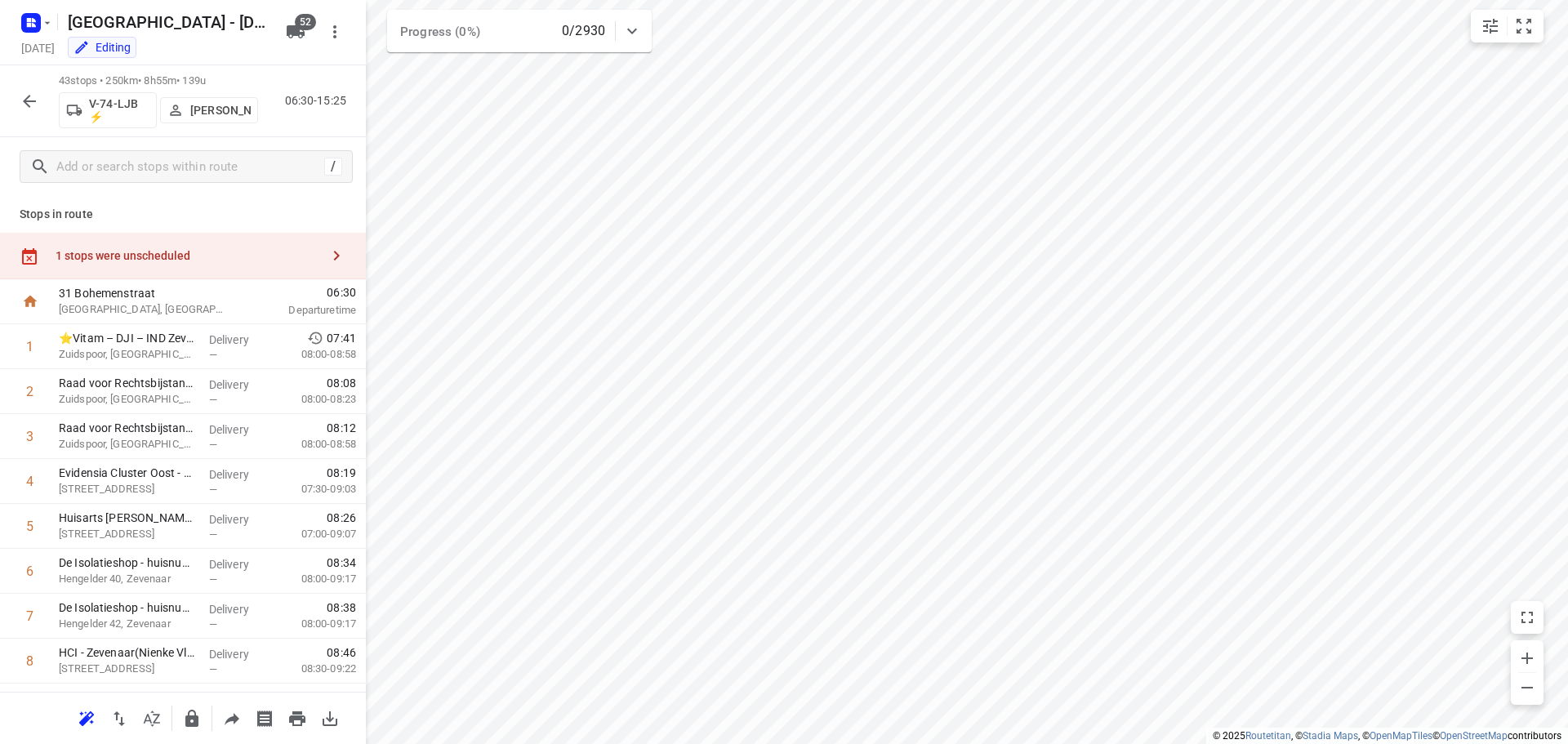
click at [144, 250] on div "1 stops were unscheduled" at bounding box center [187, 256] width 265 height 13
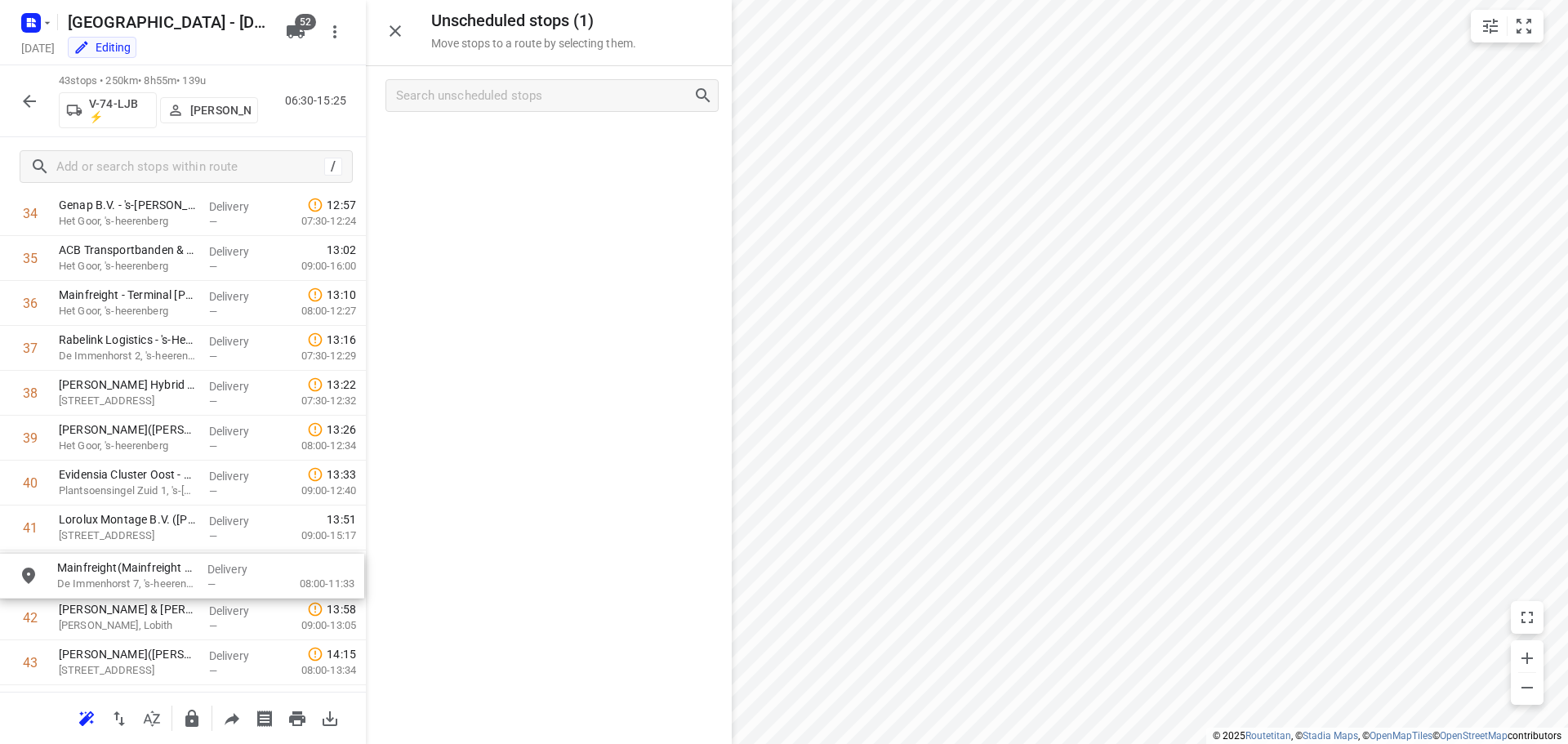
scroll to position [1622, 0]
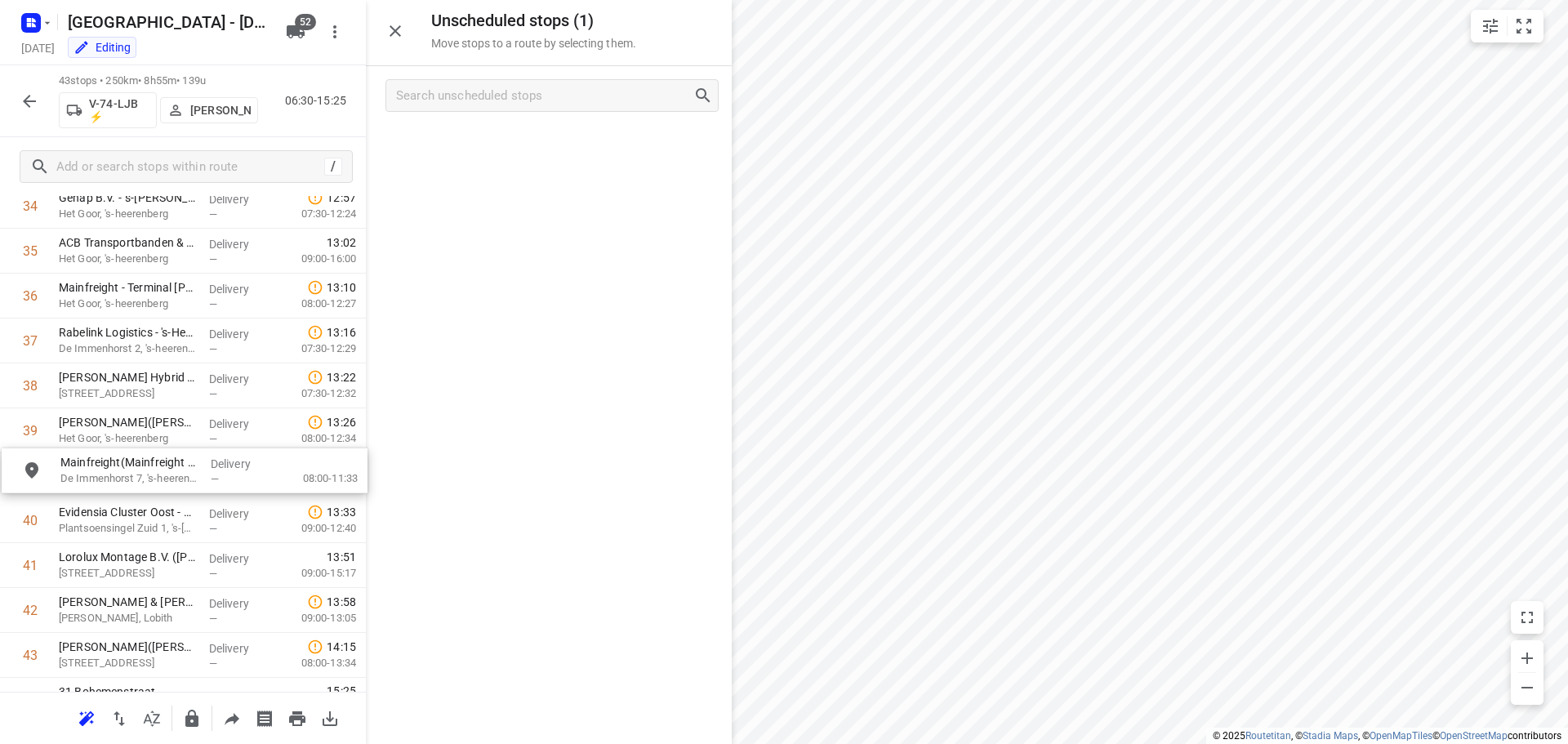
drag, startPoint x: 570, startPoint y: 151, endPoint x: 201, endPoint y: 479, distance: 493.7
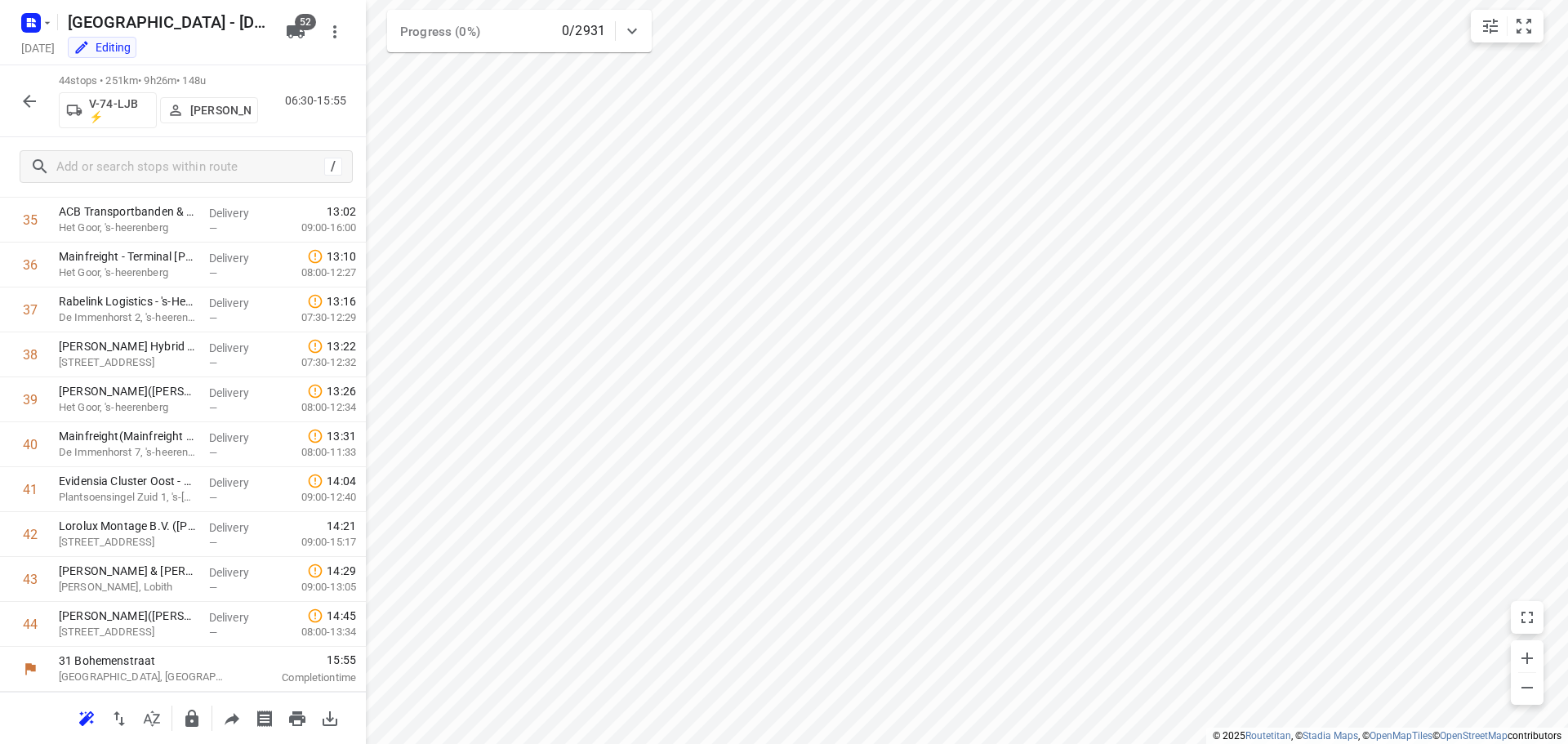
scroll to position [1607, 0]
click at [37, 112] on button "button" at bounding box center [29, 101] width 32 height 32
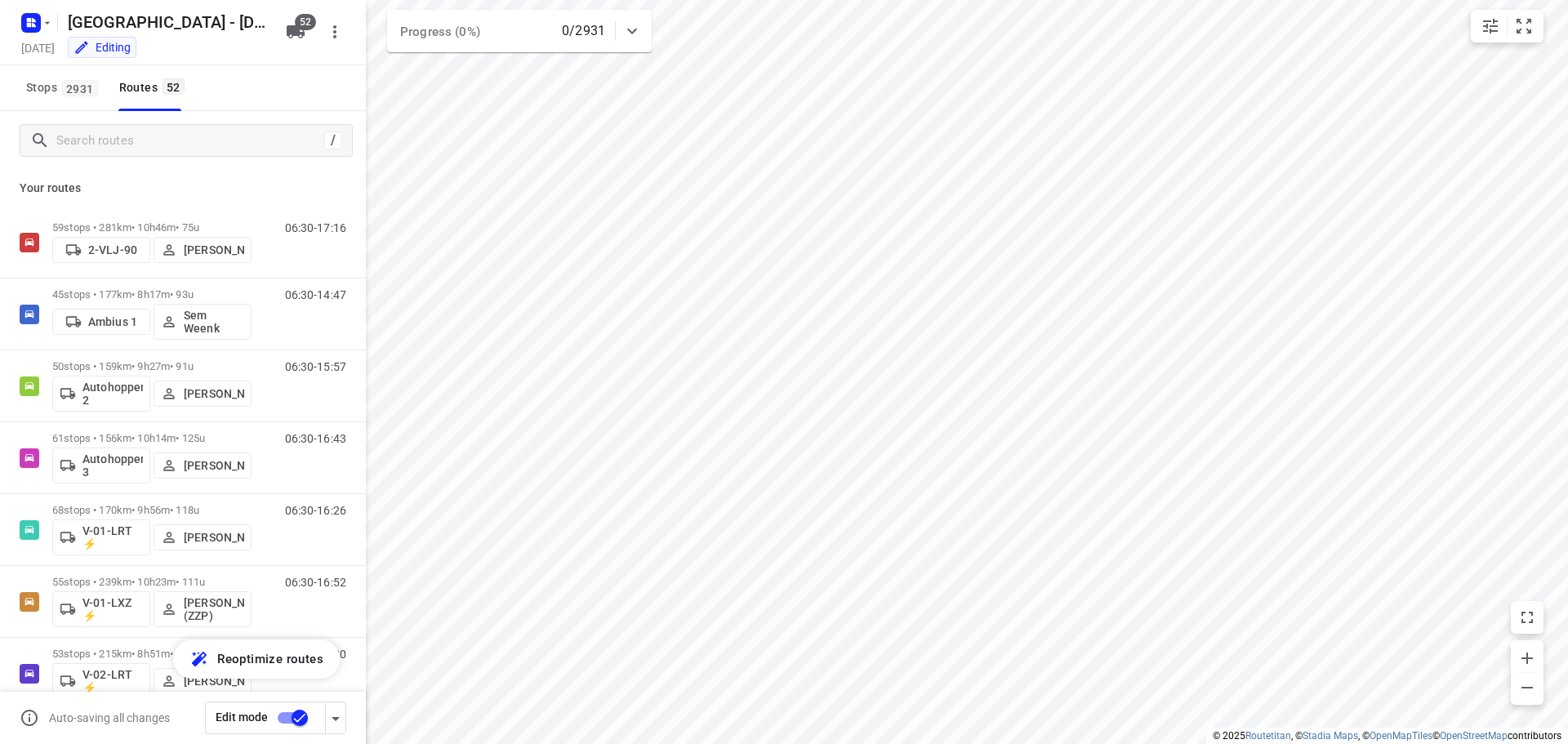
click at [323, 718] on div "Edit mode" at bounding box center [265, 717] width 121 height 32
click at [329, 718] on icon "button" at bounding box center [335, 718] width 20 height 20
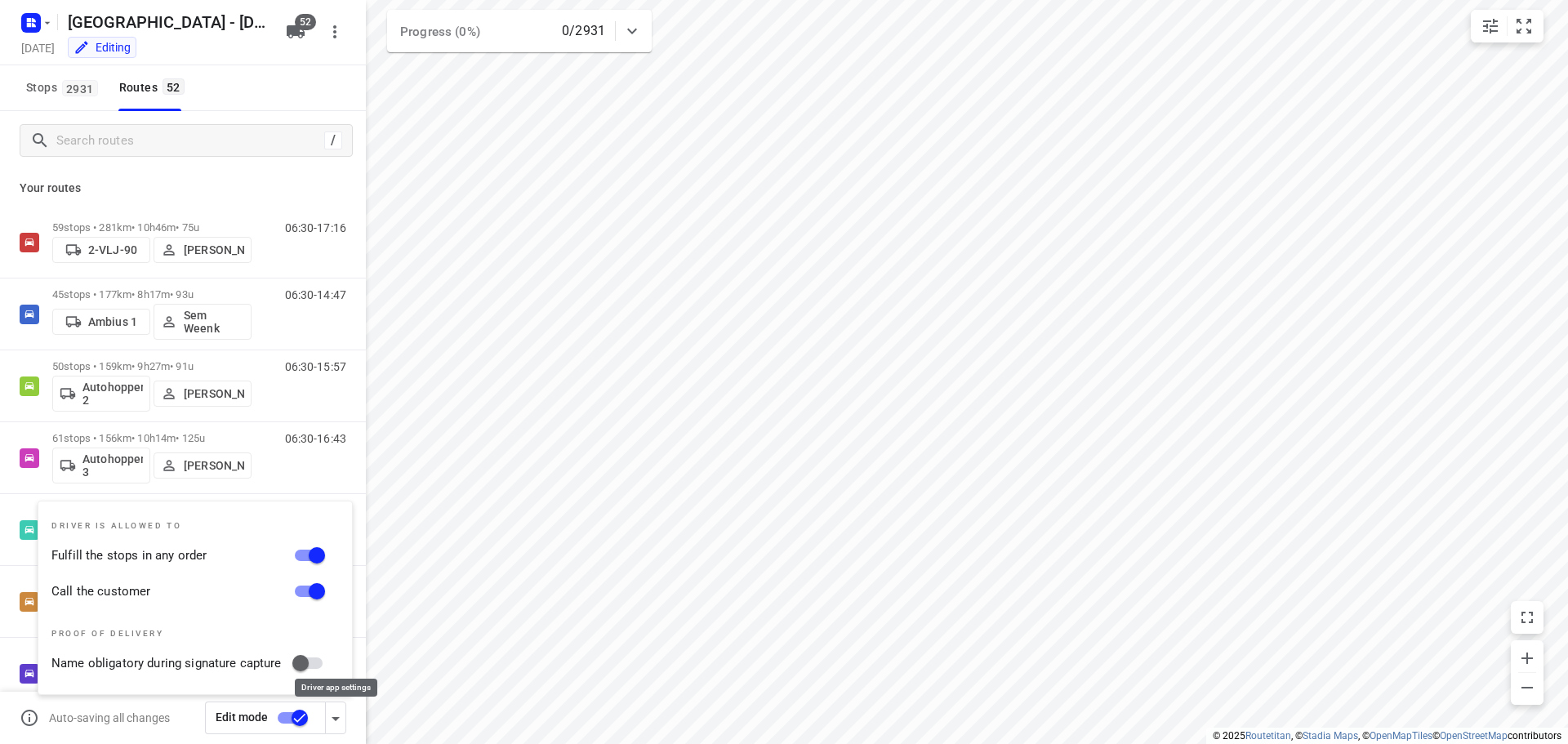
click at [331, 718] on icon "button" at bounding box center [335, 718] width 20 height 20
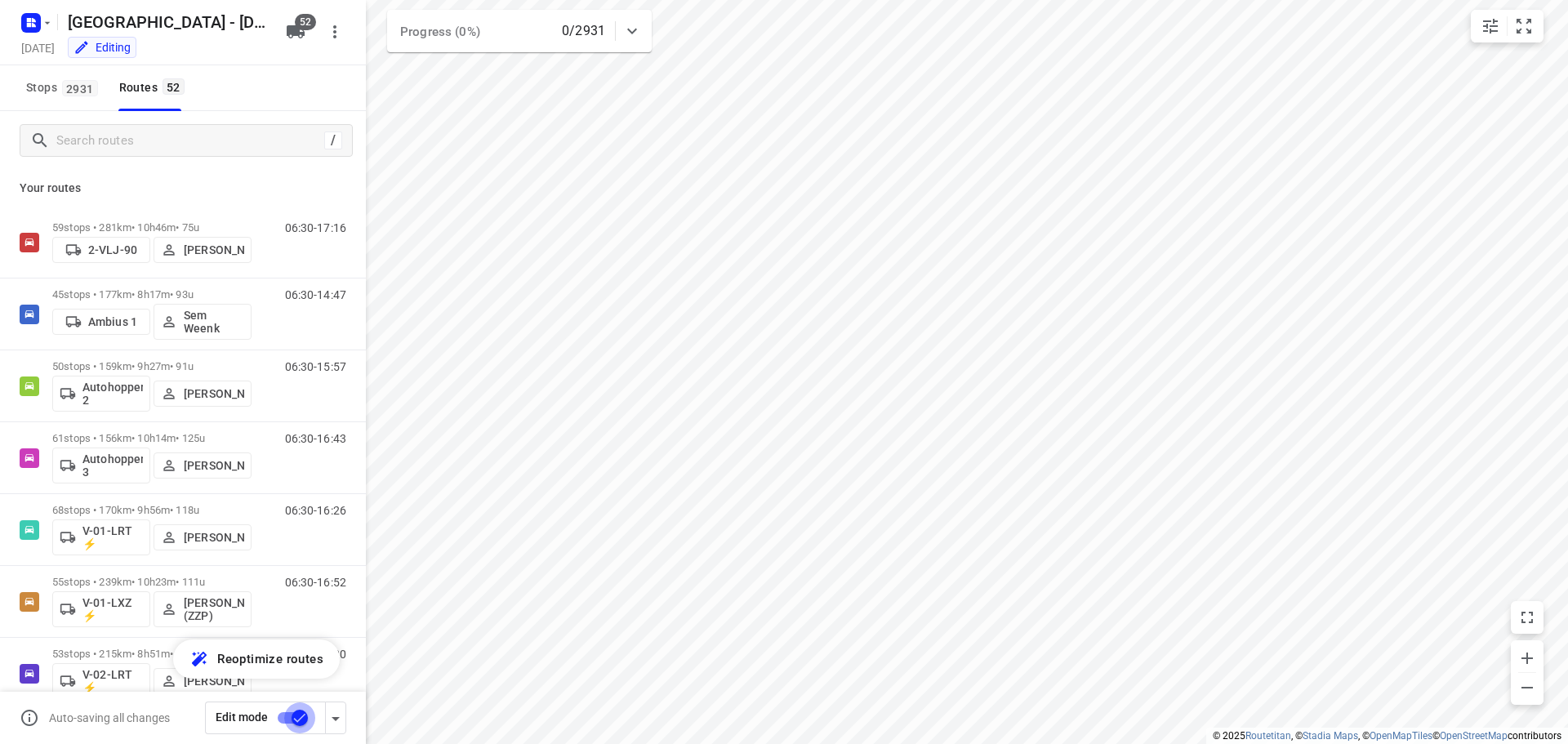
click at [301, 717] on input "checkbox" at bounding box center [300, 717] width 93 height 31
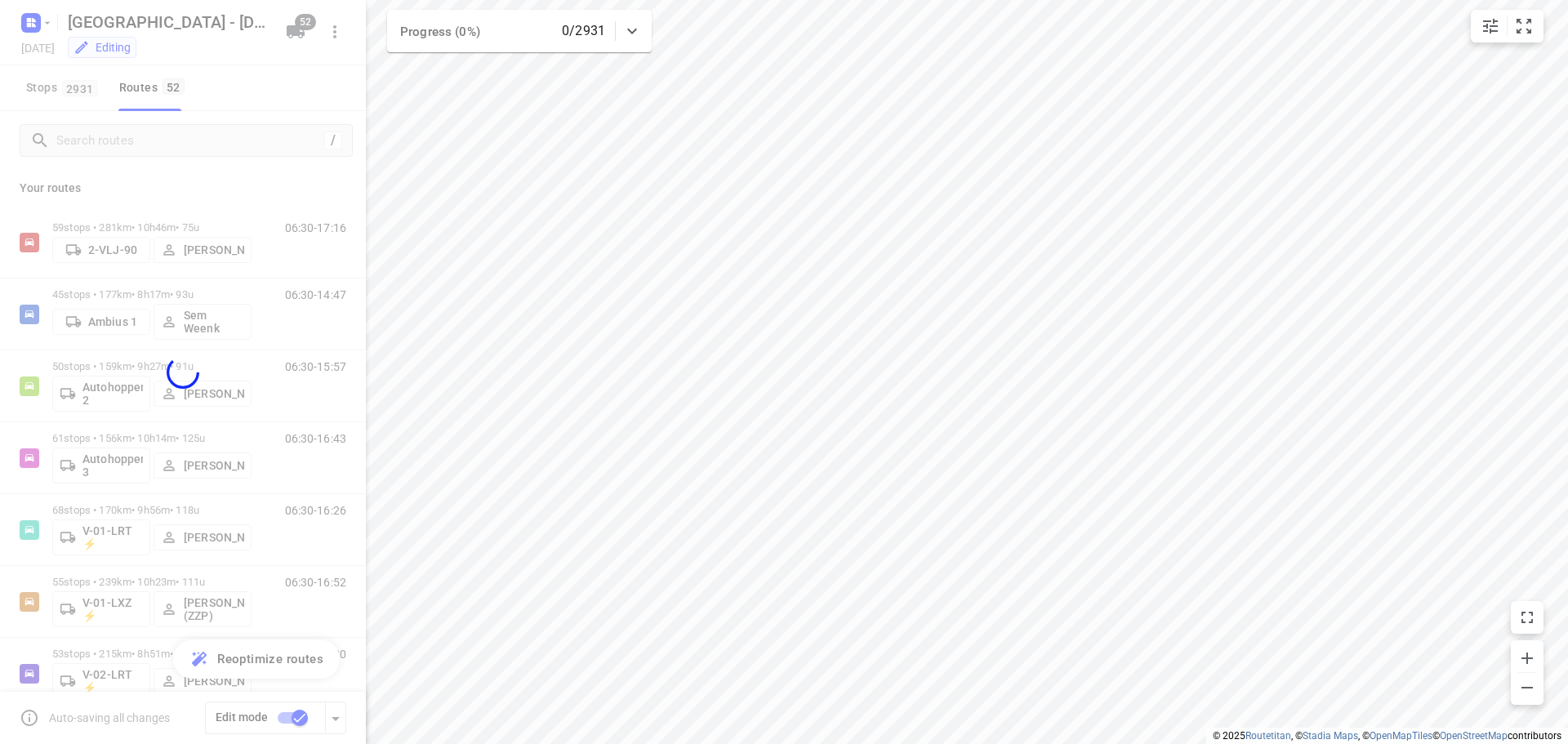
checkbox input "false"
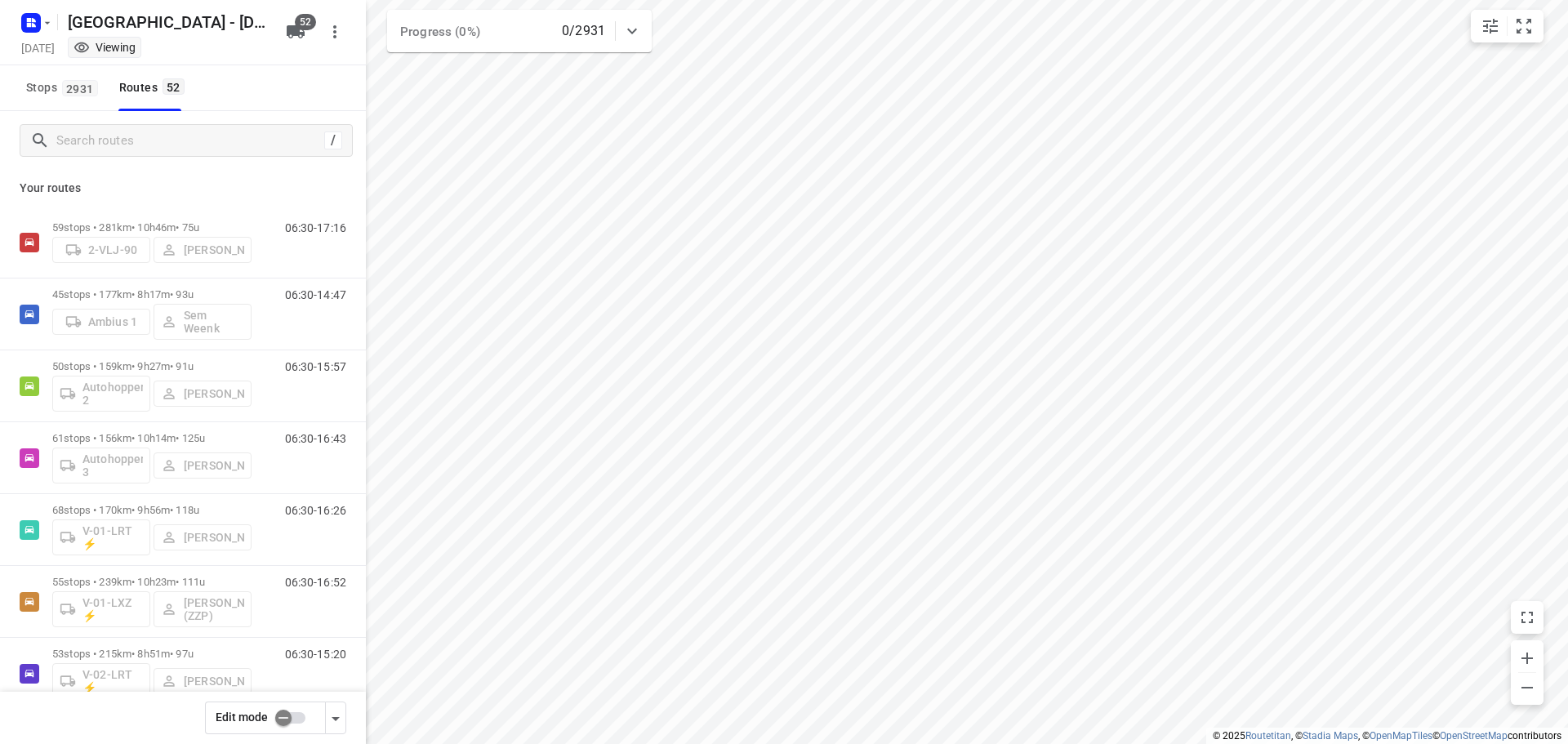
click at [227, 203] on div "Your routes 59 stops • 281km • 10h46m • 75u 2-VLJ-90 Fikri Mizaz 06:30-17:16 45…" at bounding box center [183, 480] width 366 height 619
